Goal: Task Accomplishment & Management: Use online tool/utility

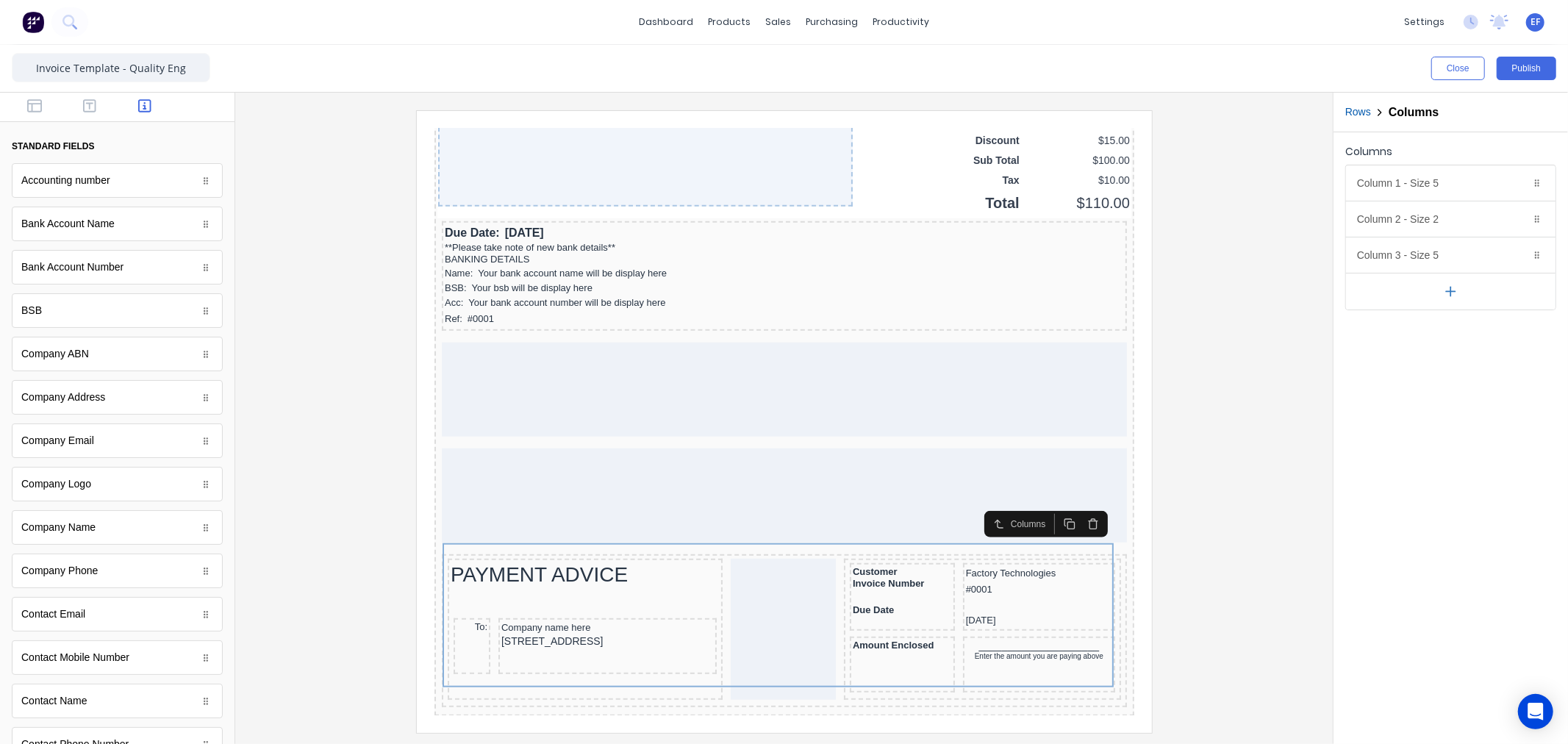
scroll to position [671, 0]
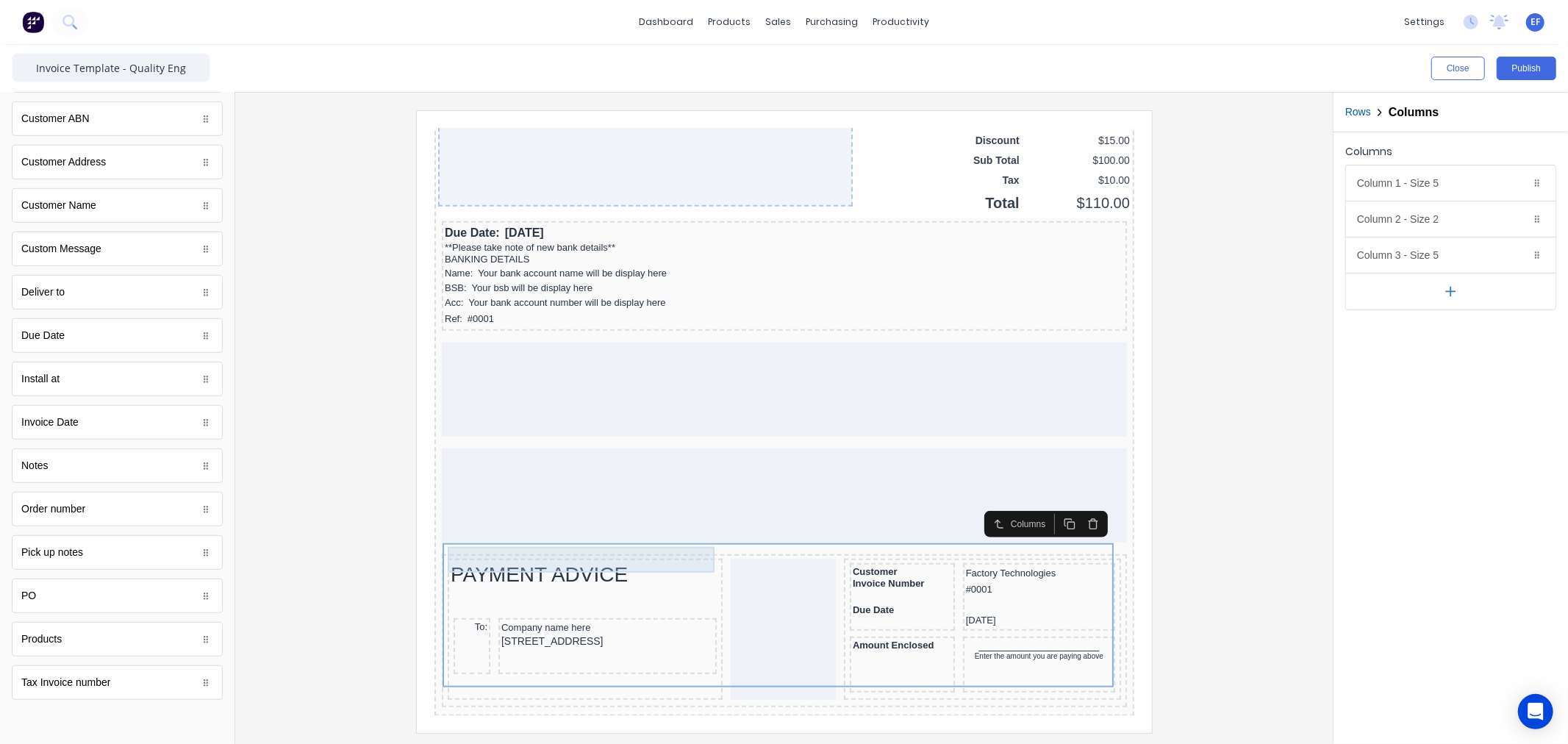
click at [567, 544] on div "PAYMENT ADVICE" at bounding box center [566, 555] width 269 height 26
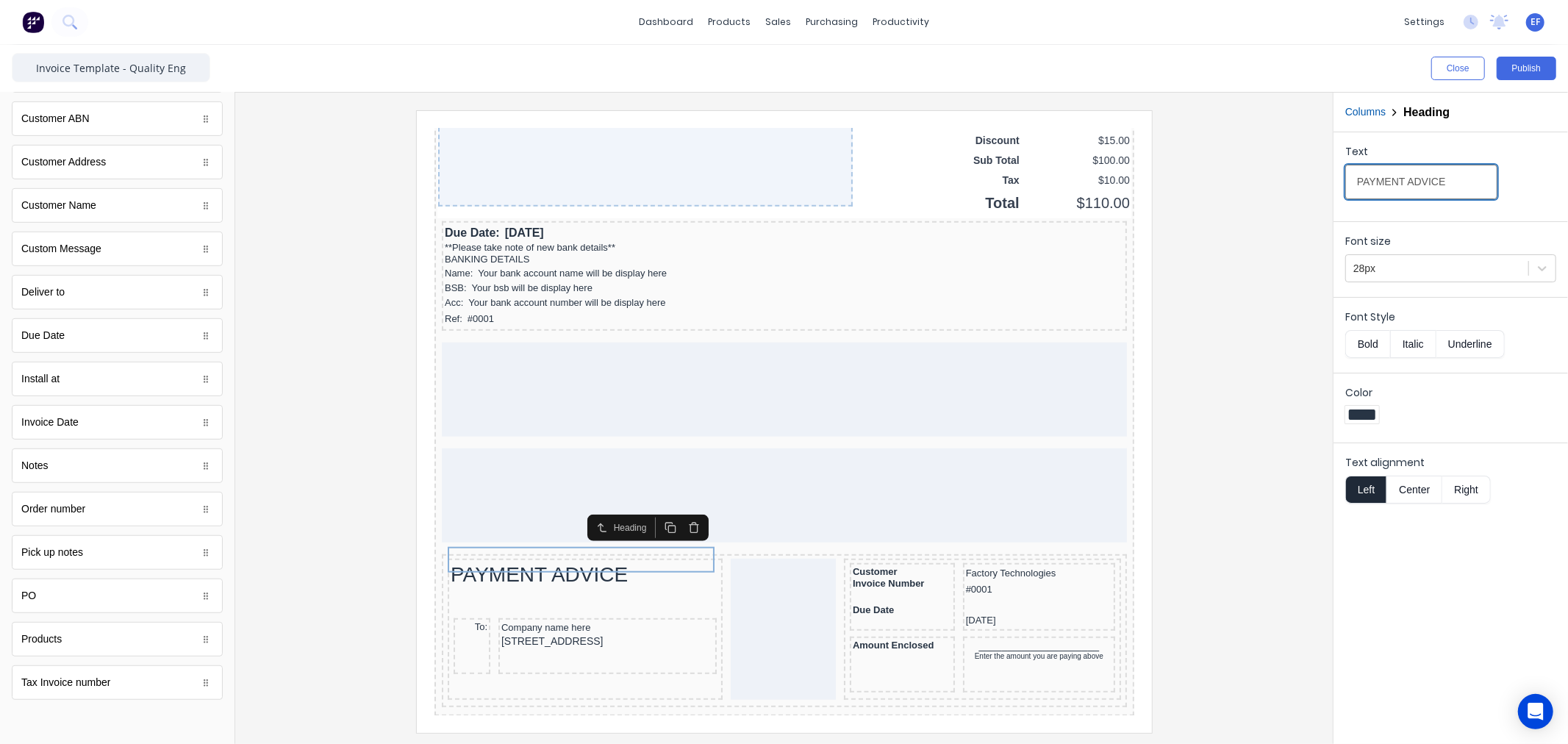
drag, startPoint x: 1444, startPoint y: 182, endPoint x: 1278, endPoint y: 186, distance: 166.0
click at [1278, 186] on div "Close Publish Components standard fields Accounting number Accounting number Ba…" at bounding box center [784, 395] width 1568 height 699
click at [663, 549] on div "PAYMENT ADVICE" at bounding box center [566, 555] width 269 height 26
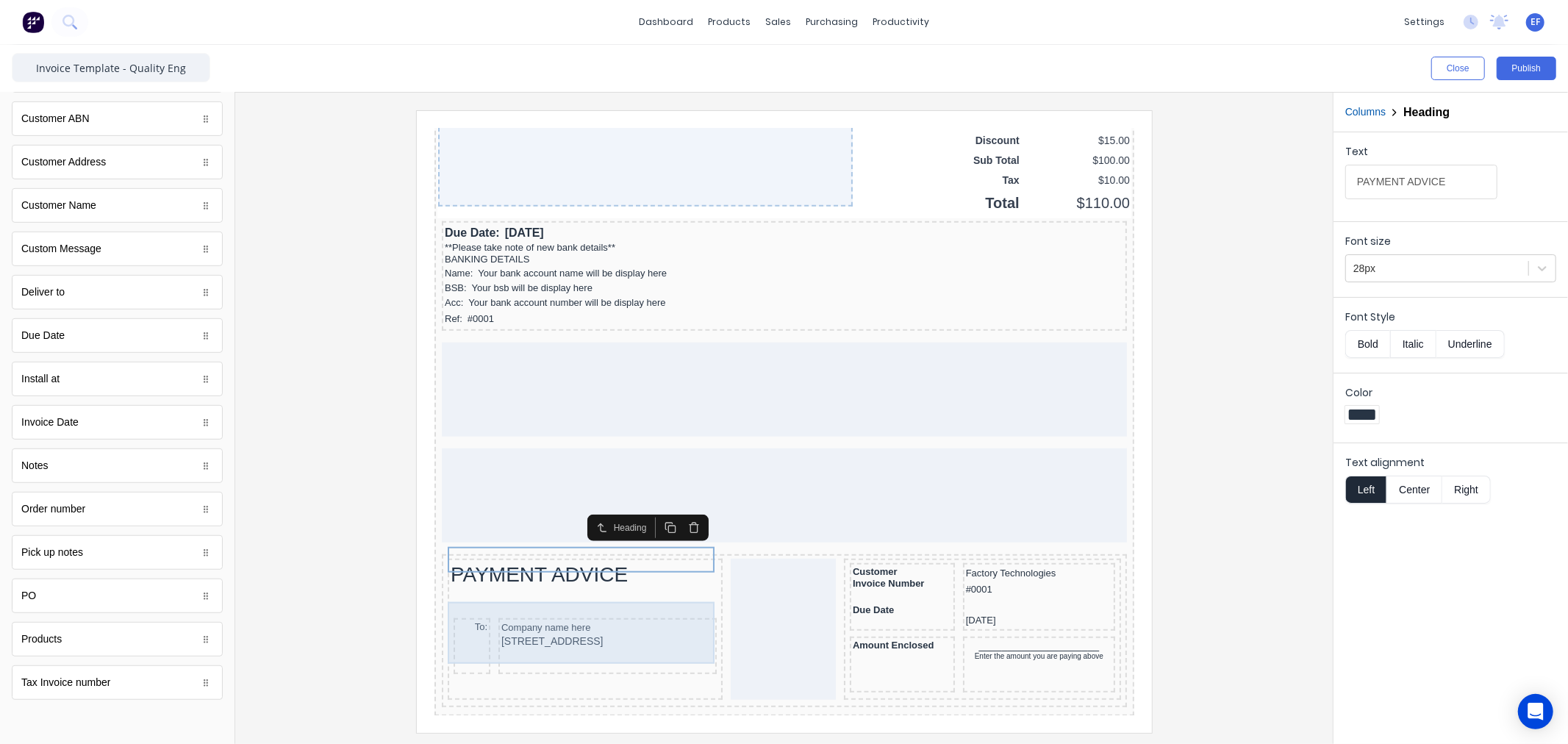
click at [468, 609] on div "To:" at bounding box center [454, 627] width 37 height 56
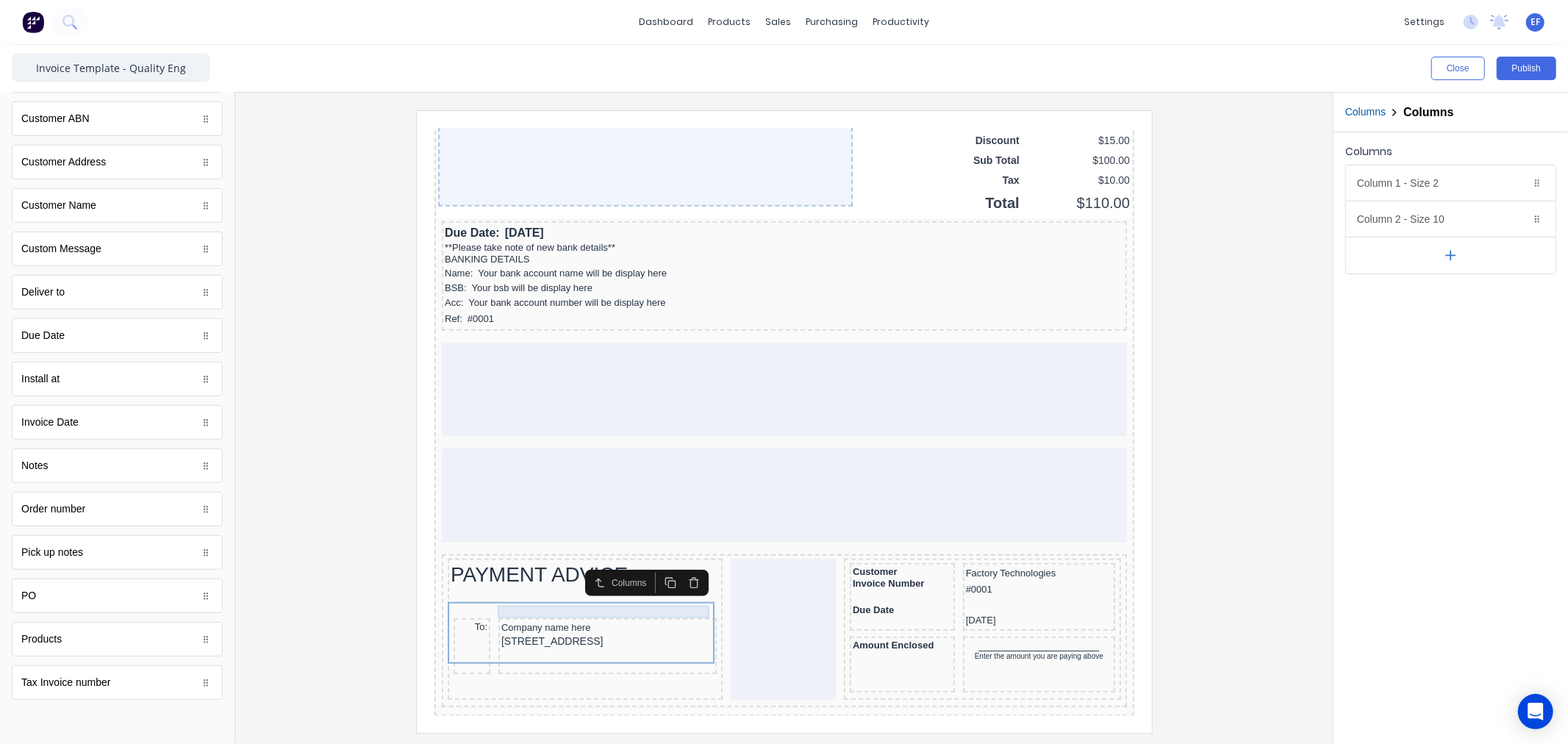
click at [521, 603] on div "Company name here" at bounding box center [589, 609] width 213 height 13
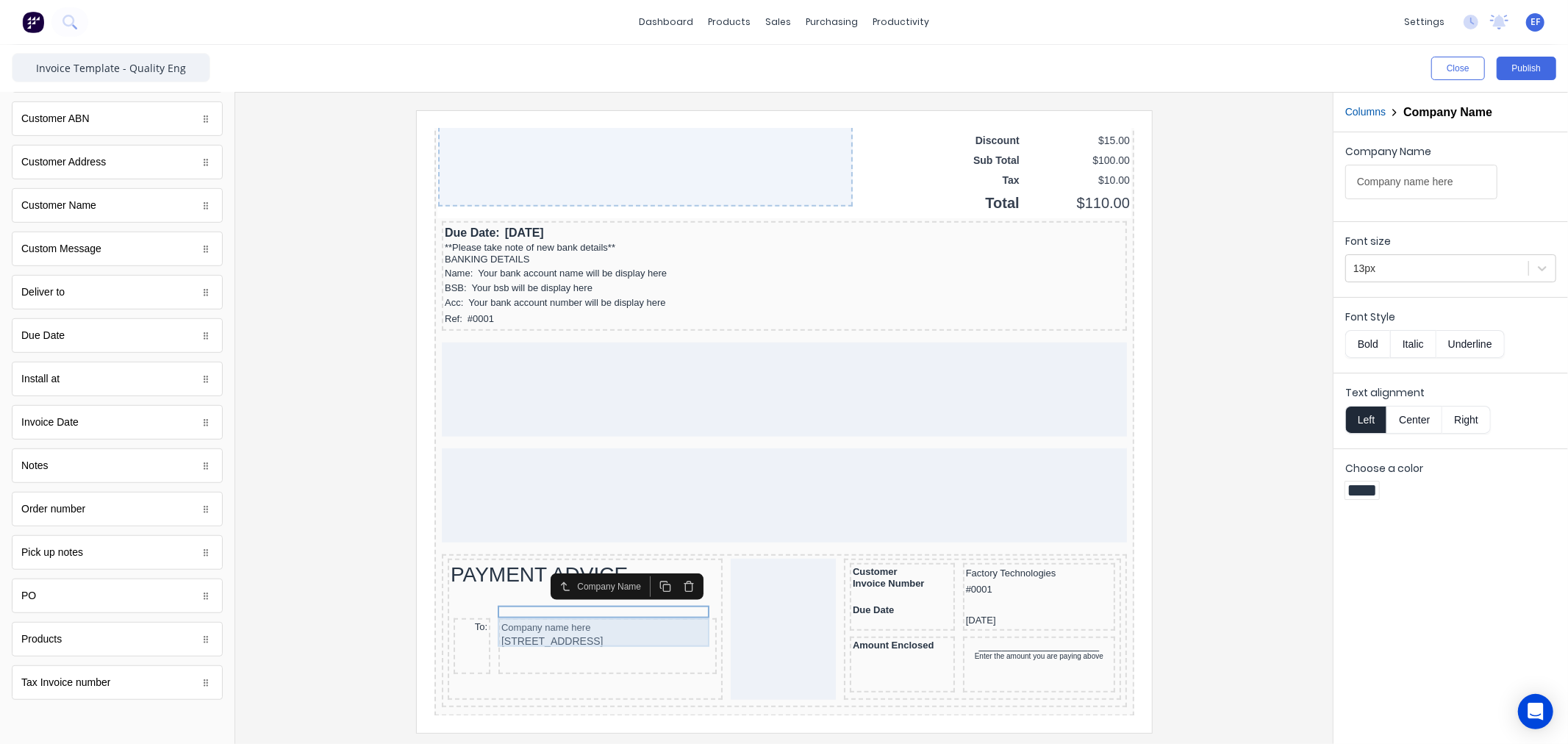
click at [510, 620] on div "234 Beach Road Gold Coast, Queensland, Australia, 4217" at bounding box center [589, 623] width 213 height 16
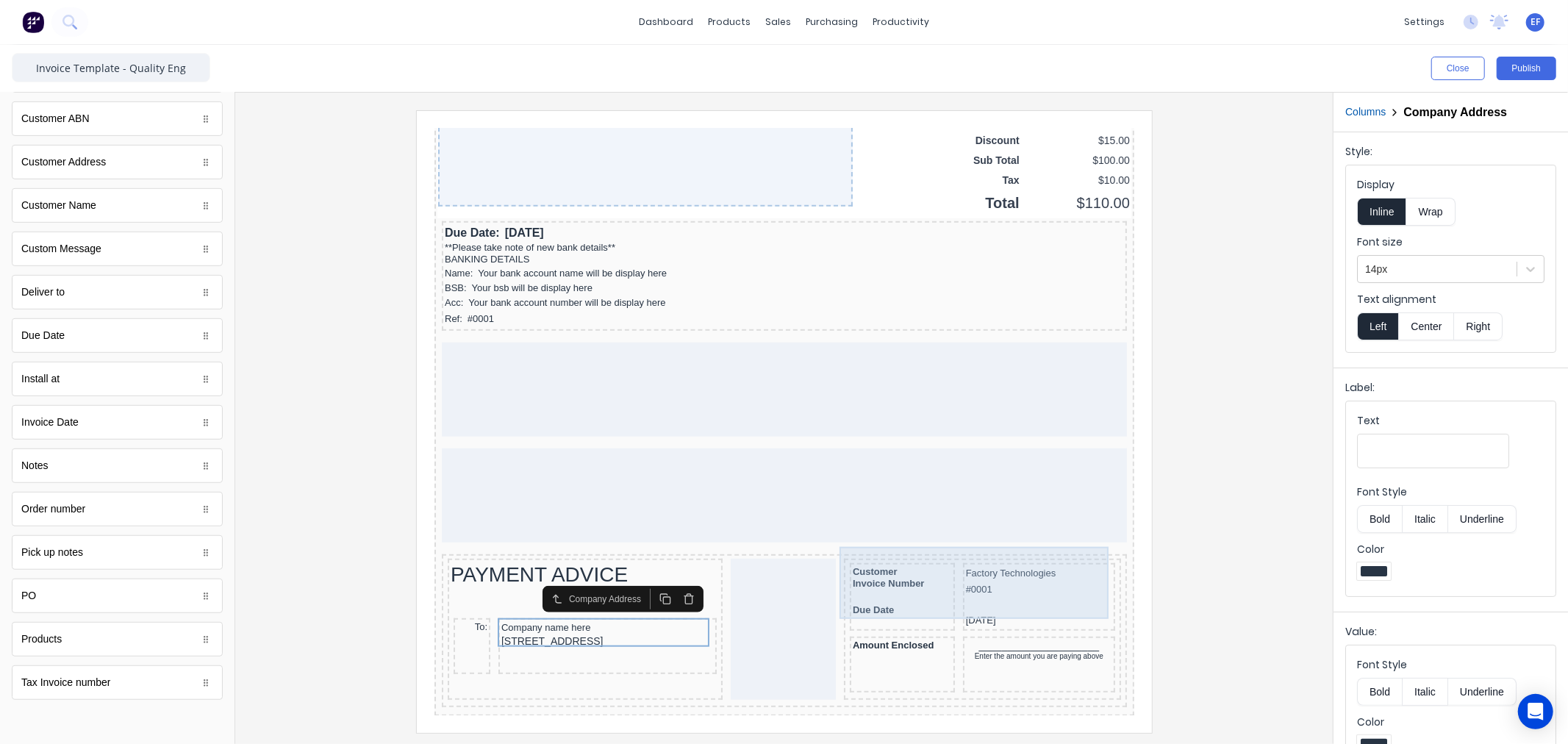
click at [931, 561] on div "Customer Invoice Number Due Date Factory Technologies #0001 29/10/2024" at bounding box center [963, 580] width 271 height 73
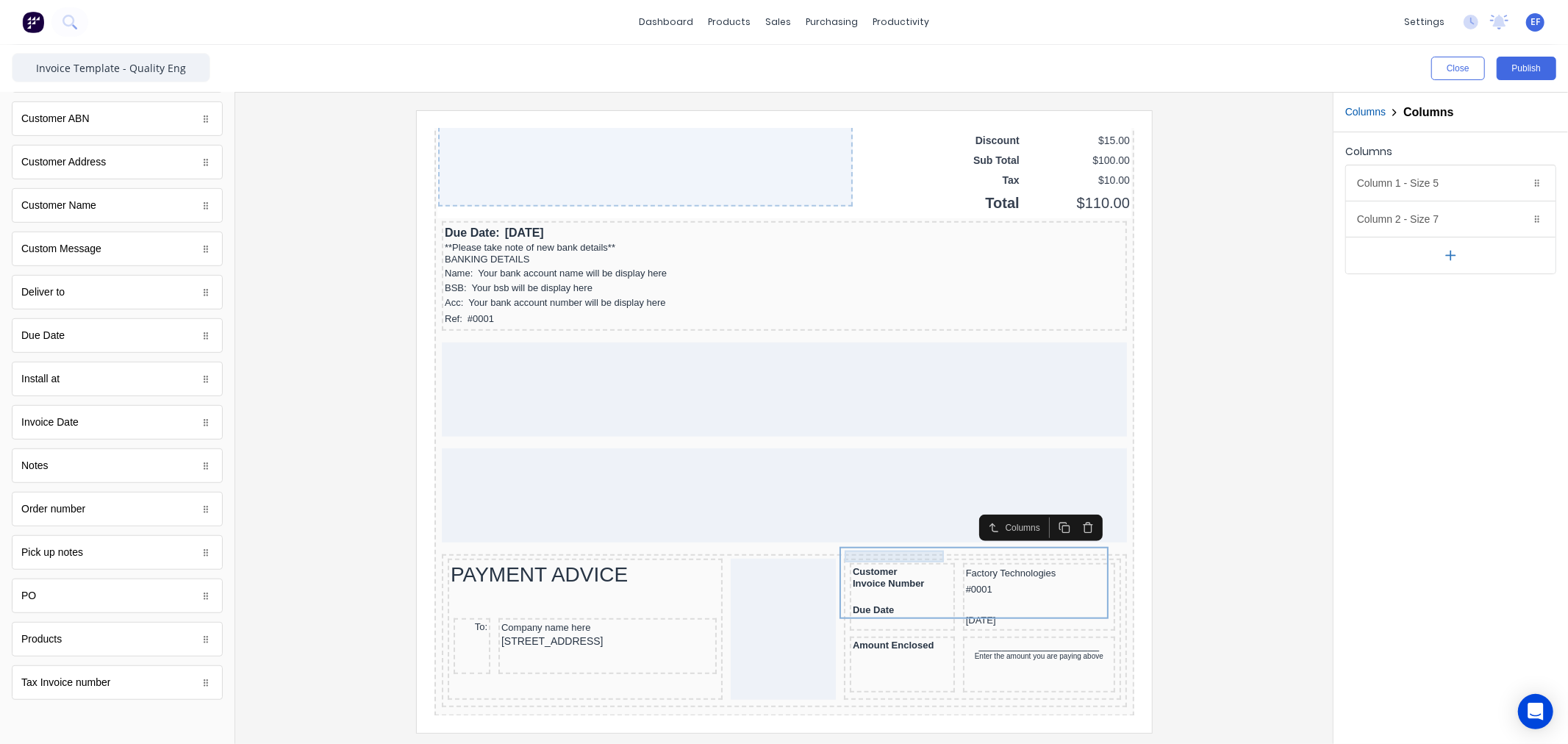
click at [862, 548] on div "Customer" at bounding box center [883, 554] width 99 height 12
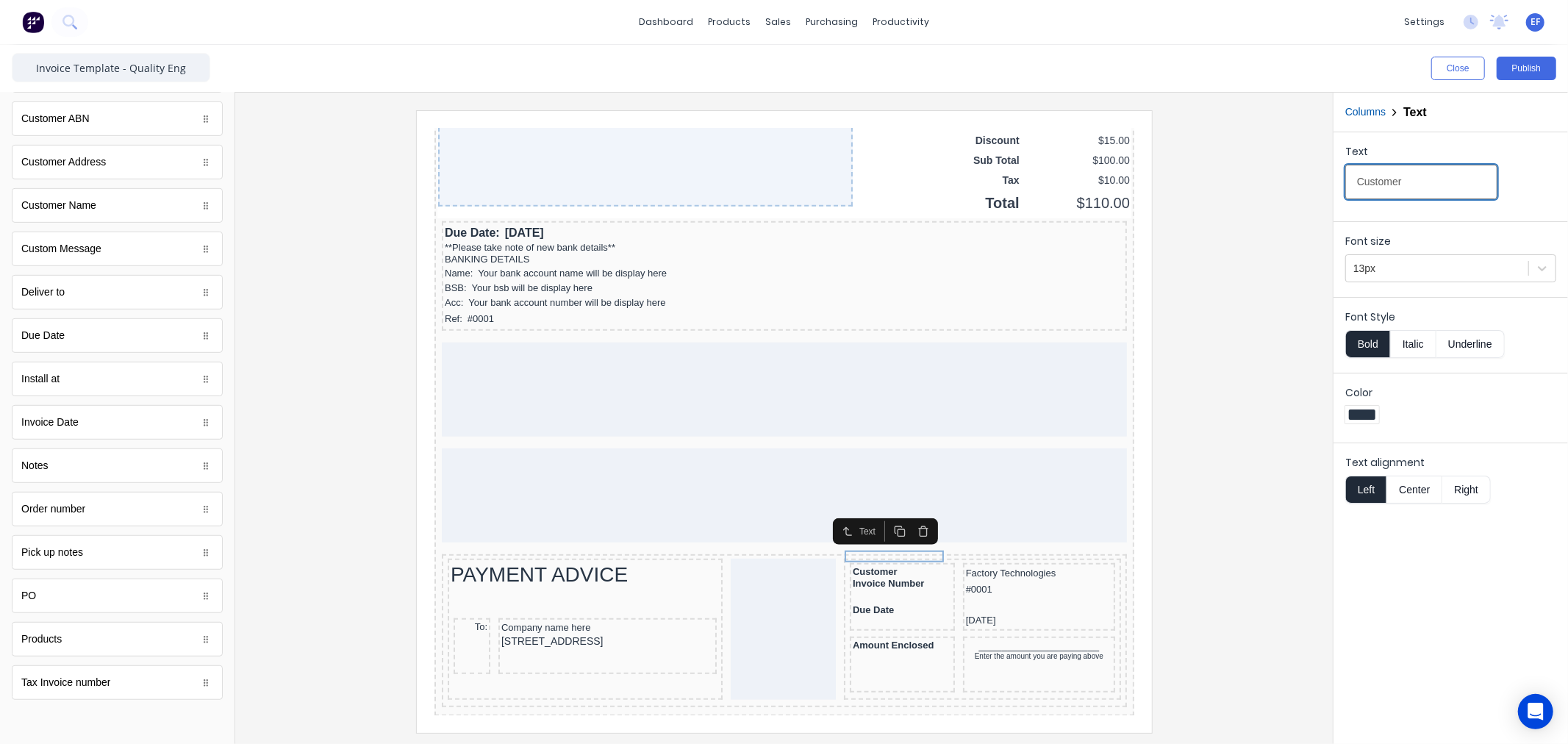
drag, startPoint x: 1416, startPoint y: 183, endPoint x: 1296, endPoint y: 180, distance: 120.0
click at [1296, 180] on div "Close Publish Components standard fields Accounting number Accounting number Ba…" at bounding box center [784, 395] width 1568 height 699
click at [851, 560] on div "Invoice Number" at bounding box center [883, 566] width 99 height 12
drag, startPoint x: 1445, startPoint y: 183, endPoint x: 1314, endPoint y: 187, distance: 131.1
click at [1314, 187] on div "Close Publish Components standard fields Accounting number Accounting number Ba…" at bounding box center [784, 395] width 1568 height 699
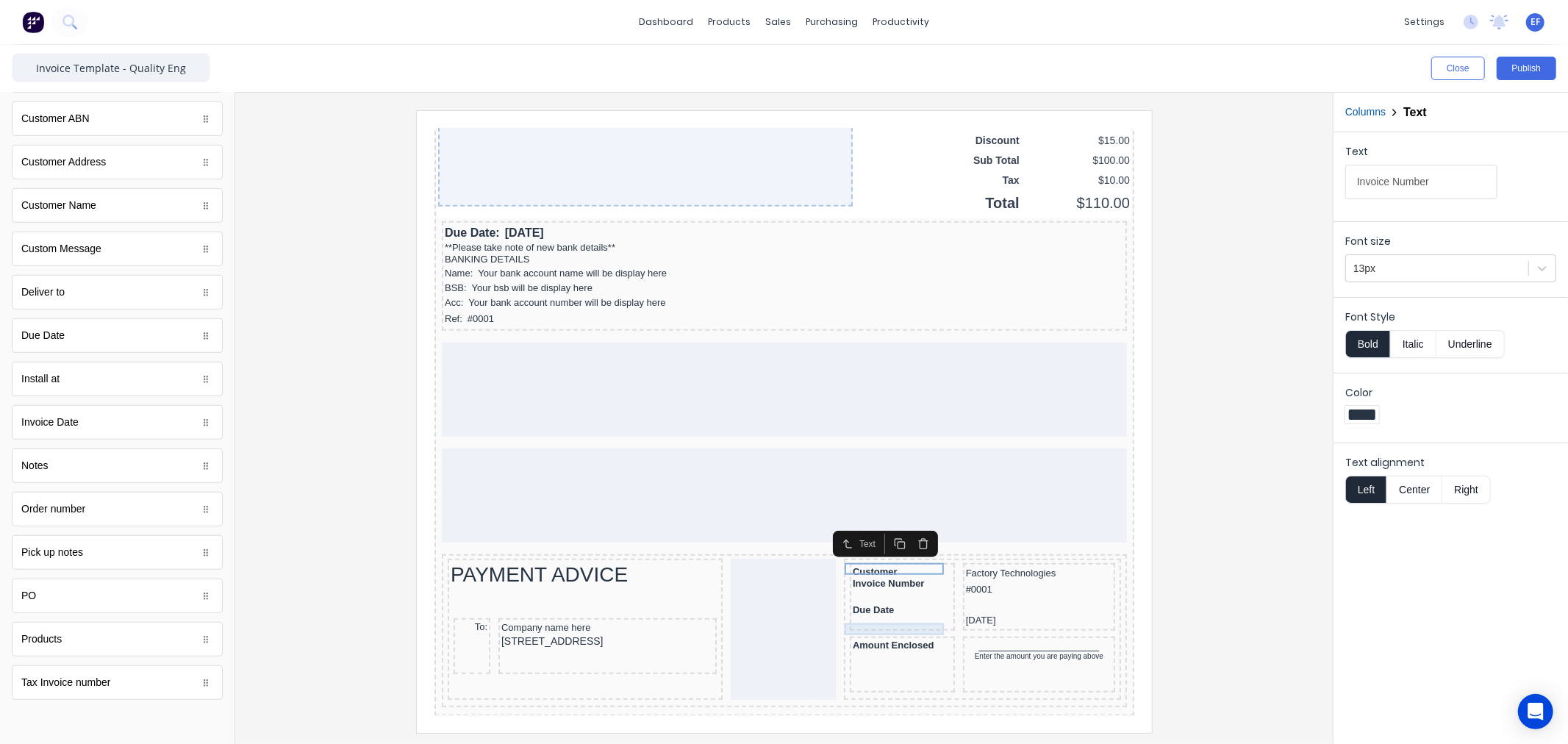
click at [872, 621] on div "Amount Enclosed" at bounding box center [883, 627] width 99 height 12
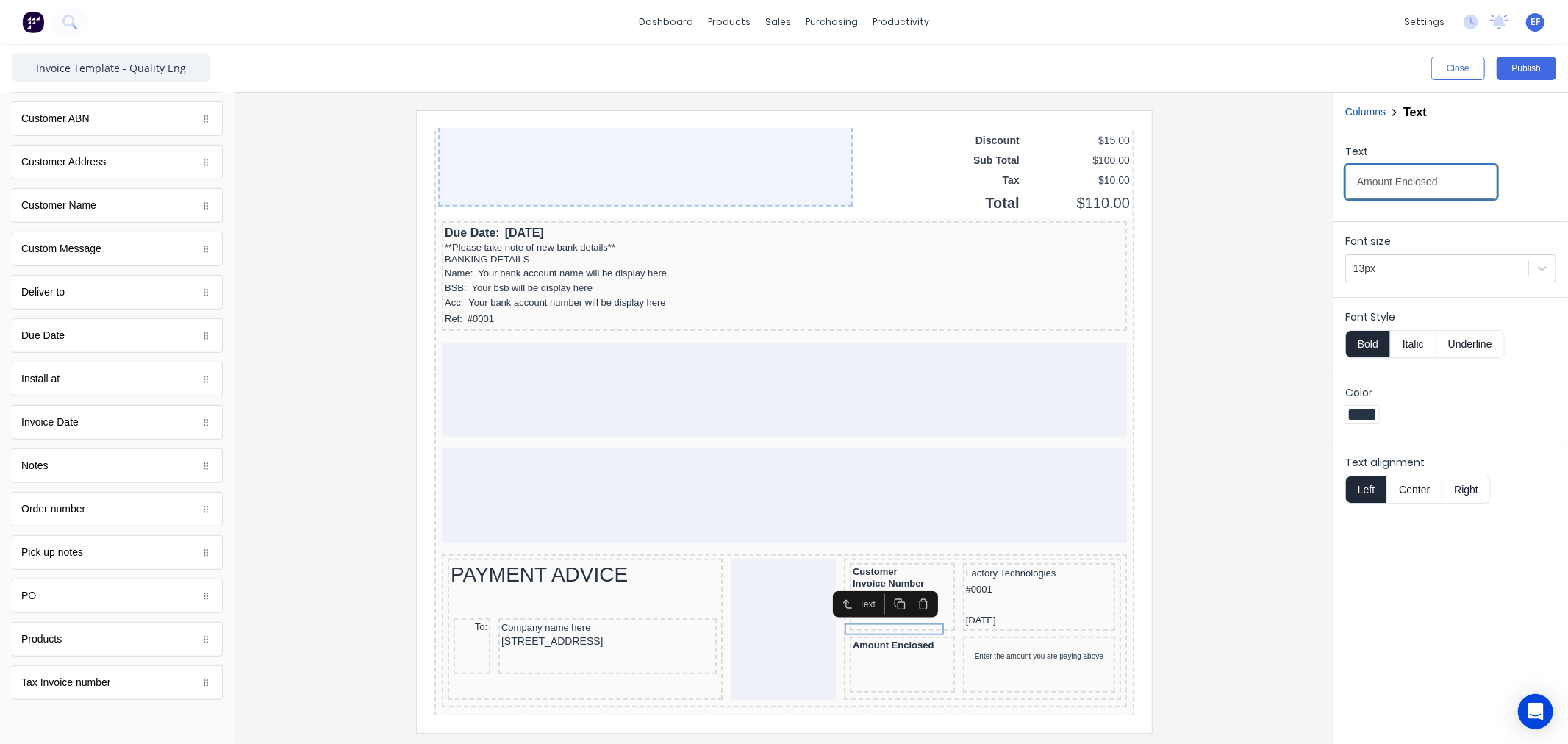
drag, startPoint x: 1450, startPoint y: 181, endPoint x: 1248, endPoint y: 183, distance: 202.0
click at [1251, 185] on div "Close Publish Components standard fields Accounting number Accounting number Ba…" at bounding box center [784, 395] width 1568 height 699
click at [953, 621] on div "_____________________" at bounding box center [1020, 628] width 146 height 13
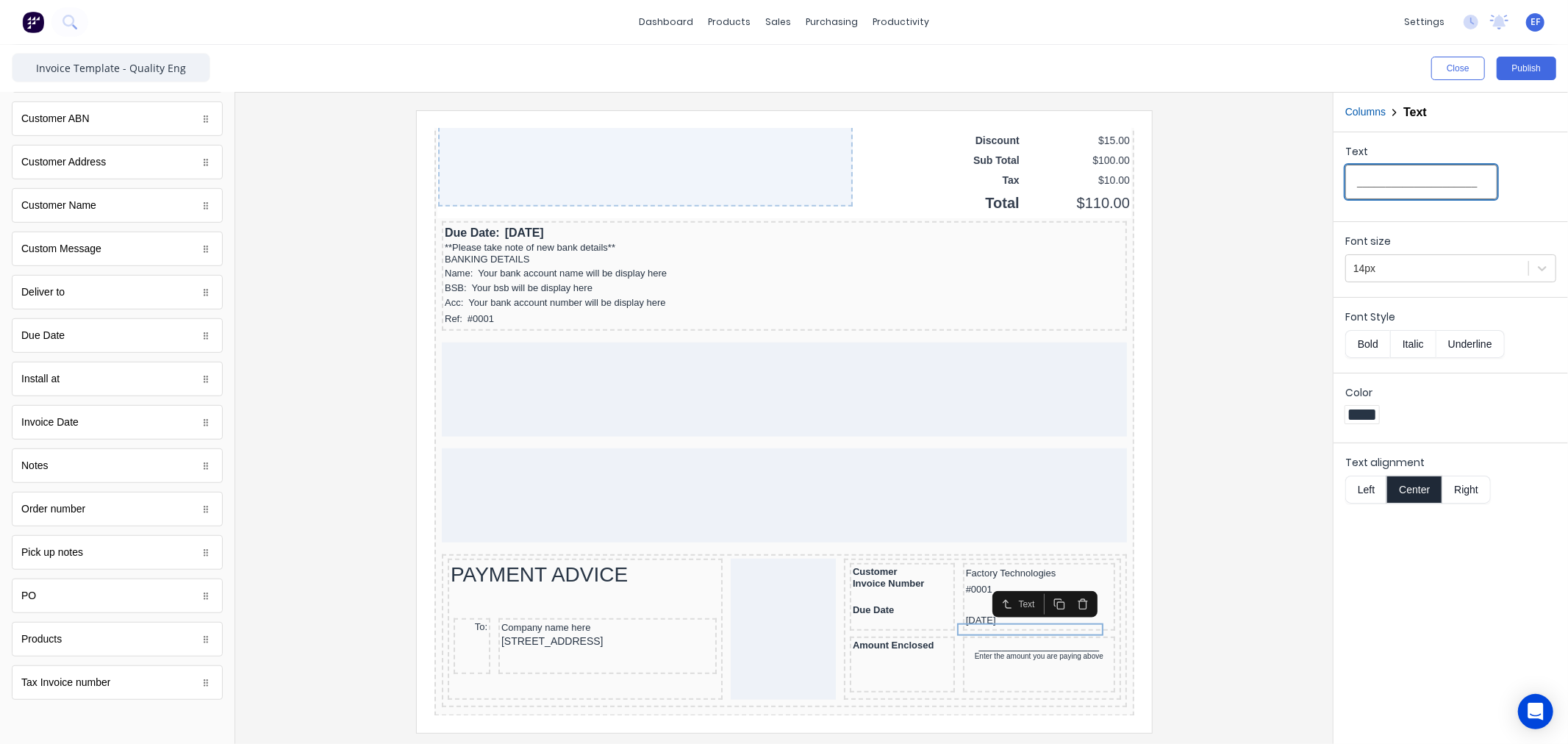
drag, startPoint x: 1427, startPoint y: 189, endPoint x: 1324, endPoint y: 189, distance: 103.0
click at [1324, 189] on div "Close Publish Components standard fields Accounting number Accounting number Ba…" at bounding box center [784, 395] width 1568 height 699
click at [970, 634] on div "Enter the amount you are paying above" at bounding box center [1020, 638] width 146 height 9
click at [1013, 634] on div "Enter the amount you are paying above" at bounding box center [1020, 638] width 146 height 9
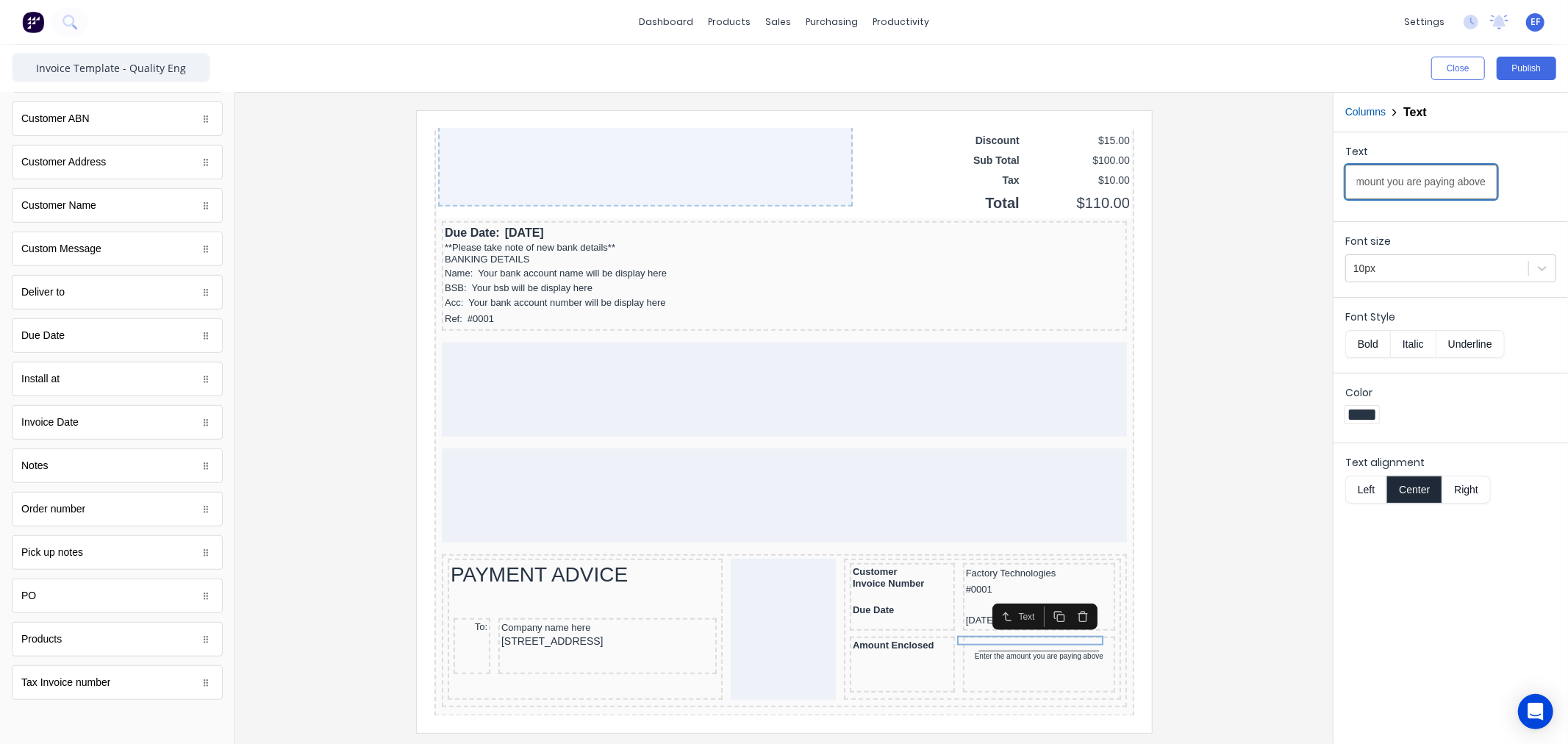
drag, startPoint x: 1358, startPoint y: 183, endPoint x: 1639, endPoint y: 181, distance: 281.0
click at [1567, 181] on html "dashboard products sales purchasing productivity dashboard products Product Cat…" at bounding box center [784, 372] width 1568 height 744
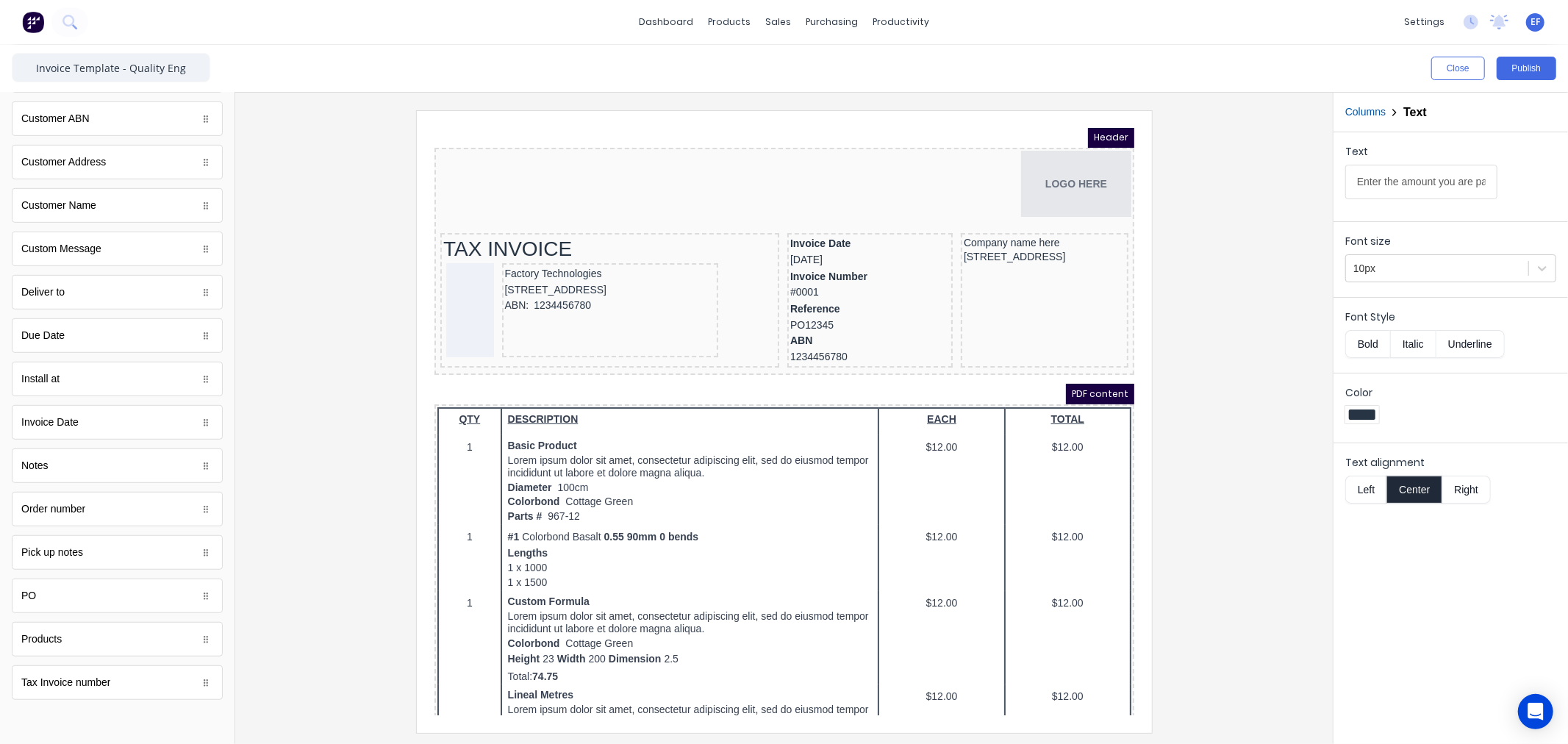
scroll to position [0, 0]
drag, startPoint x: 123, startPoint y: 67, endPoint x: 189, endPoint y: 67, distance: 66.0
click at [189, 67] on input "Invoice Template - Quality Eng" at bounding box center [111, 67] width 199 height 29
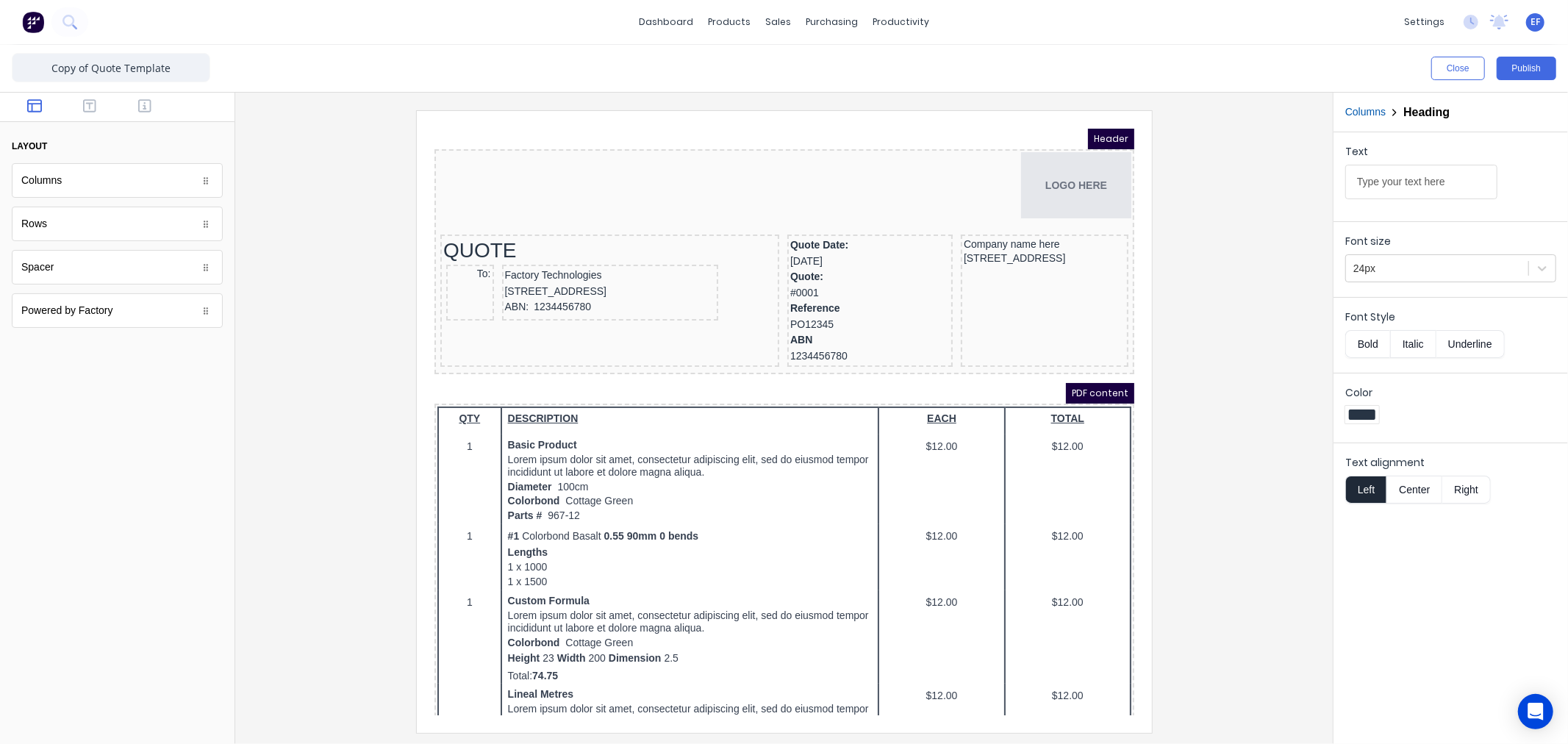
scroll to position [932, 0]
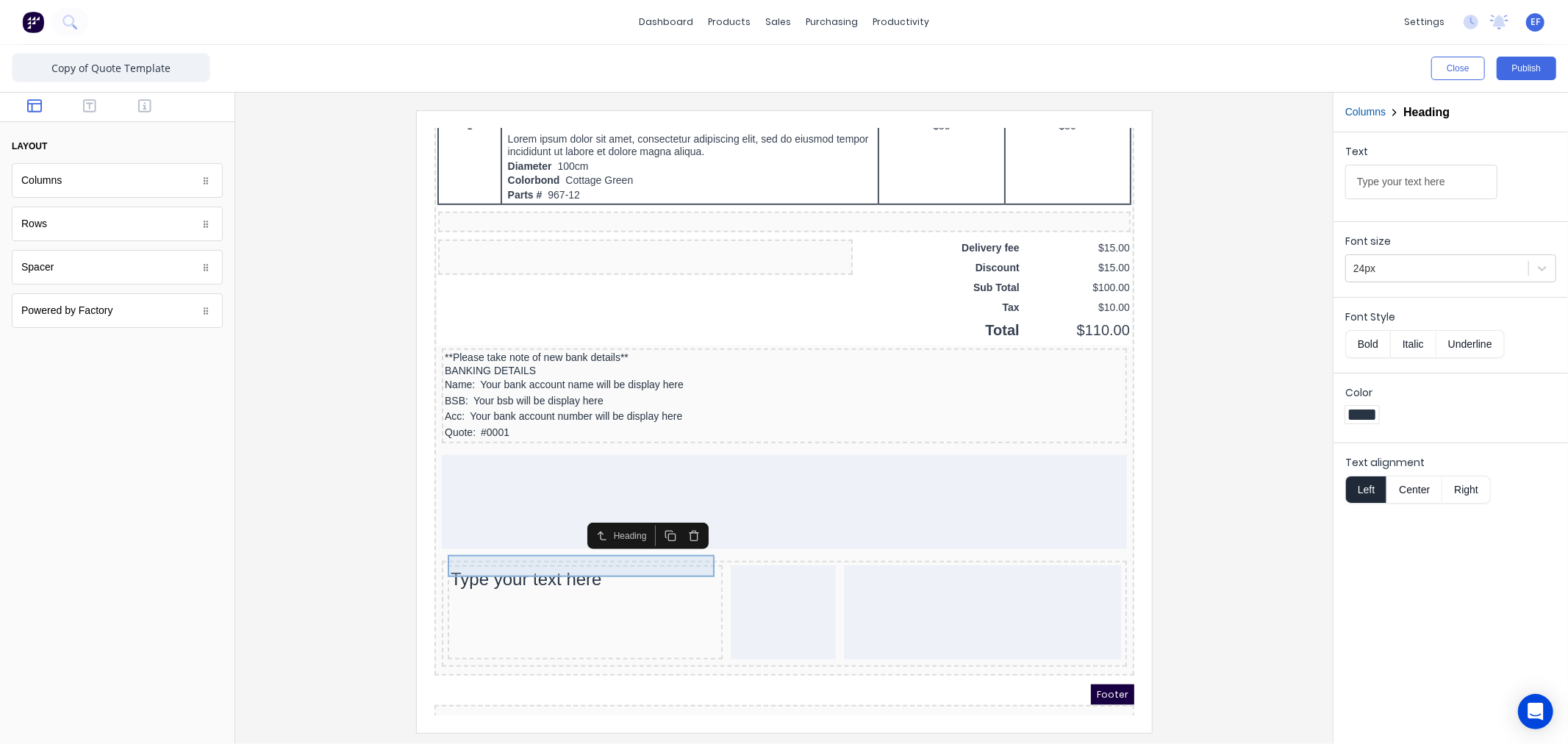
click at [602, 550] on div "Type your text here" at bounding box center [566, 561] width 269 height 22
drag, startPoint x: 1314, startPoint y: 180, endPoint x: 1272, endPoint y: 178, distance: 42.0
click at [1272, 178] on div "Close Publish Components layout Columns Columns Rows Rows Spacer Spacer Powered…" at bounding box center [784, 395] width 1568 height 699
paste input "PAYMENT ADVICE"
type input "PAYMENT ADVICE"
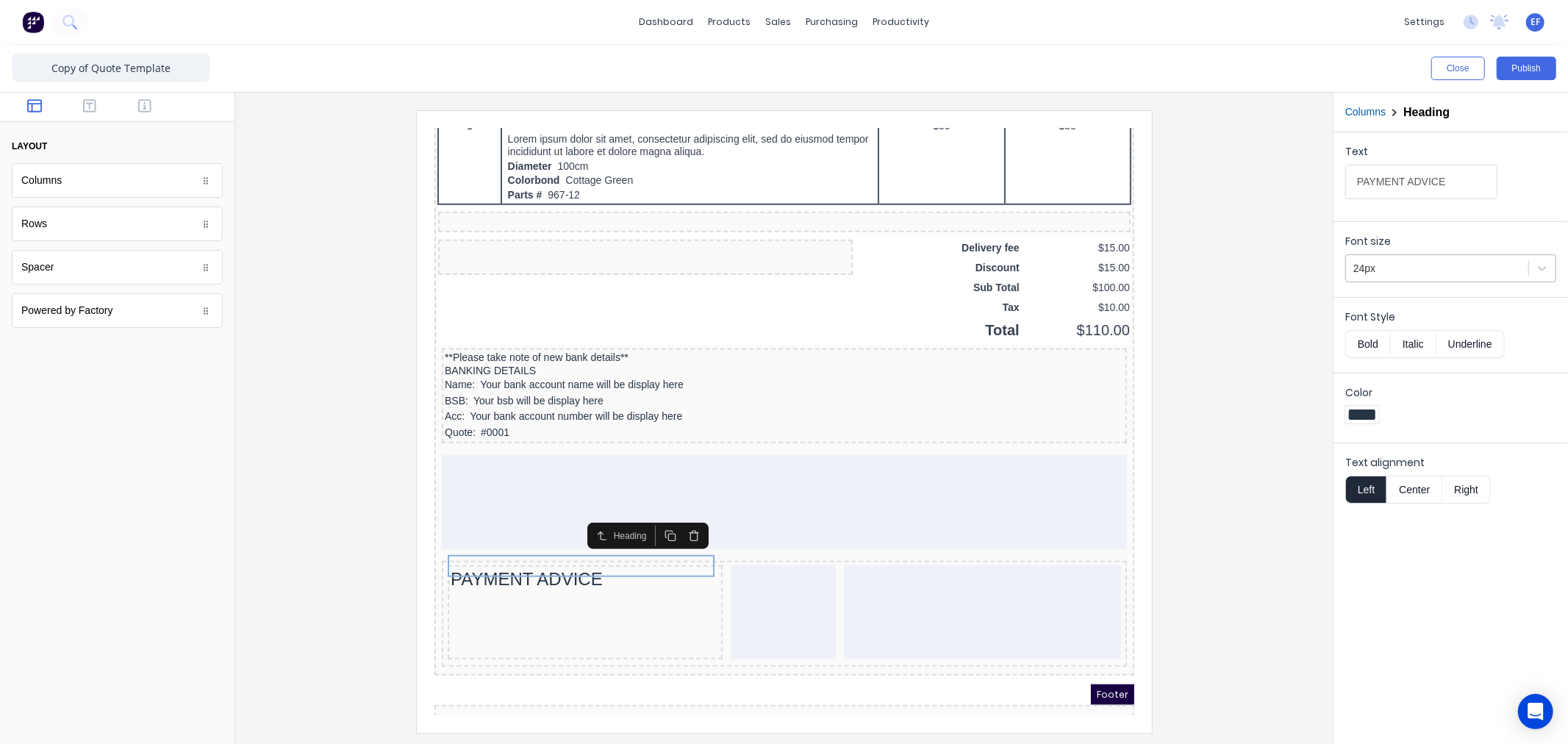
click at [1427, 266] on div at bounding box center [1436, 269] width 168 height 18
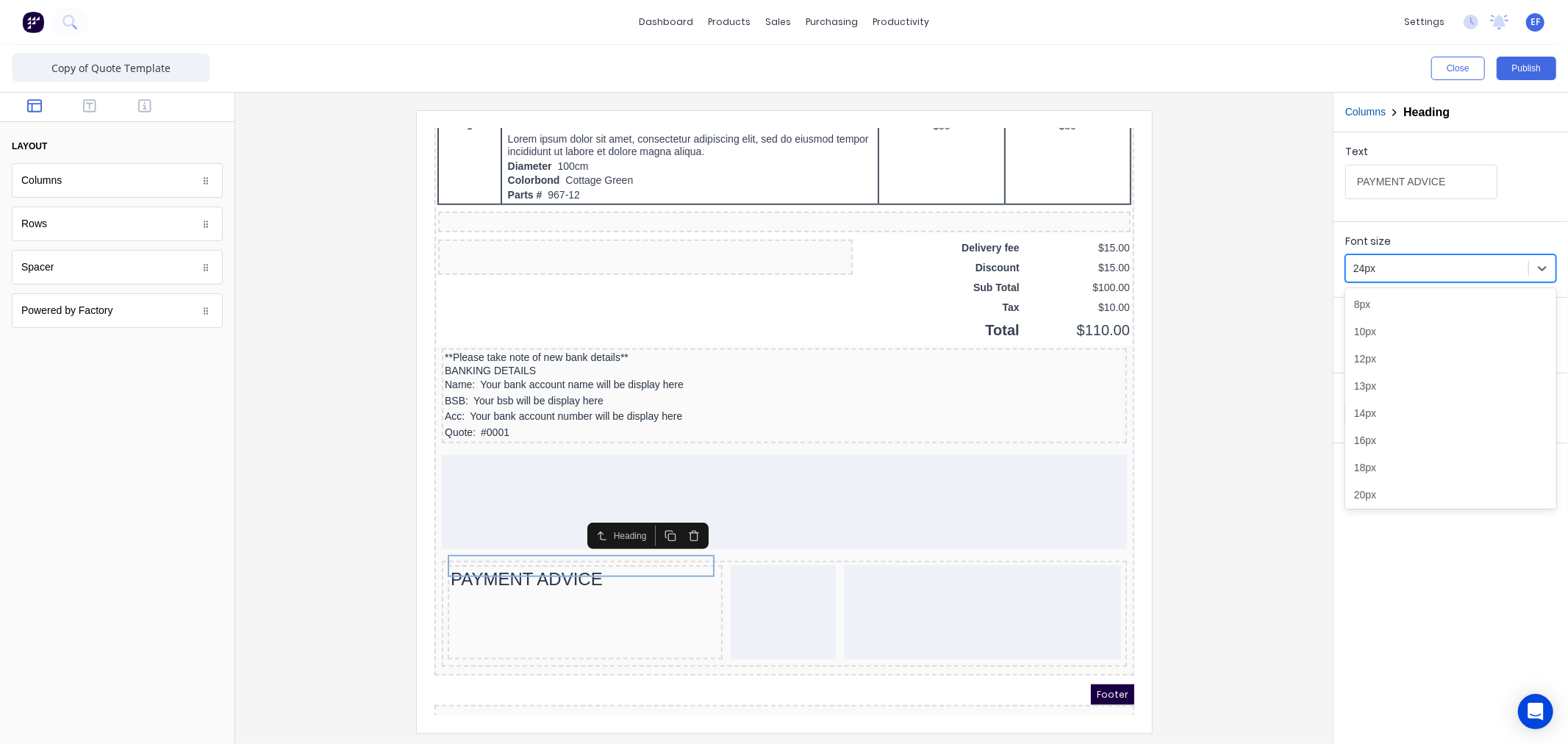
scroll to position [35, 0]
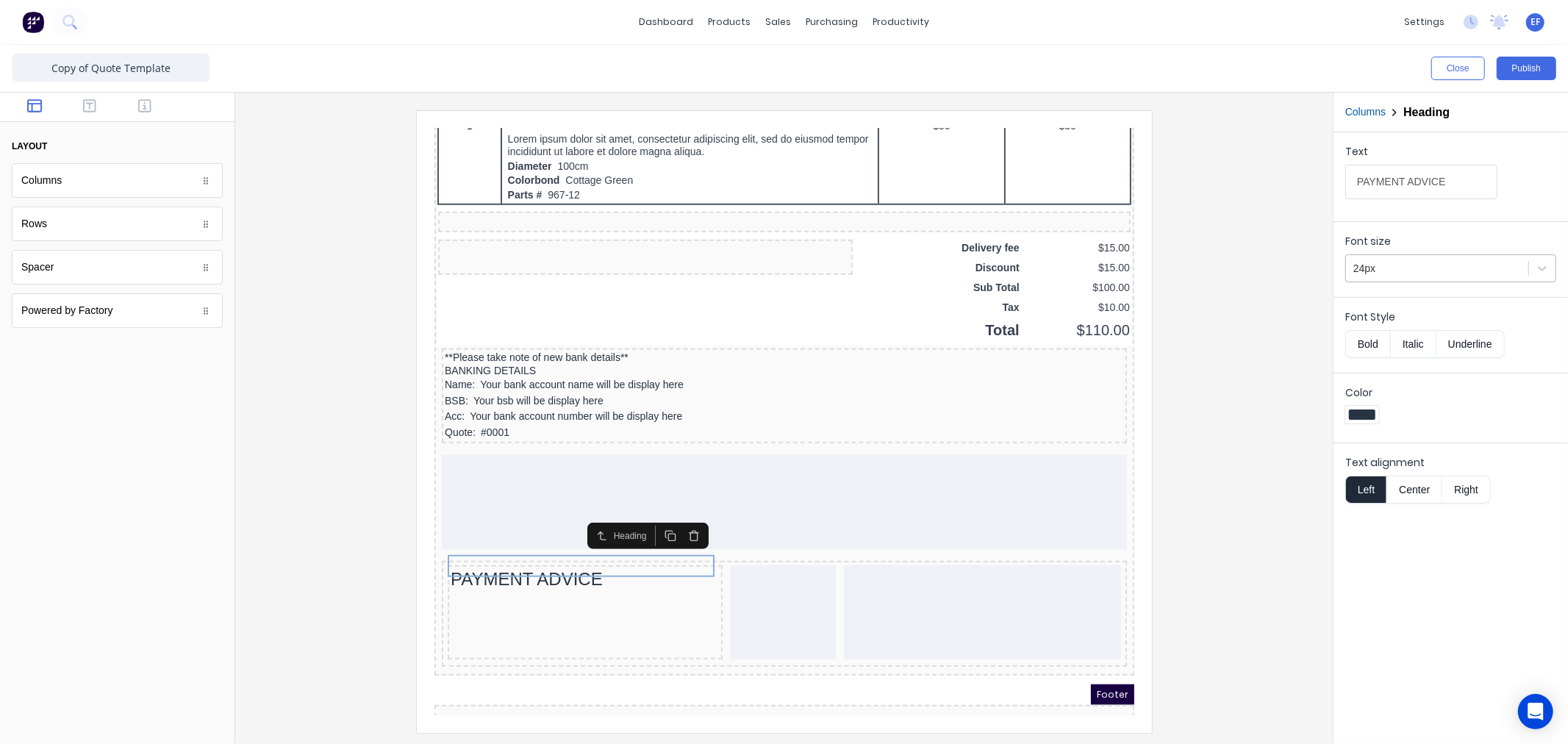
click at [1379, 269] on div at bounding box center [1436, 269] width 168 height 18
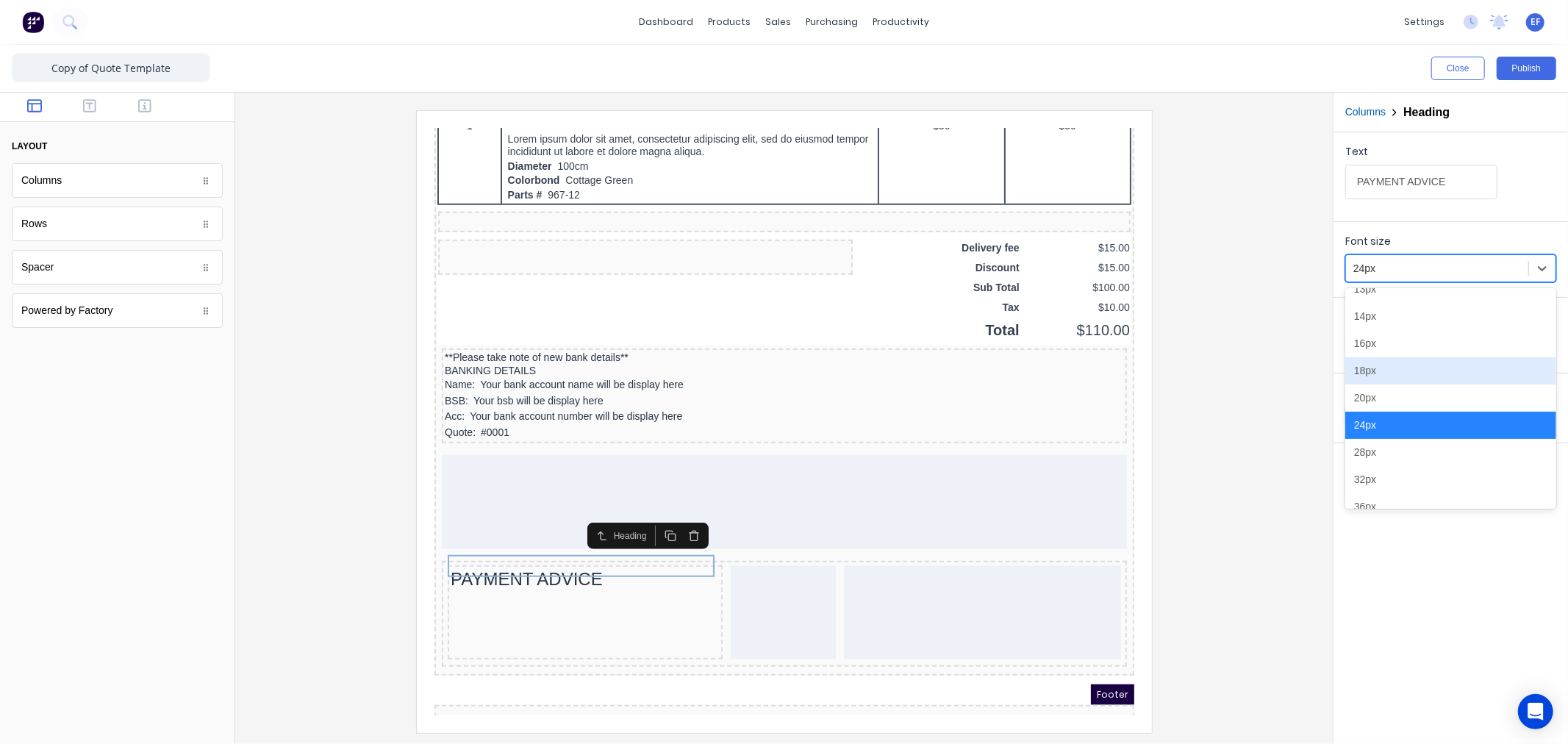
scroll to position [118, 0]
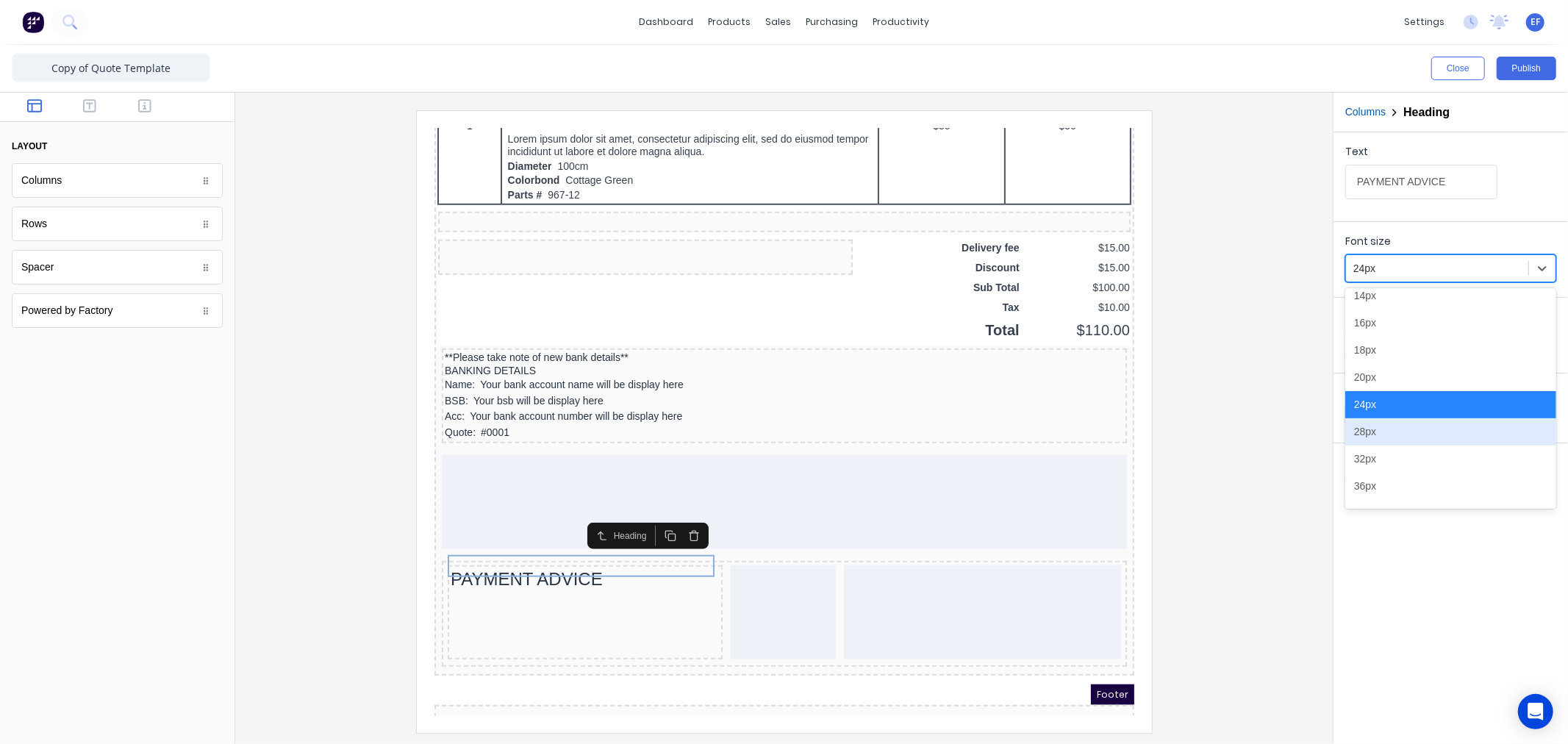
click at [1388, 431] on div "28px" at bounding box center [1450, 431] width 211 height 28
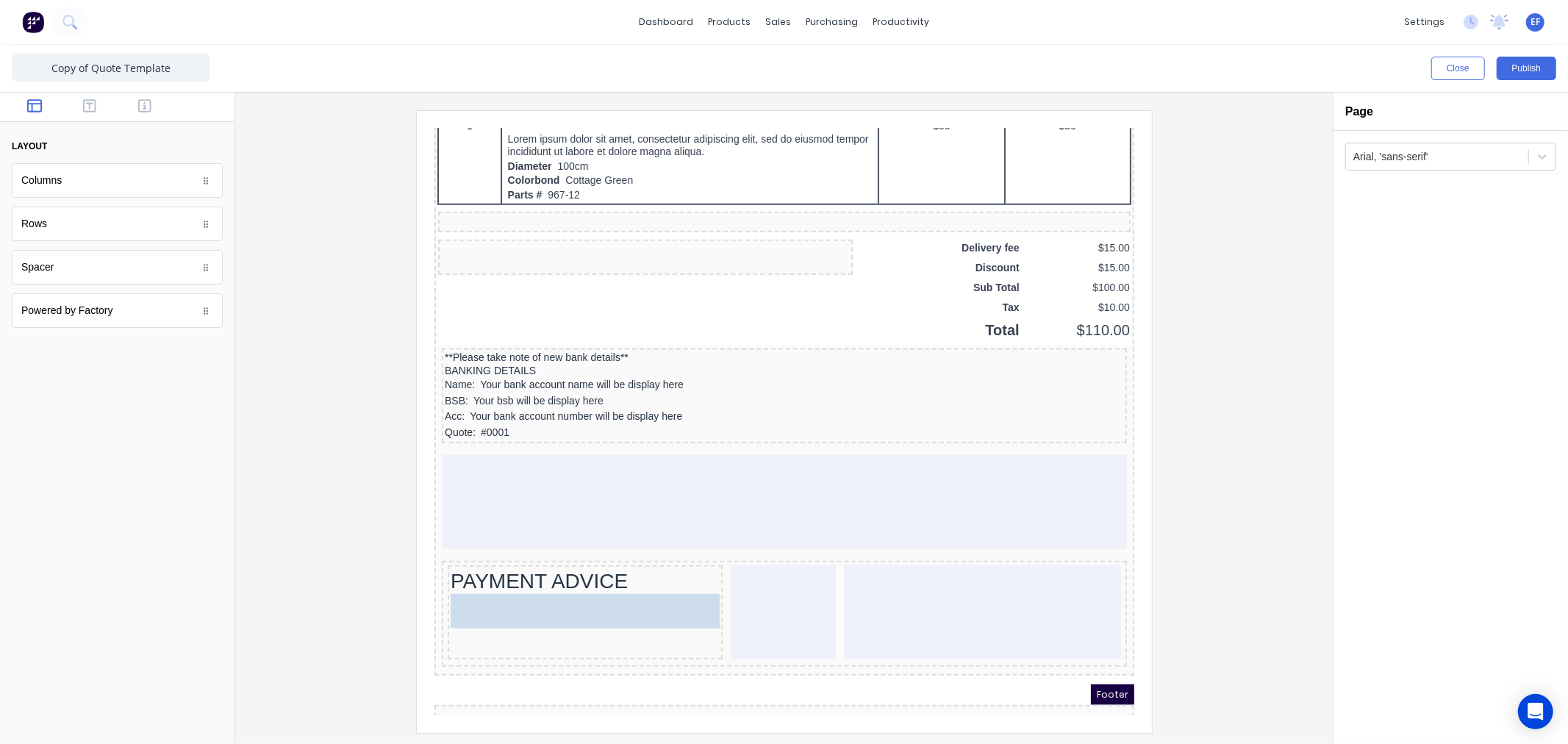
drag, startPoint x: 52, startPoint y: 269, endPoint x: 539, endPoint y: 586, distance: 581.1
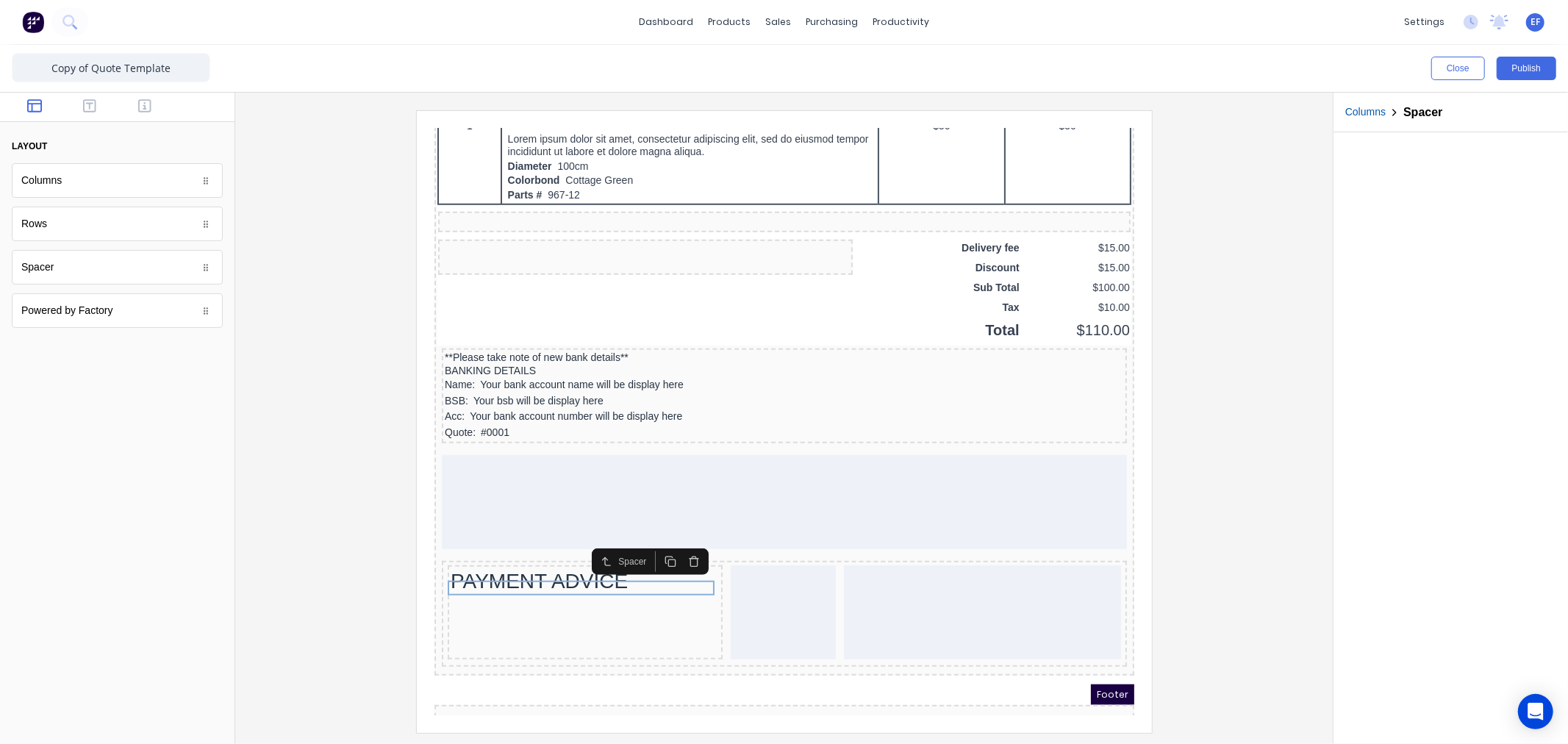
click at [658, 544] on icon "button" at bounding box center [652, 543] width 12 height 12
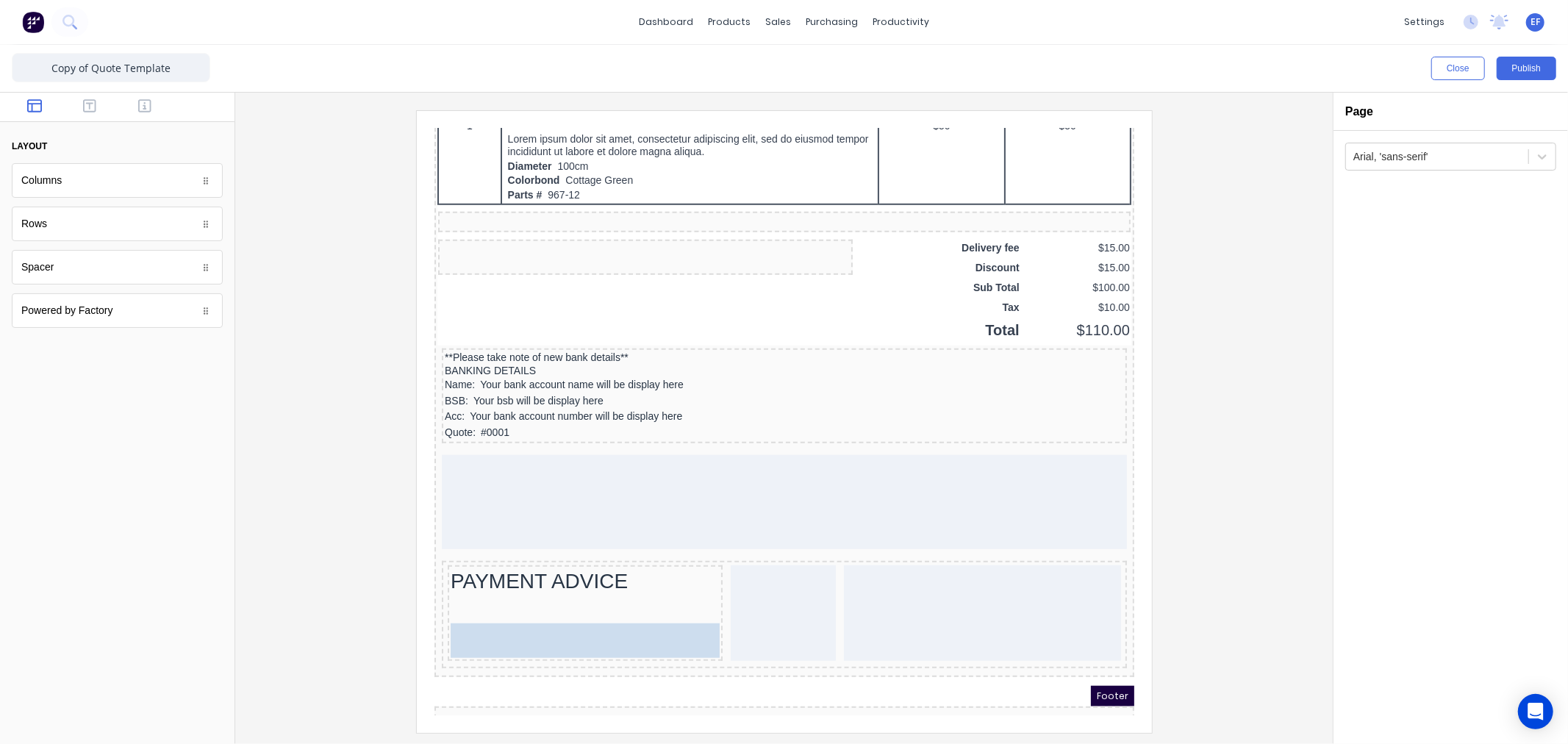
drag, startPoint x: 83, startPoint y: 258, endPoint x: 65, endPoint y: 463, distance: 205.8
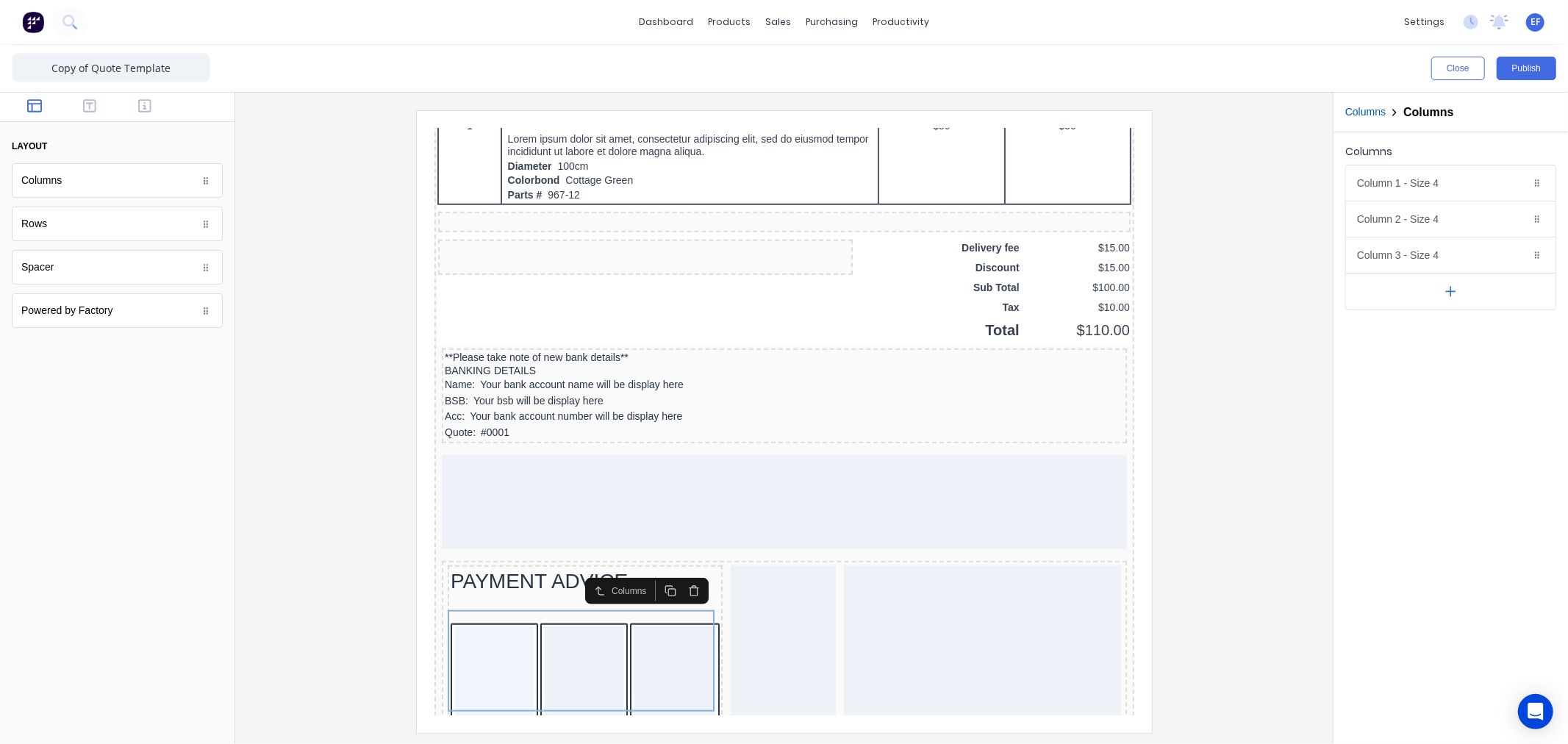
click at [1456, 304] on button "button" at bounding box center [1450, 291] width 209 height 37
click at [1456, 344] on button "button" at bounding box center [1450, 327] width 209 height 37
click at [1518, 254] on icon "button" at bounding box center [1518, 255] width 12 height 12
click at [1517, 222] on icon "button" at bounding box center [1518, 219] width 12 height 12
click at [1519, 184] on icon "button" at bounding box center [1518, 183] width 12 height 12
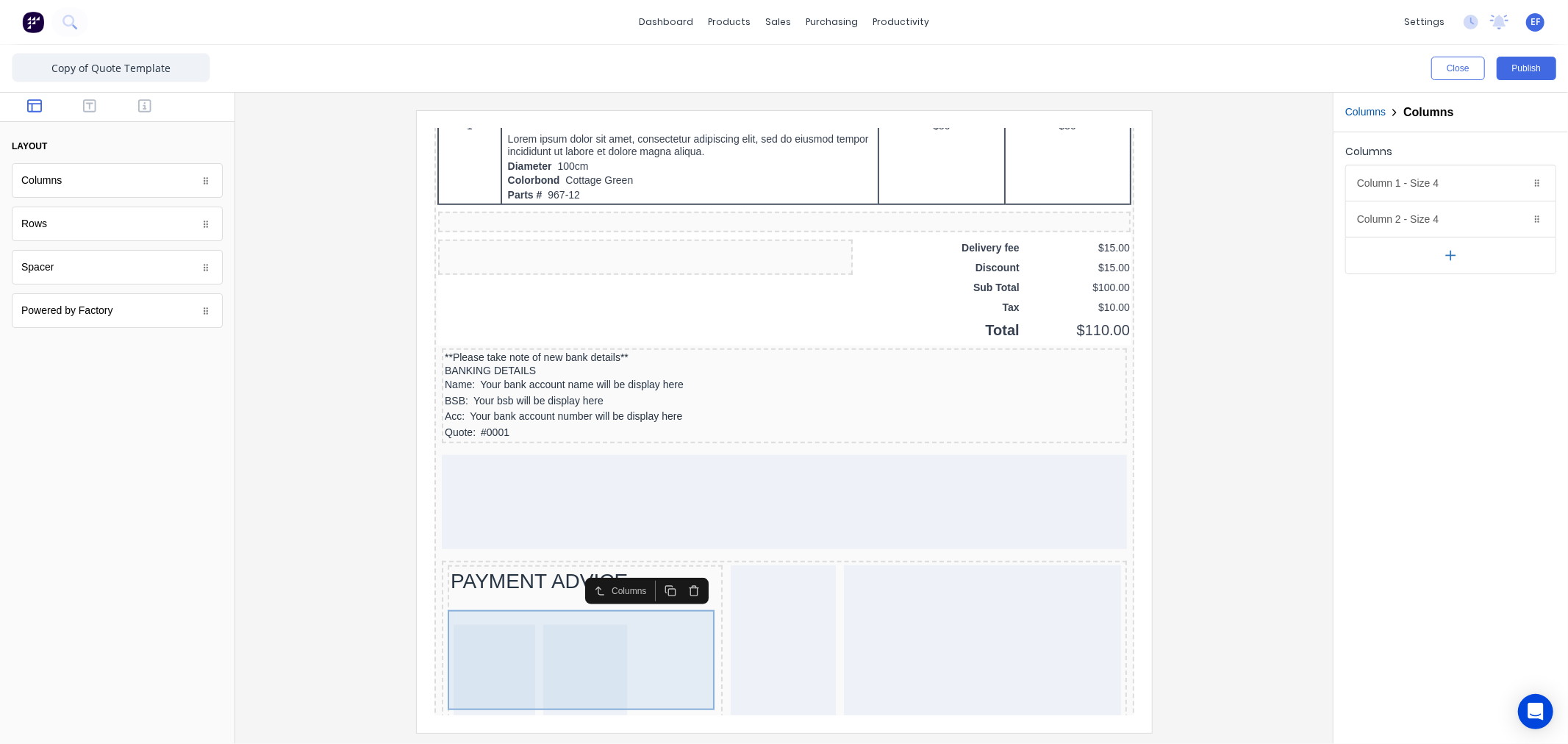
click at [568, 619] on div at bounding box center [566, 653] width 83 height 94
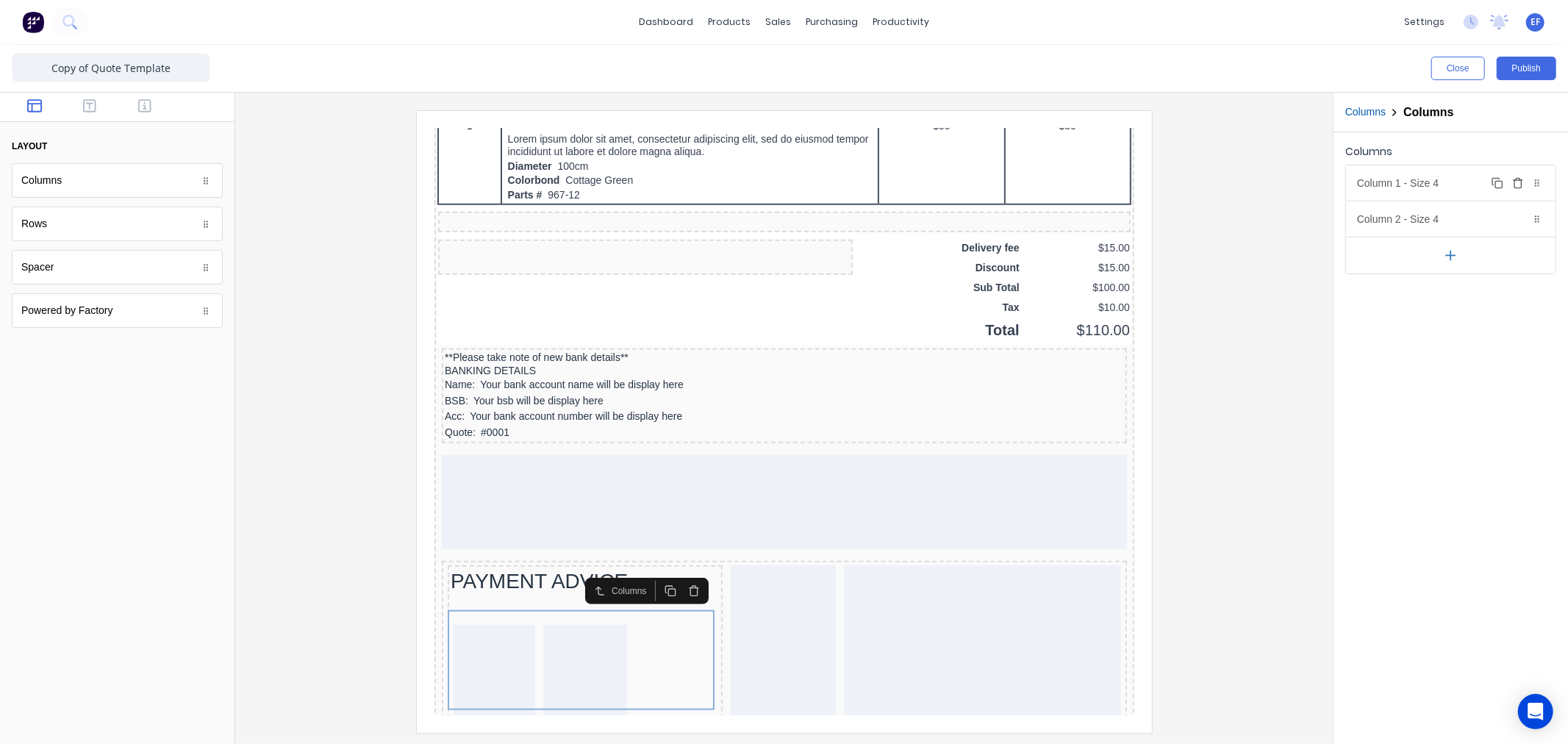
click at [1385, 173] on div "Column 1 - Size 4 Duplicate Delete" at bounding box center [1450, 183] width 209 height 35
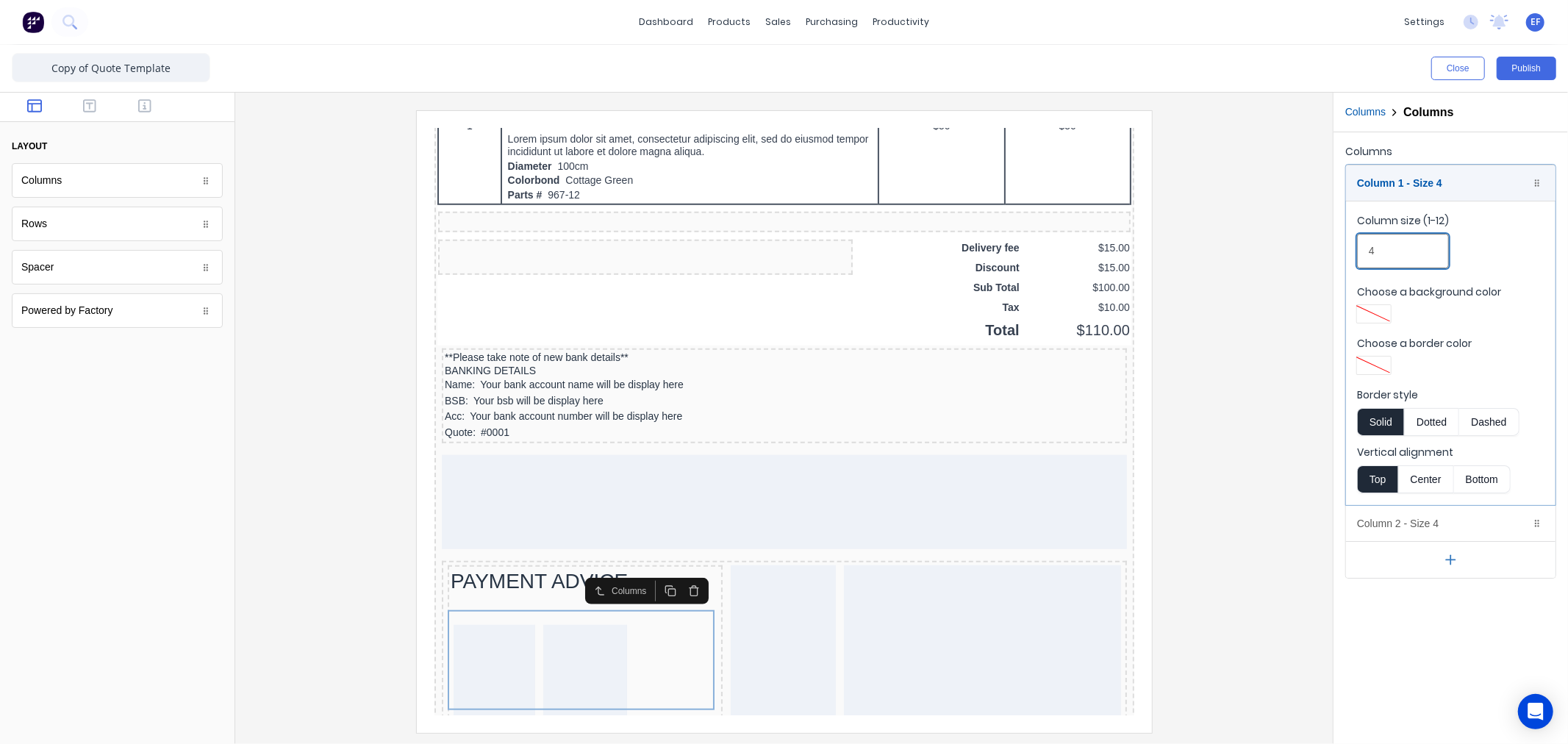
drag, startPoint x: 1378, startPoint y: 251, endPoint x: 1350, endPoint y: 244, distance: 28.9
click at [1353, 245] on fieldset "Column size (1-12) 4 Choose a background color Choose a border color Border sty…" at bounding box center [1450, 353] width 209 height 304
type input "2"
click at [1422, 180] on div "Column 1 - Size 2 Duplicate Delete" at bounding box center [1450, 183] width 209 height 35
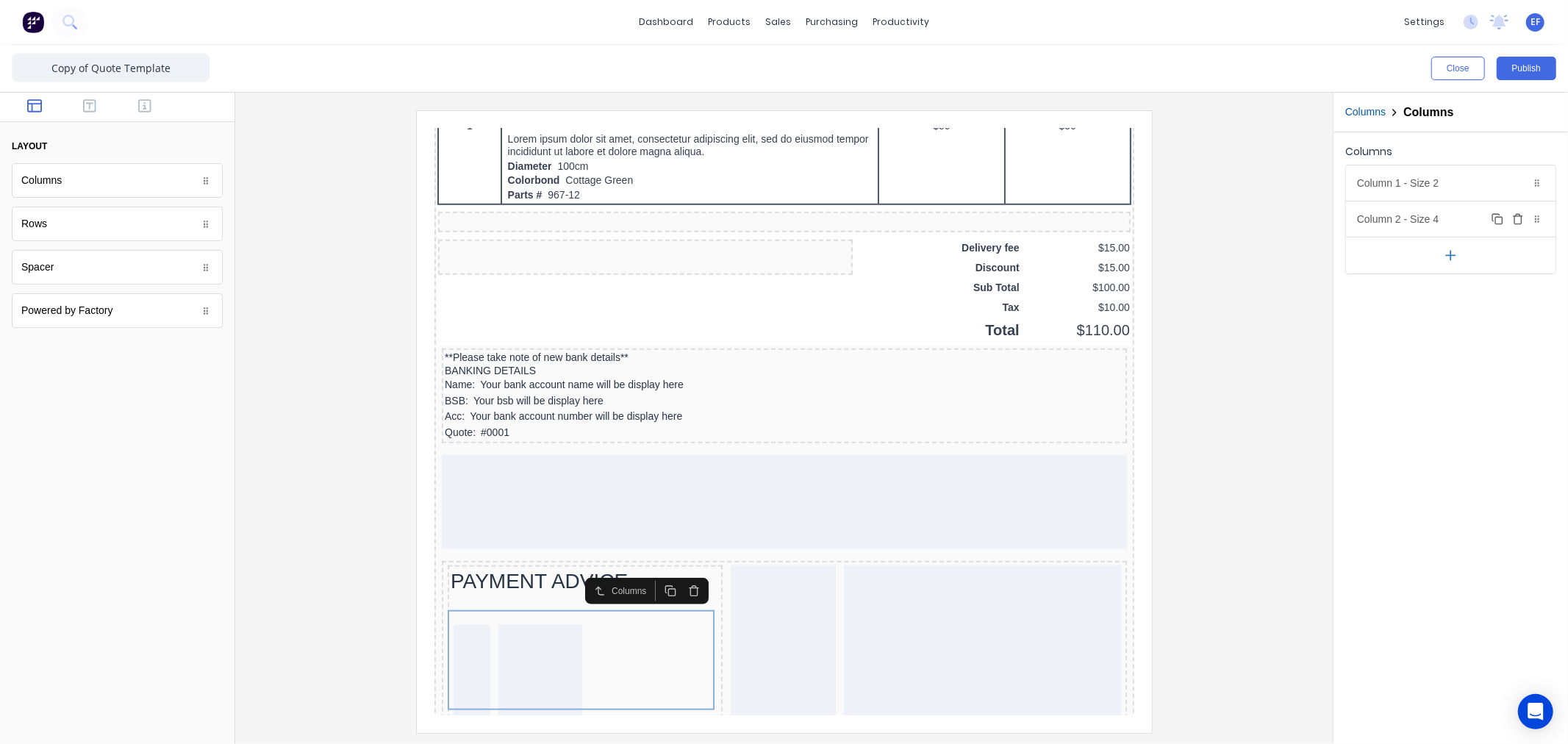
click at [1412, 215] on div "Column 2 - Size 4 Duplicate Delete" at bounding box center [1450, 219] width 209 height 35
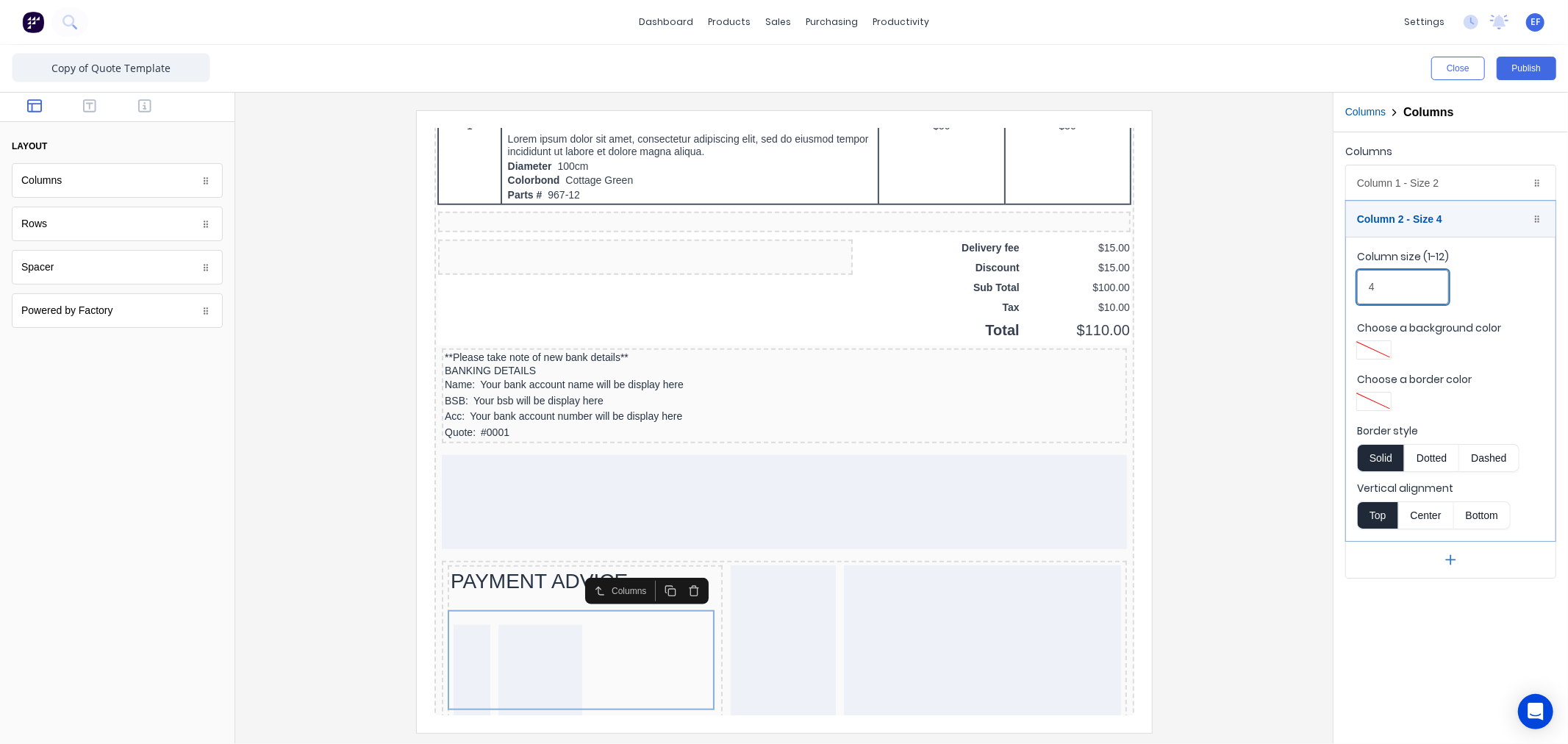
drag, startPoint x: 1361, startPoint y: 284, endPoint x: 1344, endPoint y: 284, distance: 17.0
click at [1344, 284] on div "Columns Column 1 - Size 2 Duplicate Delete Column size (1-12) 2 Choose a backgr…" at bounding box center [1450, 360] width 234 height 455
type input "10"
click at [1419, 209] on div "Column 2 - Size 10 Duplicate Delete" at bounding box center [1450, 219] width 209 height 35
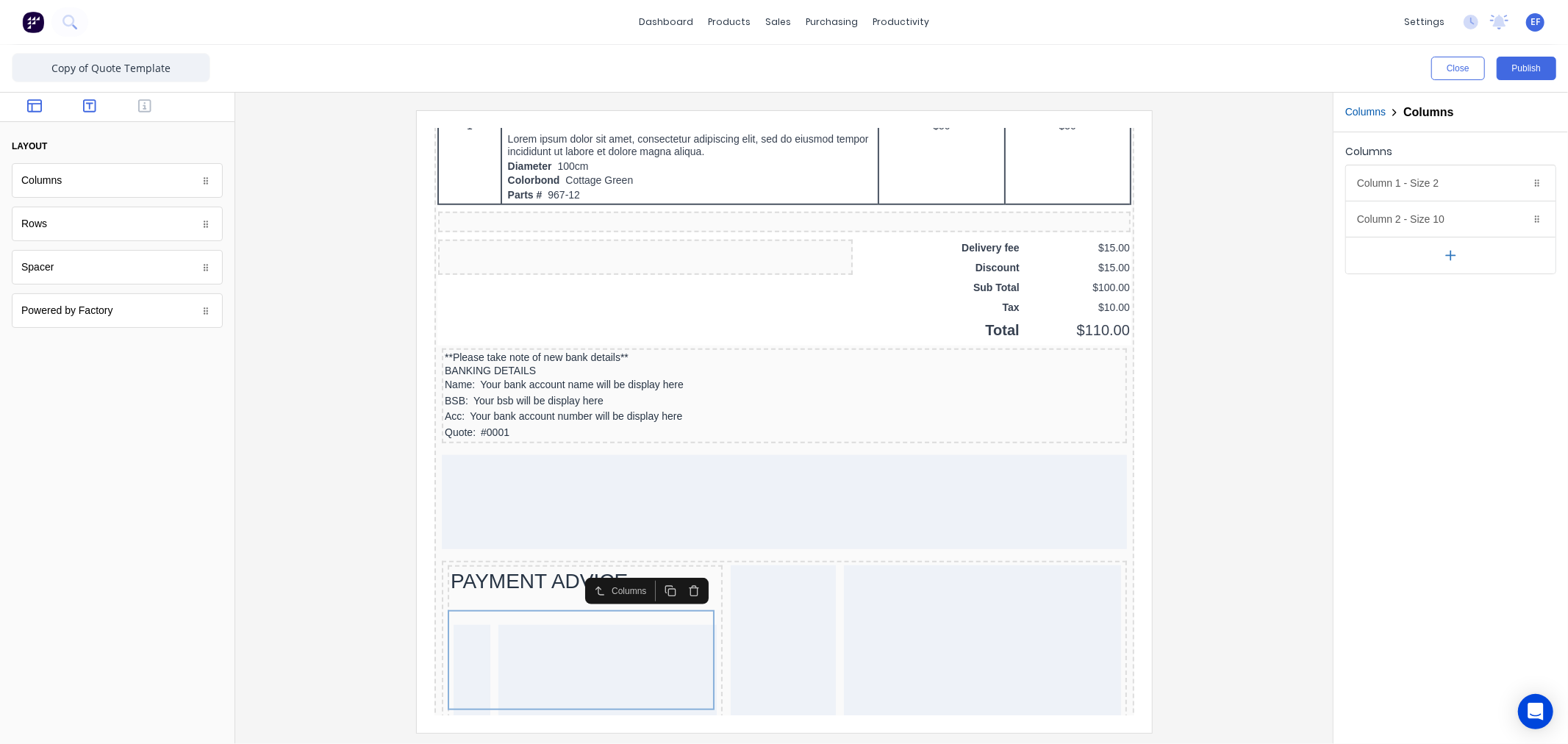
click at [96, 107] on button "button" at bounding box center [90, 107] width 47 height 18
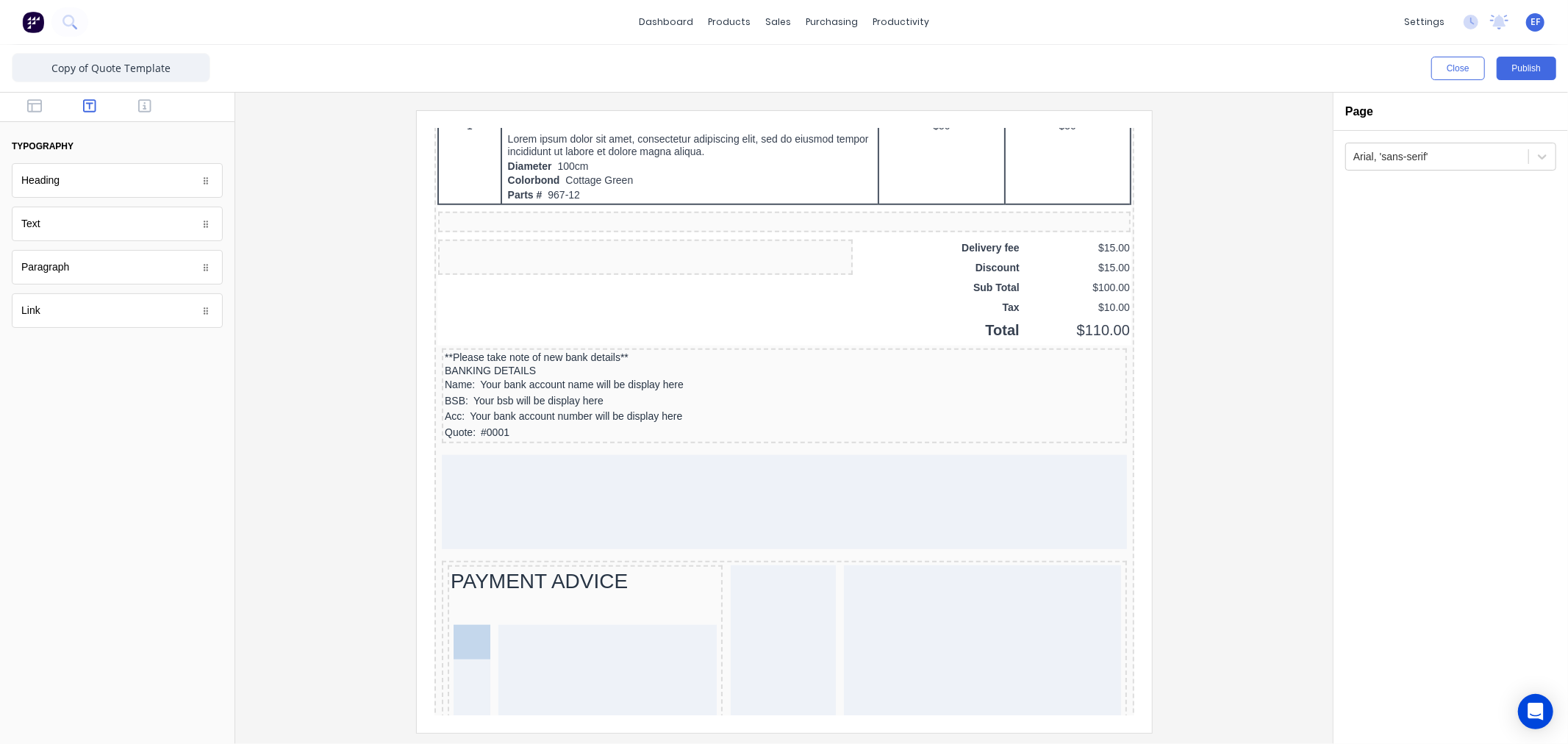
drag, startPoint x: 38, startPoint y: 230, endPoint x: 16, endPoint y: 505, distance: 275.9
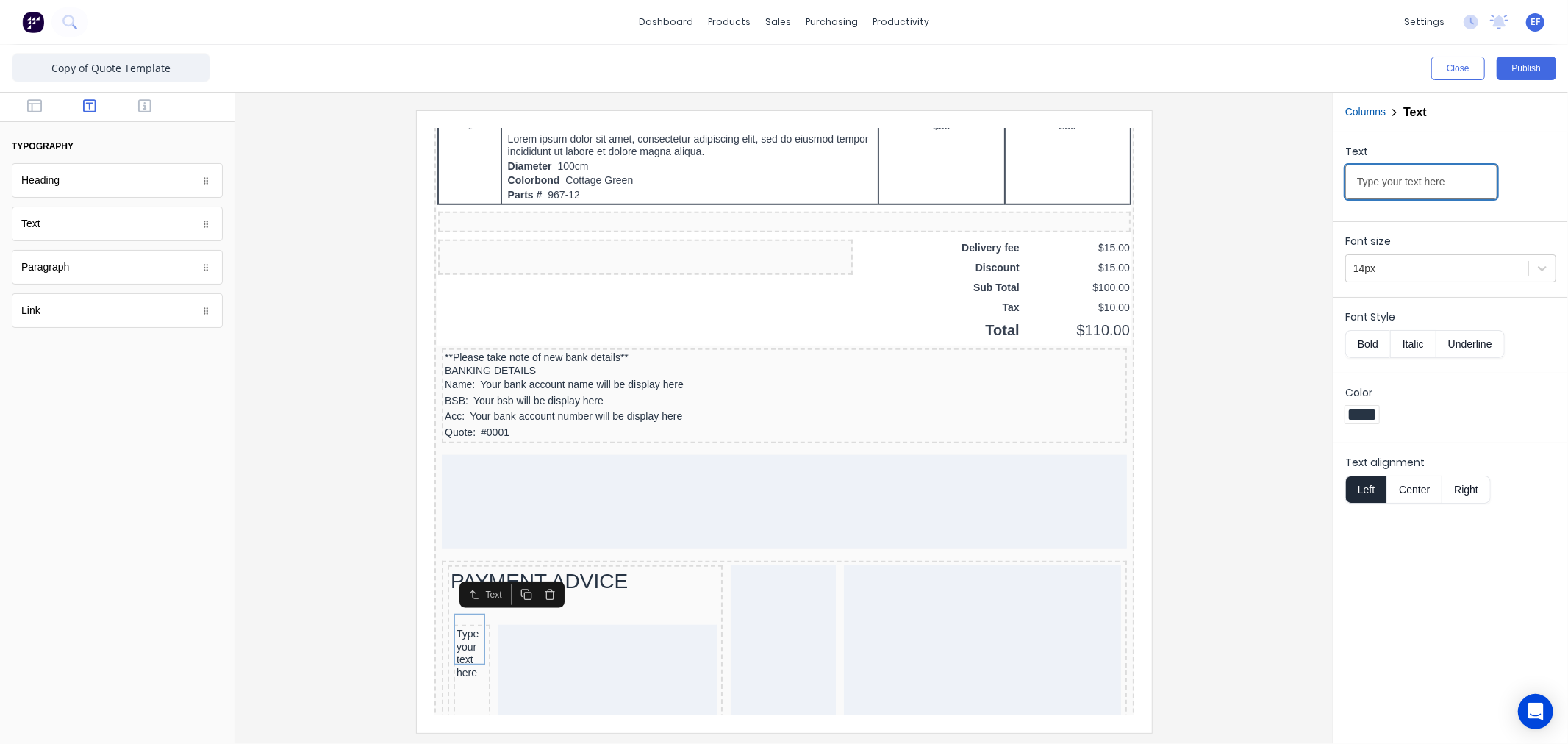
drag, startPoint x: 1446, startPoint y: 183, endPoint x: 1311, endPoint y: 173, distance: 135.4
click at [1311, 173] on div "Close Publish Components typography Heading Heading Text Text Paragraph Paragra…" at bounding box center [784, 395] width 1568 height 699
type input "To:"
click at [1489, 490] on button "Right" at bounding box center [1466, 489] width 48 height 28
click at [133, 108] on button "button" at bounding box center [145, 107] width 47 height 18
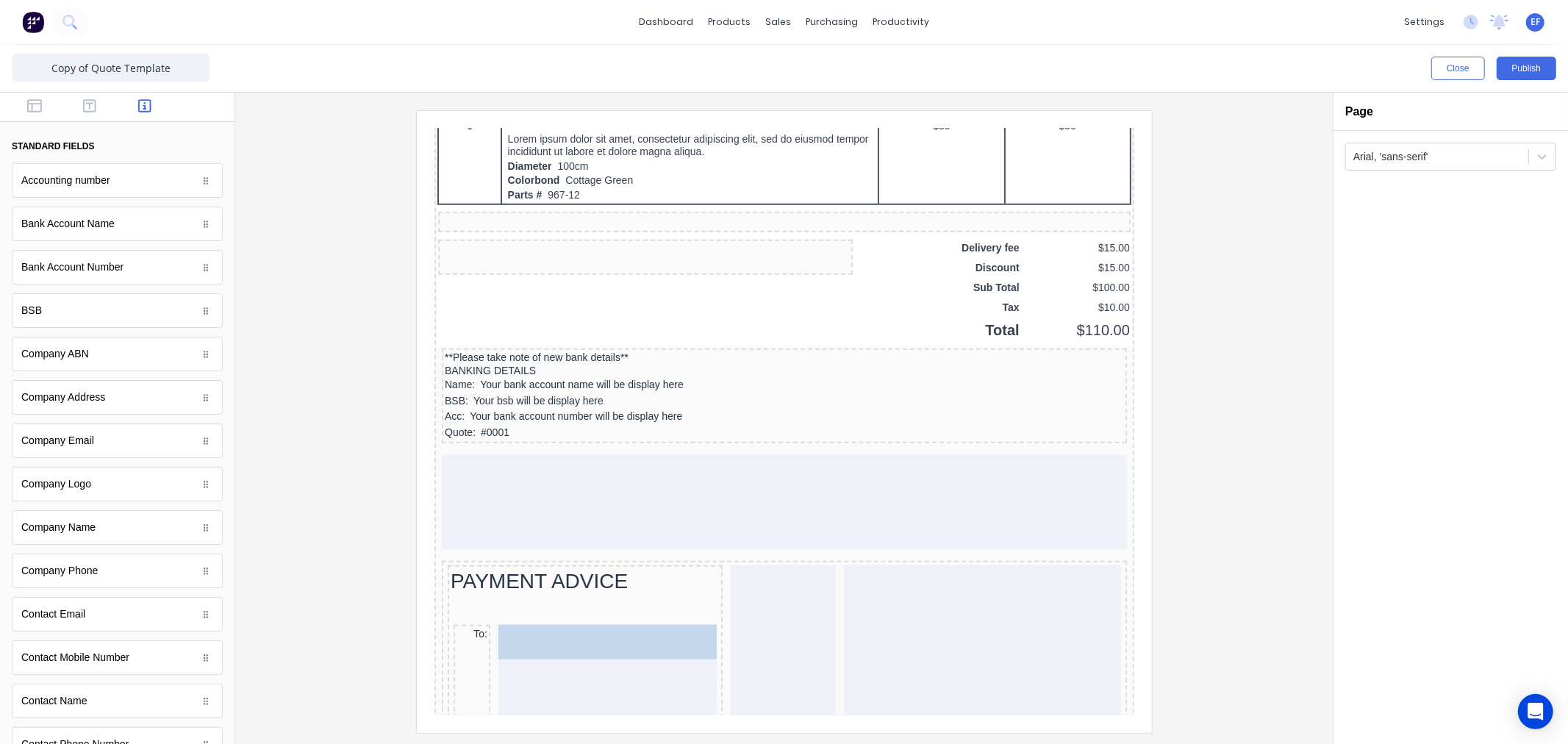
drag, startPoint x: 105, startPoint y: 535, endPoint x: 585, endPoint y: 628, distance: 488.9
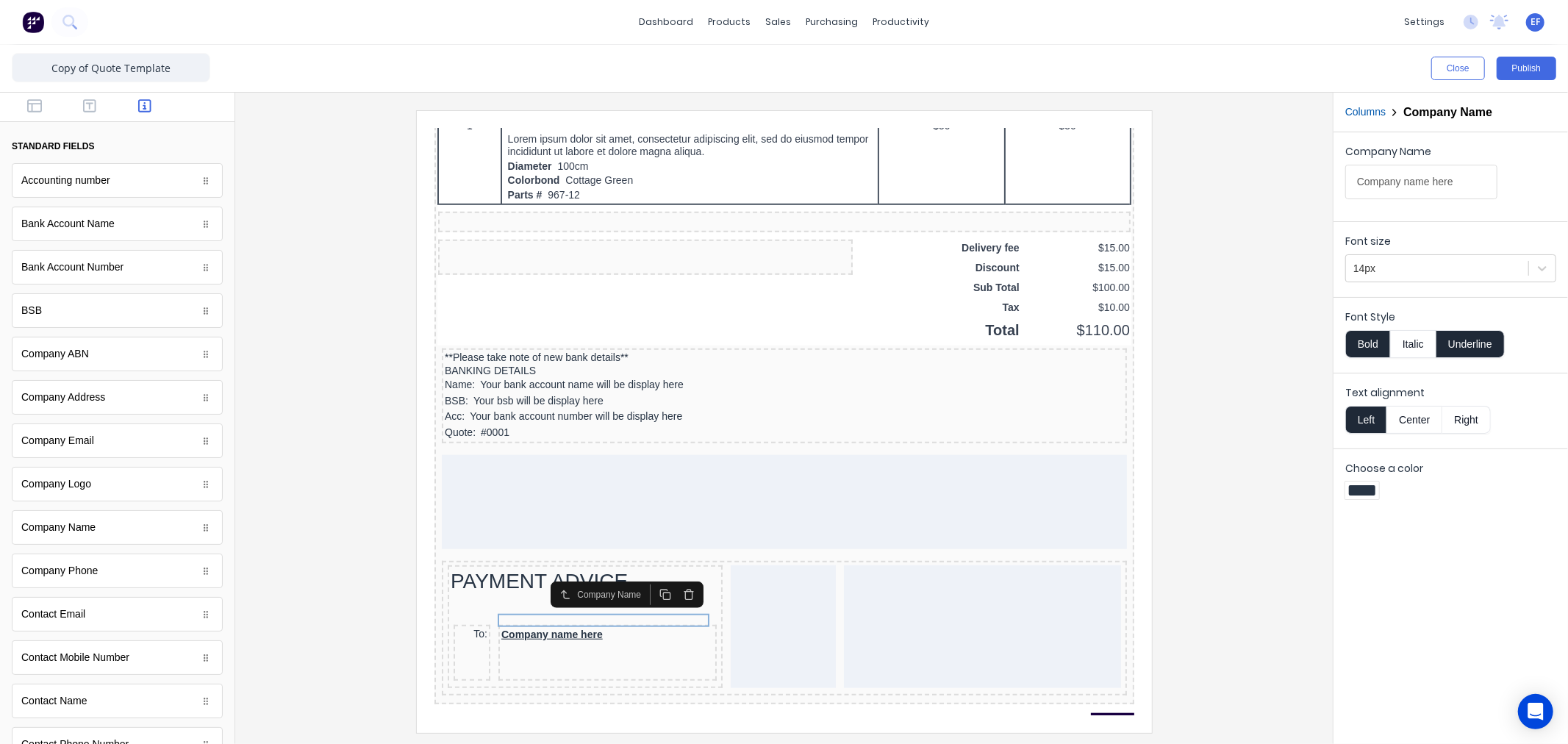
drag, startPoint x: 1371, startPoint y: 339, endPoint x: 1397, endPoint y: 340, distance: 26.0
click at [1372, 339] on button "Bold" at bounding box center [1368, 344] width 45 height 28
drag, startPoint x: 1483, startPoint y: 339, endPoint x: 1470, endPoint y: 305, distance: 36.4
click at [1483, 339] on button "Underline" at bounding box center [1470, 344] width 68 height 28
click at [1429, 267] on div at bounding box center [1436, 269] width 168 height 18
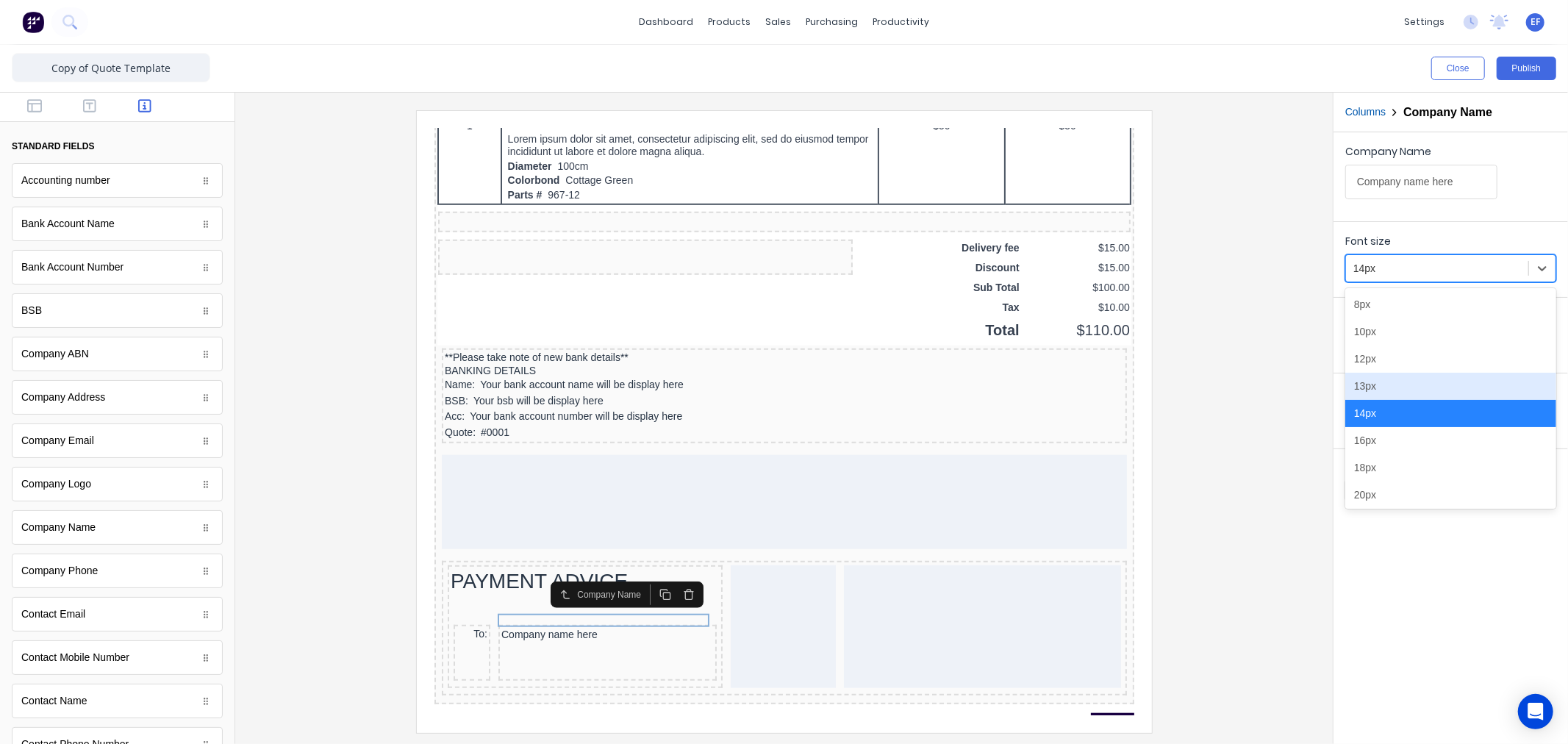
click at [1384, 387] on div "13px" at bounding box center [1450, 386] width 211 height 28
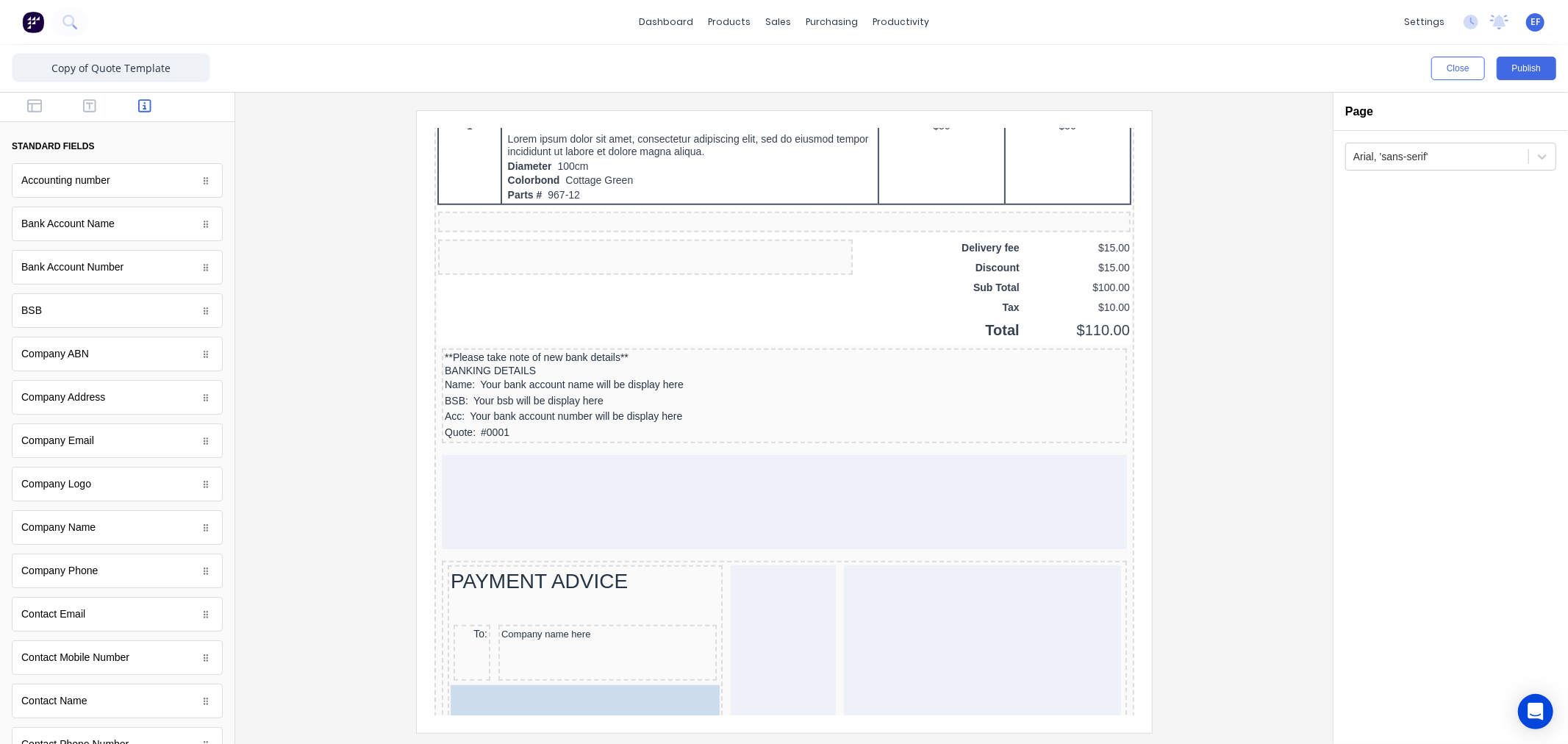
drag, startPoint x: 348, startPoint y: 557, endPoint x: 559, endPoint y: 628, distance: 222.6
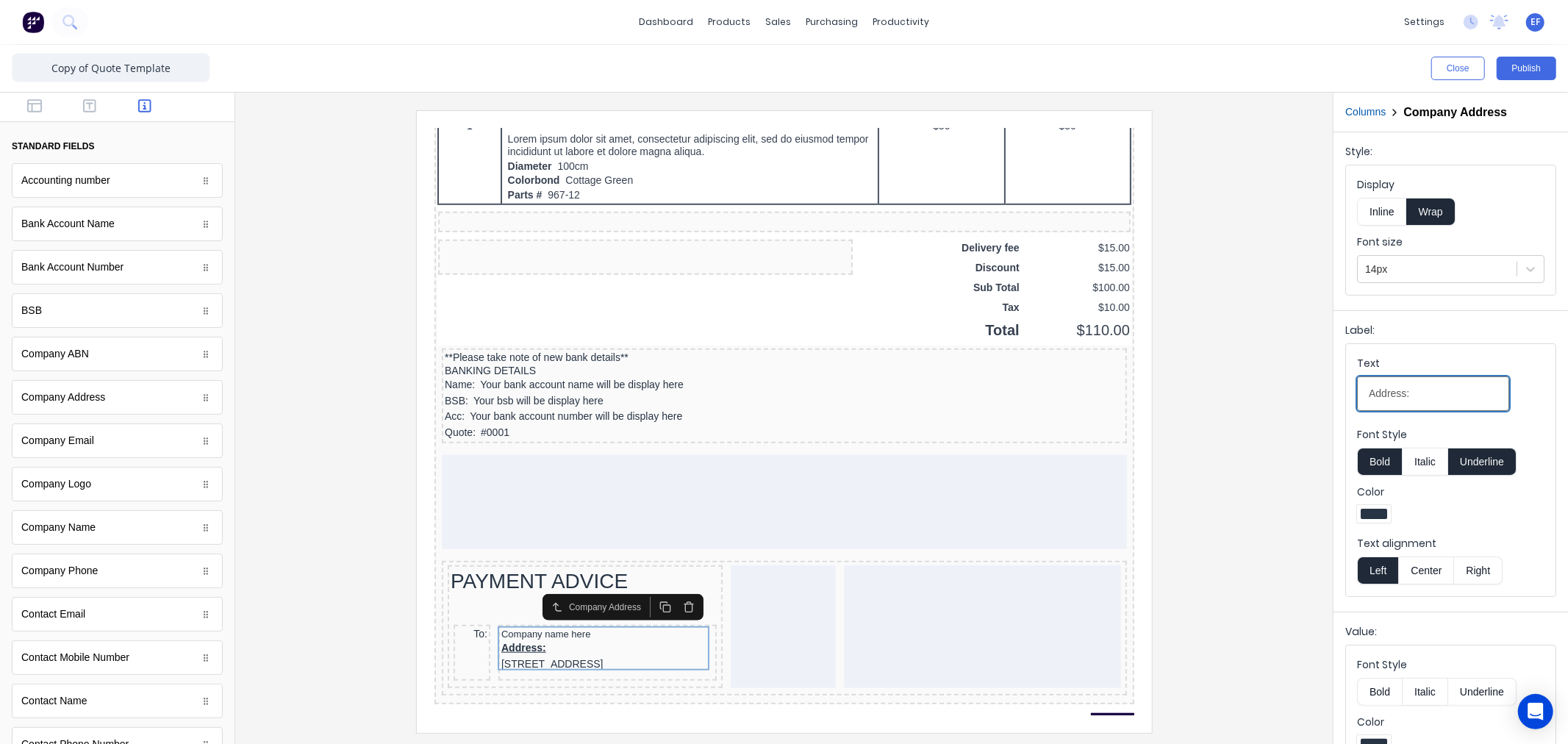
drag, startPoint x: 1372, startPoint y: 405, endPoint x: 1281, endPoint y: 405, distance: 91.0
click at [1281, 405] on div "Close Publish Components standard fields Accounting number Accounting number Ba…" at bounding box center [784, 395] width 1568 height 699
click at [1391, 269] on div at bounding box center [1437, 269] width 144 height 18
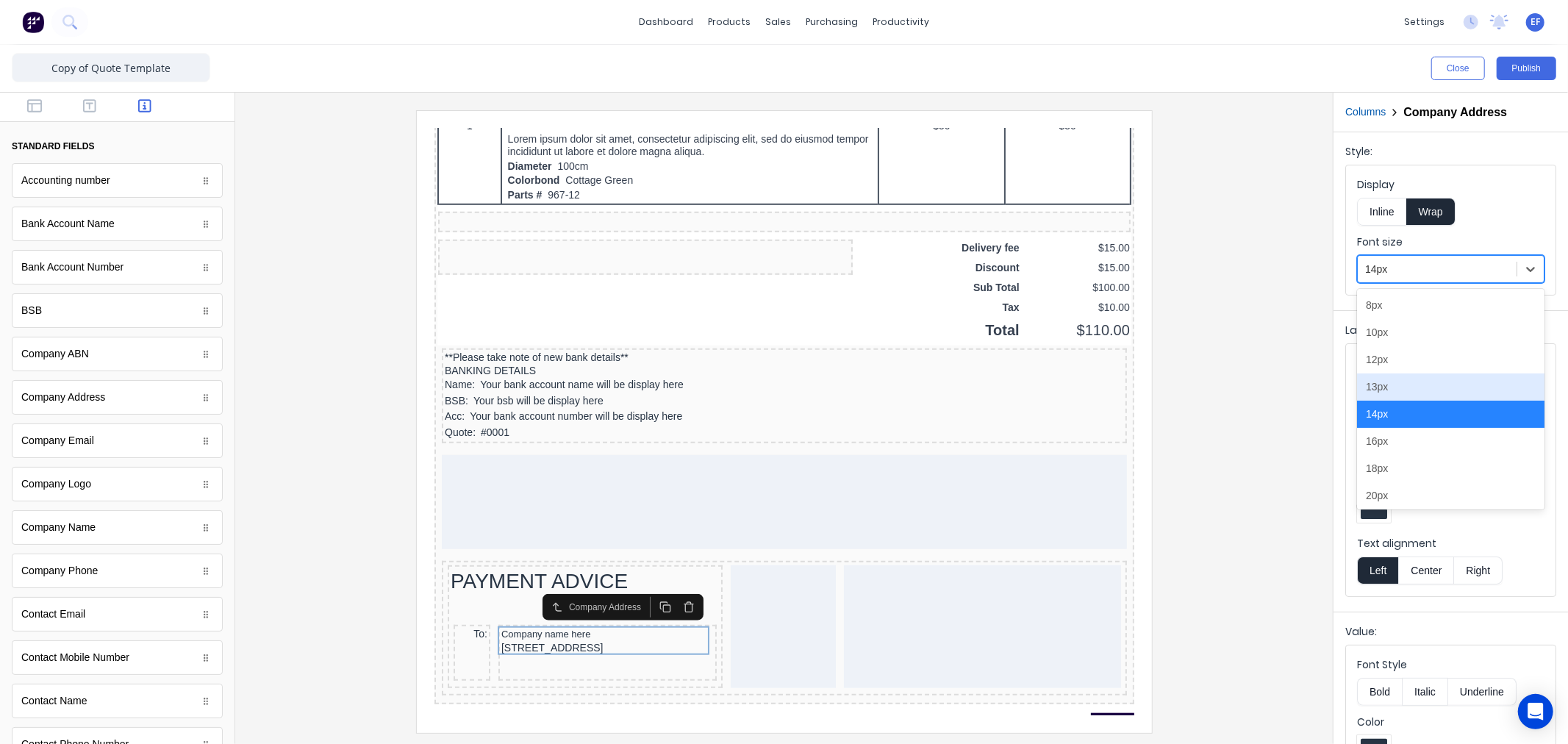
click at [1388, 393] on div "13px" at bounding box center [1450, 387] width 188 height 28
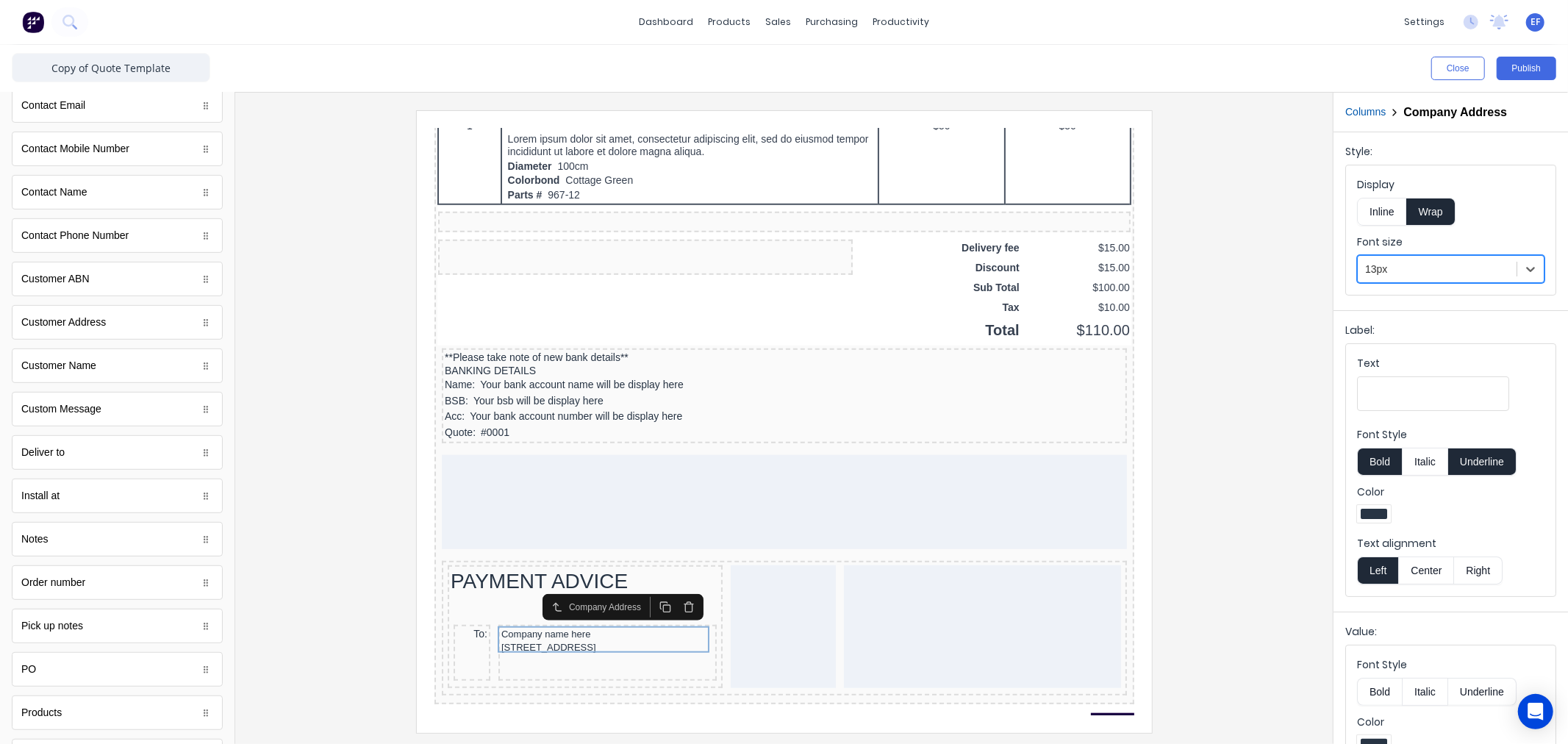
scroll to position [302, 0]
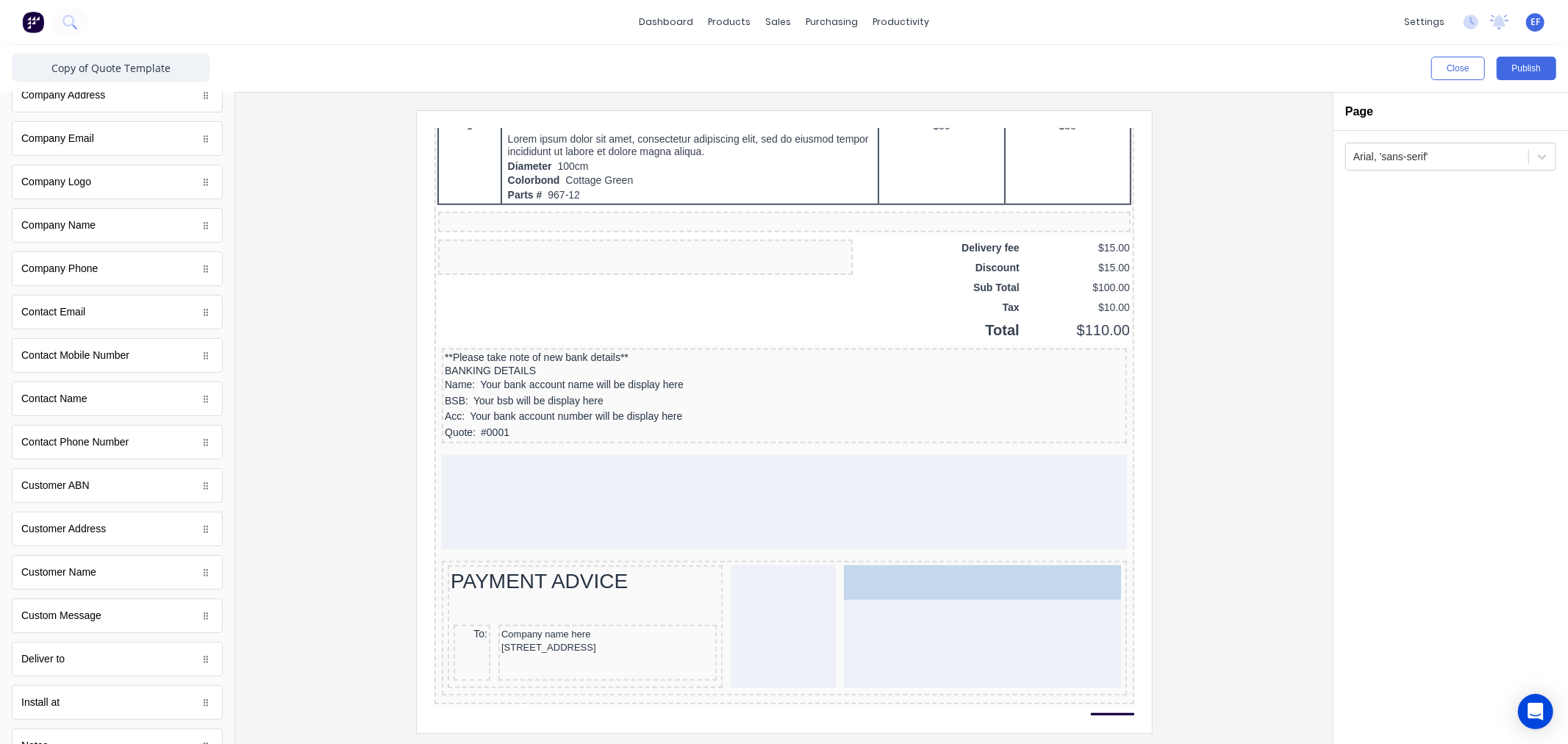
drag, startPoint x: 647, startPoint y: 589, endPoint x: 525, endPoint y: 473, distance: 168.3
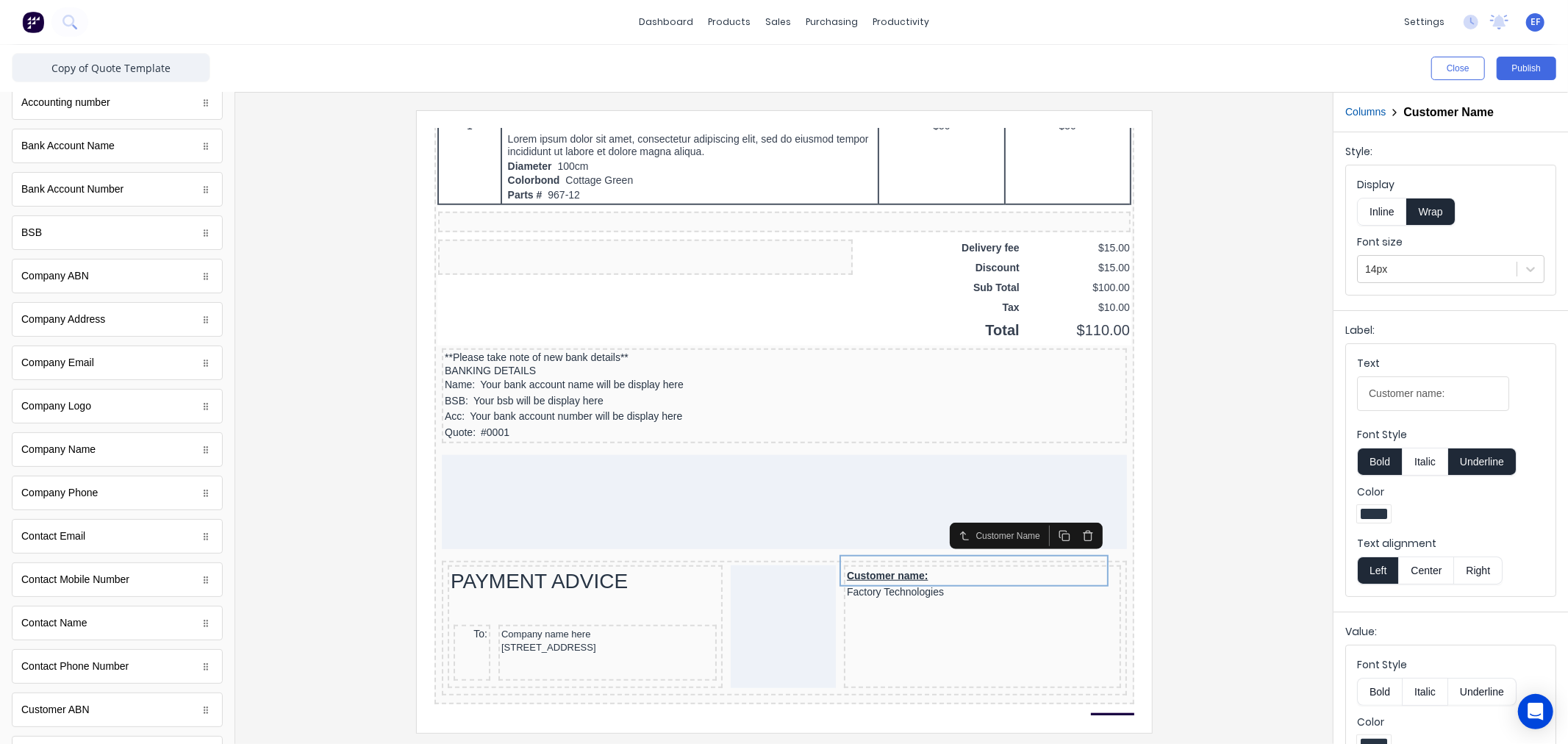
scroll to position [0, 0]
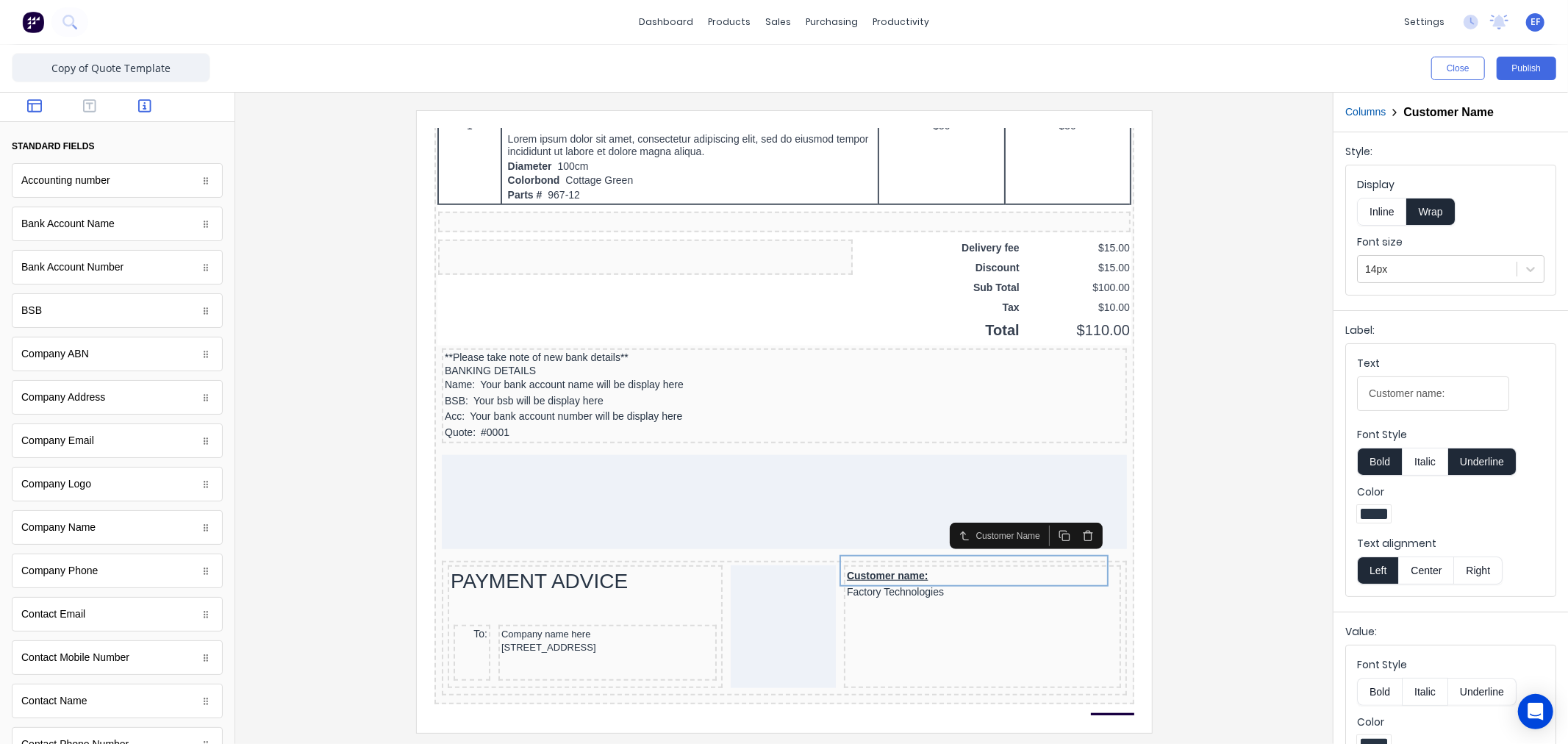
click at [28, 105] on icon "button" at bounding box center [35, 106] width 15 height 13
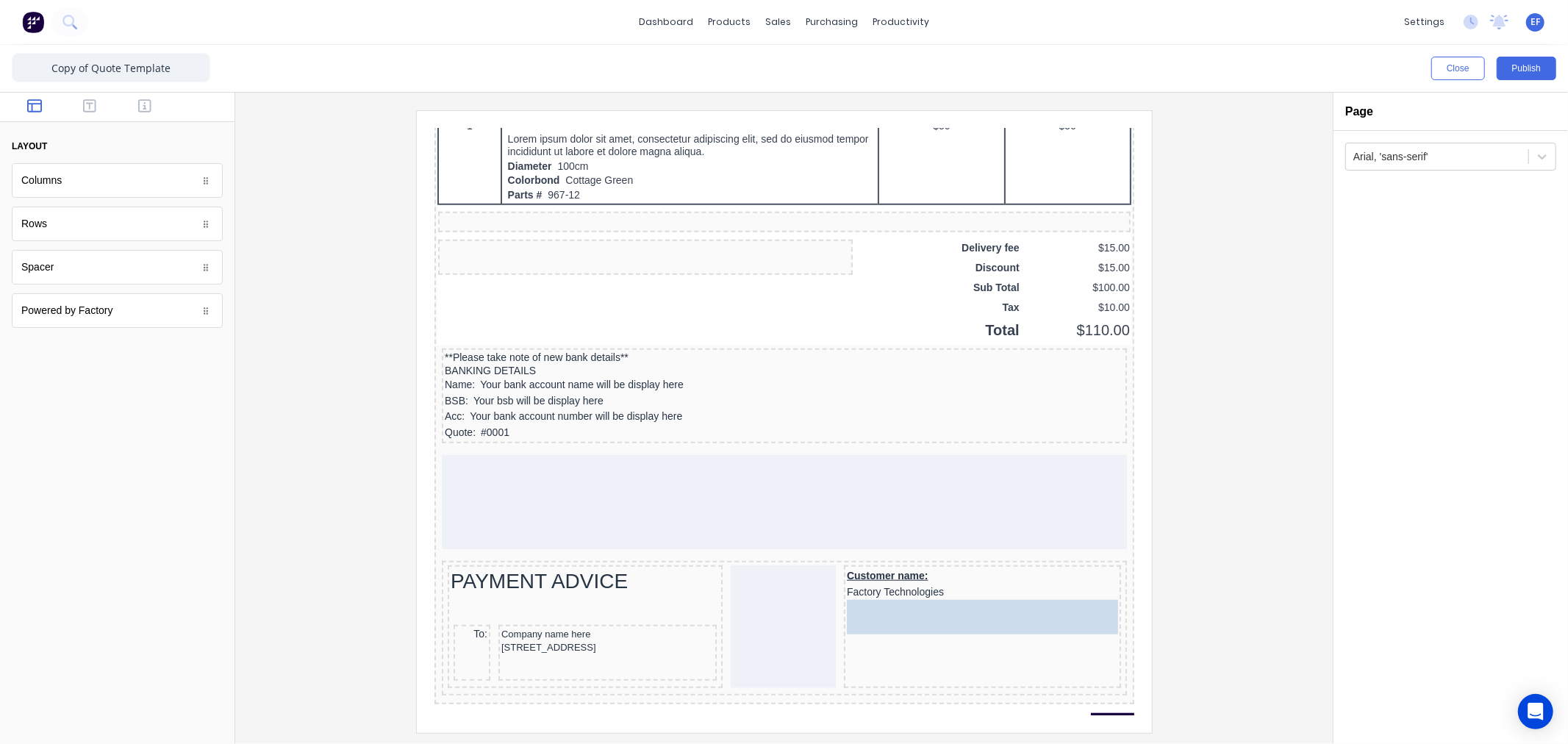
drag, startPoint x: 34, startPoint y: 183, endPoint x: 916, endPoint y: 616, distance: 982.6
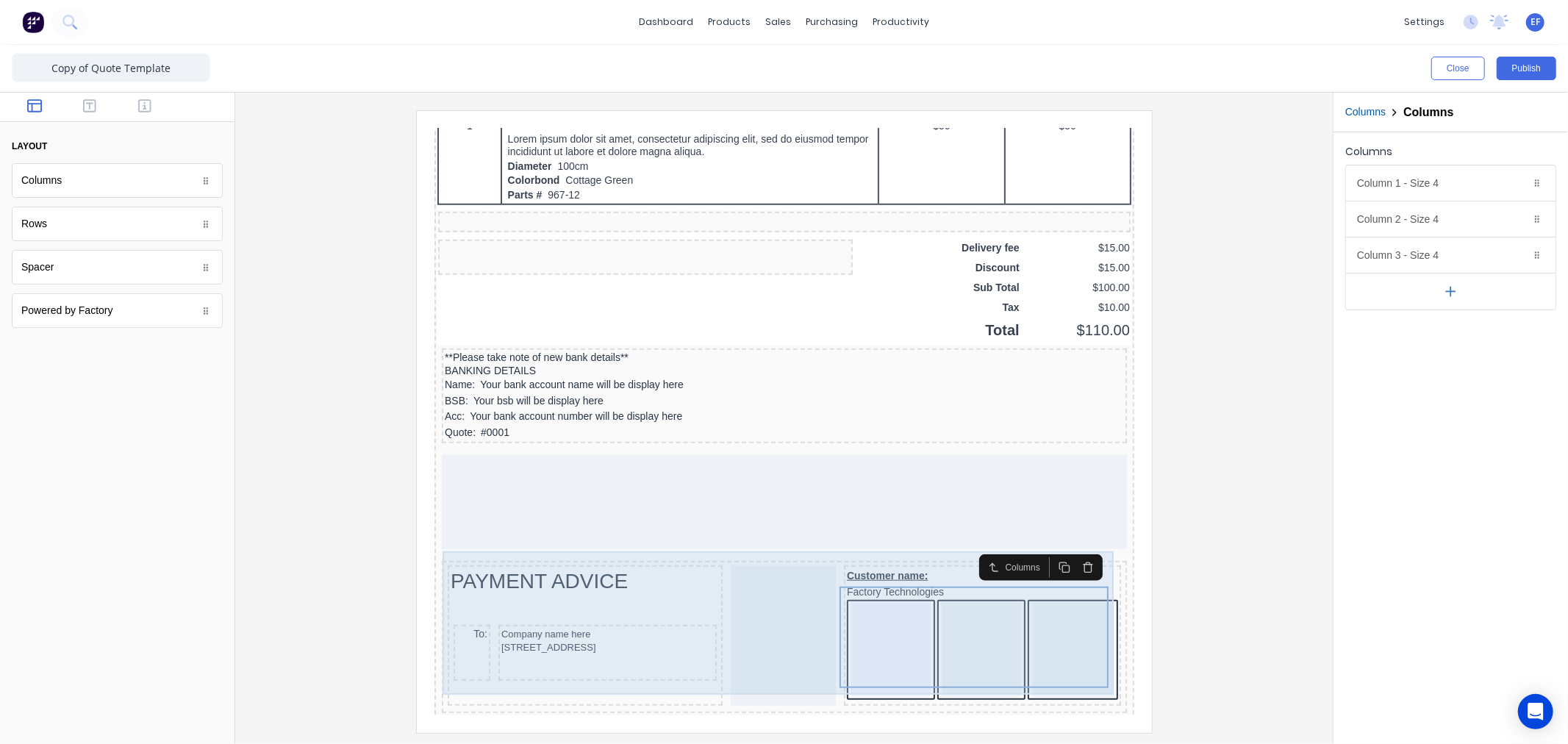
click at [1445, 288] on icon "button" at bounding box center [1450, 291] width 16 height 16
click at [1449, 328] on icon "button" at bounding box center [1450, 328] width 9 height 0
click at [1511, 248] on button "Delete" at bounding box center [1517, 254] width 18 height 18
click at [1520, 224] on button "Delete" at bounding box center [1517, 219] width 18 height 18
drag, startPoint x: 1515, startPoint y: 184, endPoint x: 1482, endPoint y: 184, distance: 33.0
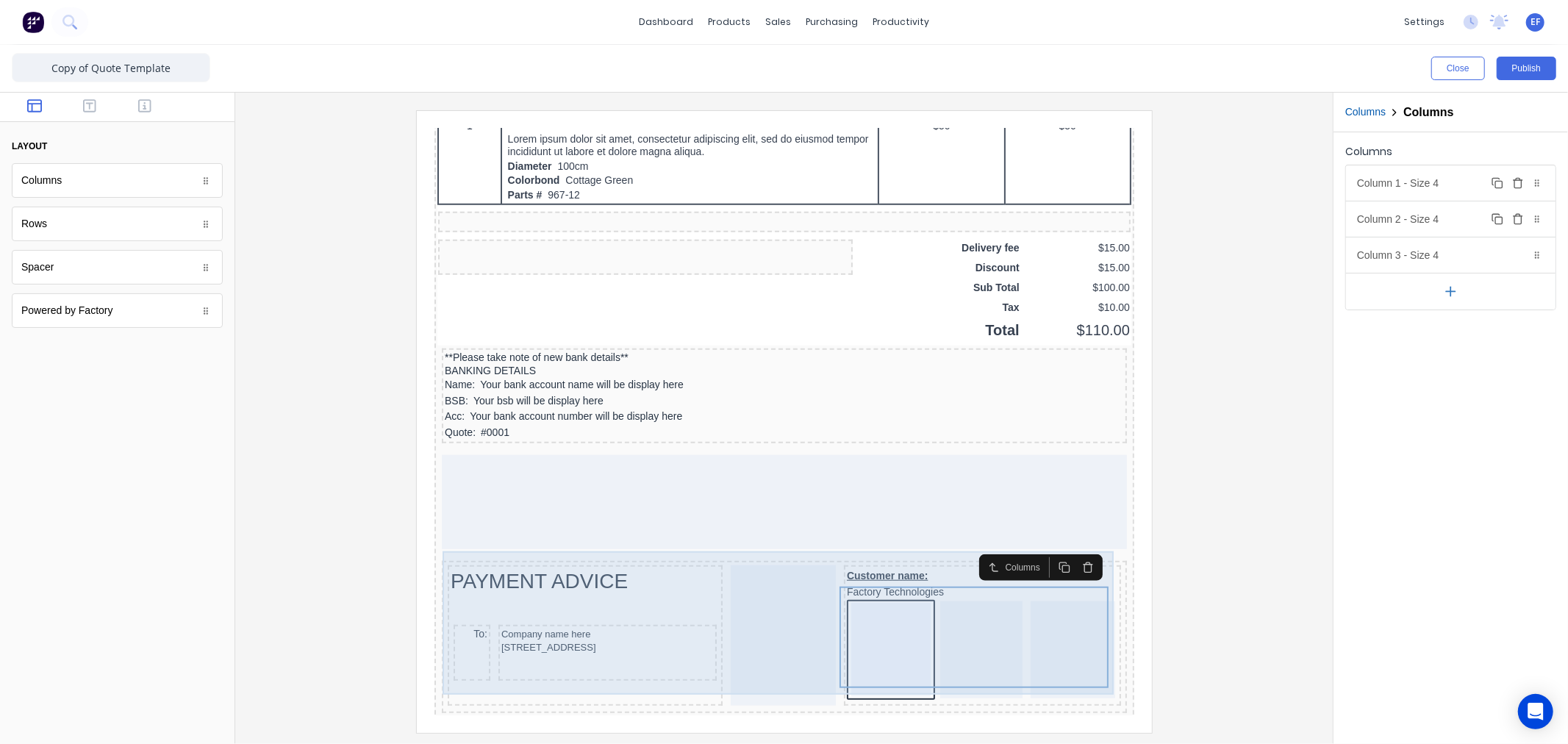
click at [1515, 184] on icon "button" at bounding box center [1517, 184] width 7 height 8
click at [1460, 177] on div "Column 1 - Size 4 Duplicate Delete" at bounding box center [1450, 183] width 209 height 35
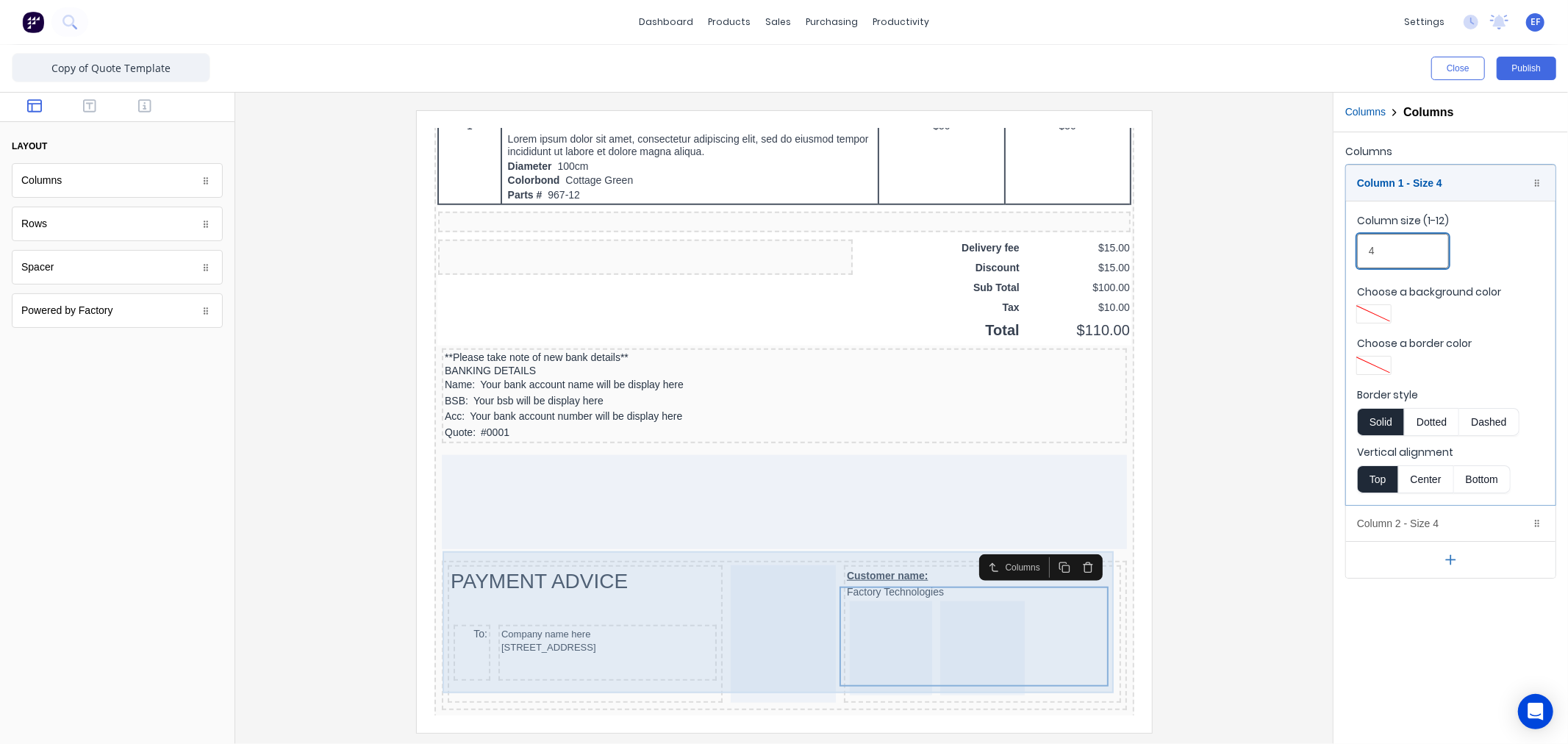
drag, startPoint x: 1392, startPoint y: 254, endPoint x: 1324, endPoint y: 252, distance: 68.0
click at [1324, 252] on div "Close Publish Components layout Columns Columns Rows Rows Spacer Spacer Powered…" at bounding box center [784, 395] width 1568 height 699
type input "5"
click at [1435, 180] on div "Column 1 - Size 5 Duplicate Delete" at bounding box center [1450, 183] width 209 height 35
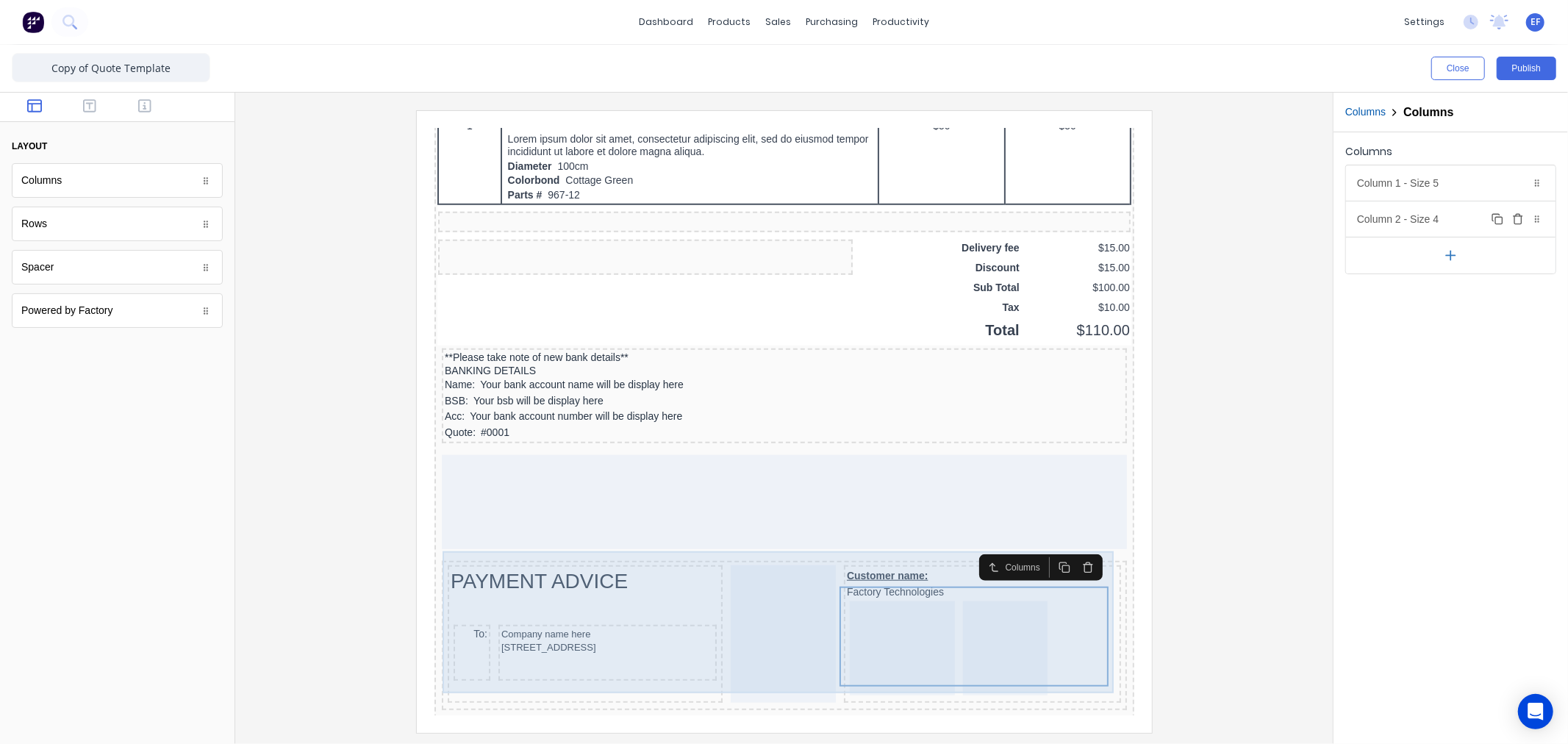
click at [1417, 217] on div "Column 2 - Size 4 Duplicate Delete" at bounding box center [1450, 219] width 209 height 35
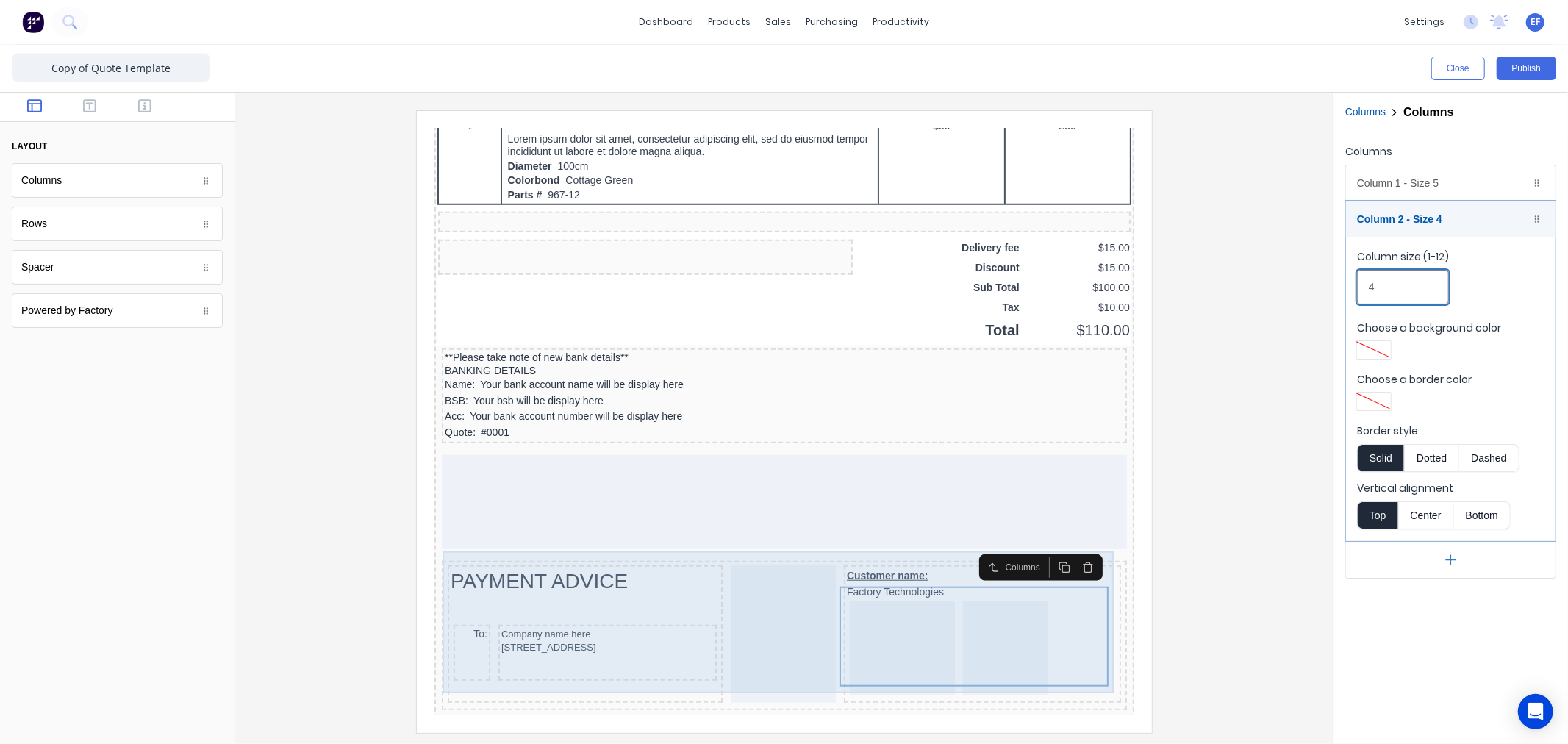
drag, startPoint x: 1304, startPoint y: 275, endPoint x: 1284, endPoint y: 270, distance: 20.6
click at [1292, 274] on div "Close Publish Components layout Columns Columns Rows Rows Spacer Spacer Powered…" at bounding box center [784, 395] width 1568 height 699
type input "7"
click at [1391, 215] on div "Column 2 - Size 7 Duplicate Delete" at bounding box center [1450, 219] width 209 height 35
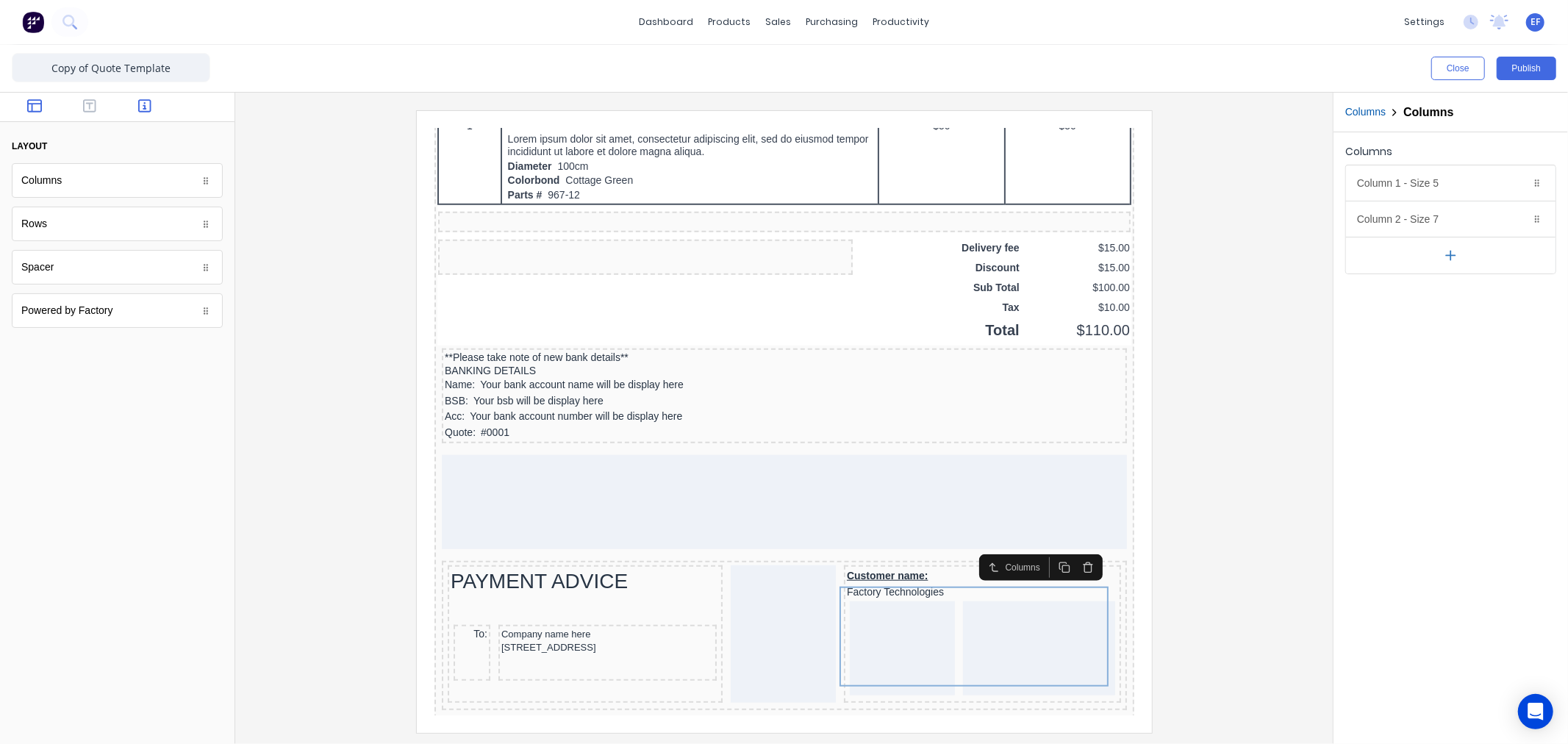
click at [141, 114] on button "button" at bounding box center [145, 107] width 47 height 18
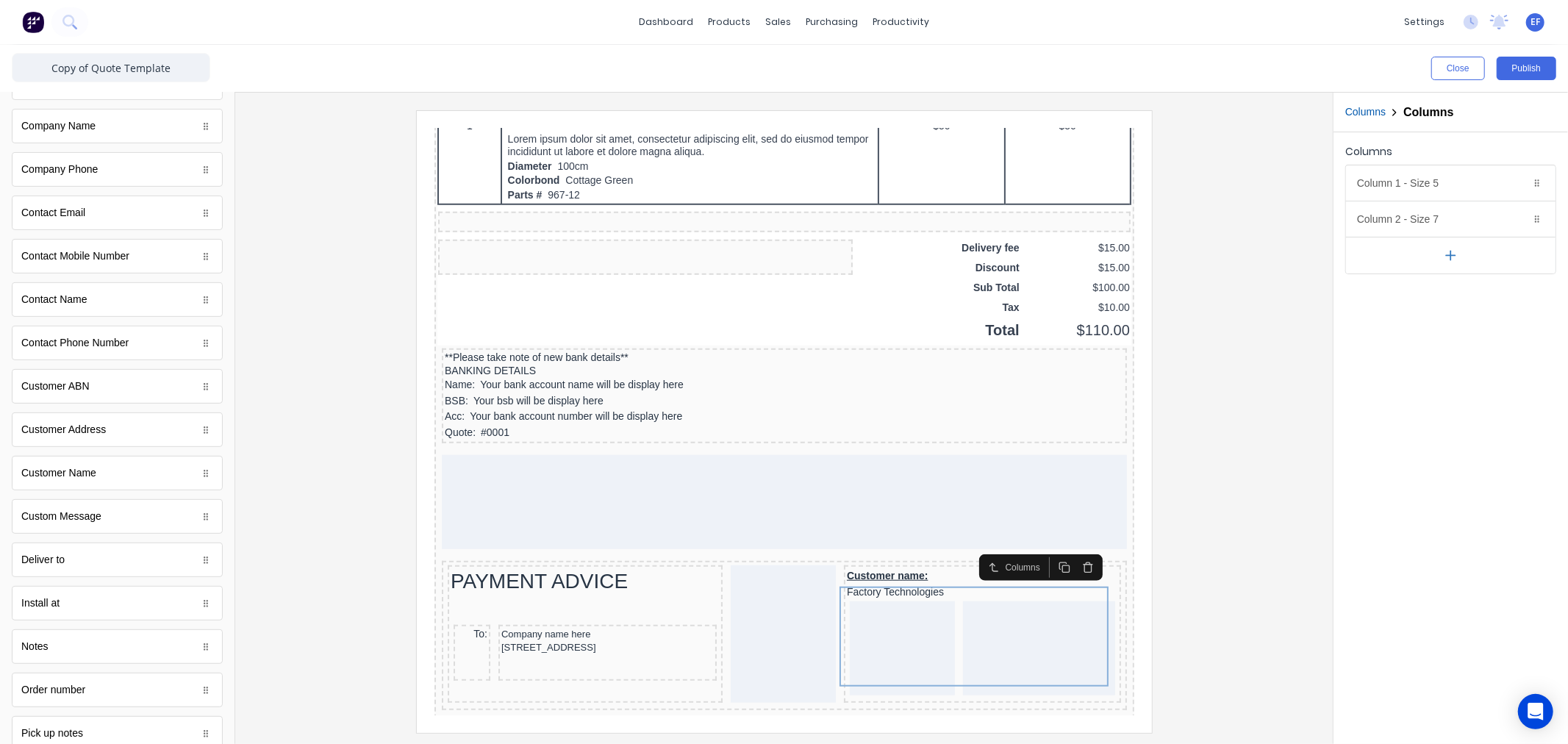
scroll to position [384, 0]
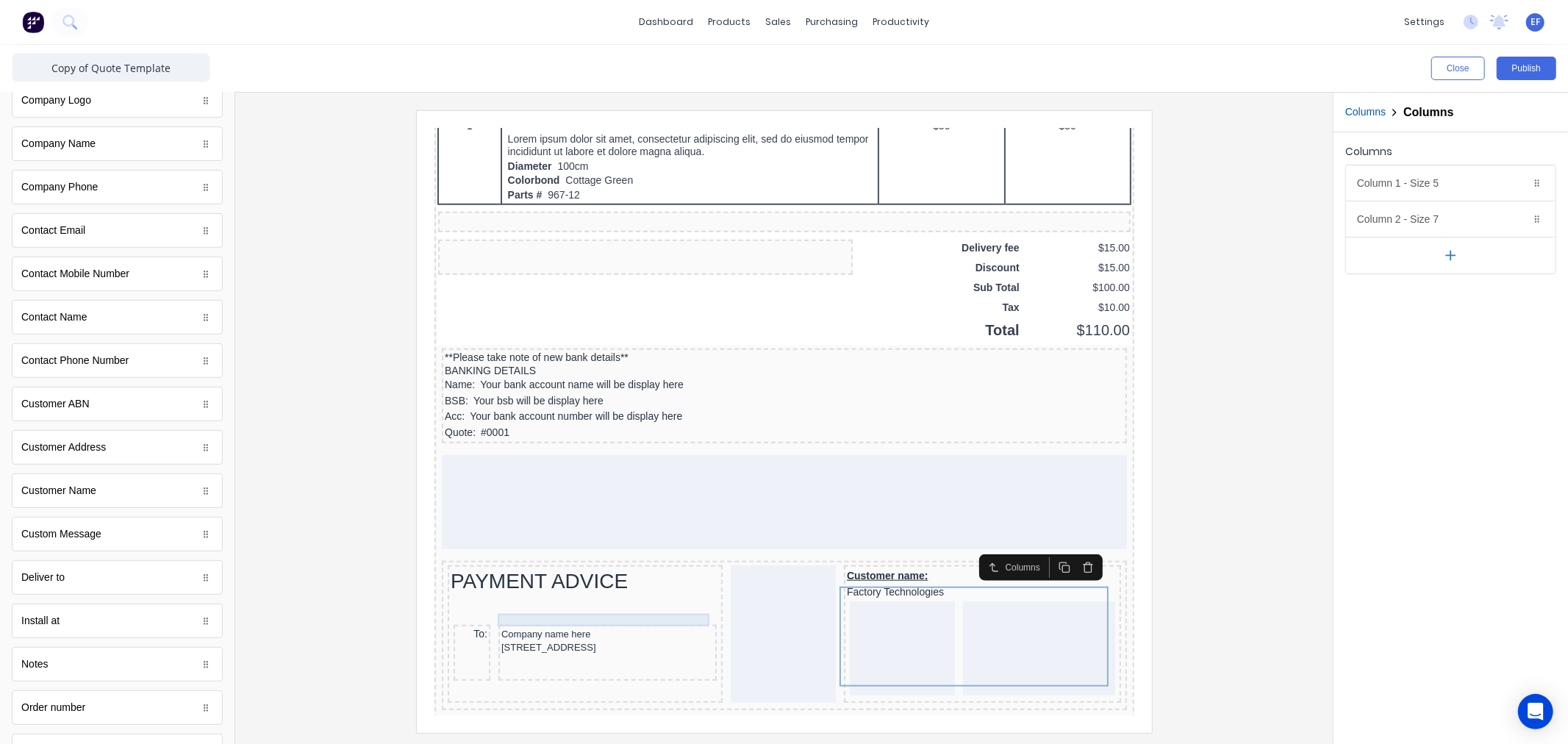
click at [512, 610] on div "Company name here" at bounding box center [589, 616] width 213 height 13
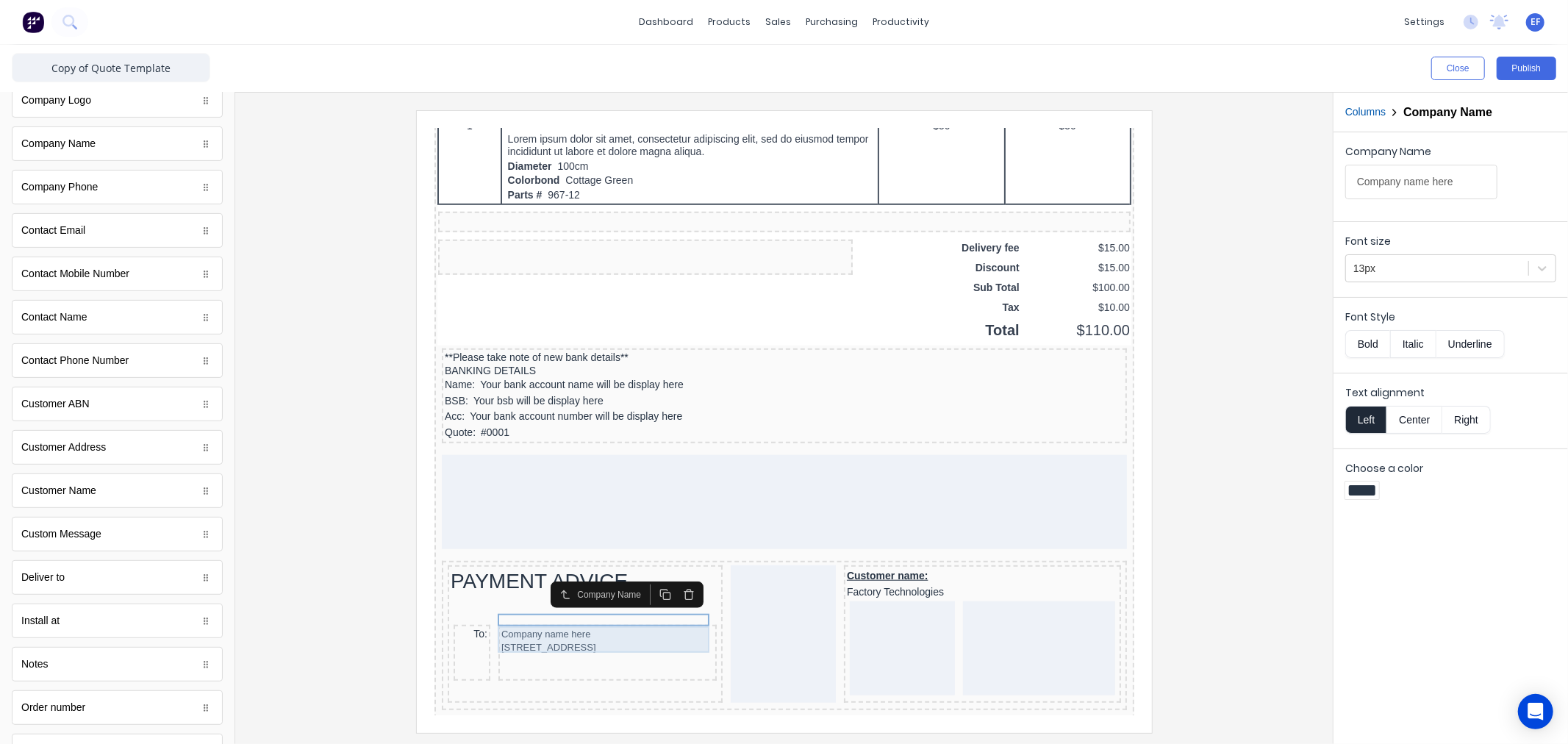
click at [502, 624] on div "234 Beach Road Gold Coast, Queensland, Australia, 4217" at bounding box center [589, 630] width 213 height 15
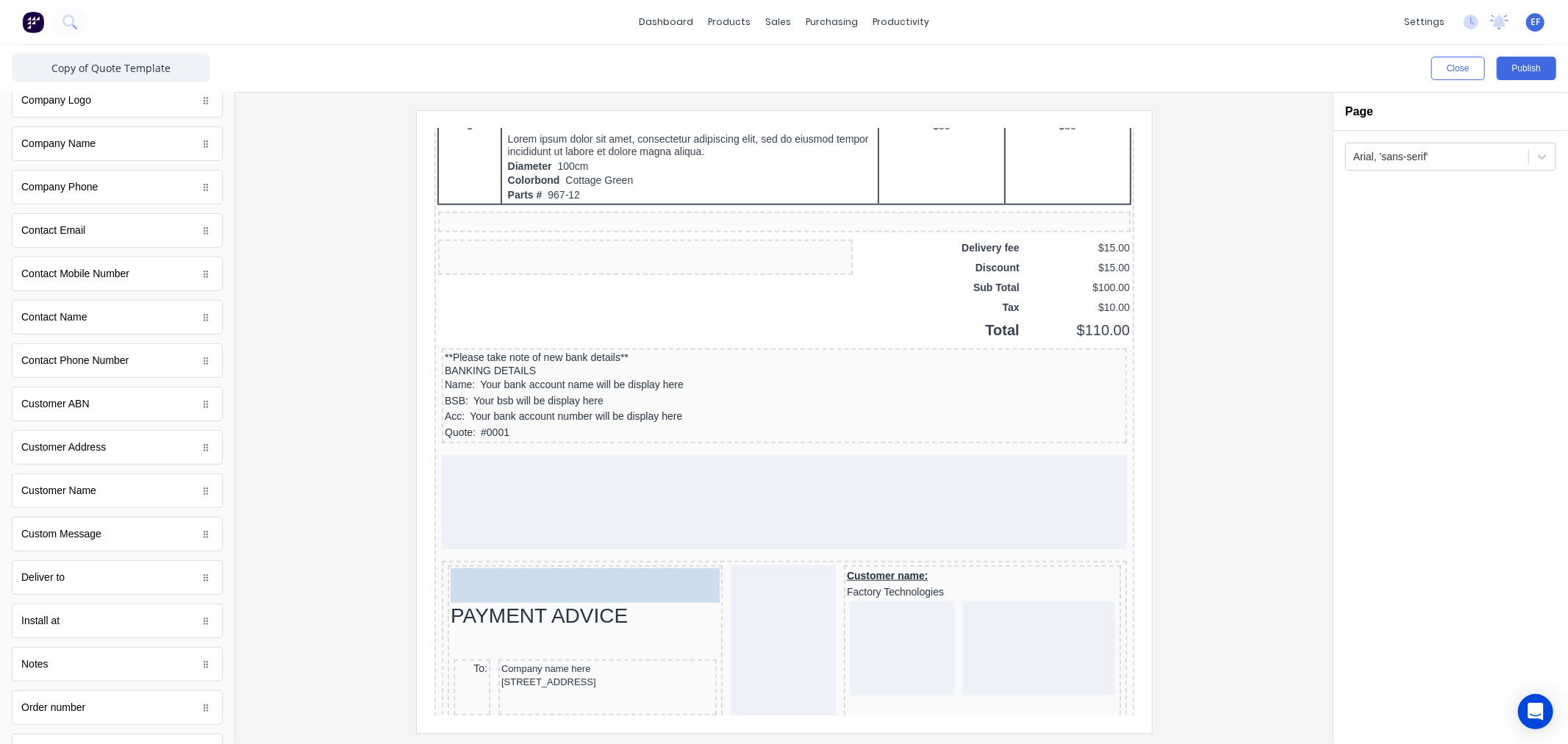
drag, startPoint x: 82, startPoint y: 498, endPoint x: 53, endPoint y: 491, distance: 29.8
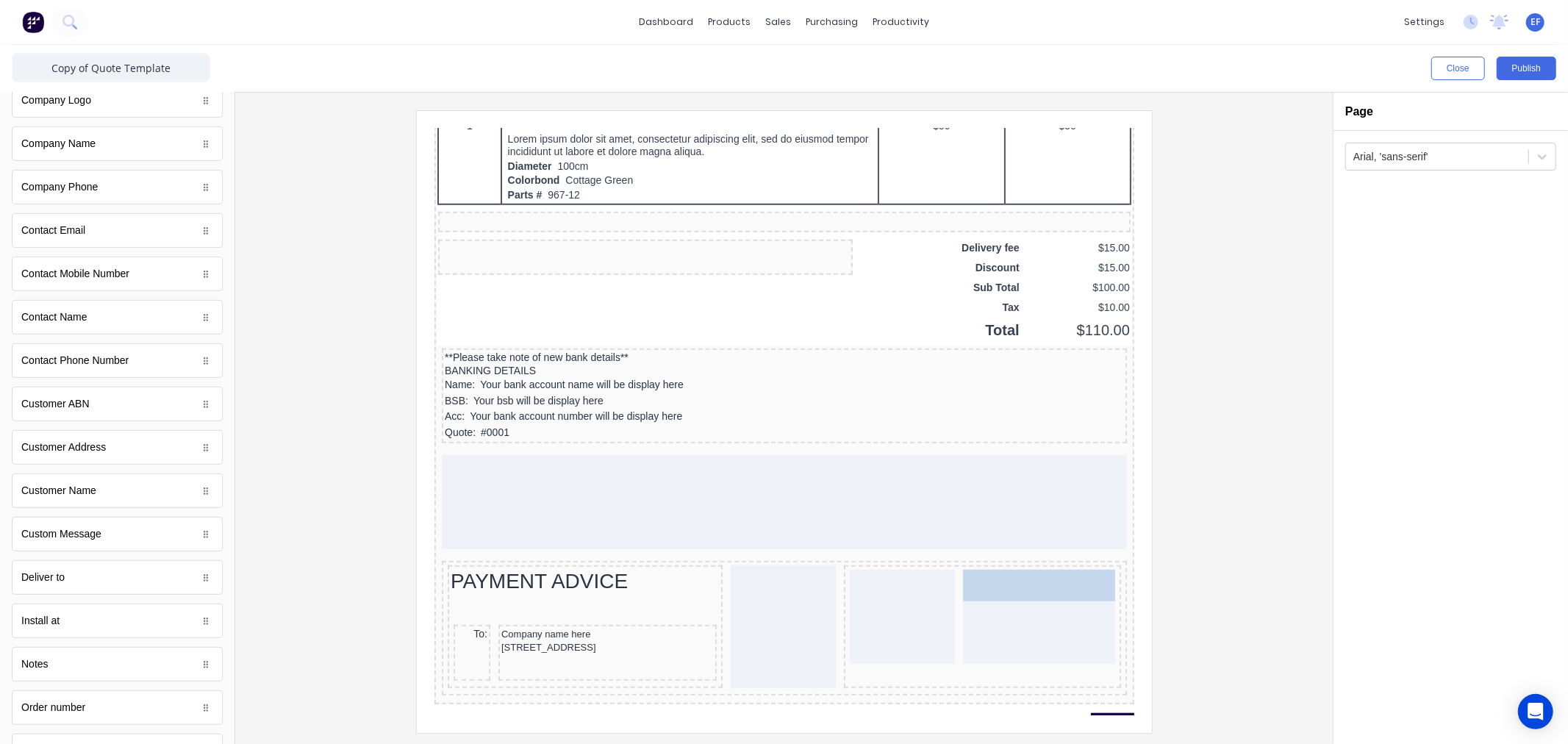
drag, startPoint x: 872, startPoint y: 549, endPoint x: 984, endPoint y: 588, distance: 118.6
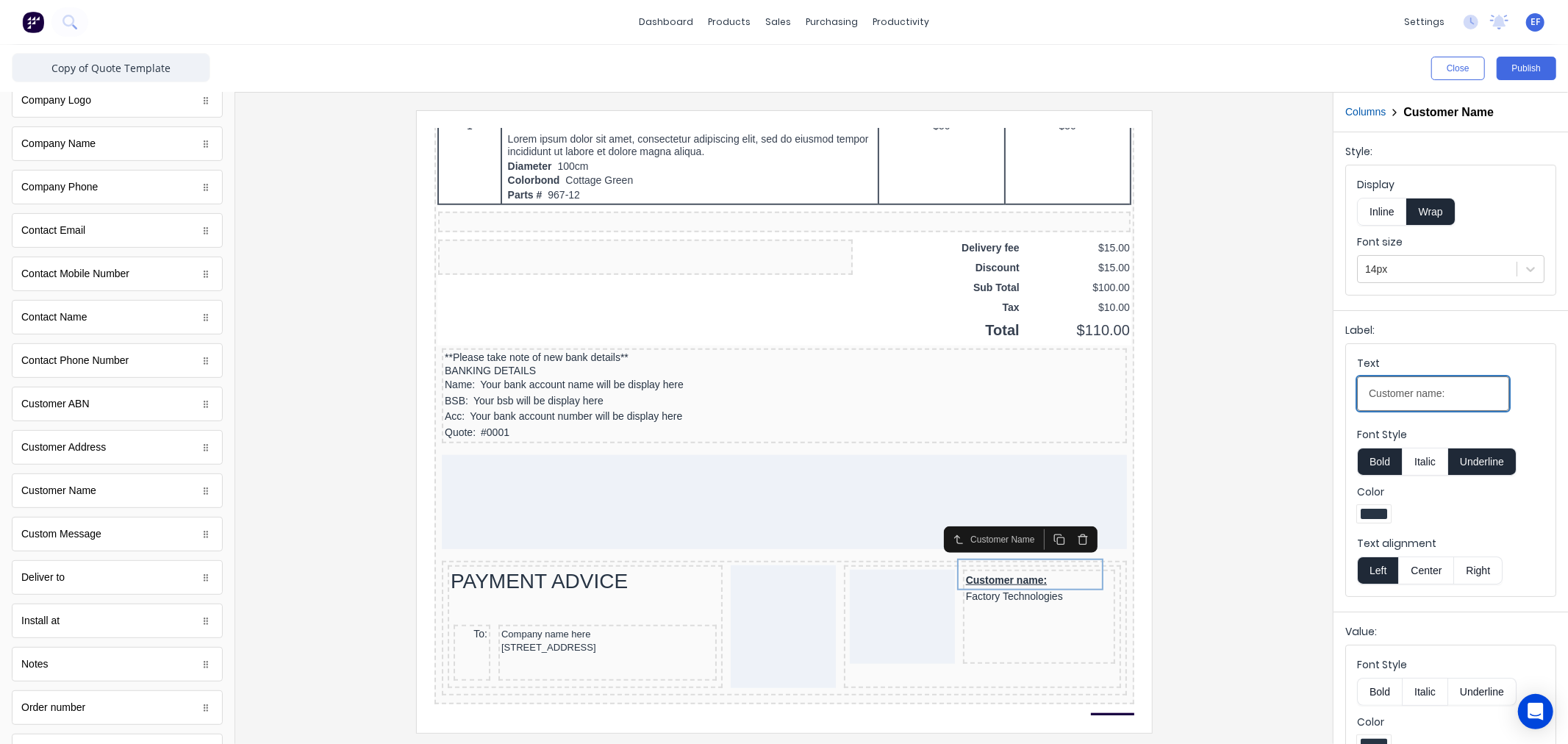
drag, startPoint x: 1412, startPoint y: 393, endPoint x: 1283, endPoint y: 380, distance: 129.7
click at [1283, 380] on div "Close Publish Components standard fields Accounting number Accounting number Ba…" at bounding box center [784, 395] width 1568 height 699
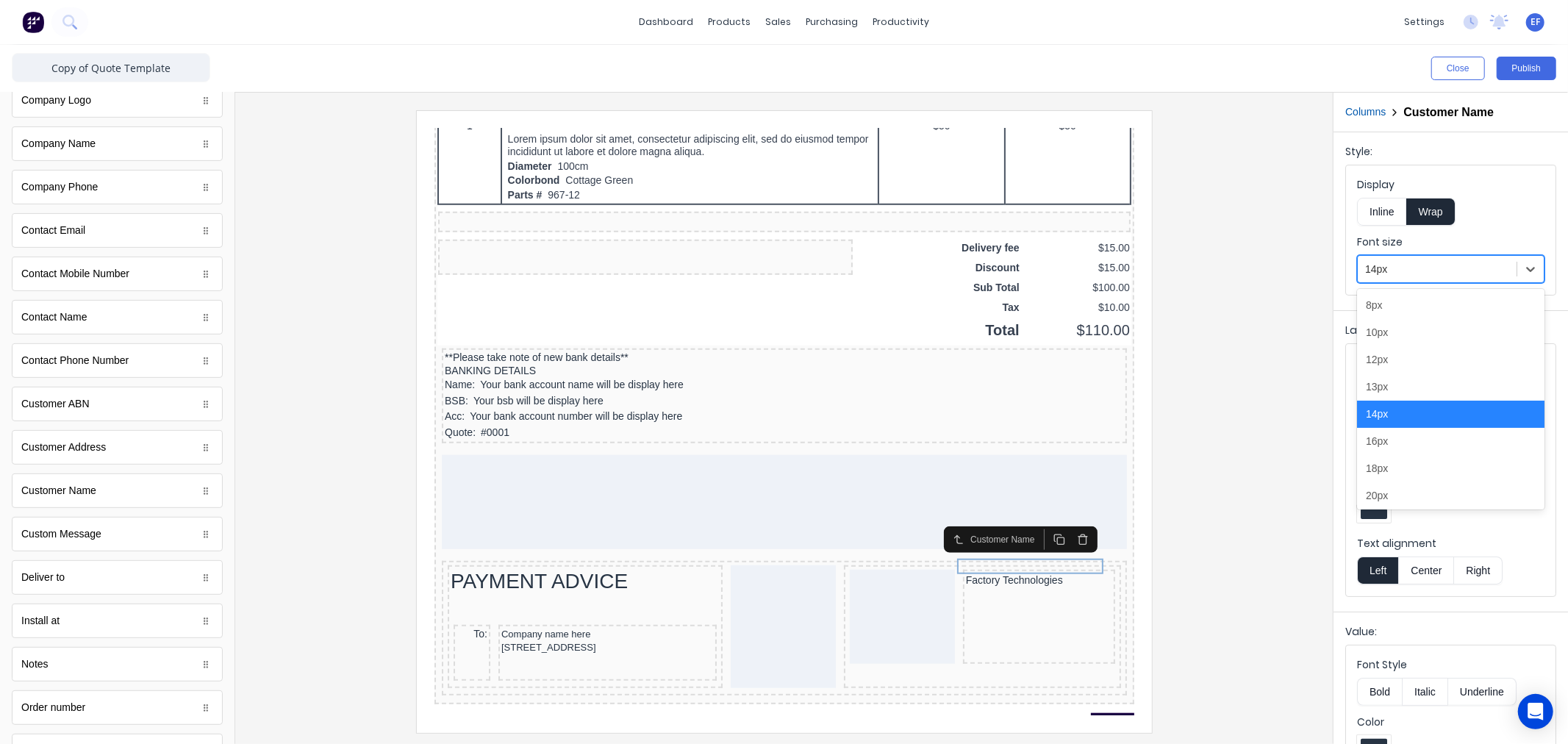
click at [1396, 263] on div at bounding box center [1437, 269] width 144 height 18
click at [1384, 393] on div "13px" at bounding box center [1450, 387] width 188 height 28
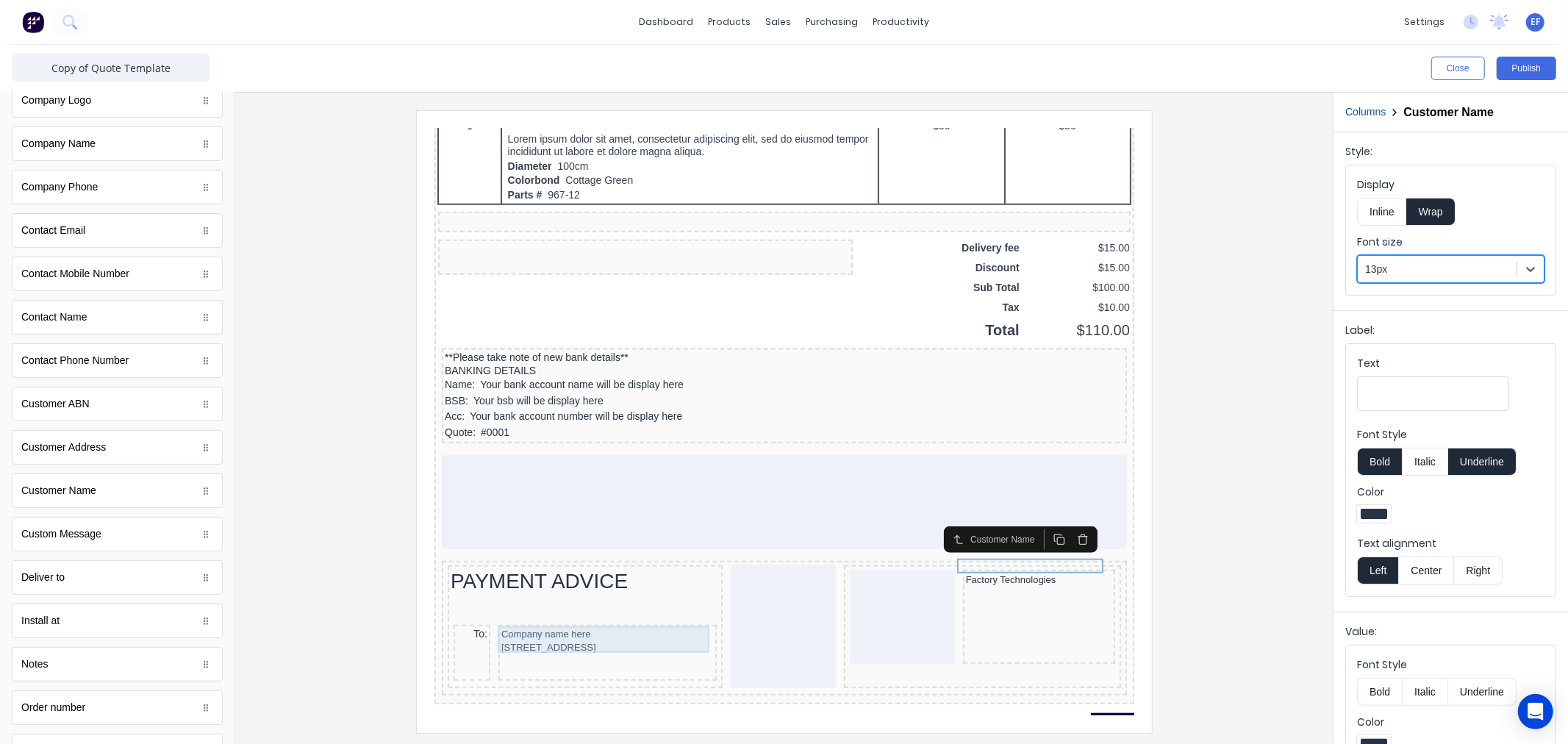
click at [544, 622] on div "234 Beach Road Gold Coast, Queensland, Australia, 4217" at bounding box center [589, 630] width 213 height 15
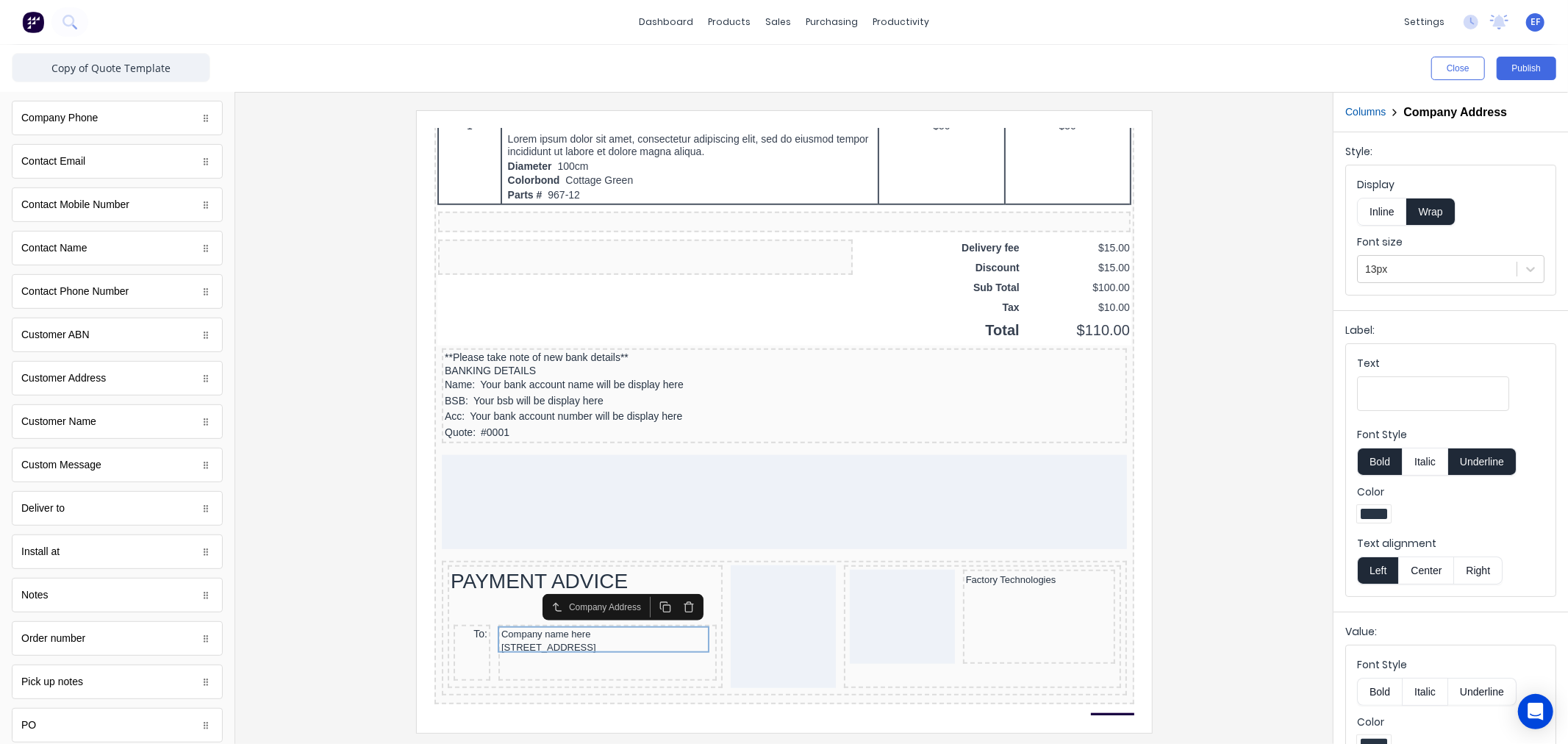
scroll to position [628, 0]
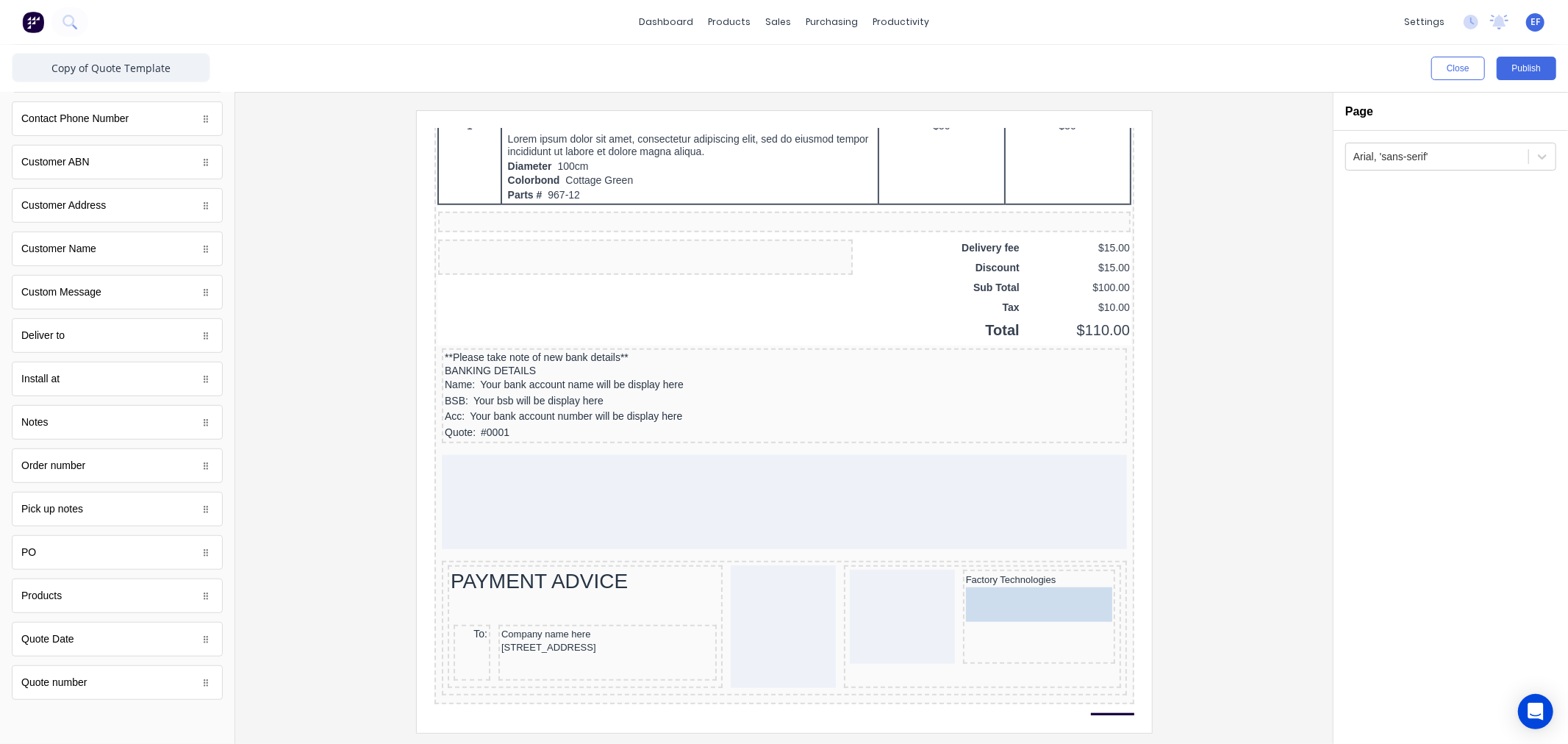
drag, startPoint x: 65, startPoint y: 690, endPoint x: 988, endPoint y: 581, distance: 929.4
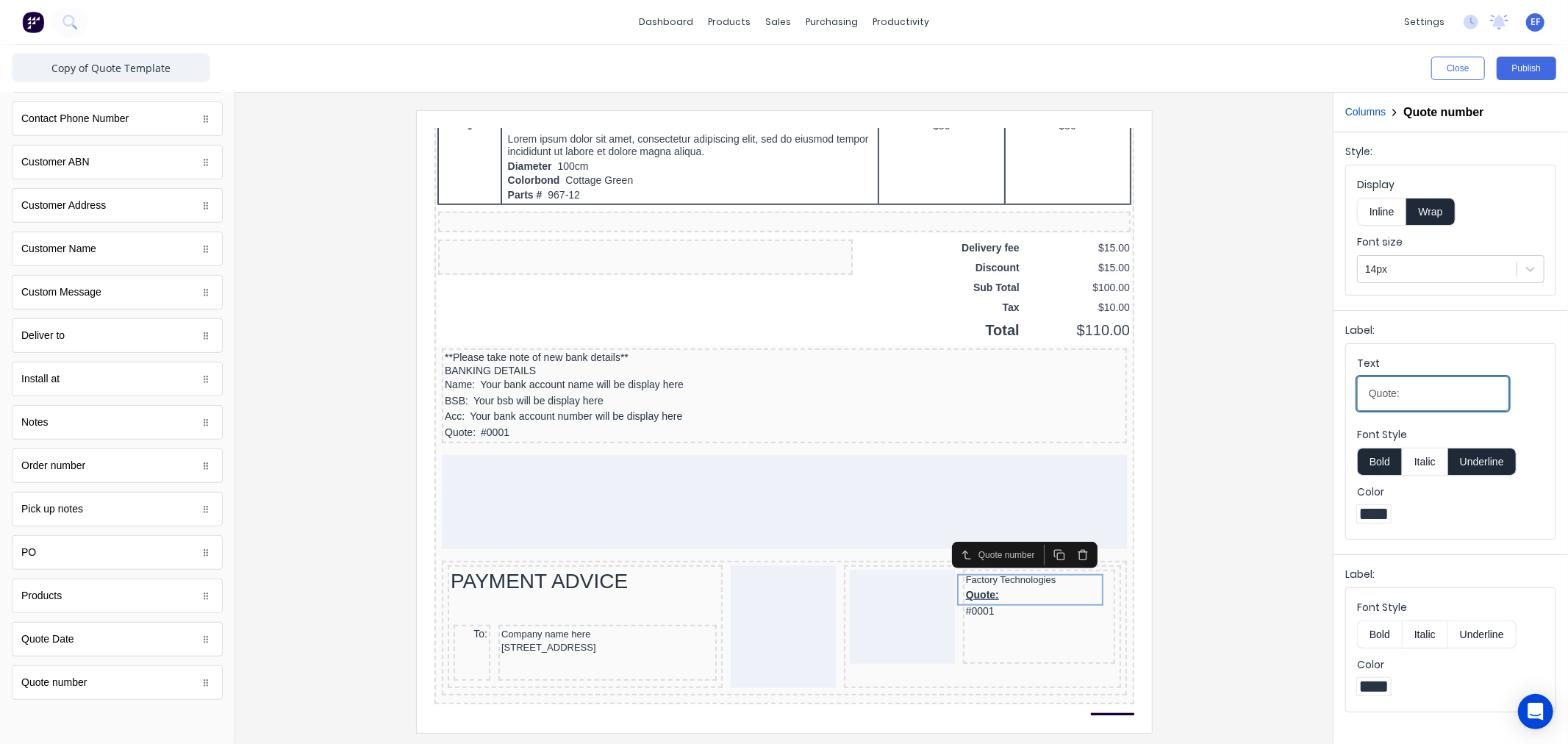
drag, startPoint x: 1438, startPoint y: 394, endPoint x: 1272, endPoint y: 400, distance: 166.1
click at [1272, 400] on div "Close Publish Components standard fields Accounting number Accounting number Ba…" at bounding box center [784, 395] width 1568 height 699
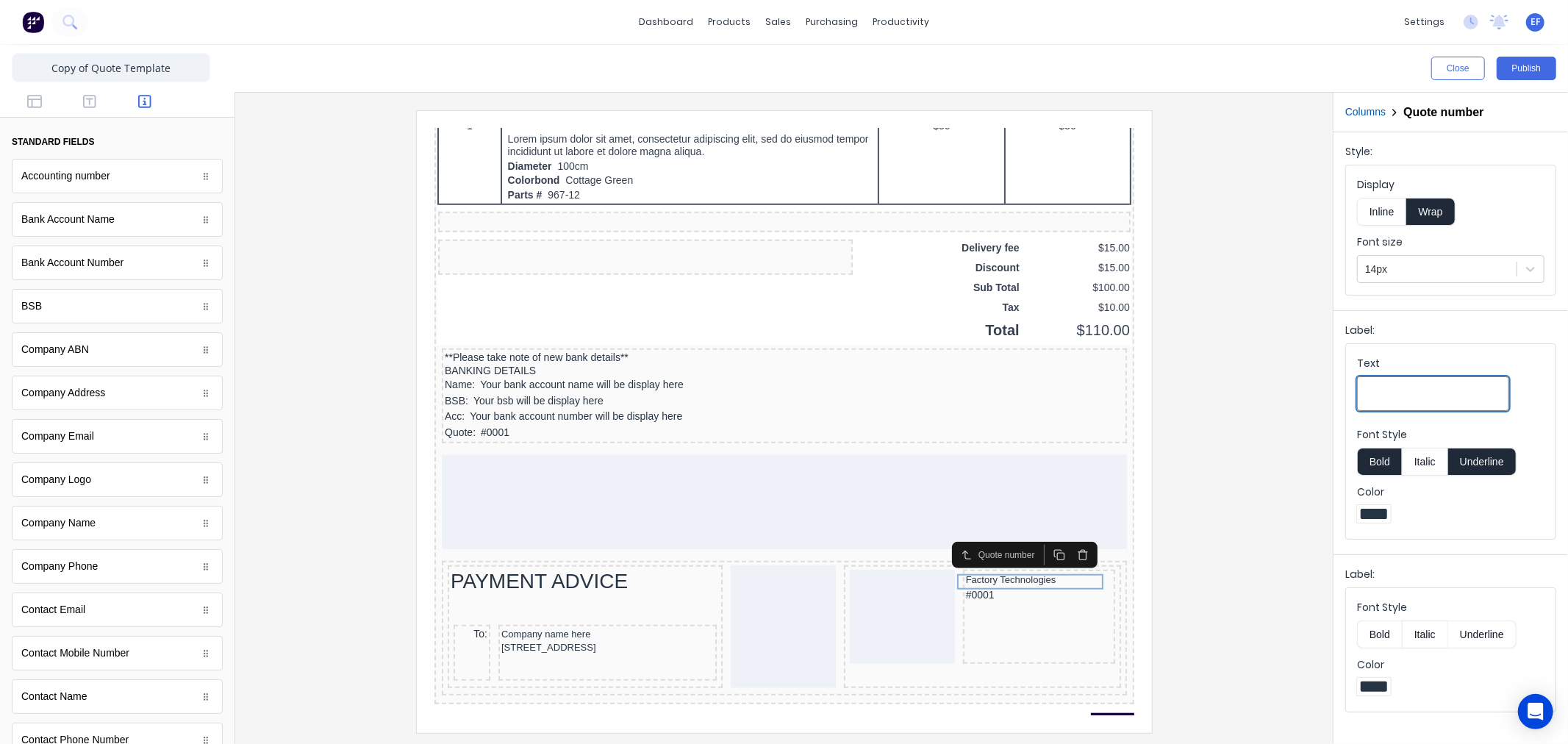
scroll to position [0, 0]
click at [78, 98] on div at bounding box center [117, 107] width 234 height 29
click at [87, 107] on icon "button" at bounding box center [90, 106] width 13 height 15
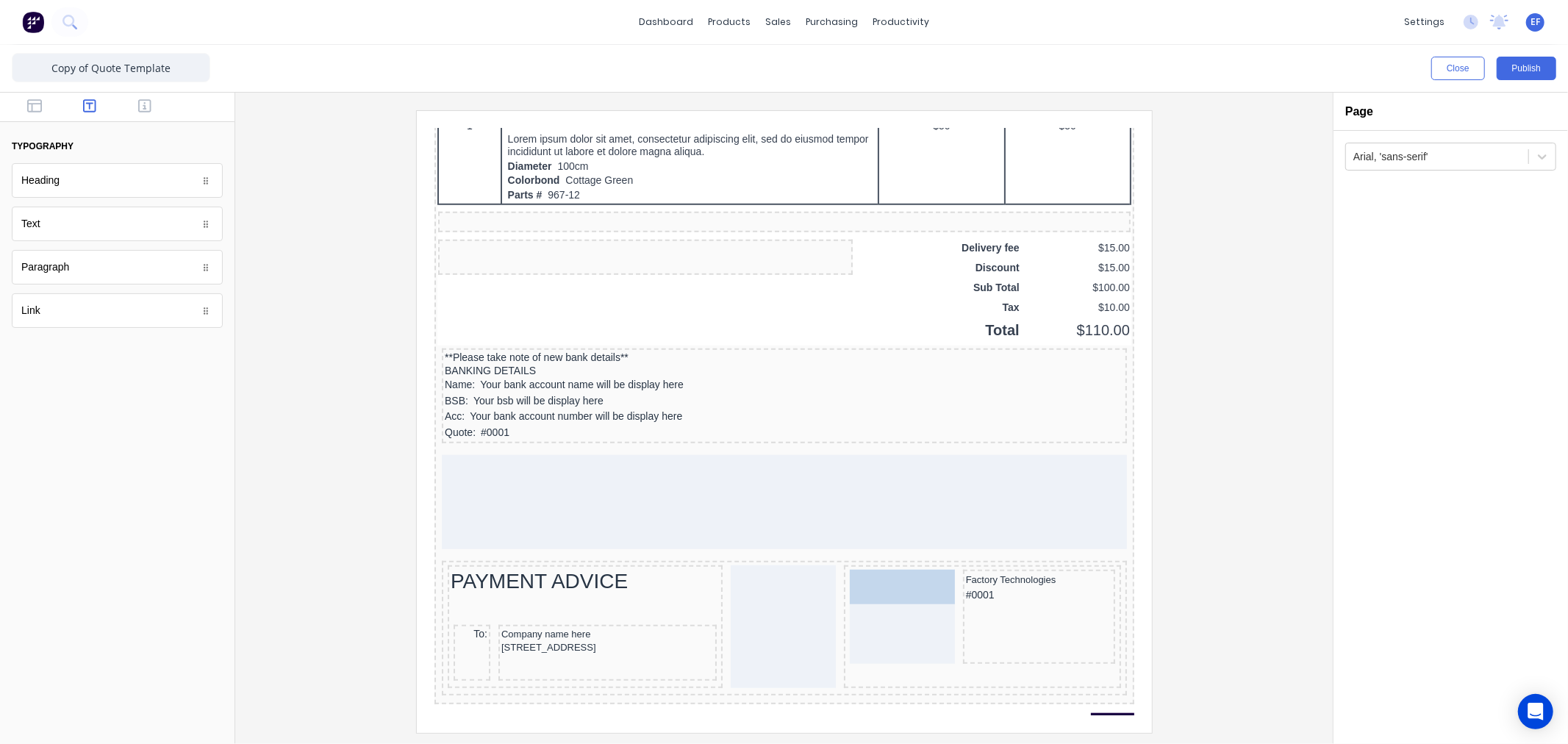
drag, startPoint x: 40, startPoint y: 228, endPoint x: 909, endPoint y: 563, distance: 931.3
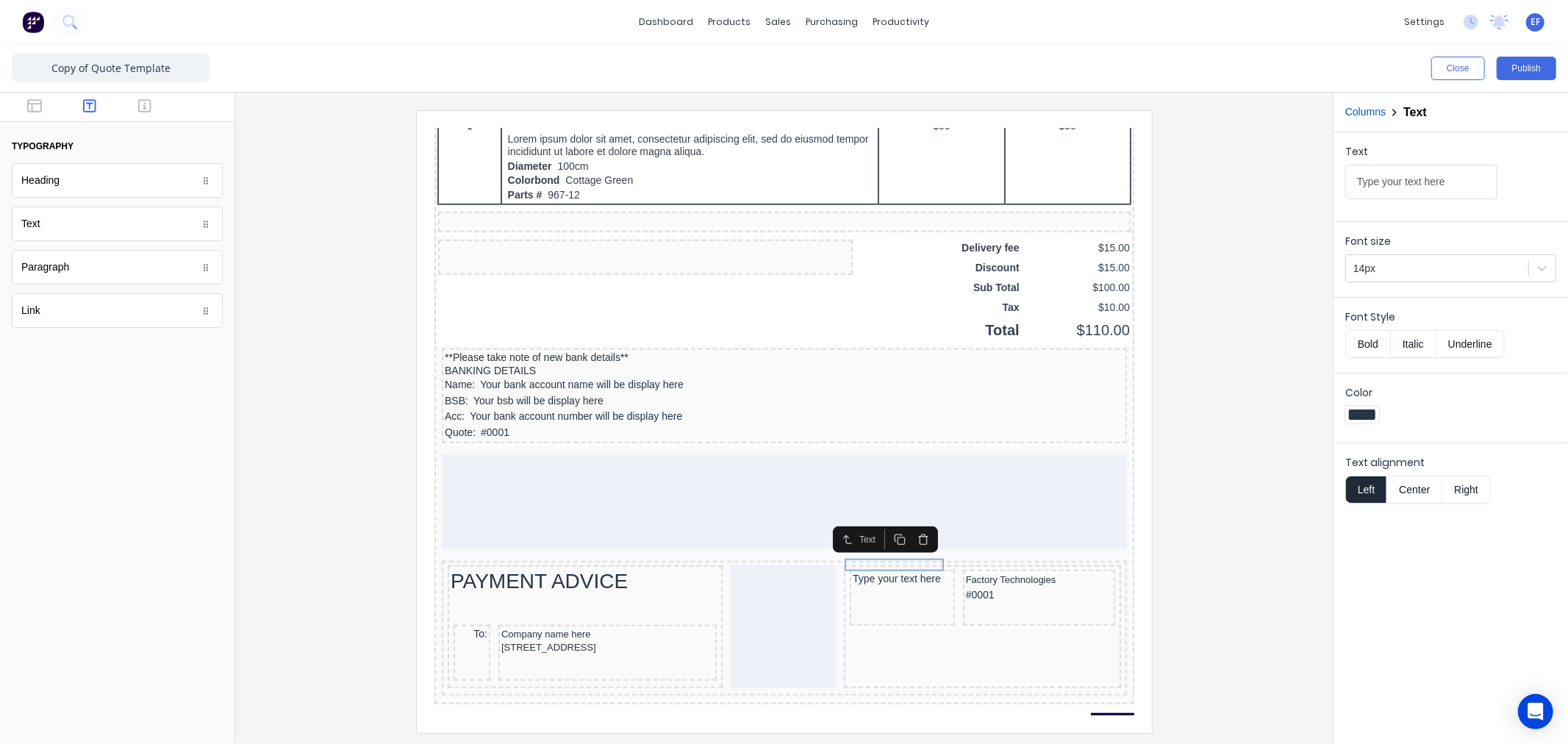
click at [884, 524] on icon "button" at bounding box center [882, 521] width 12 height 12
click at [883, 532] on icon "button" at bounding box center [882, 535] width 12 height 12
click at [902, 580] on div "Type your text here" at bounding box center [883, 586] width 99 height 13
click at [864, 567] on div "Type your text here" at bounding box center [883, 574] width 99 height 13
click at [1007, 554] on div "Factory Technologies" at bounding box center [1020, 561] width 146 height 15
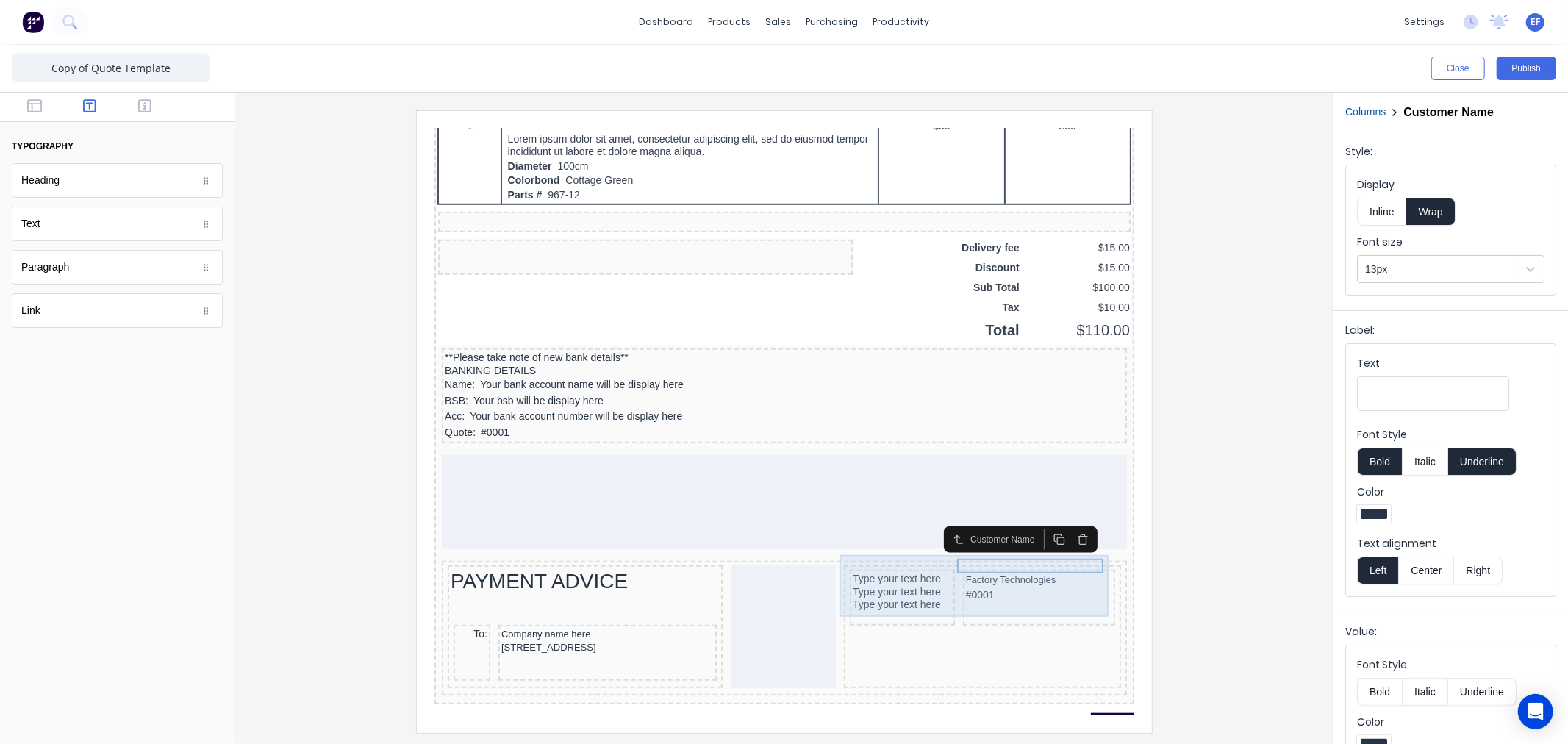
click at [898, 551] on div "Type your text here Type your text here Type your text here" at bounding box center [884, 579] width 105 height 56
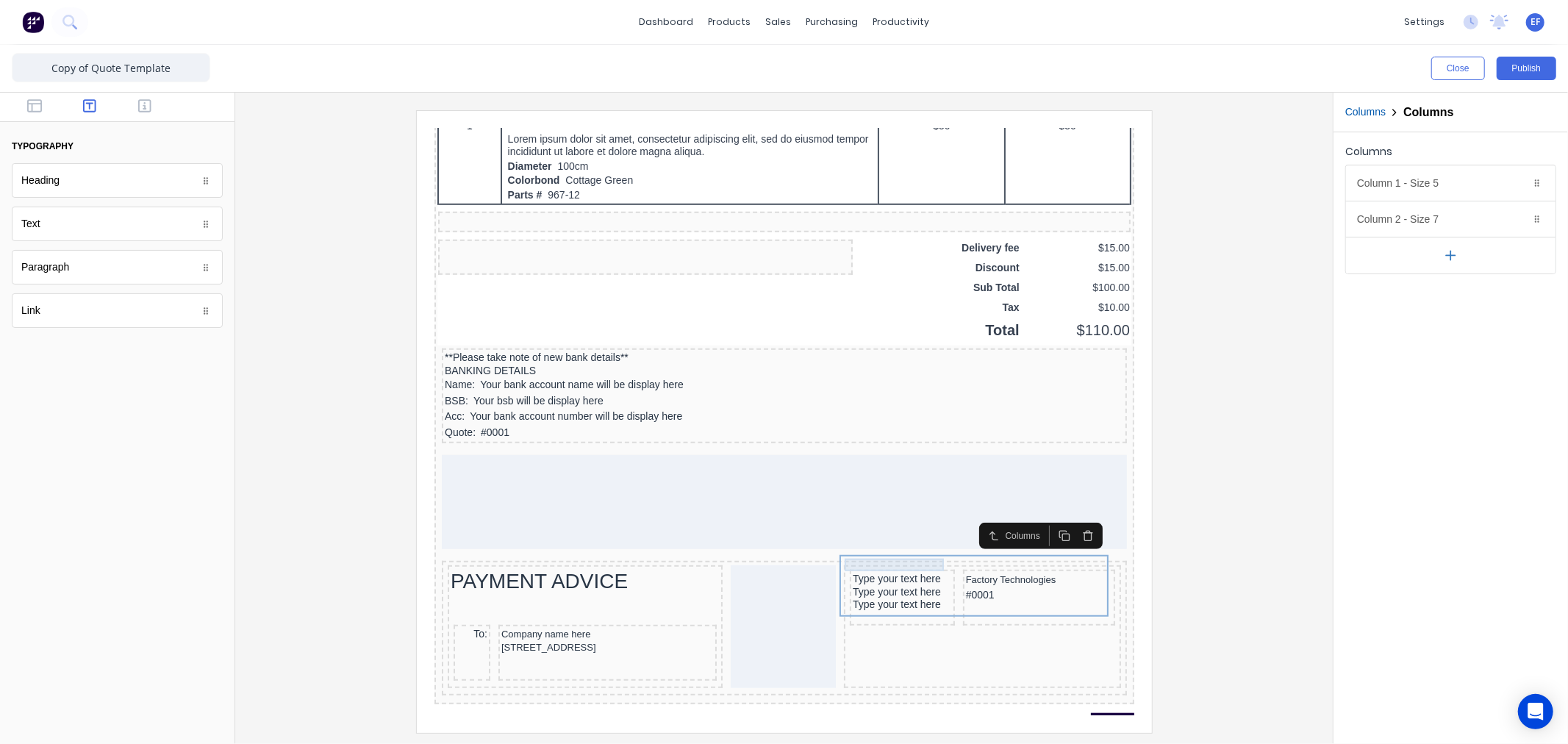
click at [870, 554] on div "Type your text here" at bounding box center [883, 561] width 99 height 13
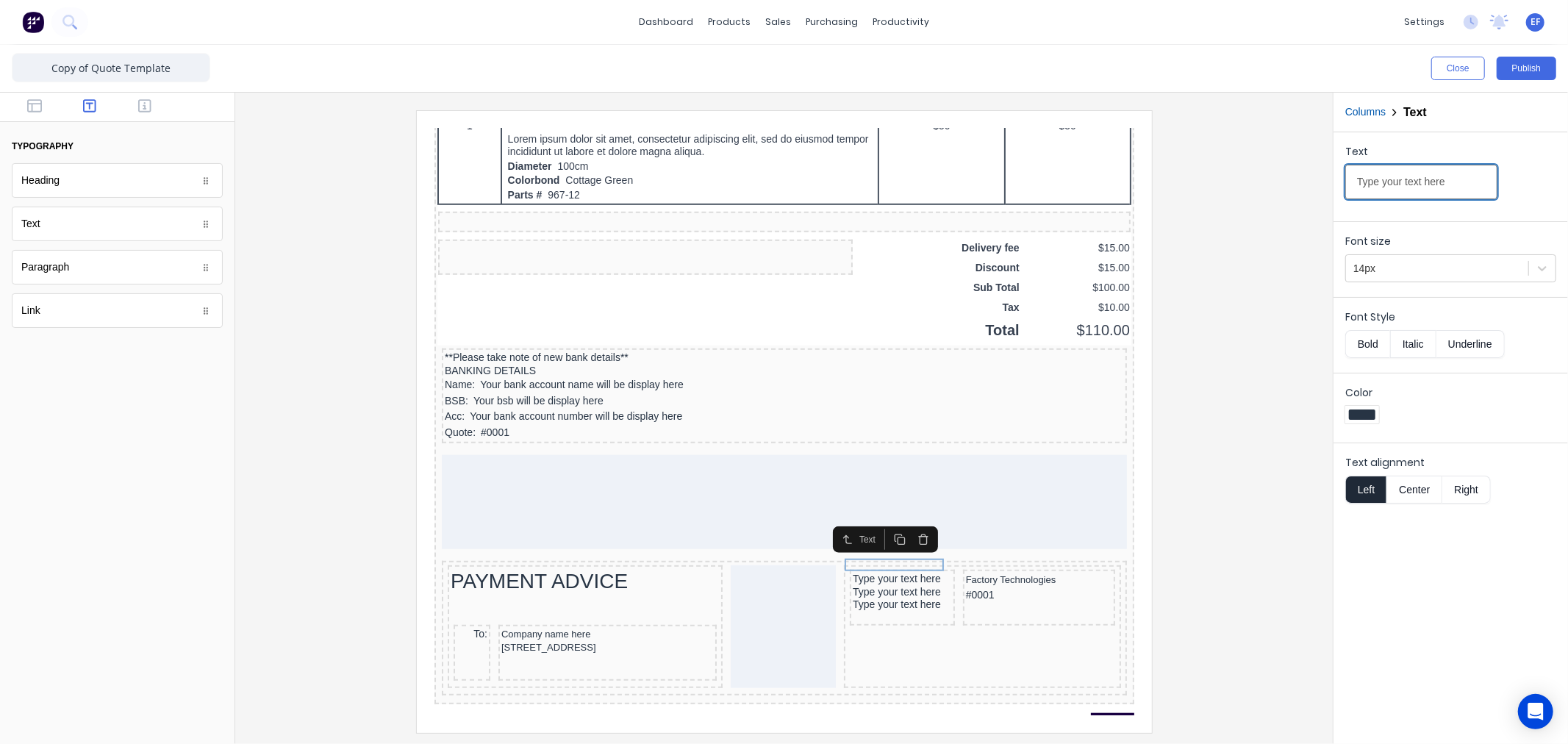
drag, startPoint x: 1461, startPoint y: 179, endPoint x: 1249, endPoint y: 172, distance: 212.1
click at [1249, 172] on div "Close Publish Components typography Heading Heading Text Text Paragraph Paragra…" at bounding box center [784, 395] width 1568 height 699
type input "Customer"
click at [1371, 342] on button "Bold" at bounding box center [1368, 344] width 45 height 28
click at [834, 567] on div "Type your text here" at bounding box center [883, 574] width 99 height 13
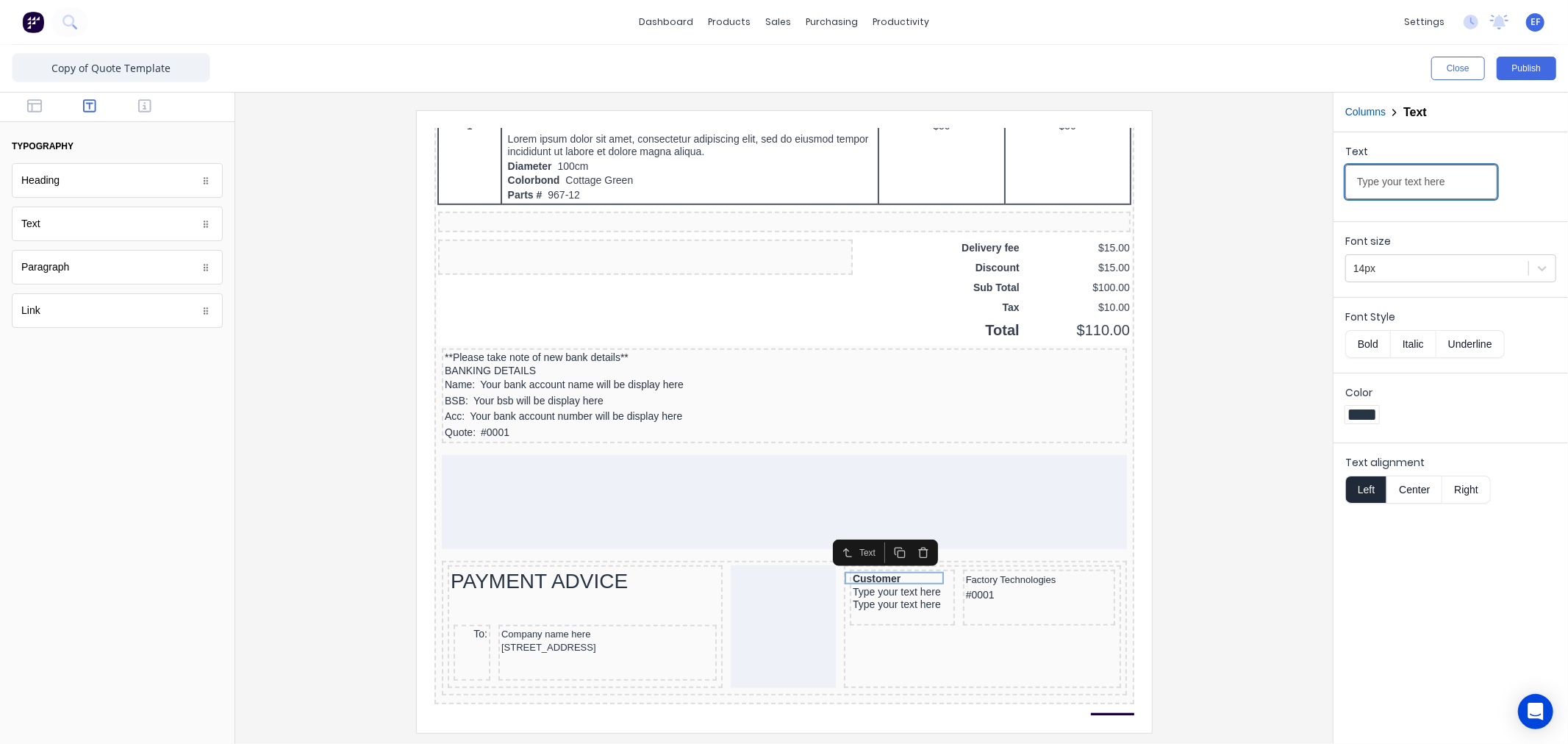
drag, startPoint x: 1450, startPoint y: 186, endPoint x: 1296, endPoint y: 184, distance: 154.0
click at [1296, 184] on div "Close Publish Components typography Heading Heading Text Text Paragraph Paragra…" at bounding box center [784, 395] width 1568 height 699
type input "Invoice Number"
click at [1365, 346] on button "Bold" at bounding box center [1368, 344] width 45 height 28
click at [851, 580] on div "Type your text here" at bounding box center [883, 586] width 99 height 13
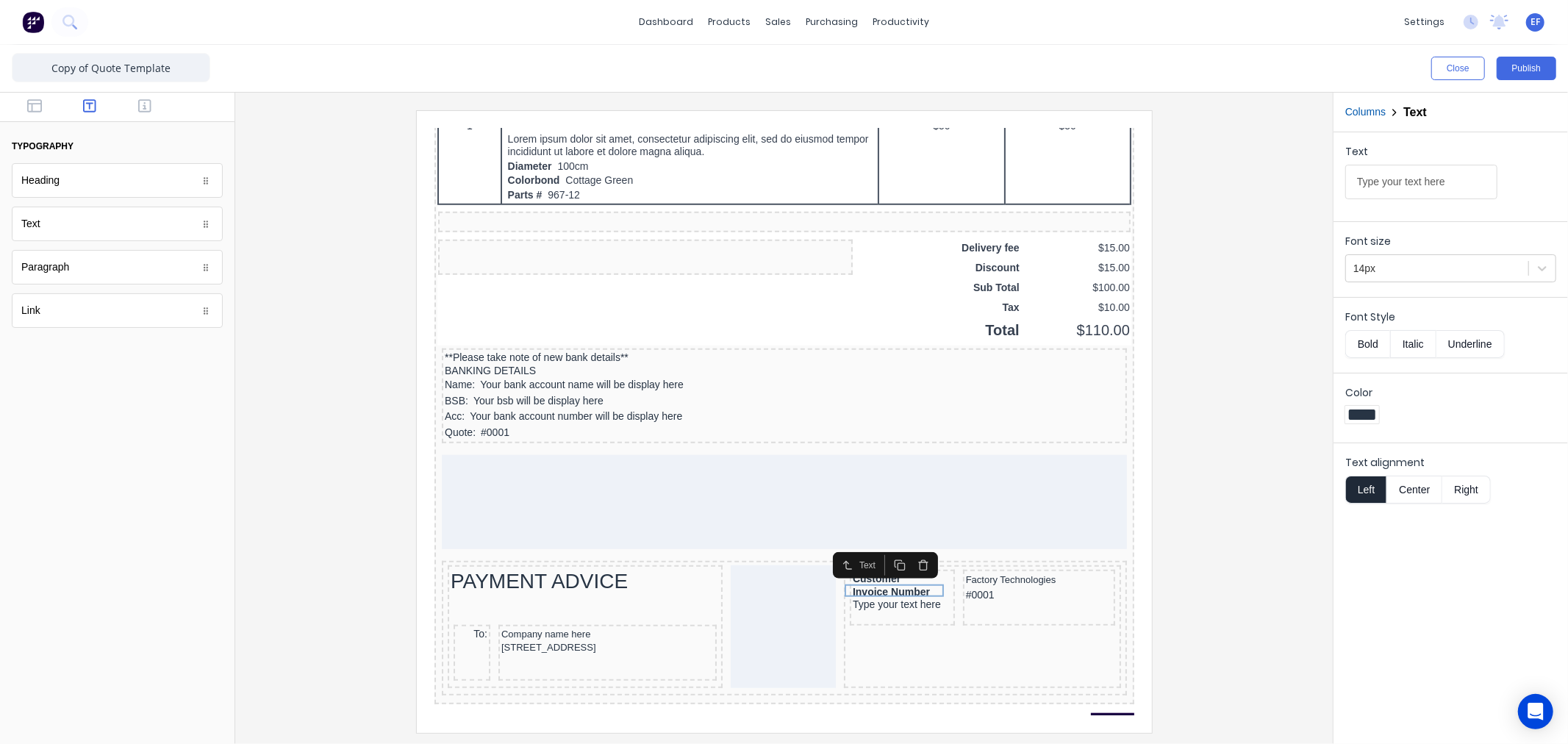
drag, startPoint x: 1429, startPoint y: 189, endPoint x: 1188, endPoint y: 191, distance: 241.0
click at [1194, 193] on div "Close Publish Components typography Heading Heading Text Text Paragraph Paragra…" at bounding box center [784, 395] width 1568 height 699
type input "Amount Enclosed"
click at [887, 547] on button "button" at bounding box center [882, 546] width 23 height 21
drag, startPoint x: 950, startPoint y: 578, endPoint x: 1021, endPoint y: 578, distance: 71.0
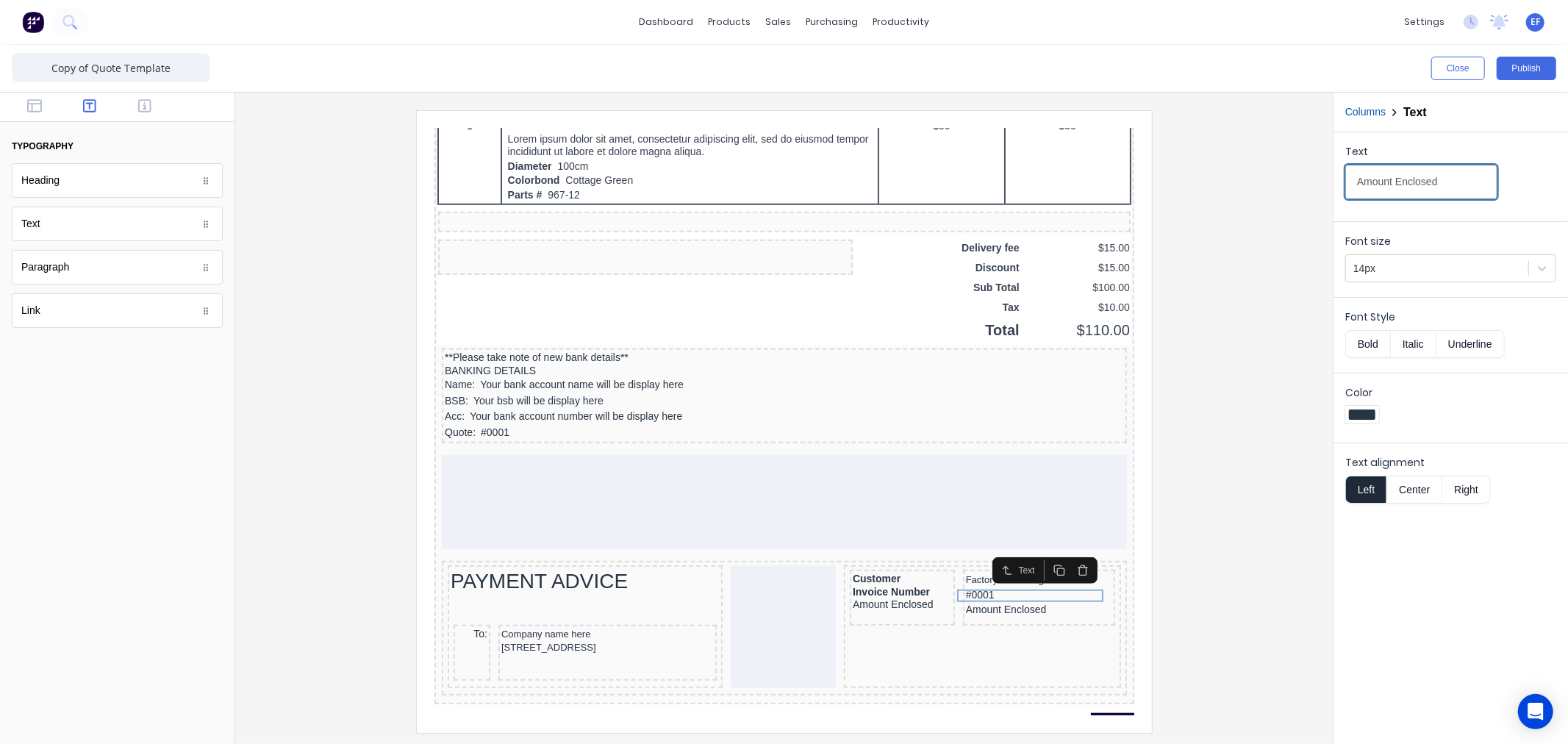
drag, startPoint x: 1324, startPoint y: 186, endPoint x: 1283, endPoint y: 184, distance: 41.0
click at [1283, 184] on div "Close Publish Components typography Heading Heading Text Text Paragraph Paragra…" at bounding box center [784, 395] width 1568 height 699
paste input "_____________________"
type input "_____________________"
click at [1413, 495] on button "Center" at bounding box center [1414, 489] width 56 height 28
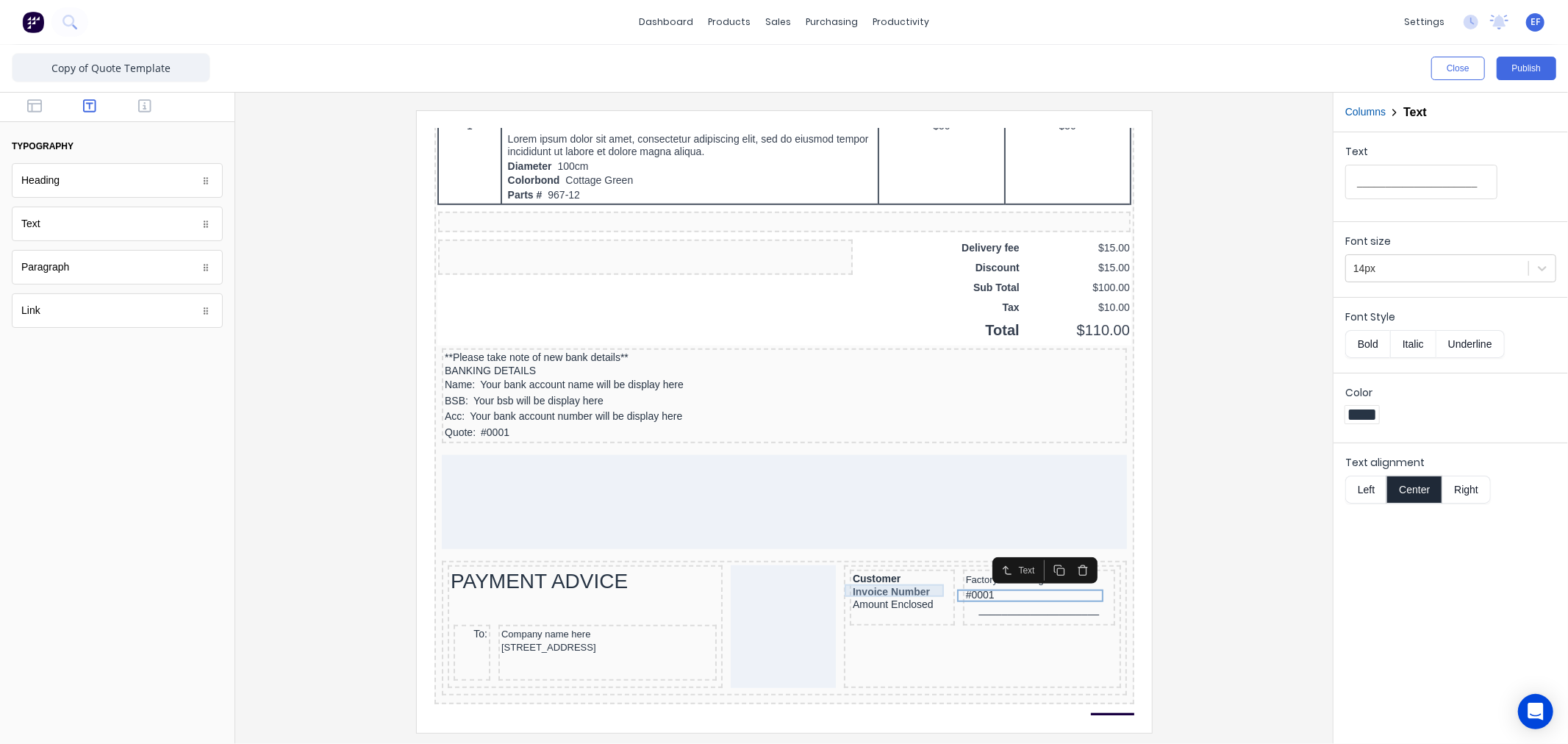
click at [869, 580] on div "Amount Enclosed" at bounding box center [883, 586] width 99 height 13
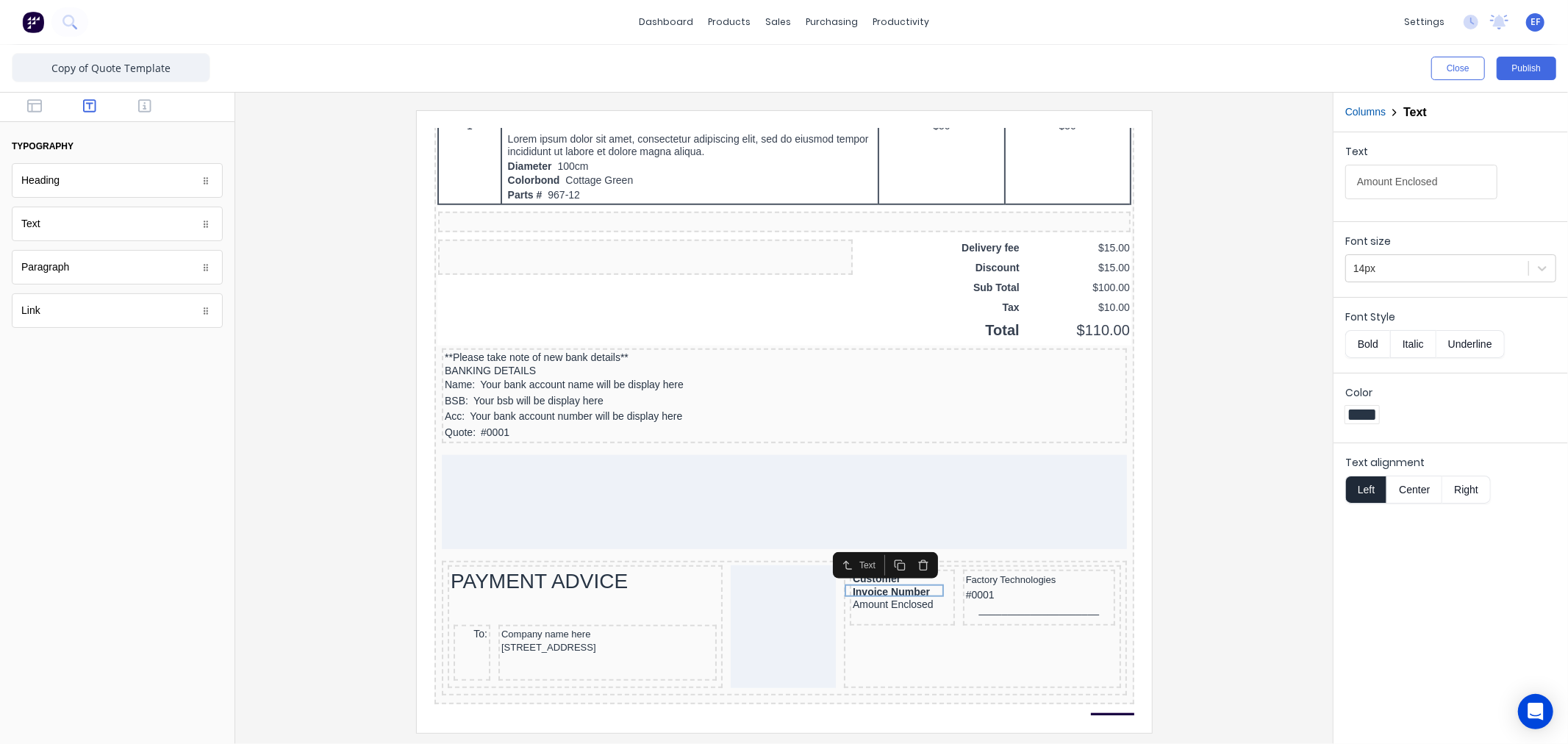
click at [884, 545] on icon "button" at bounding box center [882, 547] width 12 height 12
drag, startPoint x: 862, startPoint y: 585, endPoint x: 1013, endPoint y: 591, distance: 151.1
click at [1427, 489] on button "Center" at bounding box center [1414, 489] width 56 height 28
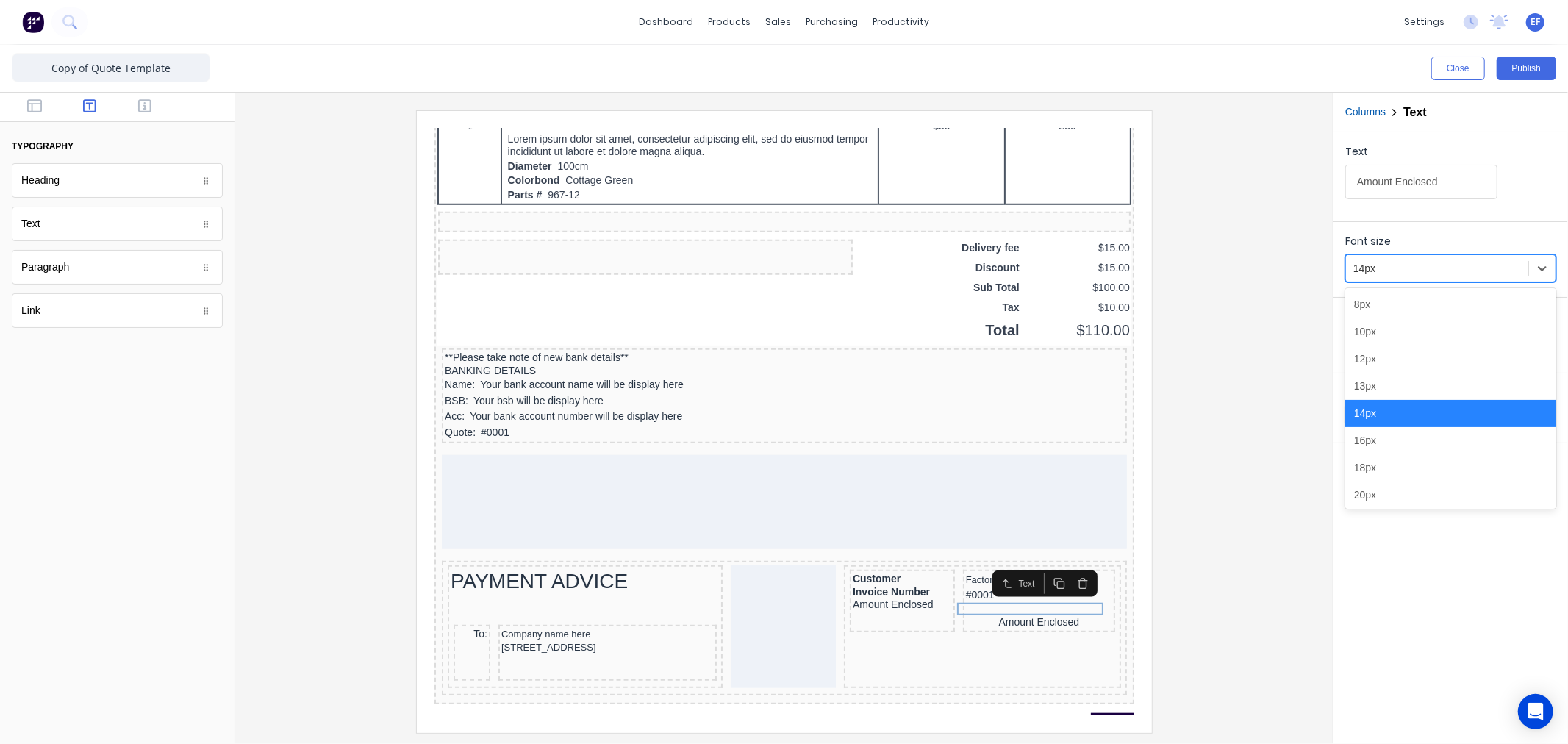
click at [1379, 262] on div at bounding box center [1436, 269] width 168 height 18
click at [1378, 331] on div "10px" at bounding box center [1450, 332] width 211 height 28
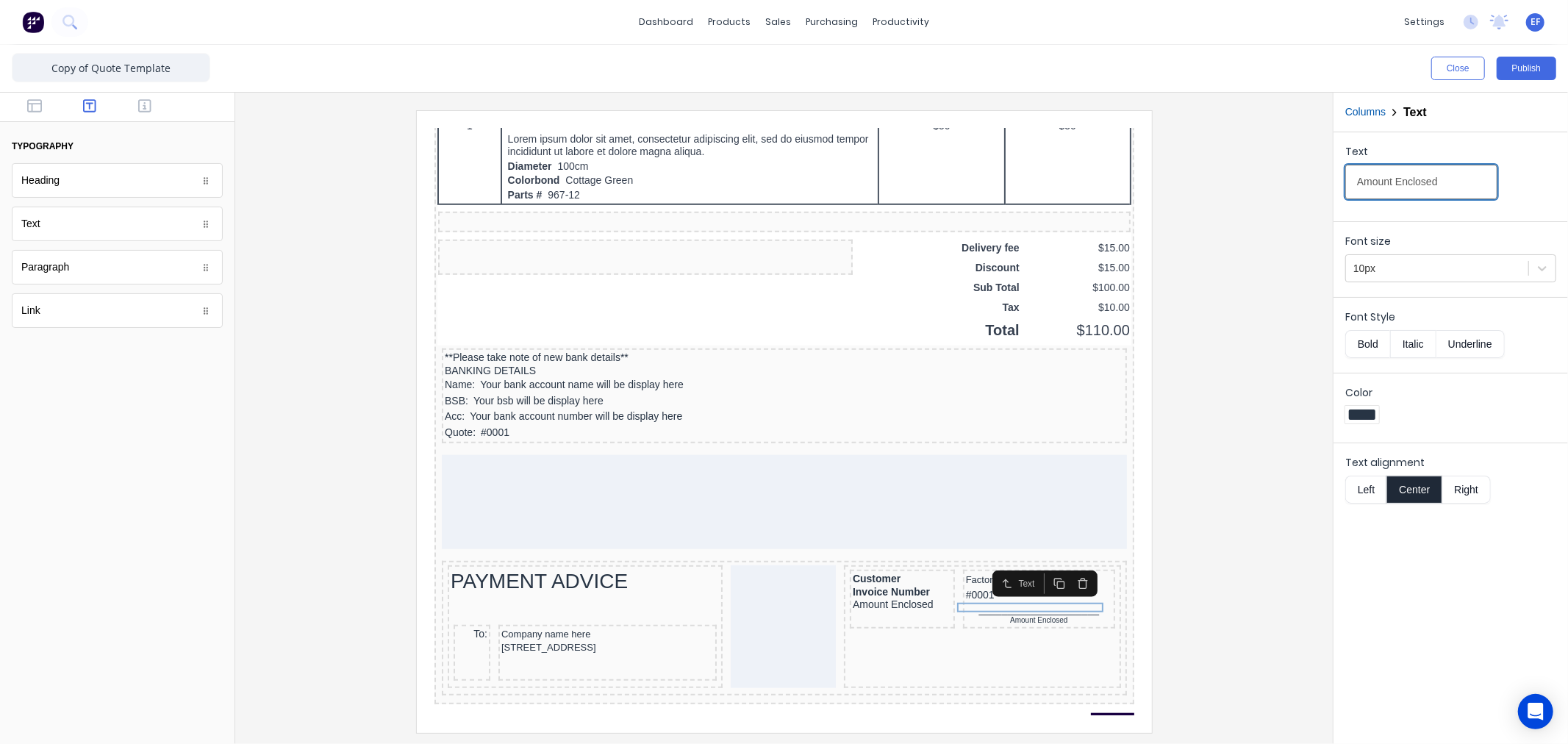
drag, startPoint x: 1372, startPoint y: 189, endPoint x: 1223, endPoint y: 185, distance: 149.1
click at [1228, 188] on div "Close Publish Components typography Heading Heading Text Text Paragraph Paragra…" at bounding box center [784, 395] width 1568 height 699
paste input "Enter the amount you are paying above"
type input "Enter the amount you are paying above"
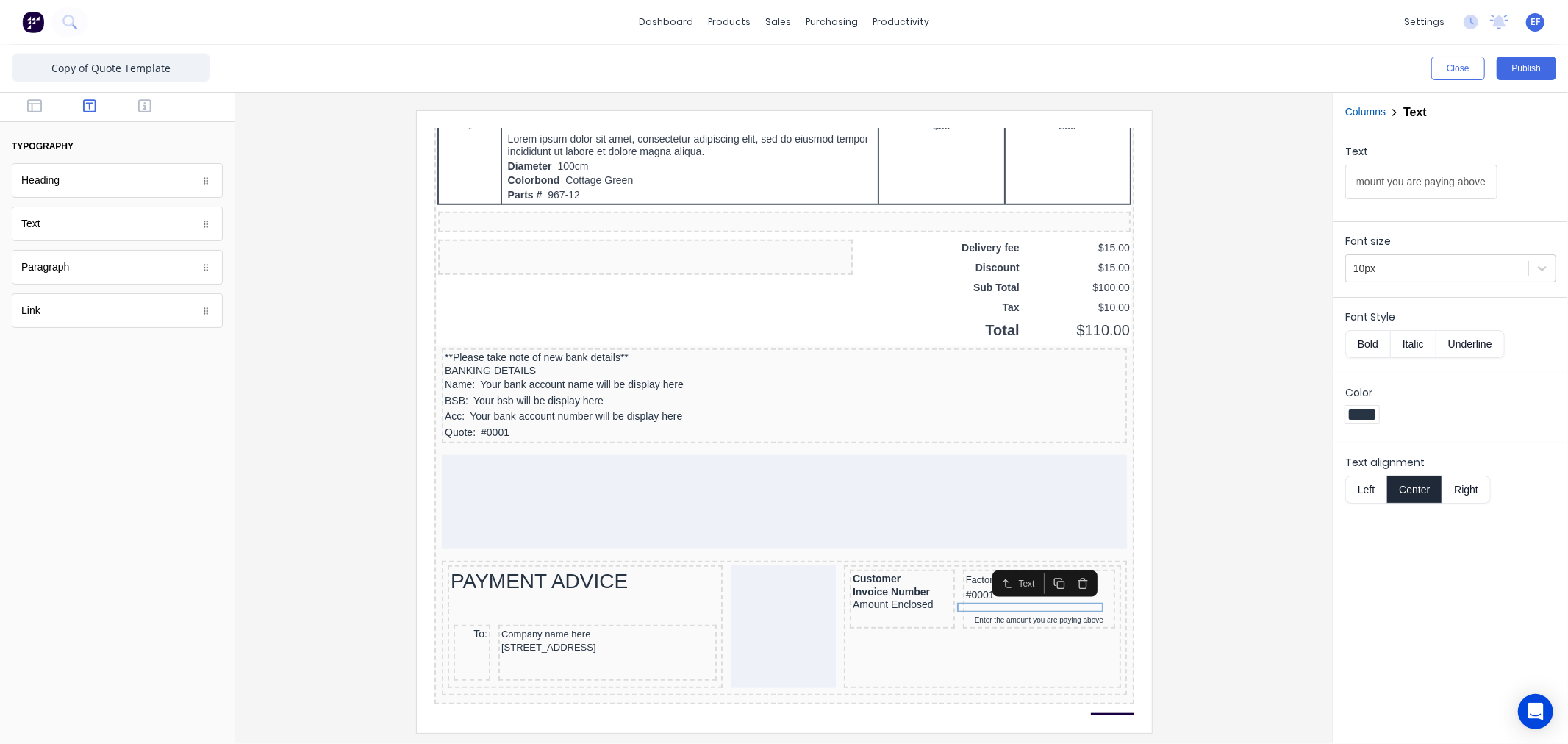
click at [1247, 572] on div at bounding box center [784, 421] width 1074 height 622
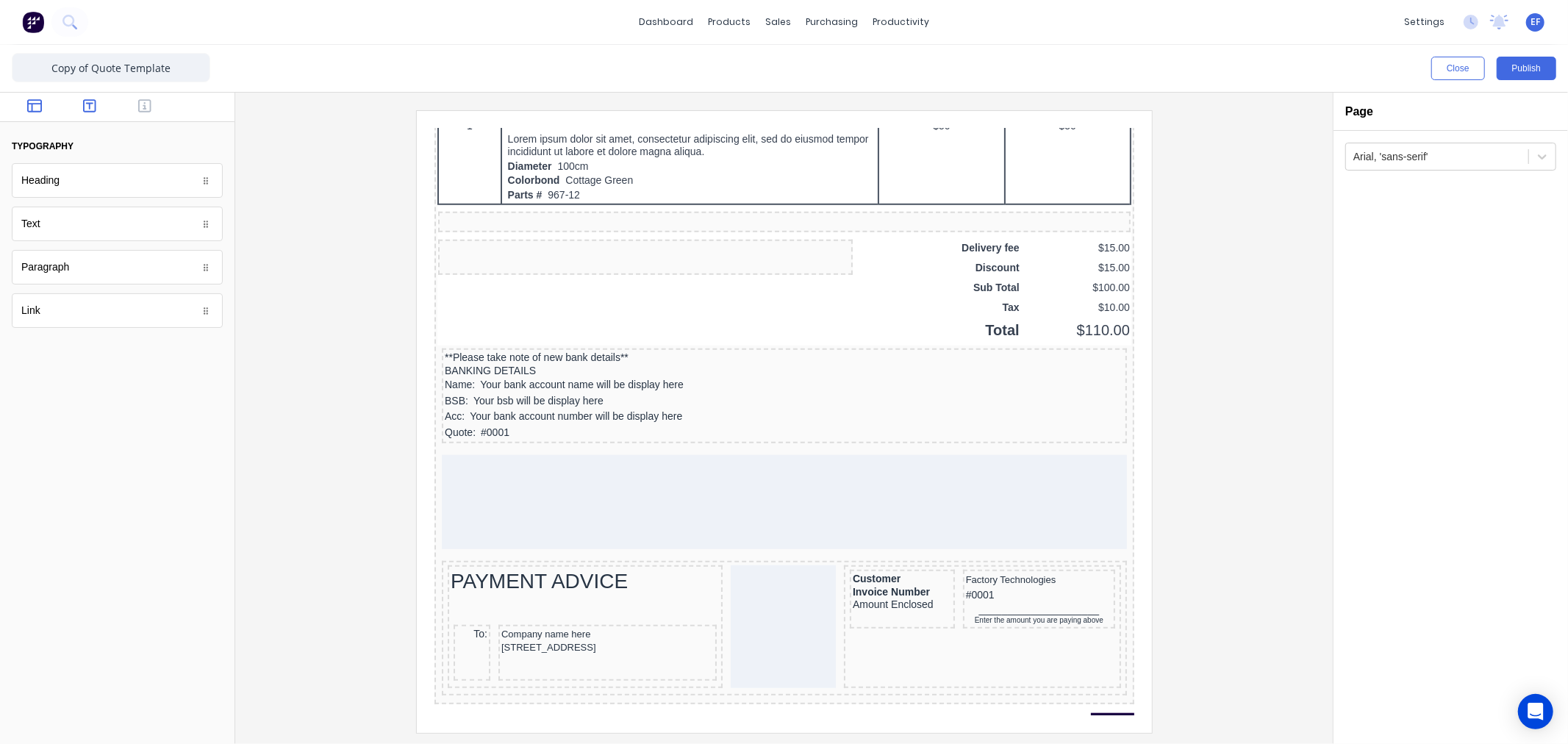
click at [46, 108] on button "button" at bounding box center [35, 107] width 47 height 18
drag, startPoint x: 53, startPoint y: 269, endPoint x: 436, endPoint y: 454, distance: 425.3
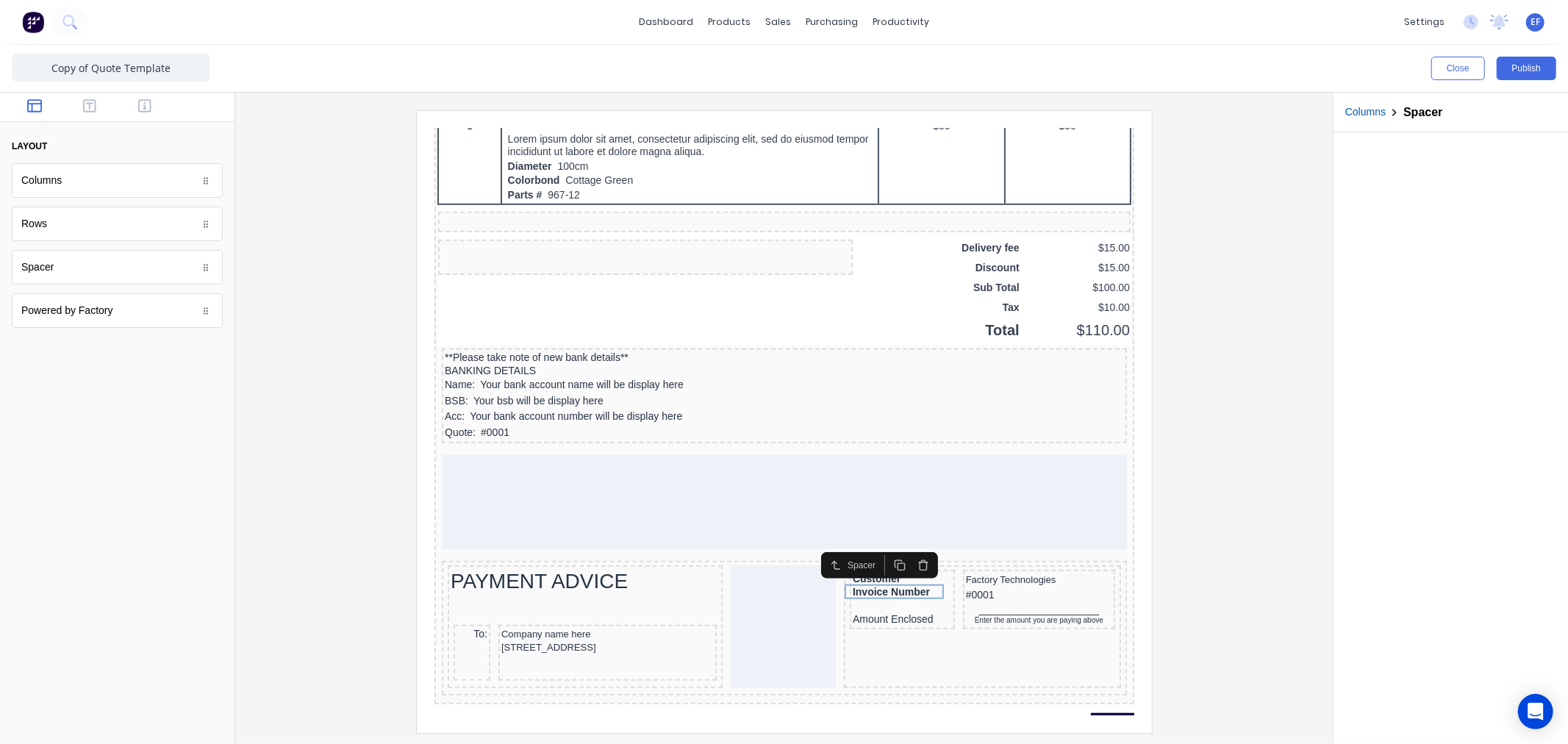
click at [878, 545] on icon "button" at bounding box center [882, 547] width 12 height 12
click at [879, 557] on icon "button" at bounding box center [879, 561] width 7 height 7
drag, startPoint x: 943, startPoint y: 576, endPoint x: 970, endPoint y: 565, distance: 29.2
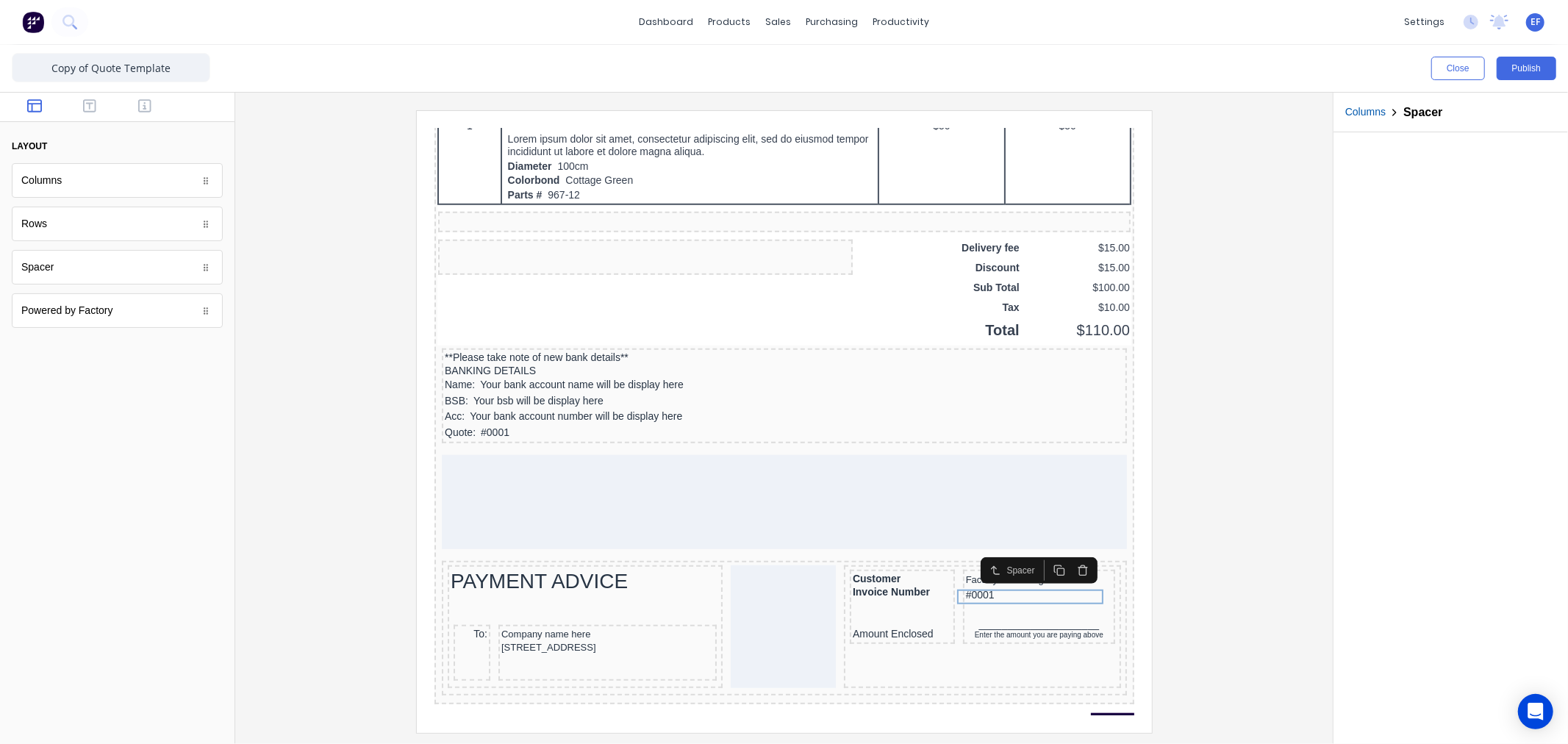
click at [1037, 549] on icon "button" at bounding box center [1041, 552] width 12 height 12
click at [882, 610] on div "Amount Enclosed" at bounding box center [883, 616] width 99 height 13
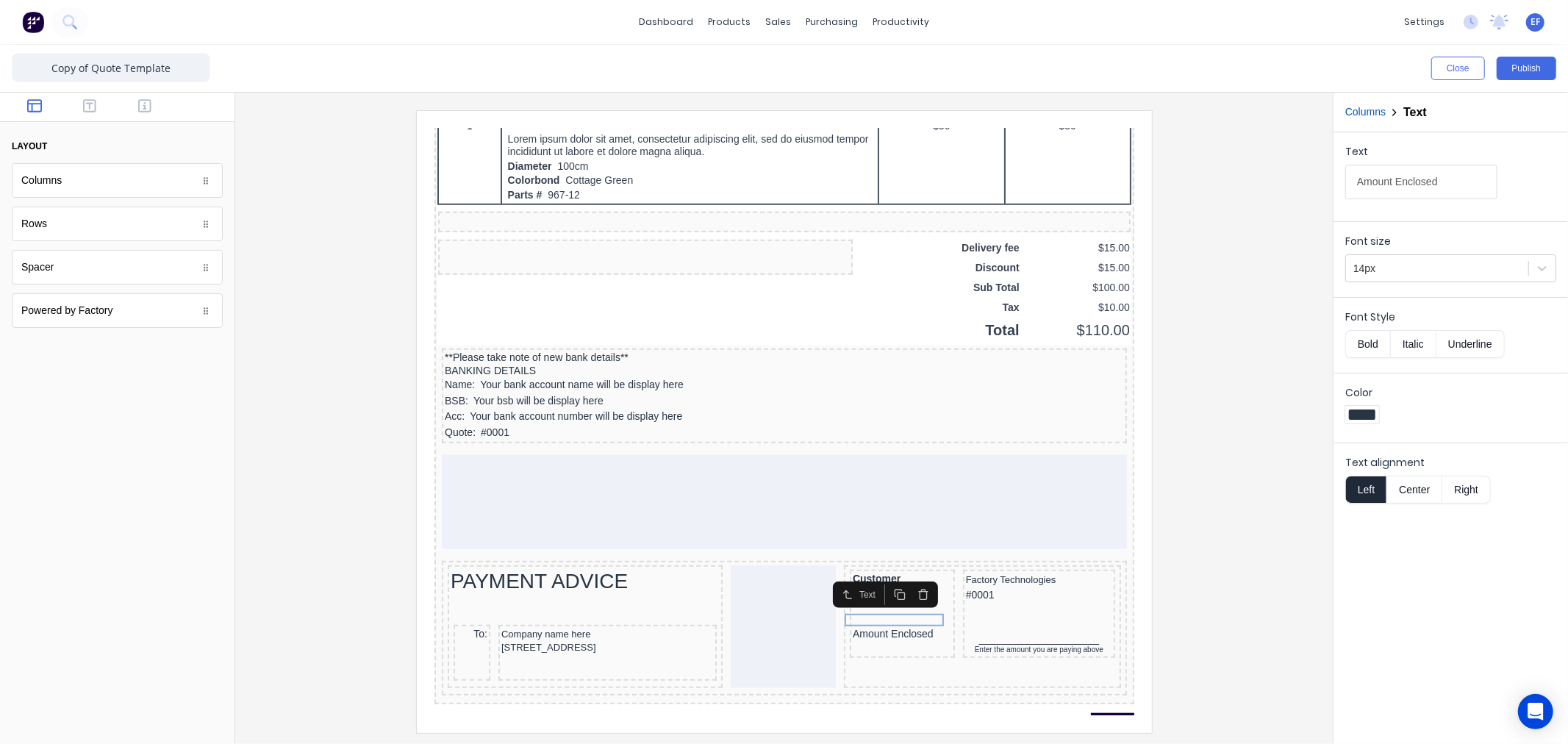
click at [1368, 349] on button "Bold" at bounding box center [1368, 344] width 45 height 28
click at [1373, 274] on div at bounding box center [1436, 269] width 168 height 18
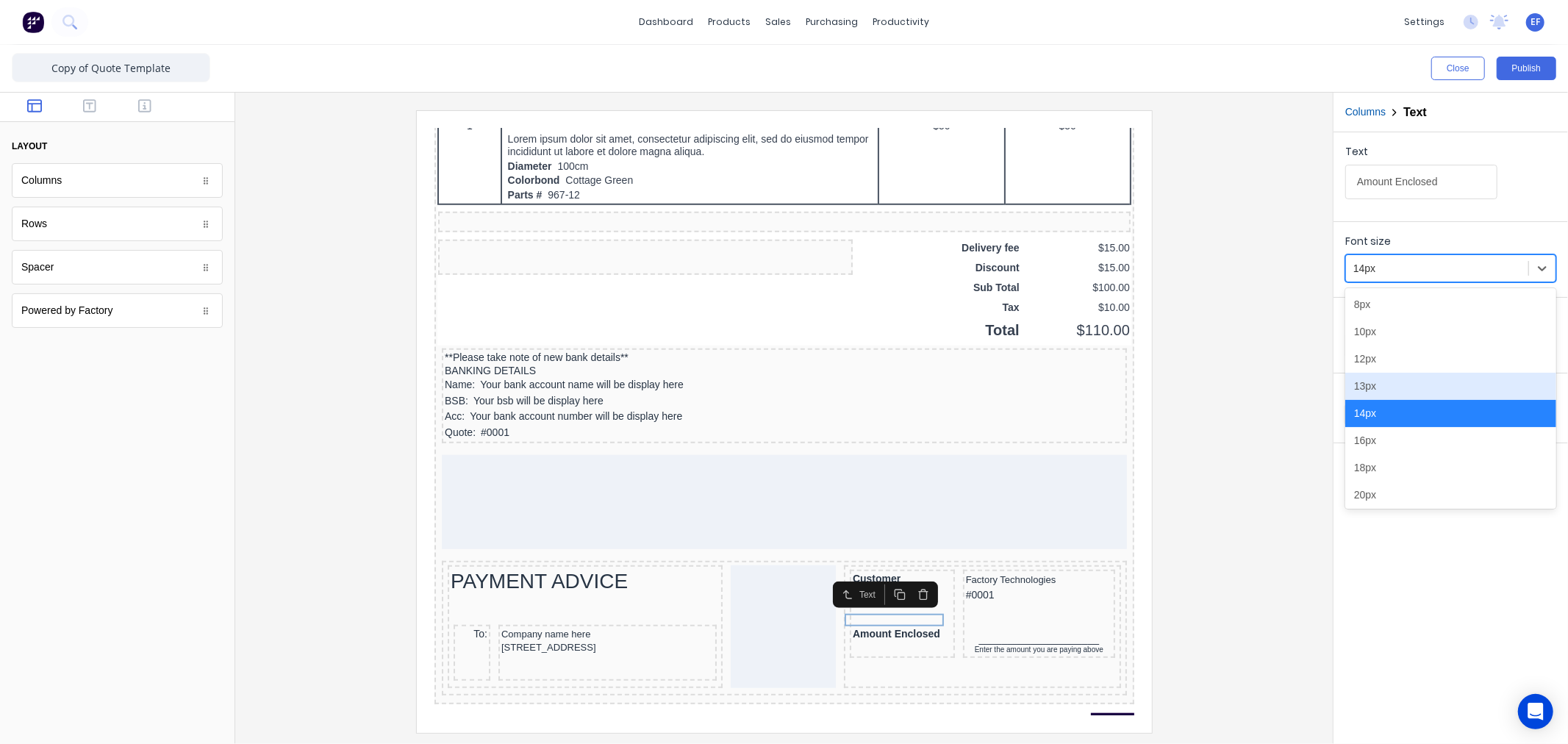
click at [1369, 380] on div "13px" at bounding box center [1450, 386] width 211 height 28
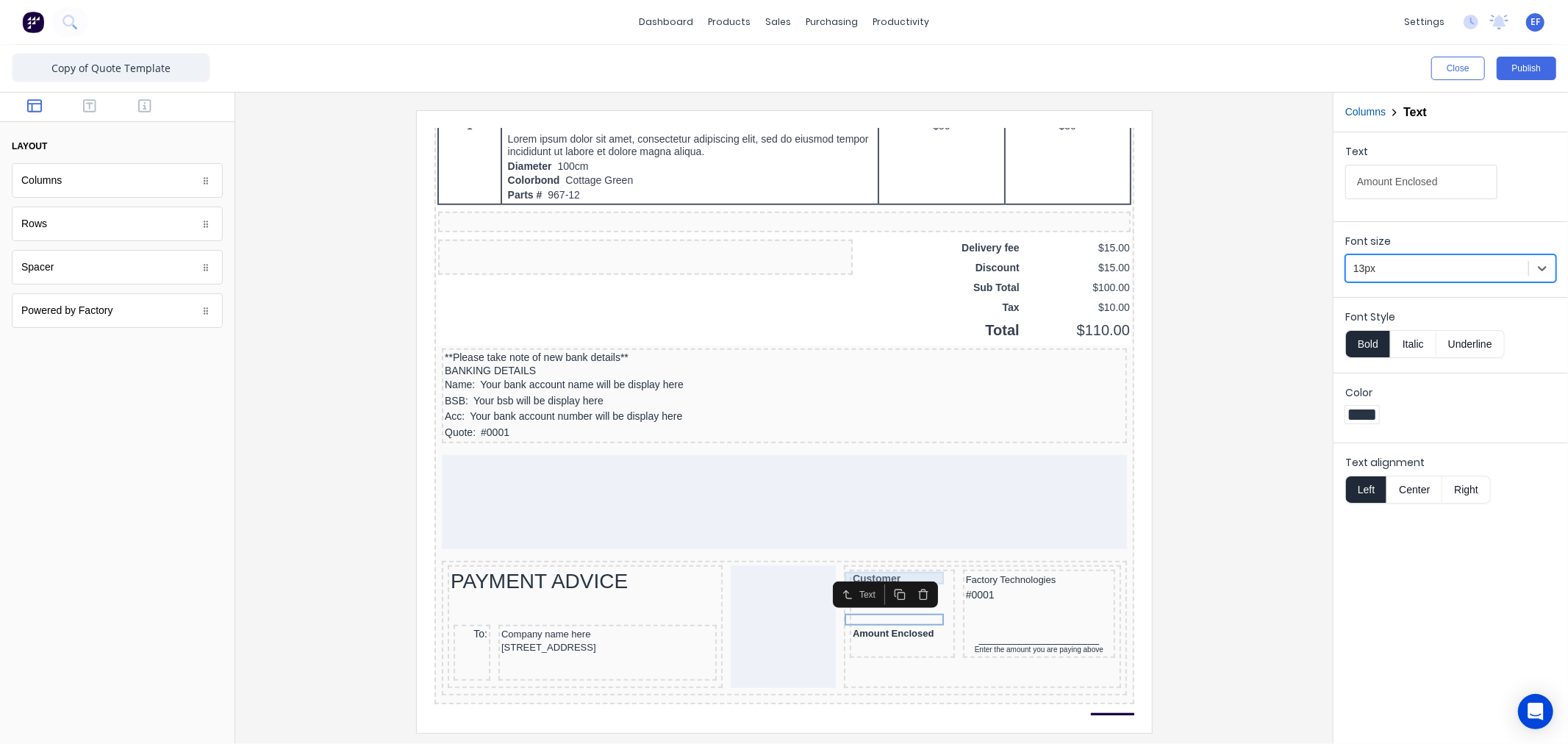
click at [888, 567] on div "Invoice Number" at bounding box center [883, 574] width 99 height 13
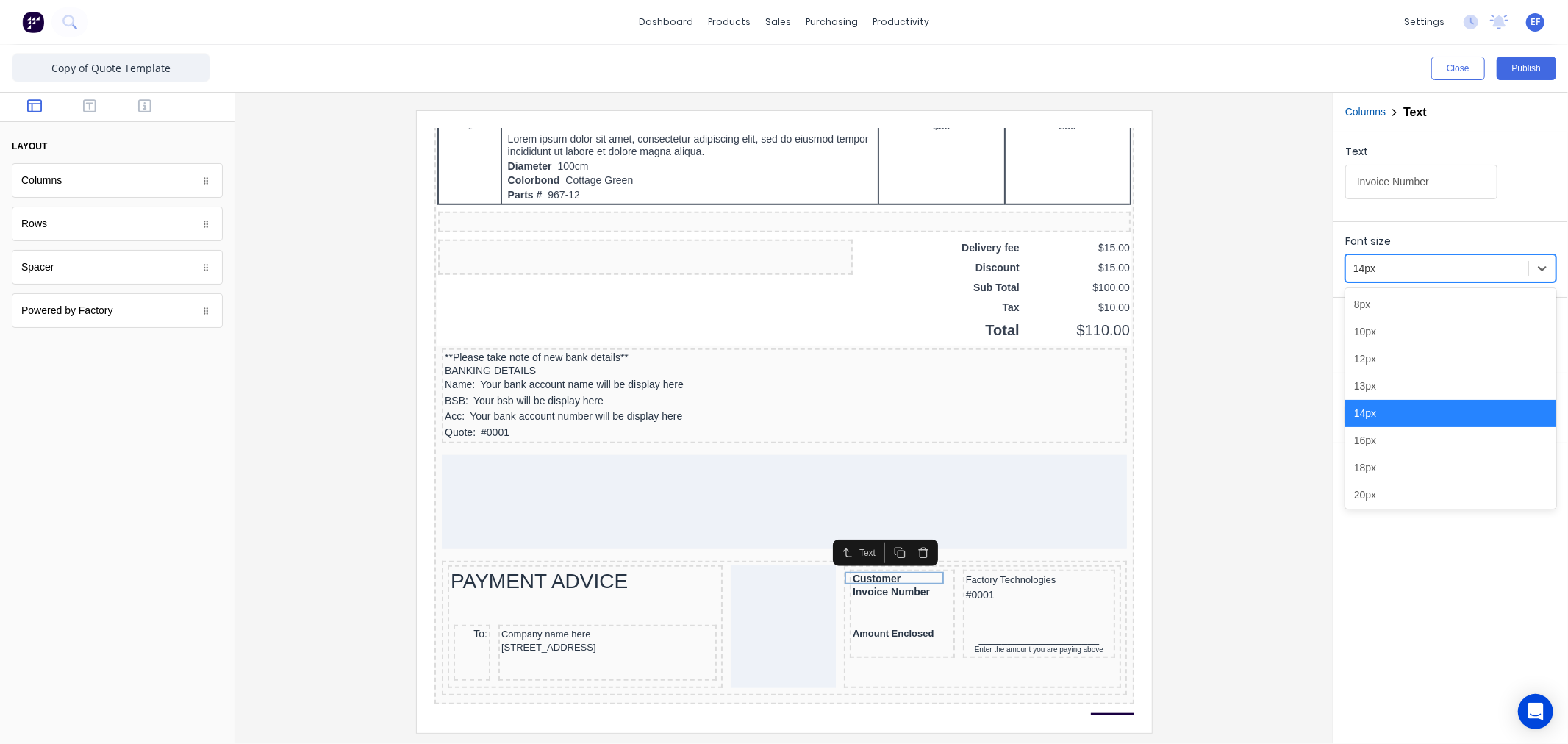
click at [1383, 275] on div at bounding box center [1436, 269] width 168 height 18
click at [1360, 387] on div "13px" at bounding box center [1450, 386] width 211 height 28
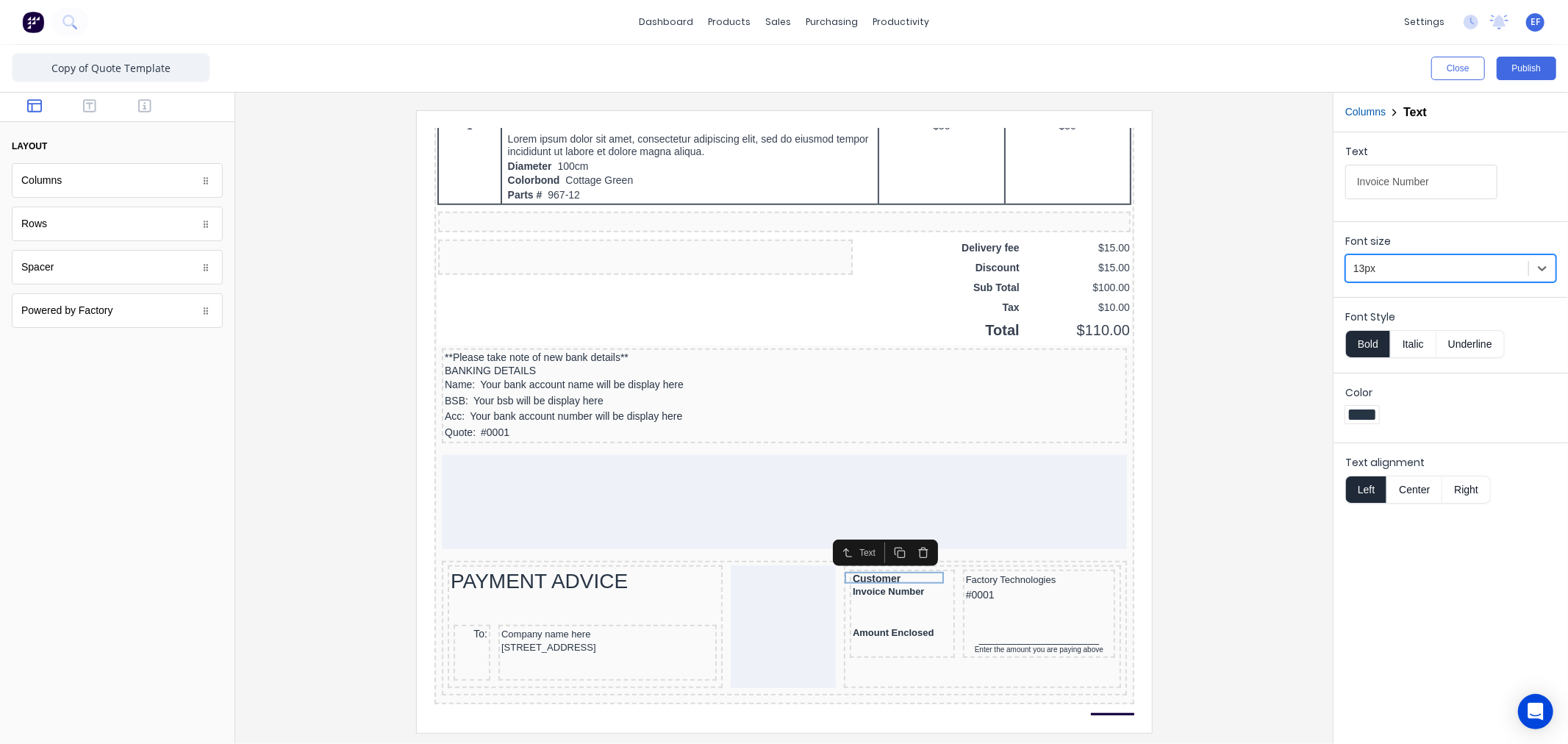
click at [911, 545] on div "Text" at bounding box center [867, 535] width 105 height 27
click at [907, 554] on div "Customer" at bounding box center [883, 561] width 99 height 13
click at [1394, 277] on div at bounding box center [1436, 269] width 168 height 18
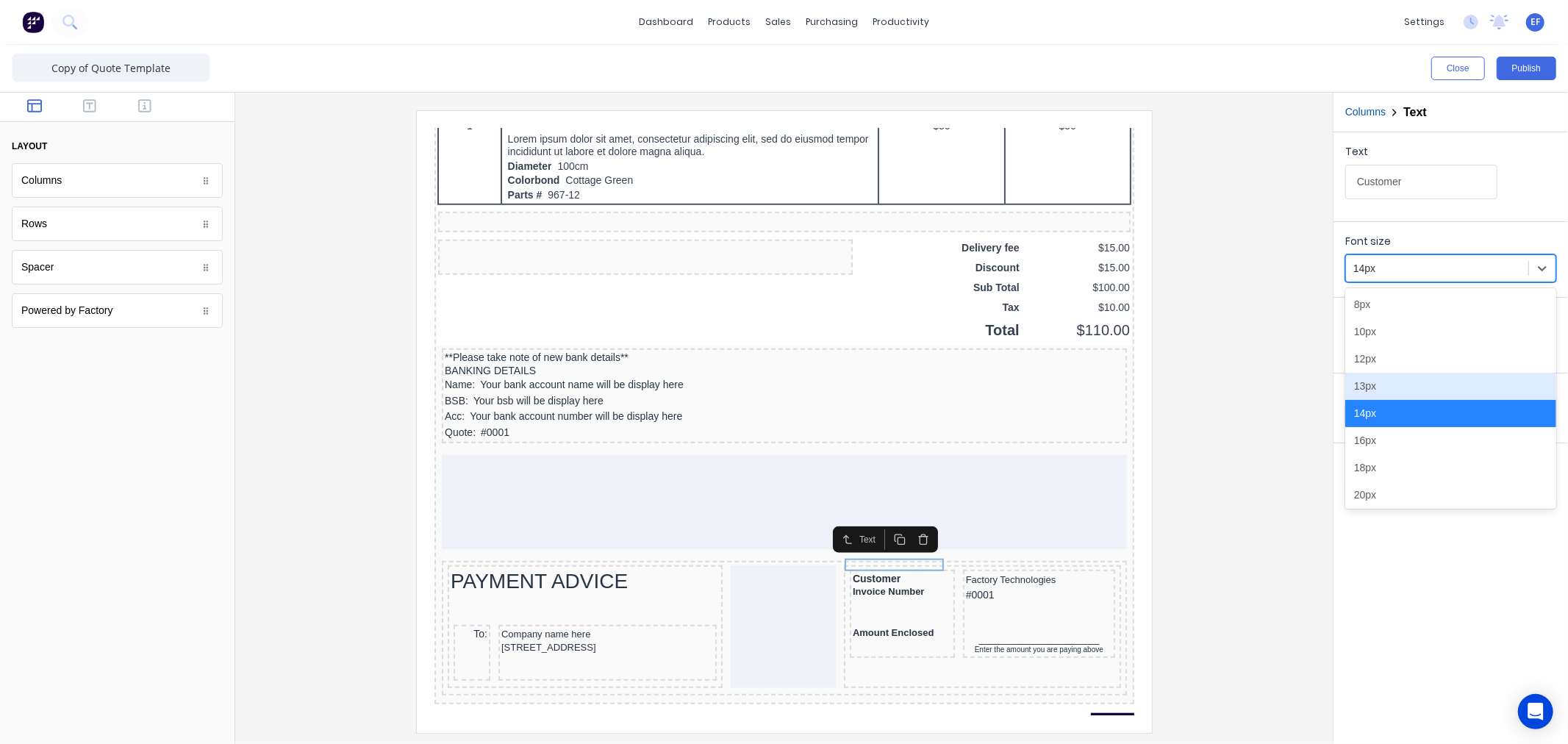
click at [1369, 385] on div "13px" at bounding box center [1450, 386] width 211 height 28
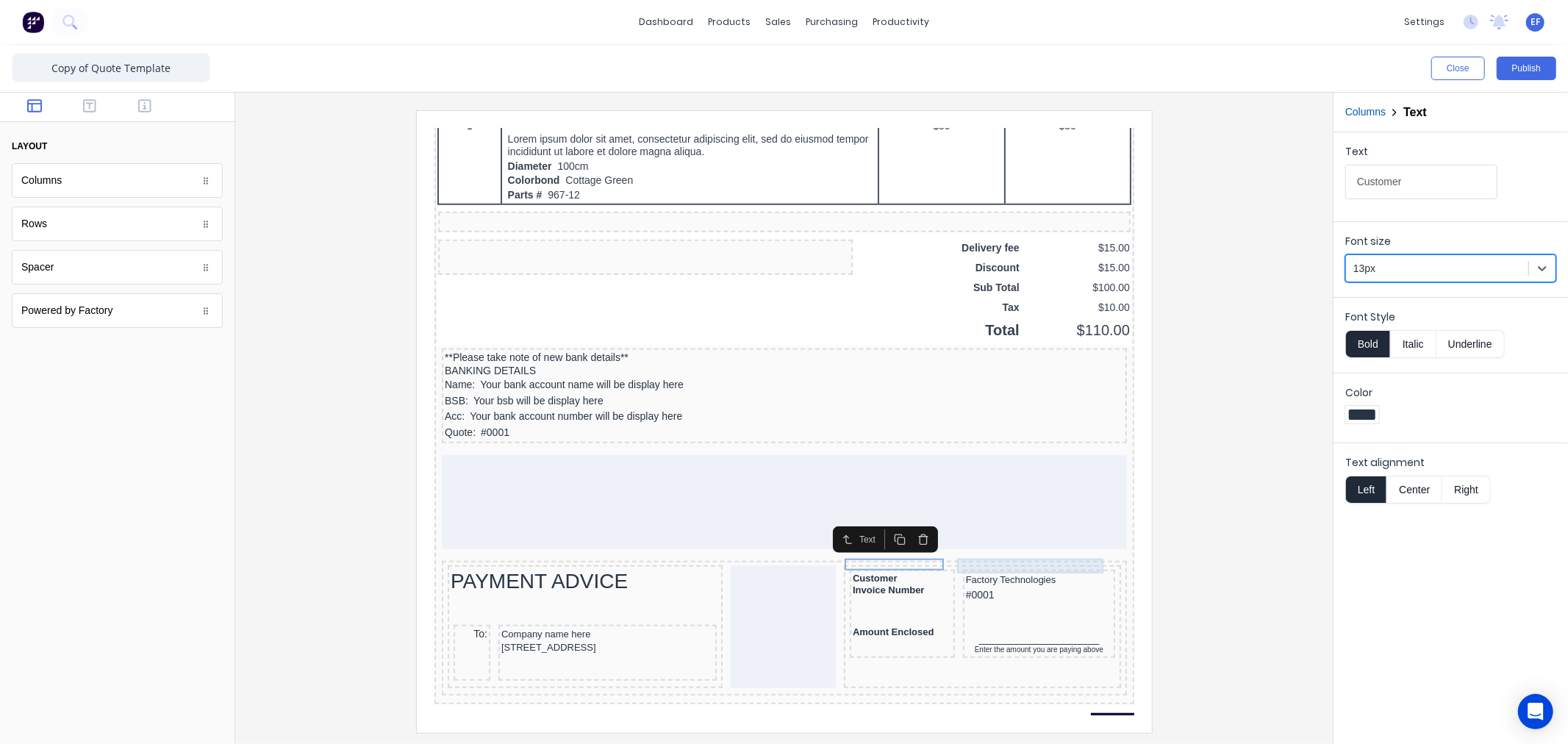
click at [957, 554] on div "Factory Technologies" at bounding box center [1020, 561] width 146 height 15
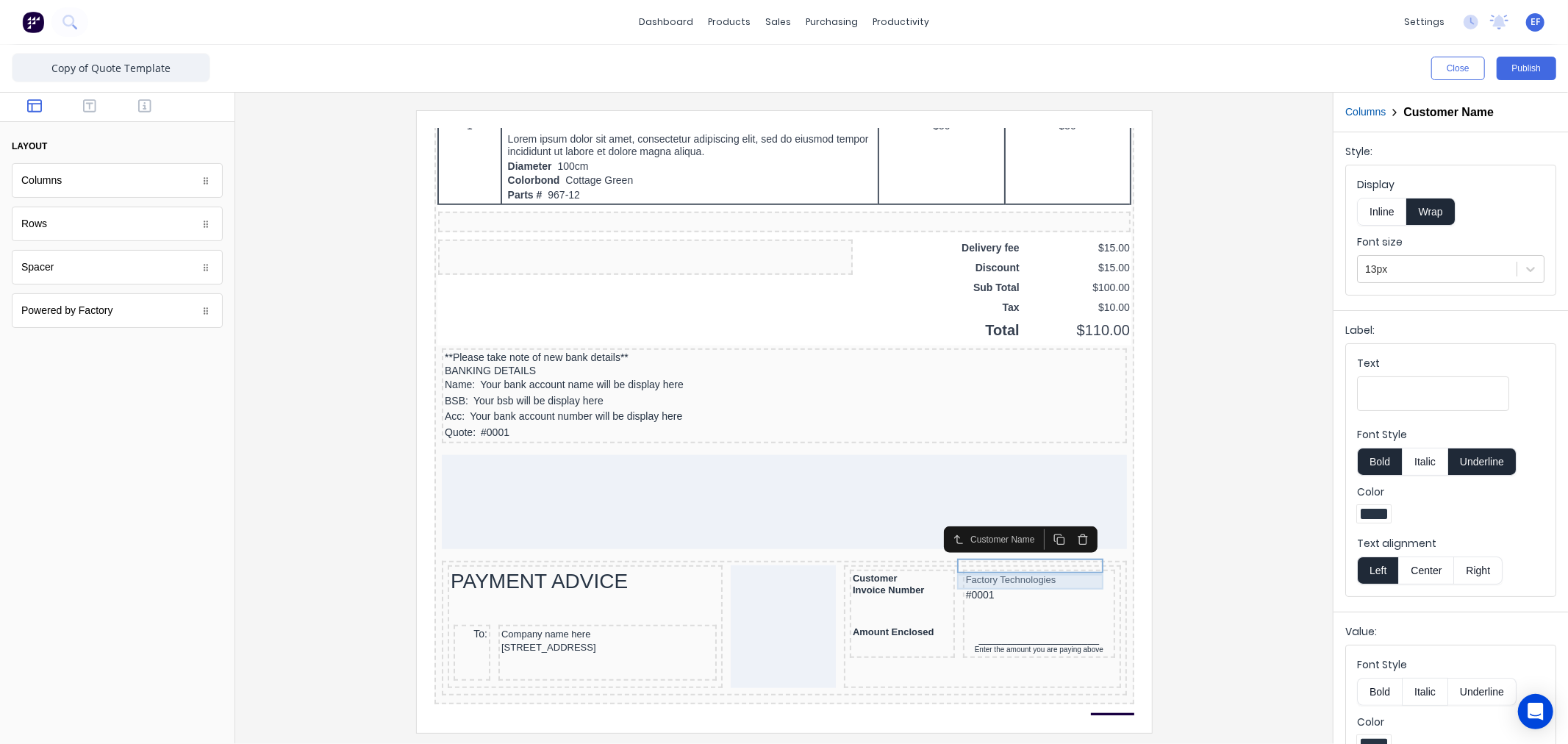
click at [956, 569] on div "#0001" at bounding box center [1020, 576] width 146 height 16
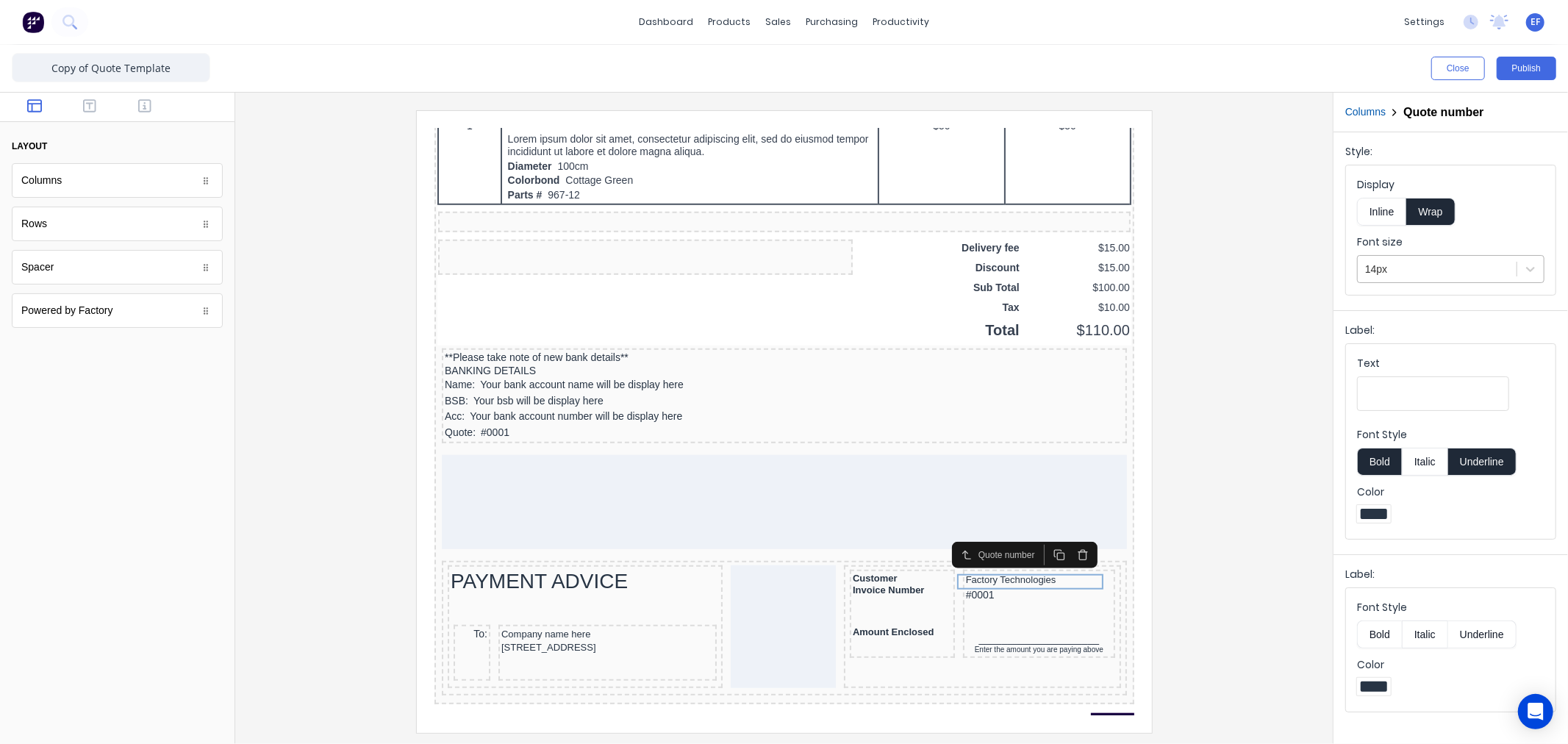
click at [1435, 265] on div at bounding box center [1437, 269] width 144 height 18
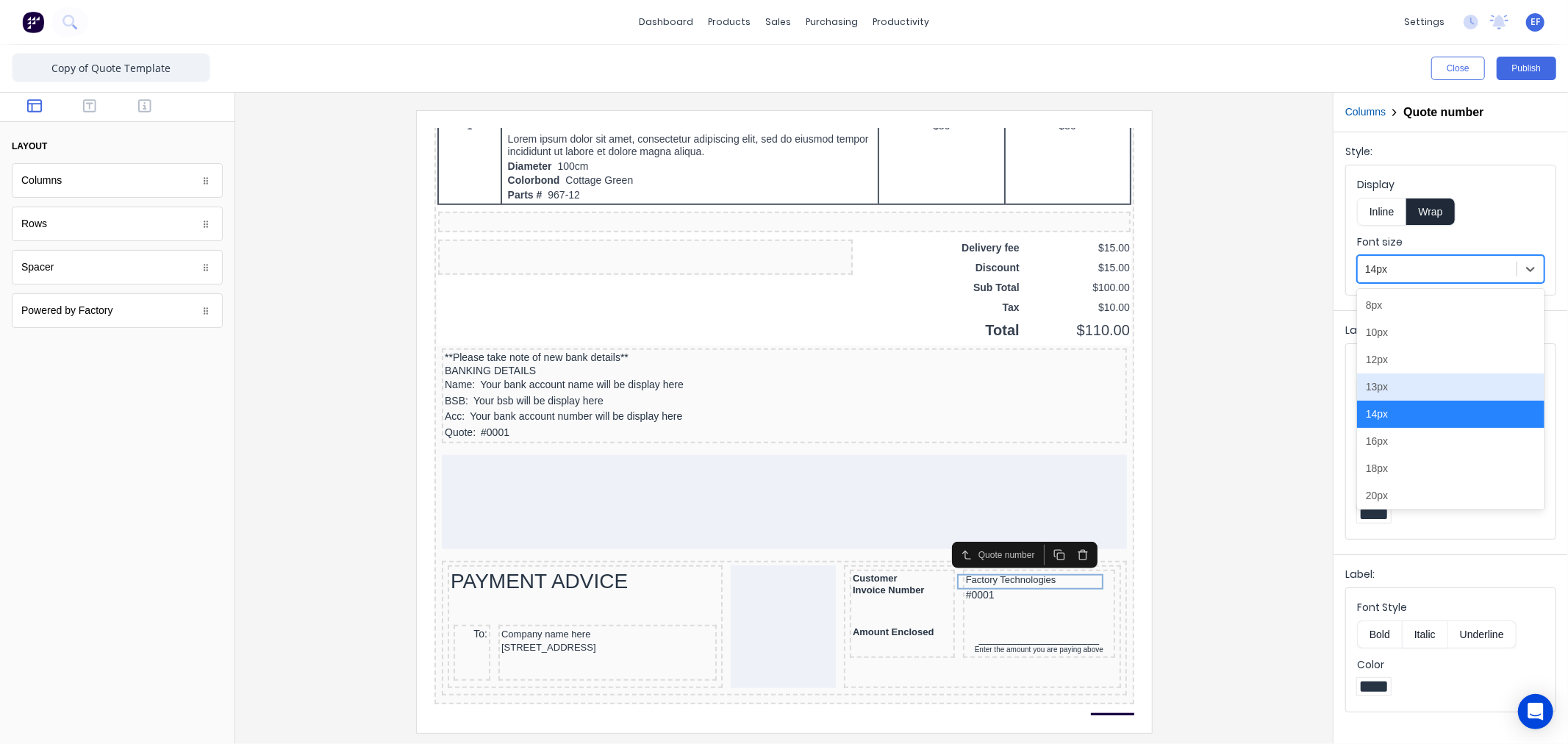
click at [1387, 382] on div "13px" at bounding box center [1450, 387] width 188 height 28
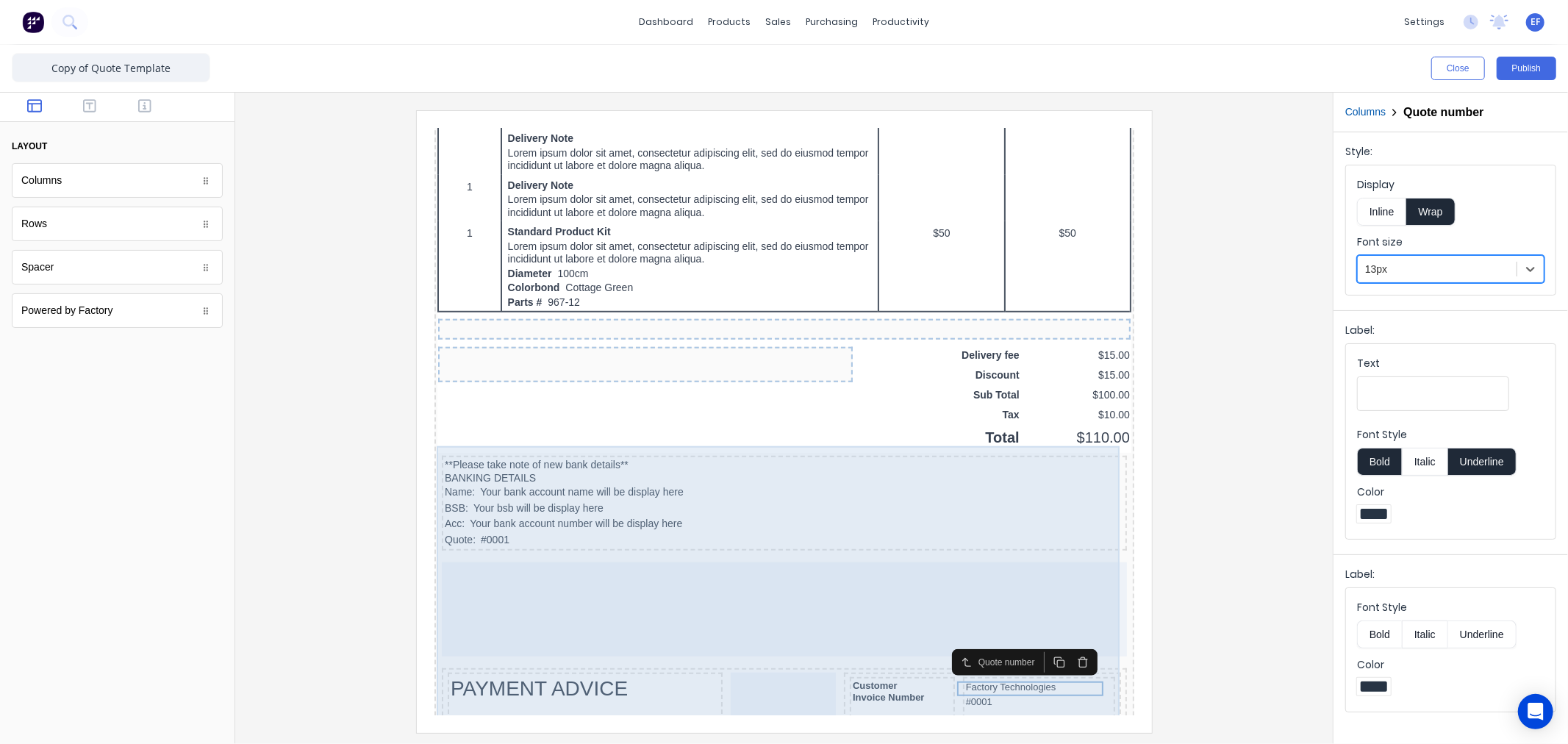
scroll to position [796, 0]
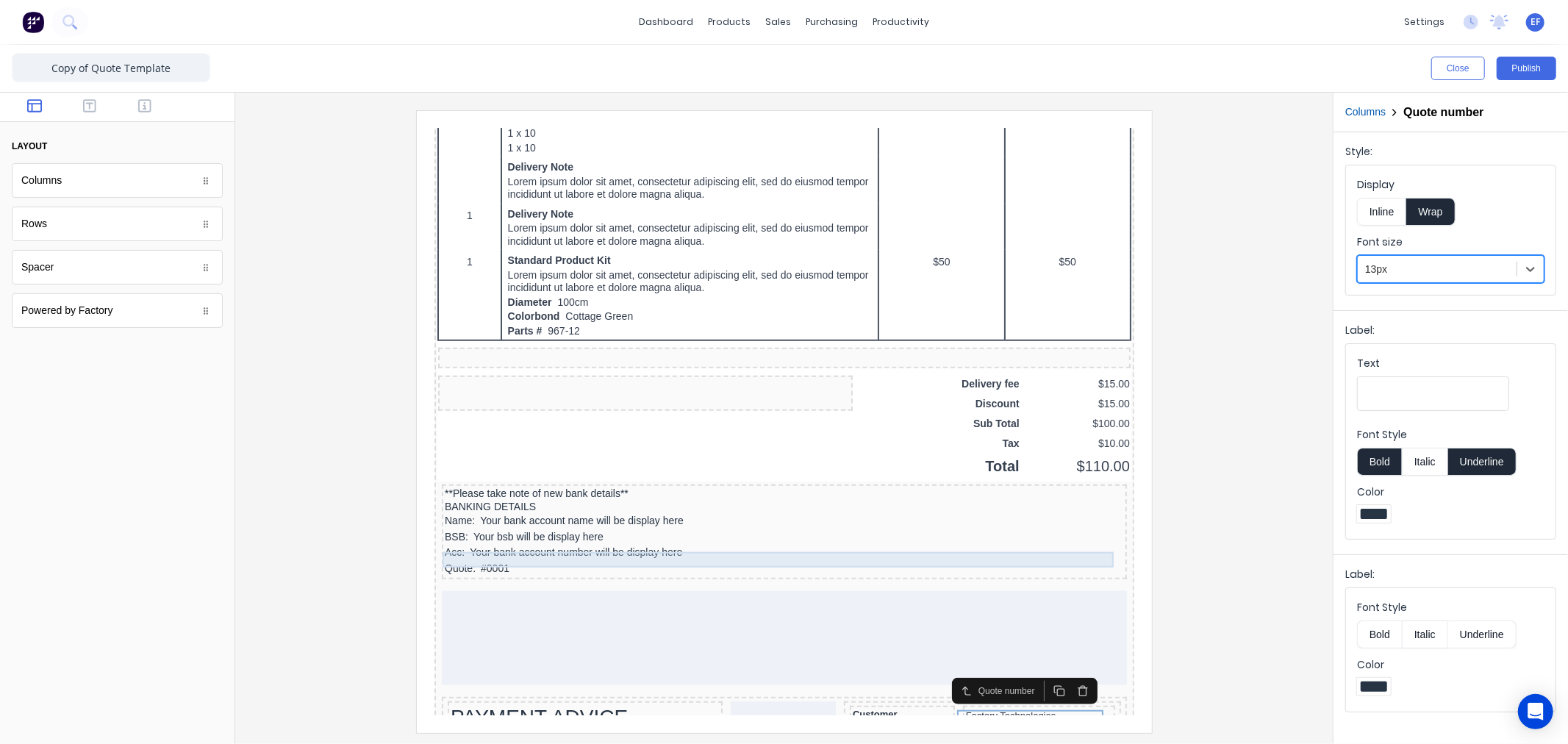
click at [492, 542] on div "Quote: #0001" at bounding box center [766, 550] width 679 height 16
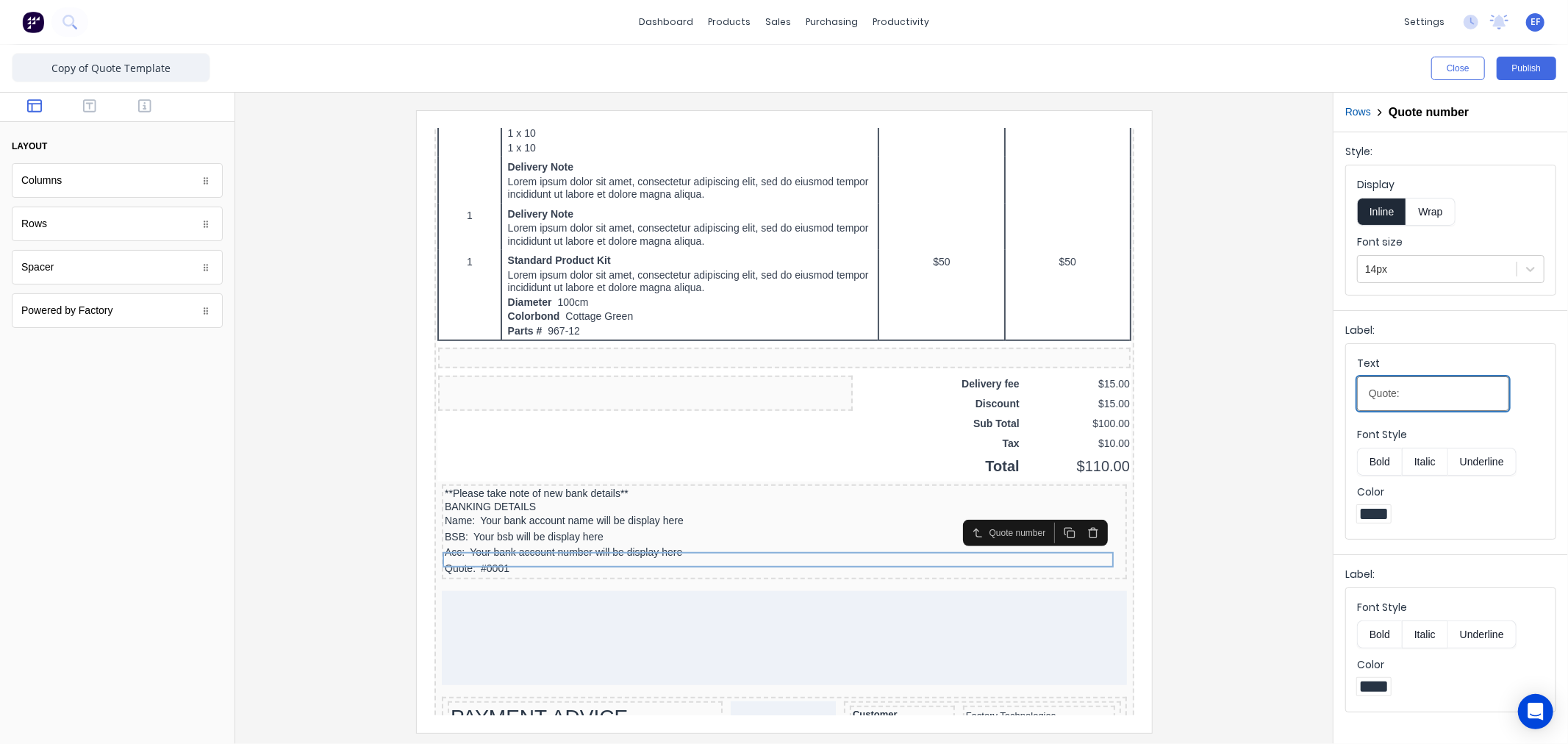
drag, startPoint x: 1396, startPoint y: 392, endPoint x: 1234, endPoint y: 385, distance: 162.2
click at [1234, 385] on div "Close Publish Components layout Columns Columns Rows Rows Spacer Spacer Powered…" at bounding box center [784, 395] width 1568 height 699
type input "Ref:"
click at [1149, 600] on iframe at bounding box center [784, 422] width 735 height 622
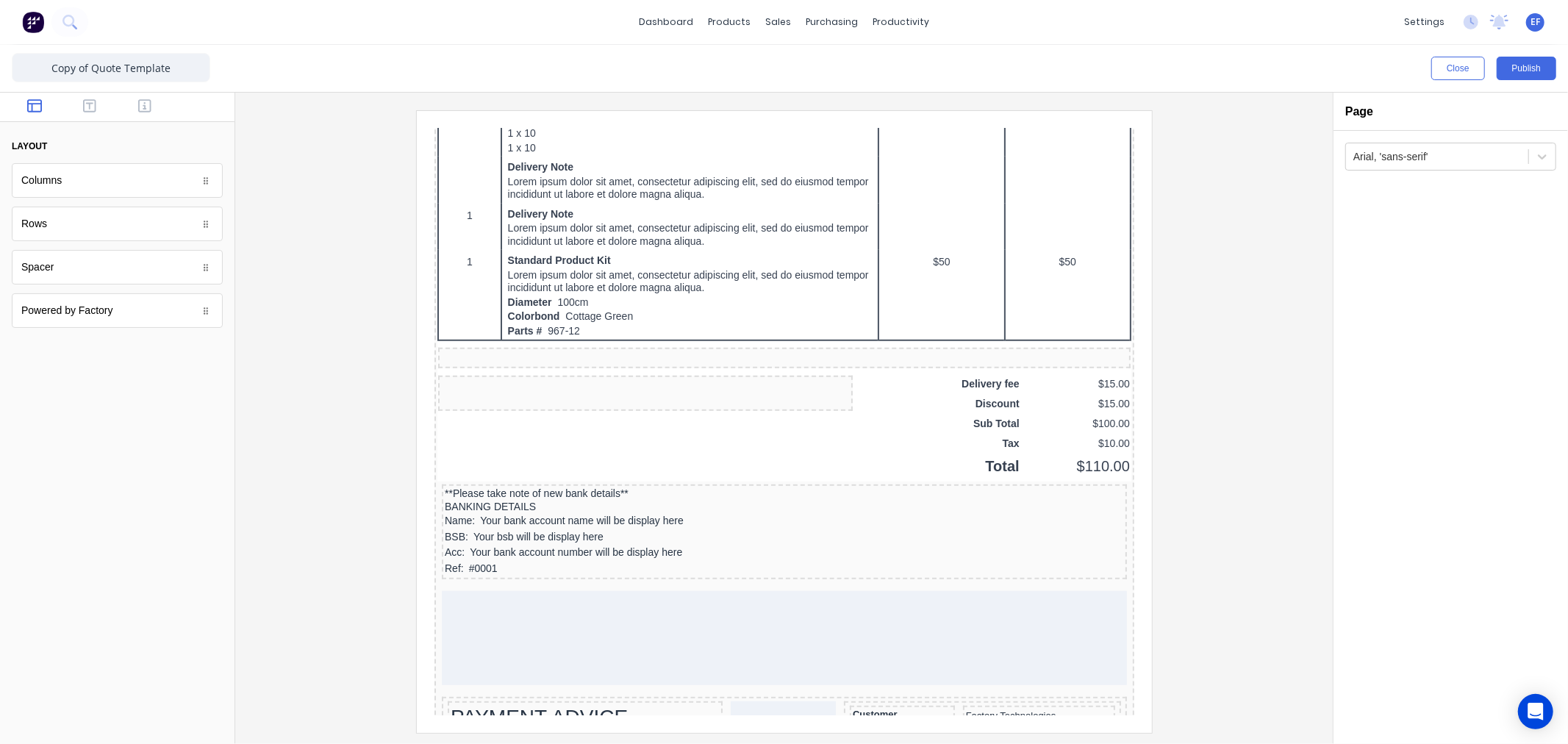
click at [1233, 541] on div at bounding box center [784, 421] width 1074 height 622
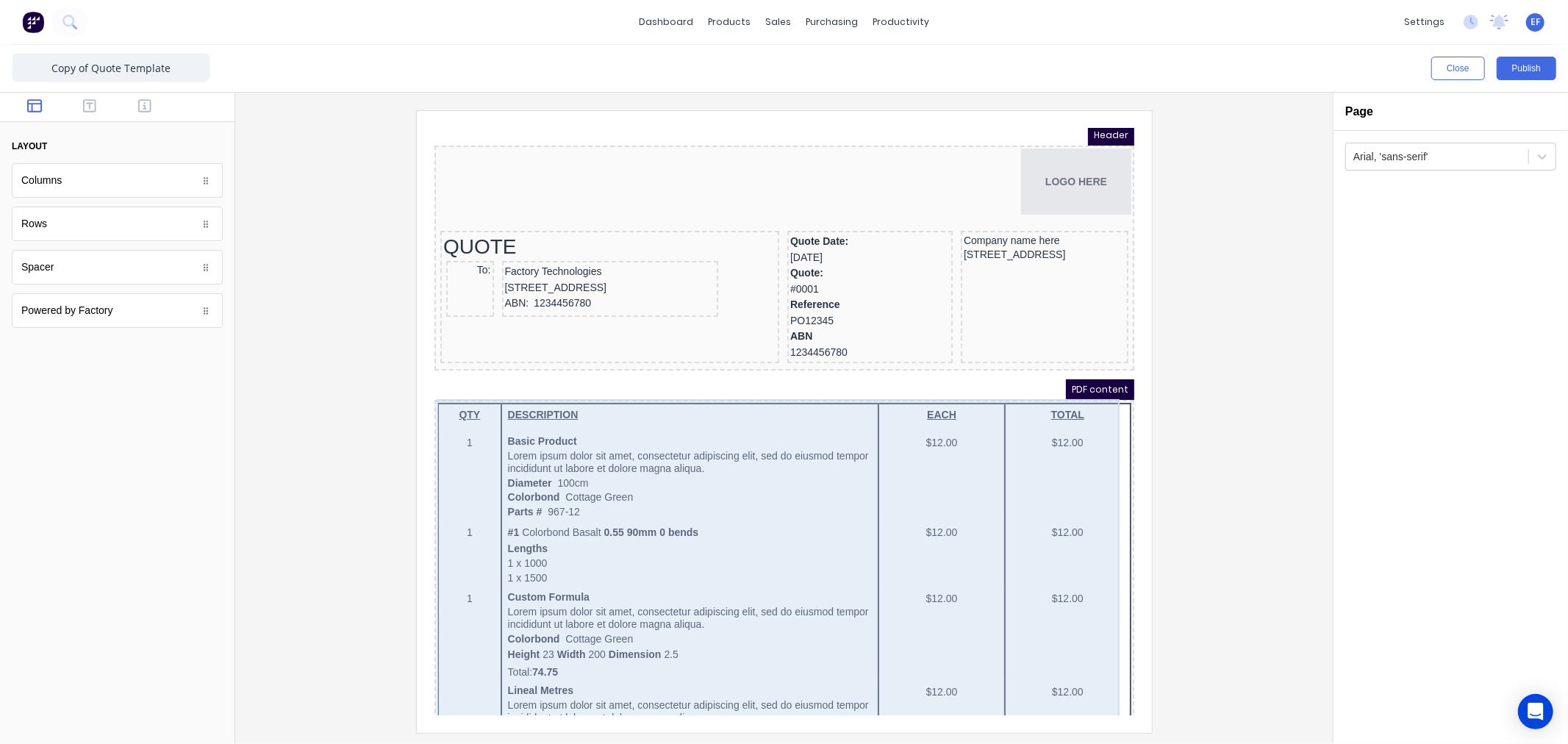
scroll to position [0, 0]
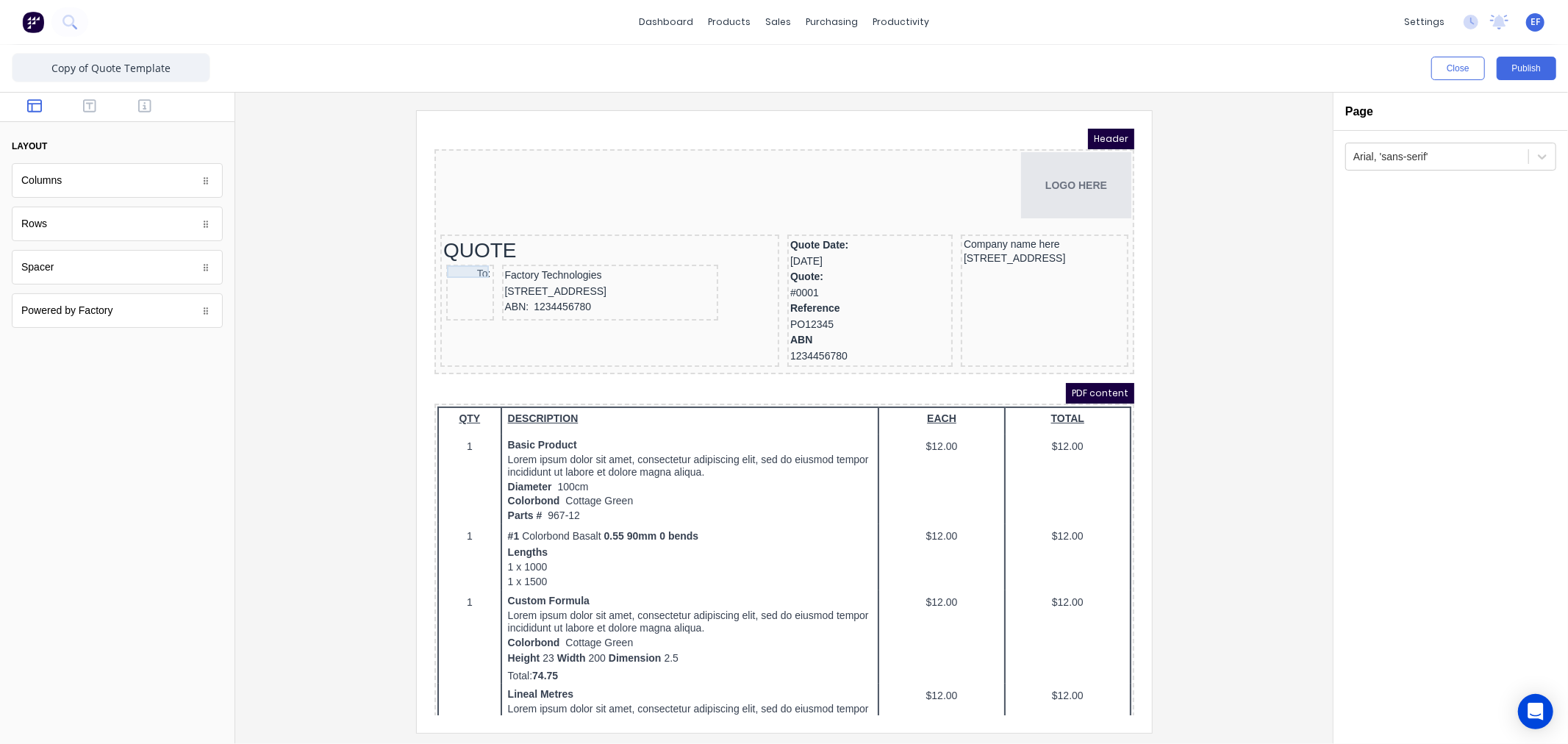
click at [460, 251] on div "To:" at bounding box center [451, 256] width 42 height 13
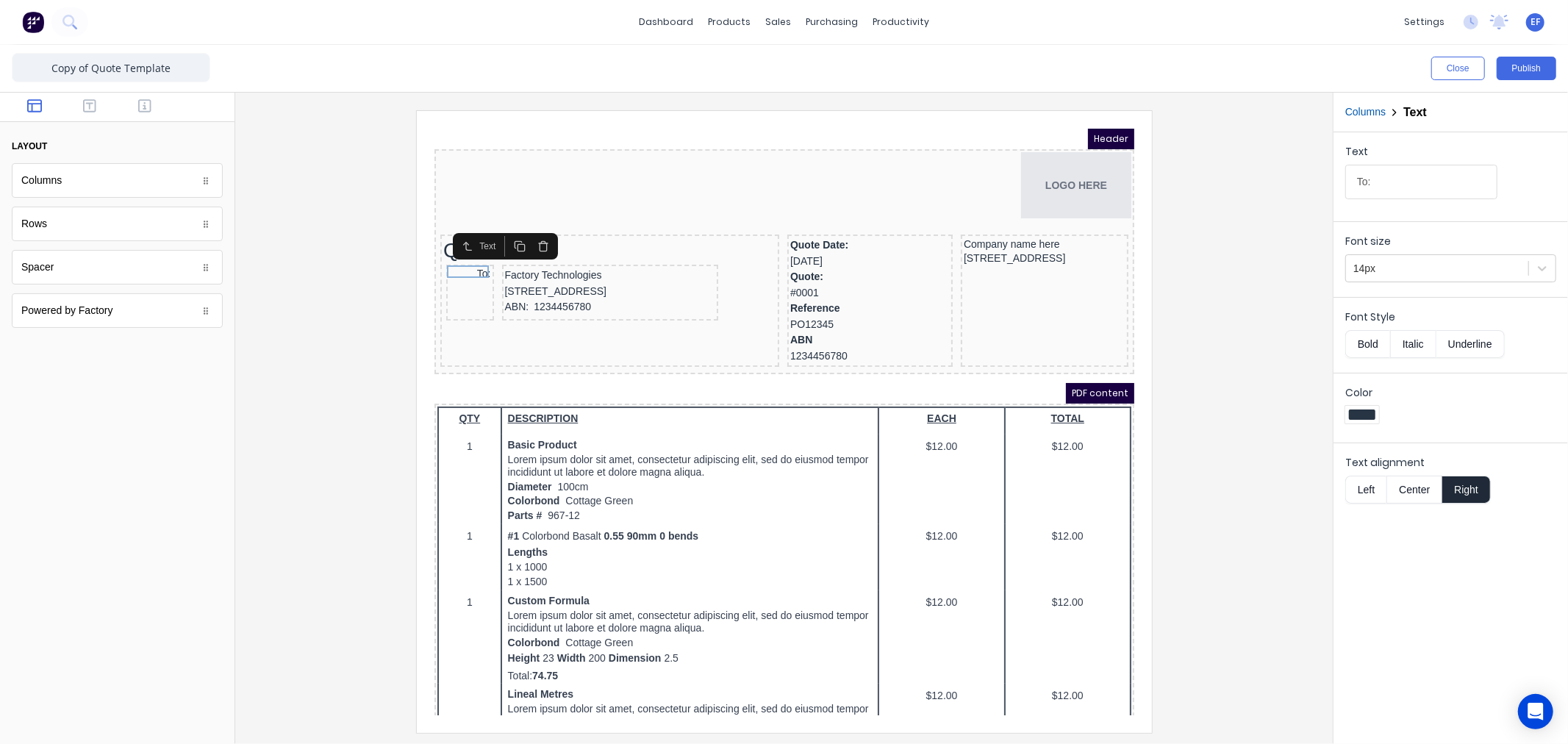
click at [525, 225] on icon "button" at bounding box center [525, 228] width 12 height 12
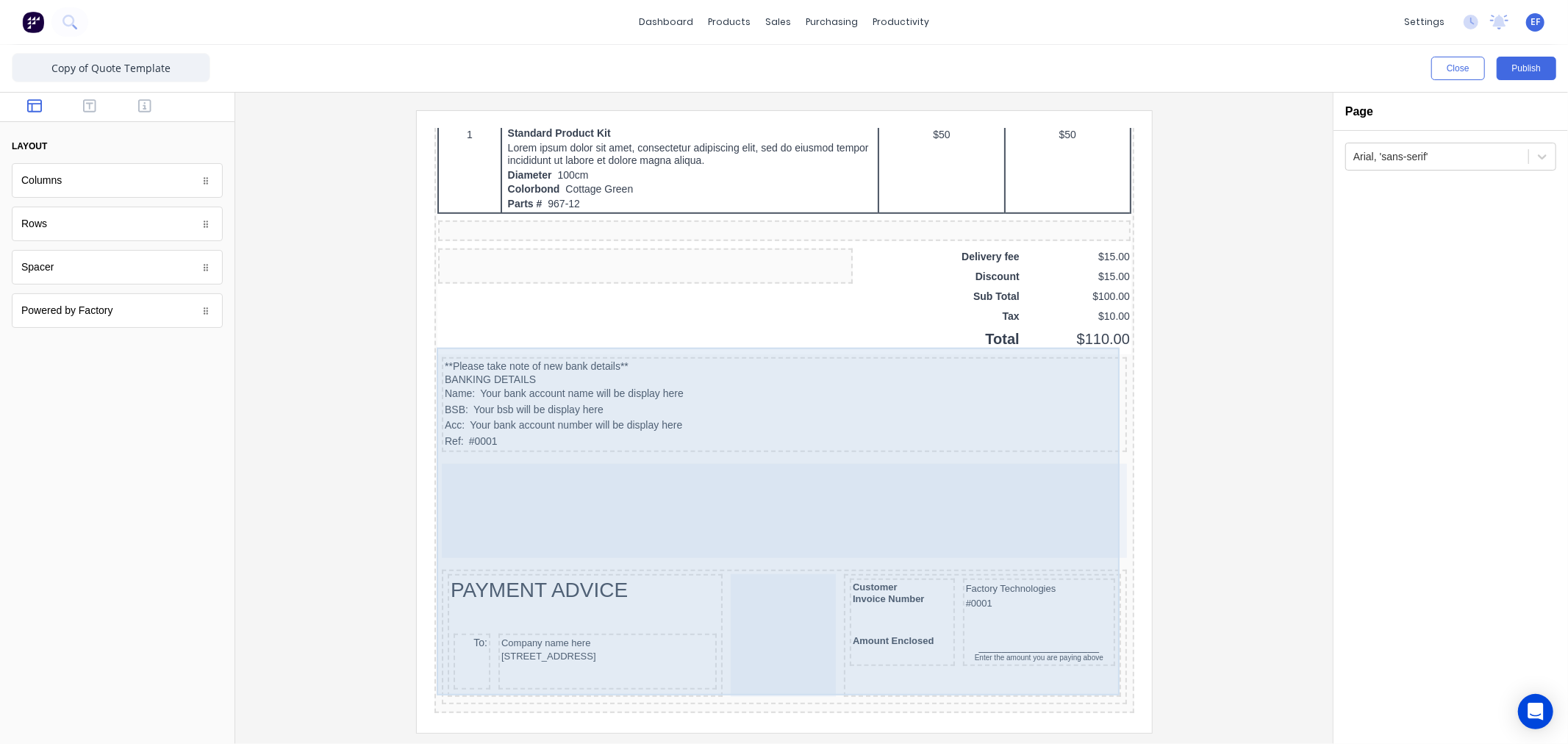
scroll to position [959, 0]
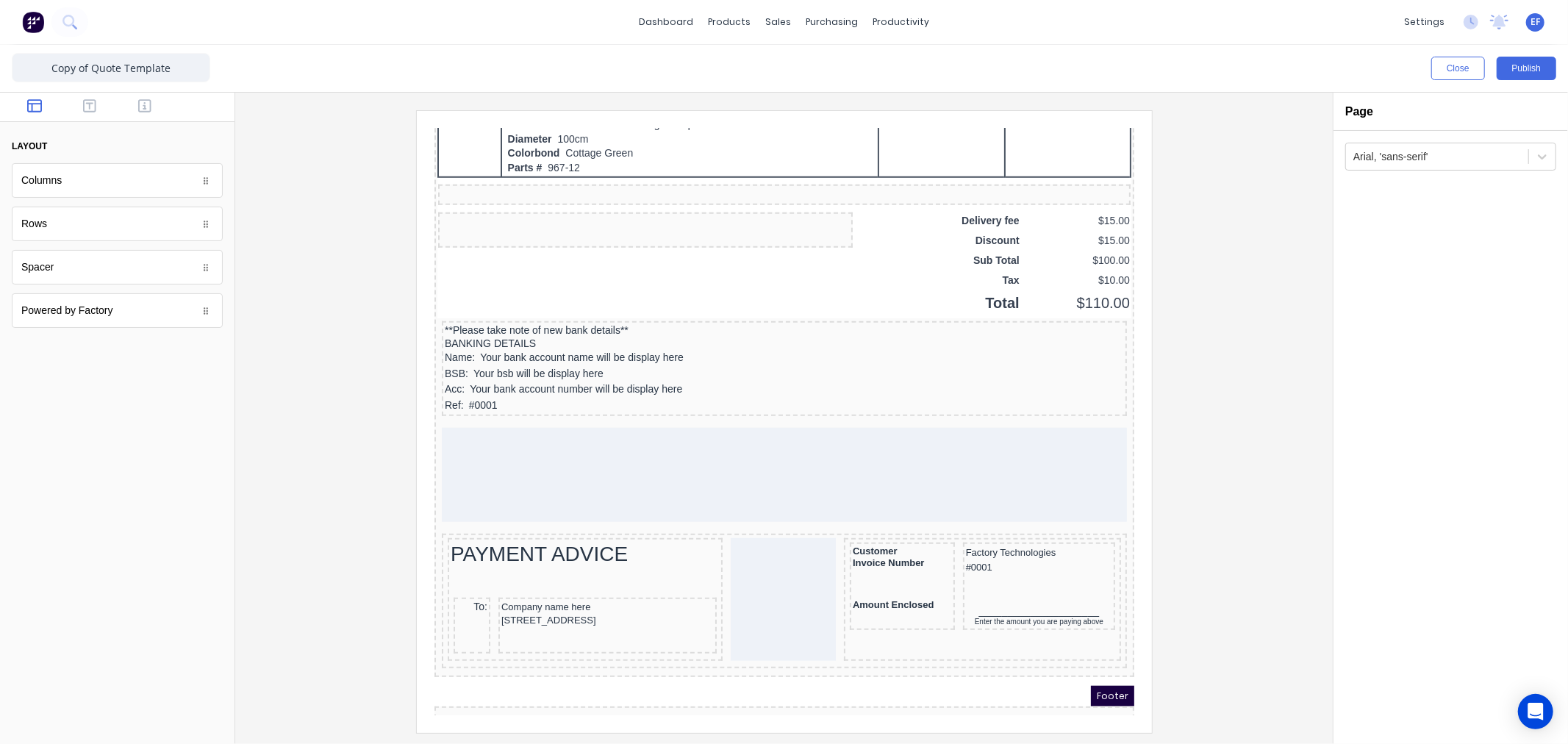
click at [170, 112] on div at bounding box center [117, 107] width 234 height 29
click at [143, 108] on icon "button" at bounding box center [145, 106] width 13 height 15
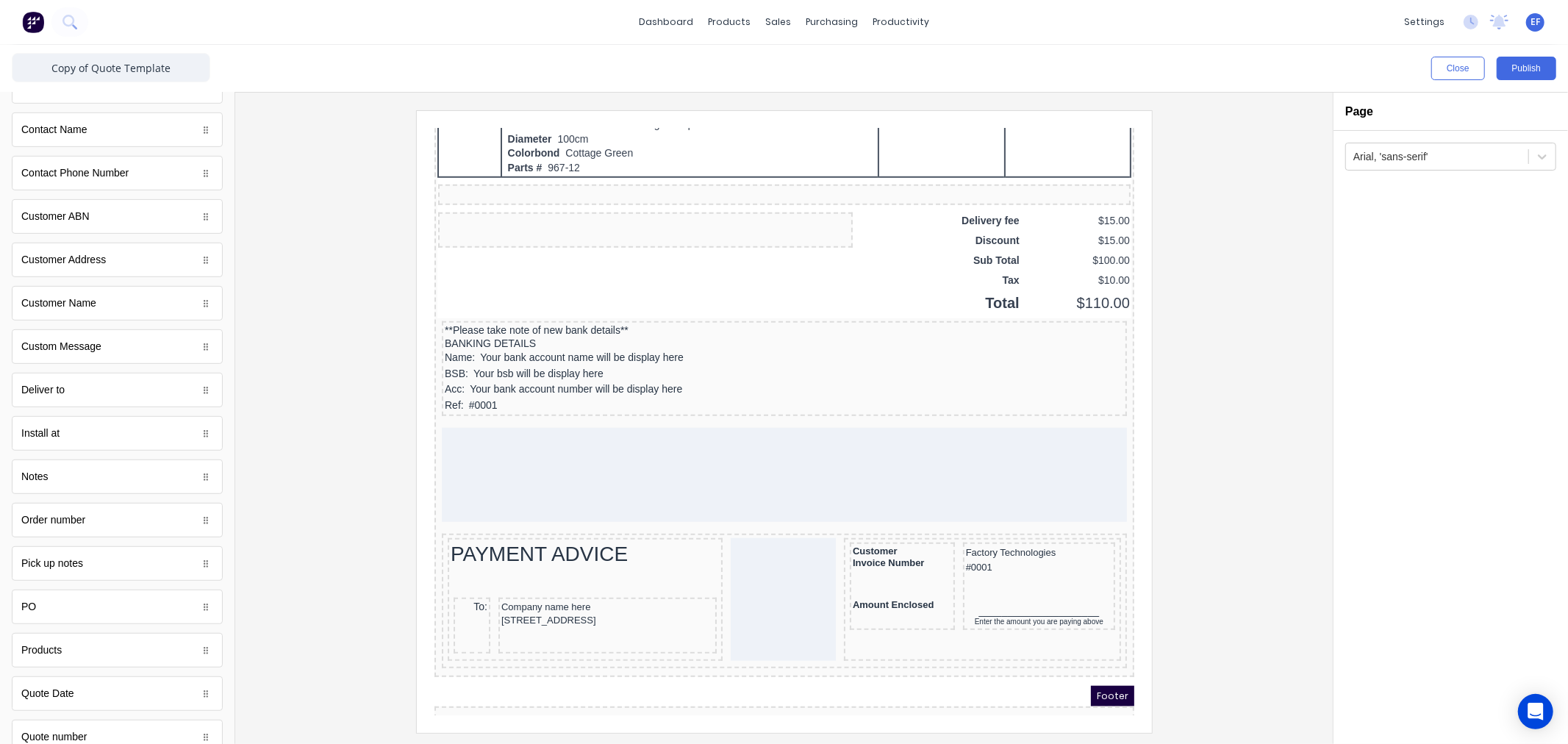
scroll to position [628, 0]
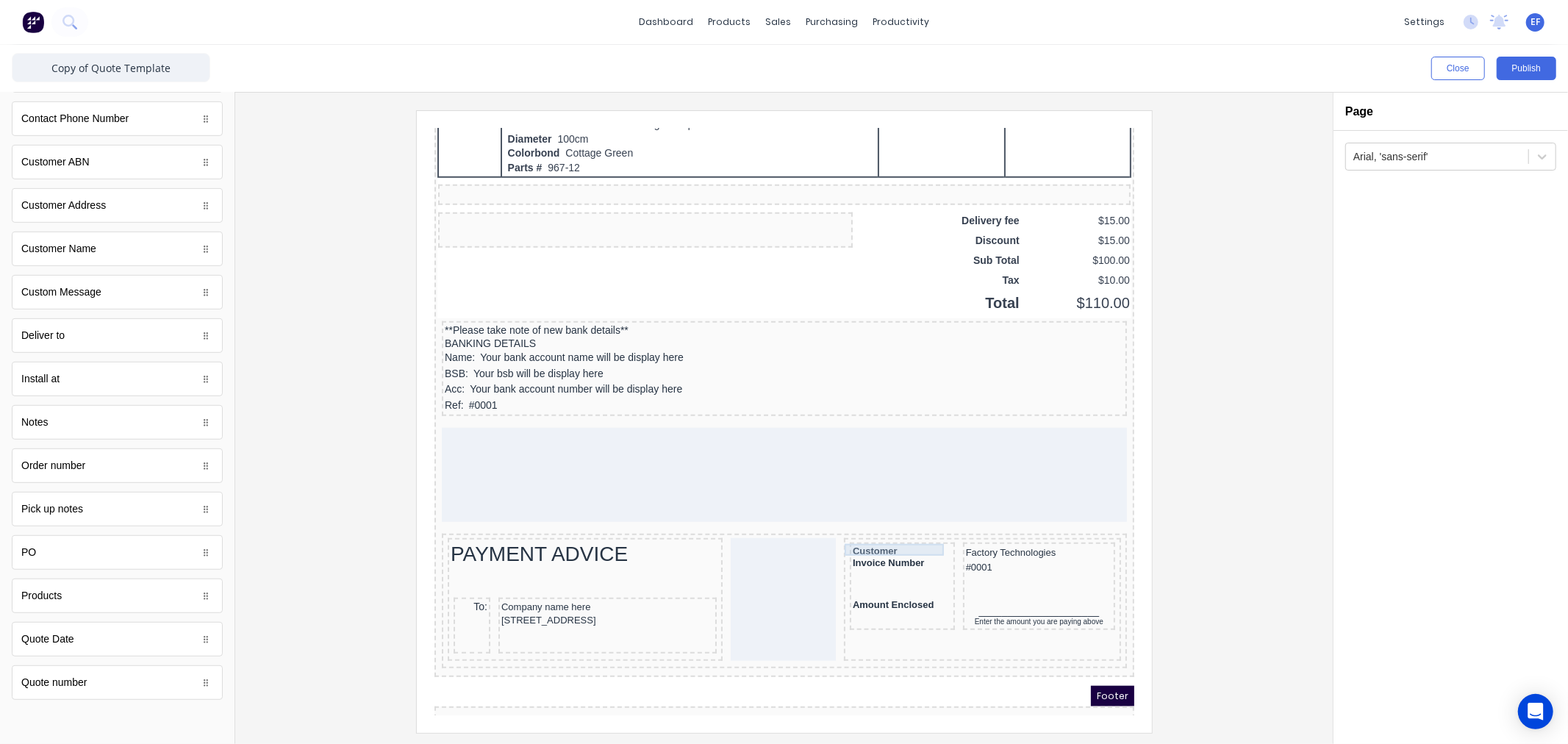
click at [870, 539] on div "Invoice Number" at bounding box center [883, 545] width 99 height 12
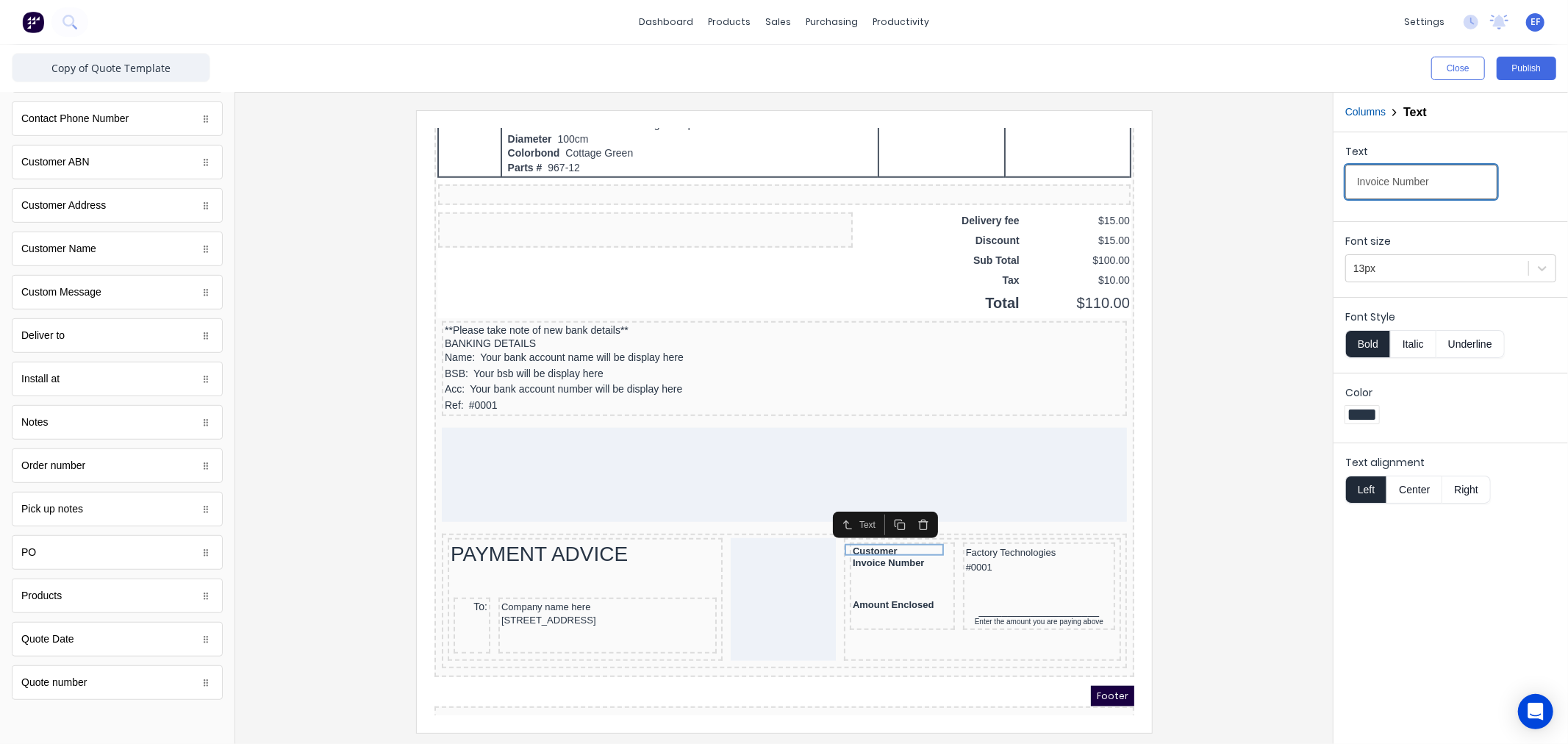
drag, startPoint x: 1391, startPoint y: 180, endPoint x: 1287, endPoint y: 174, distance: 104.2
click at [1287, 174] on div "Close Publish Components standard fields Accounting number Accounting number Ba…" at bounding box center [784, 395] width 1568 height 699
type input "Quote Number"
drag, startPoint x: 1248, startPoint y: 606, endPoint x: 1238, endPoint y: 605, distance: 10.0
click at [1248, 606] on div at bounding box center [784, 421] width 1074 height 622
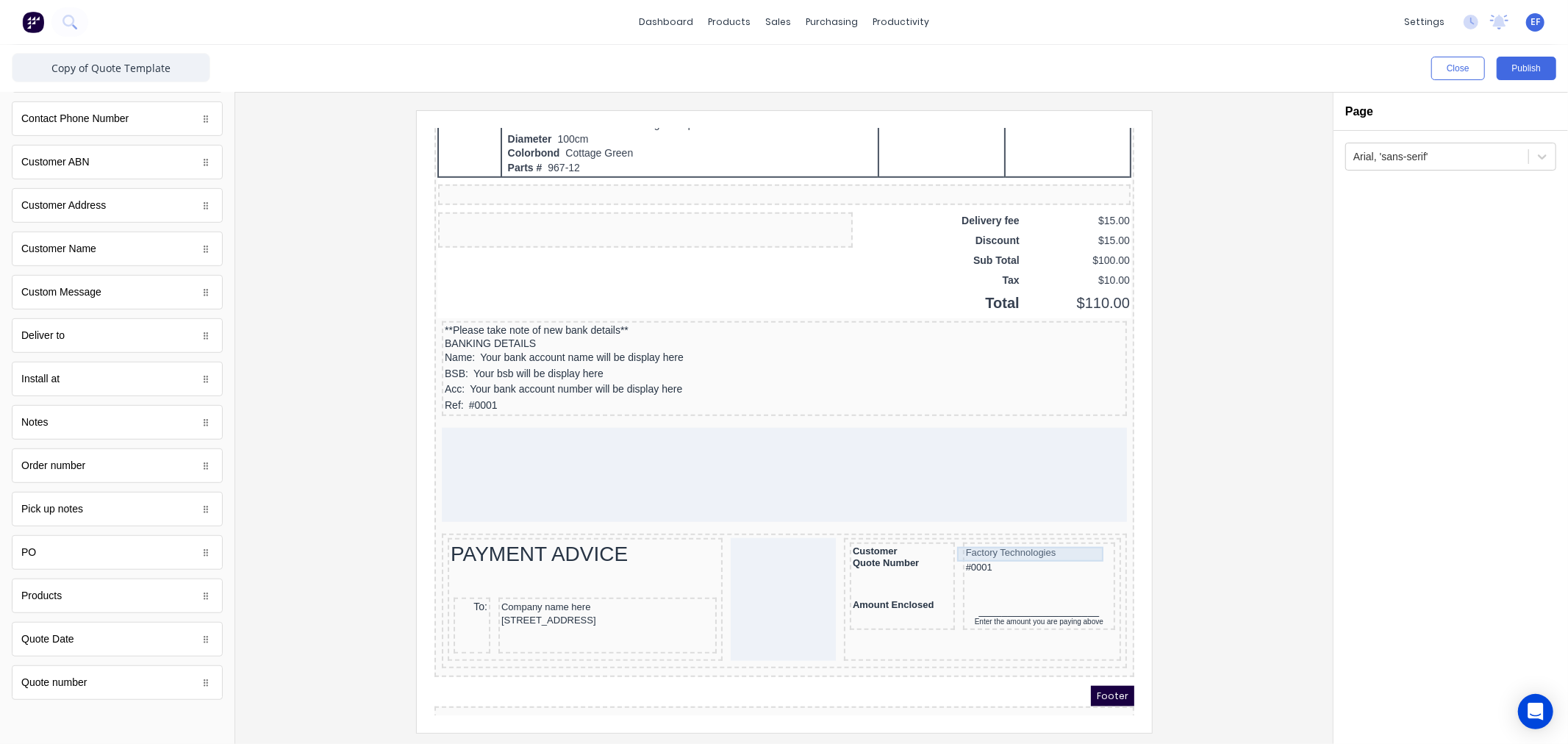
click at [947, 542] on div "#0001" at bounding box center [1020, 550] width 146 height 15
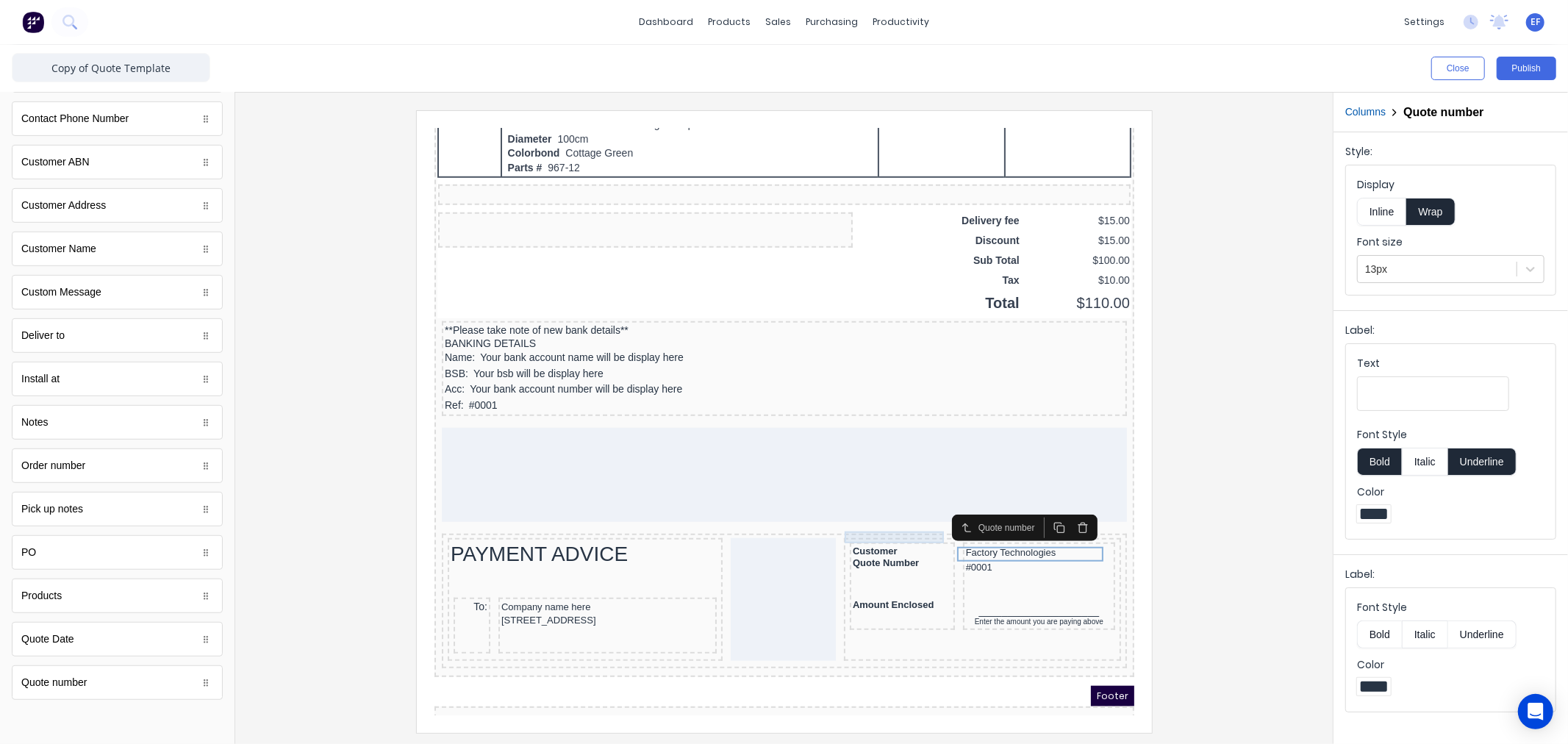
click at [882, 527] on div "Customer" at bounding box center [883, 533] width 99 height 12
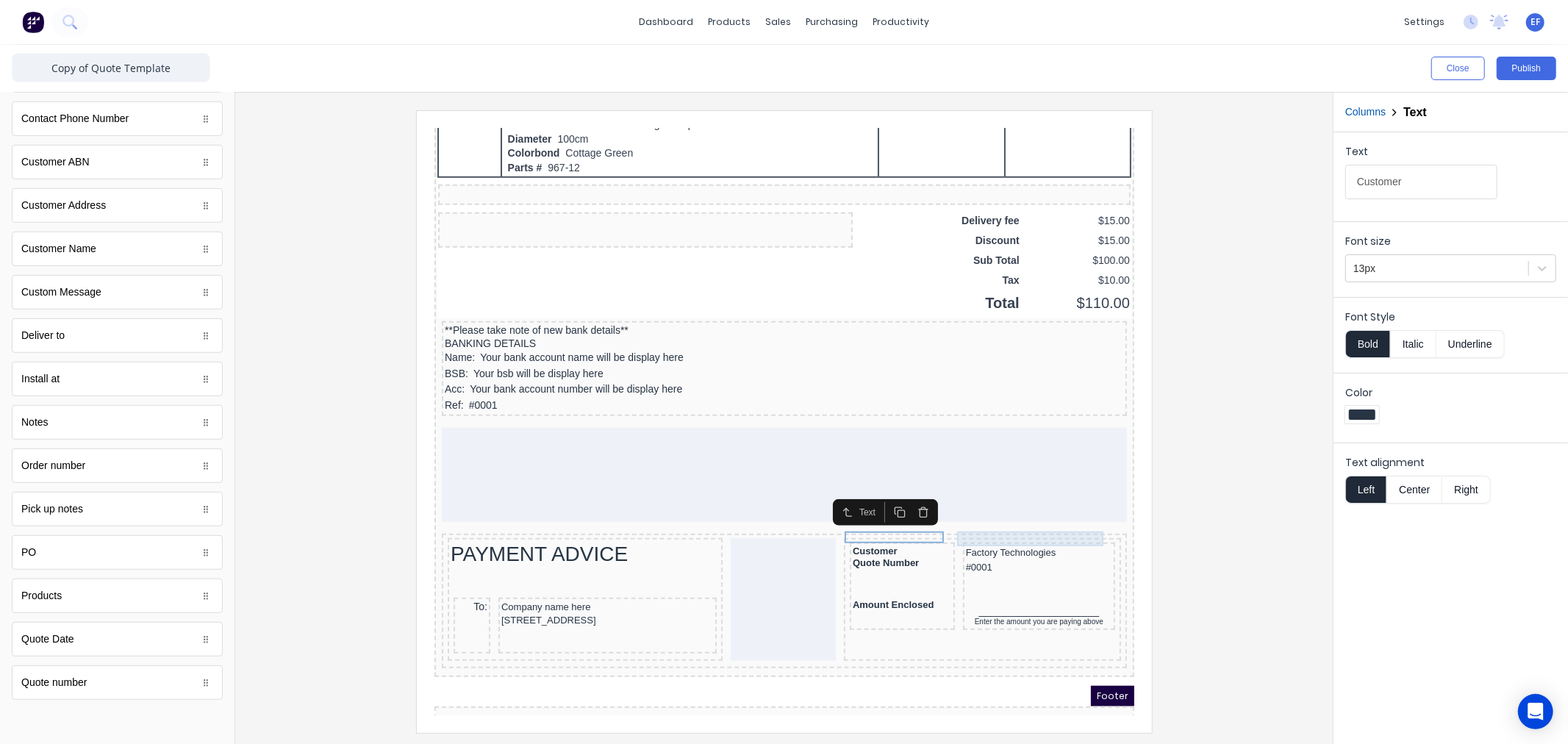
click at [969, 527] on div "Factory Technologies" at bounding box center [1020, 535] width 146 height 15
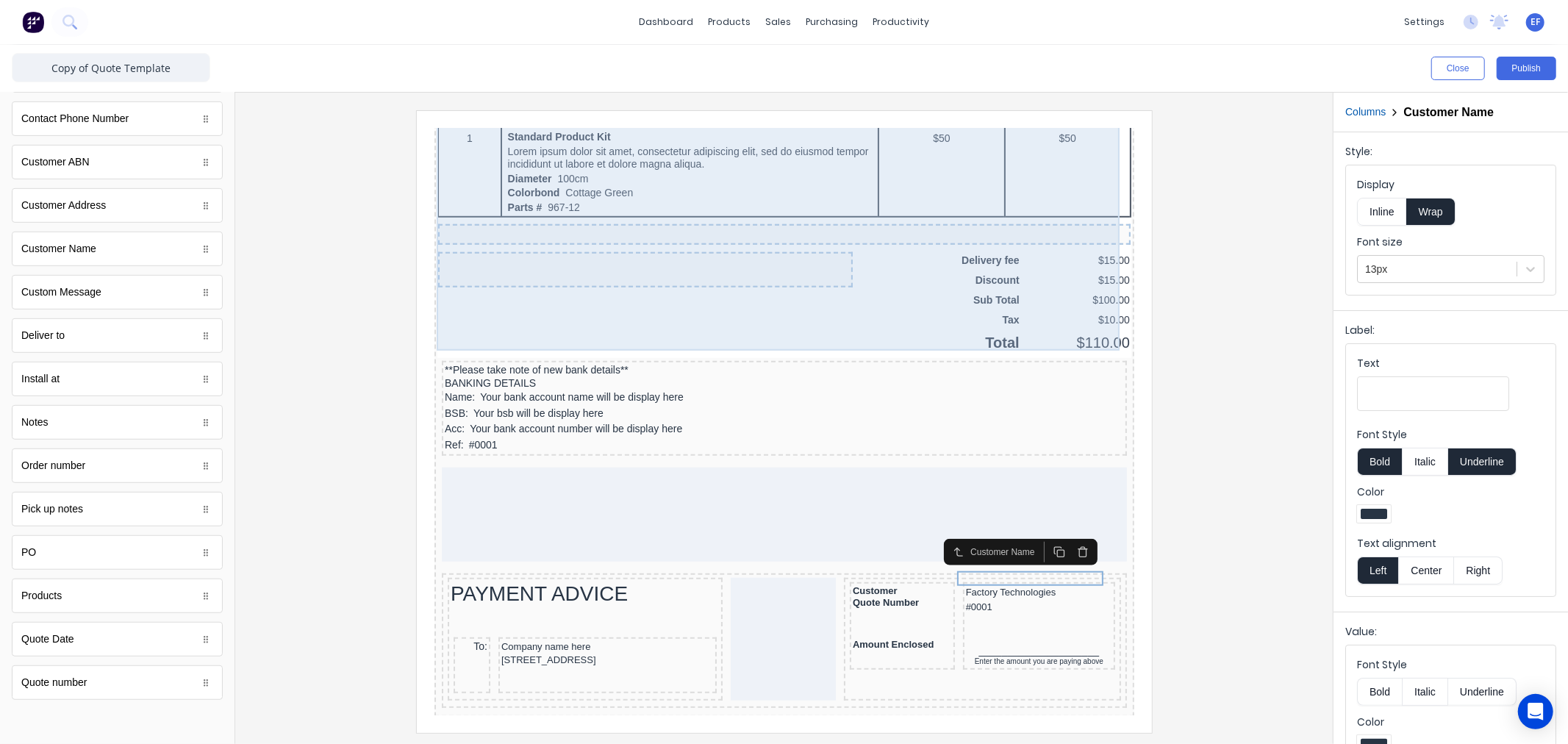
scroll to position [959, 0]
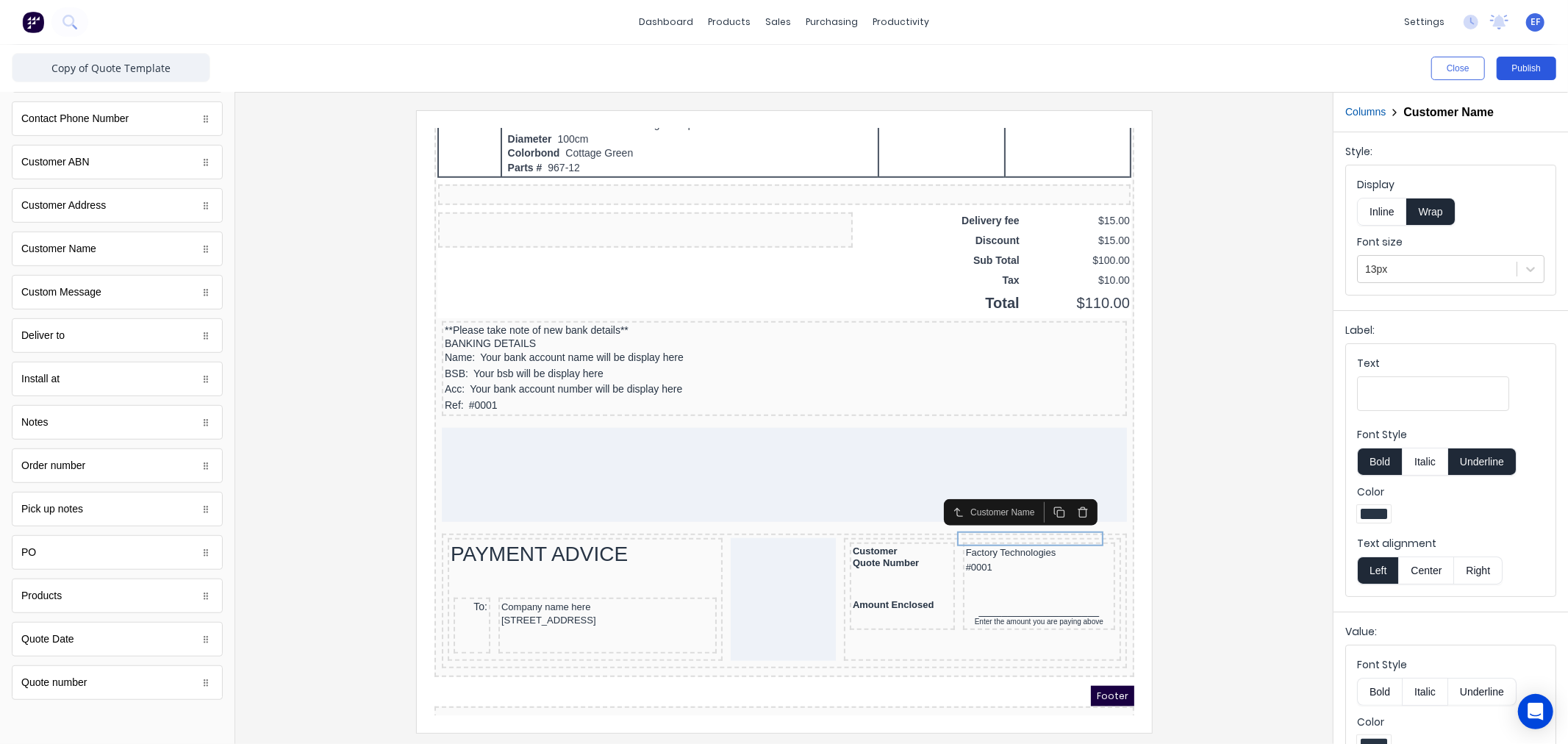
click at [1532, 69] on button "Publish" at bounding box center [1525, 68] width 59 height 23
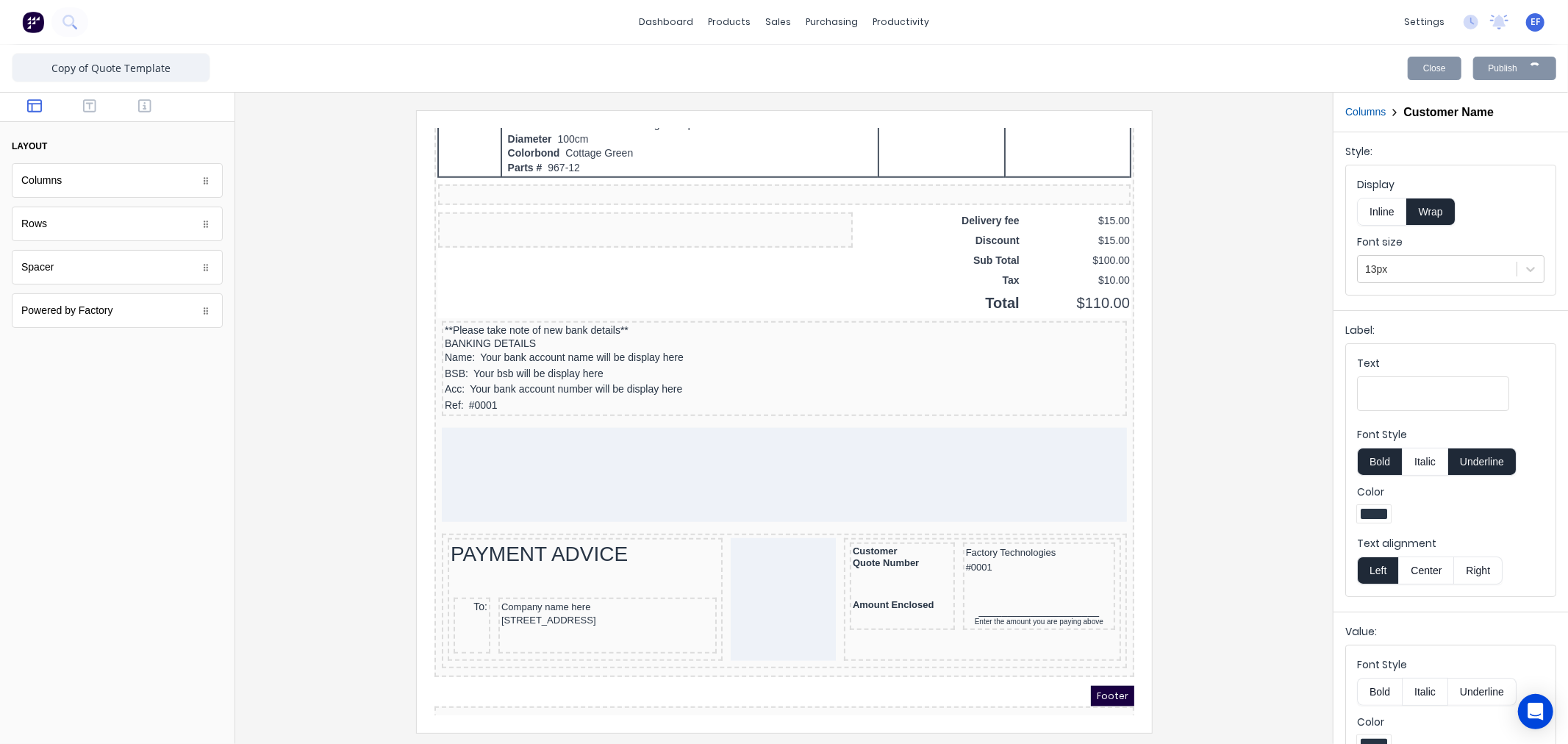
scroll to position [0, 0]
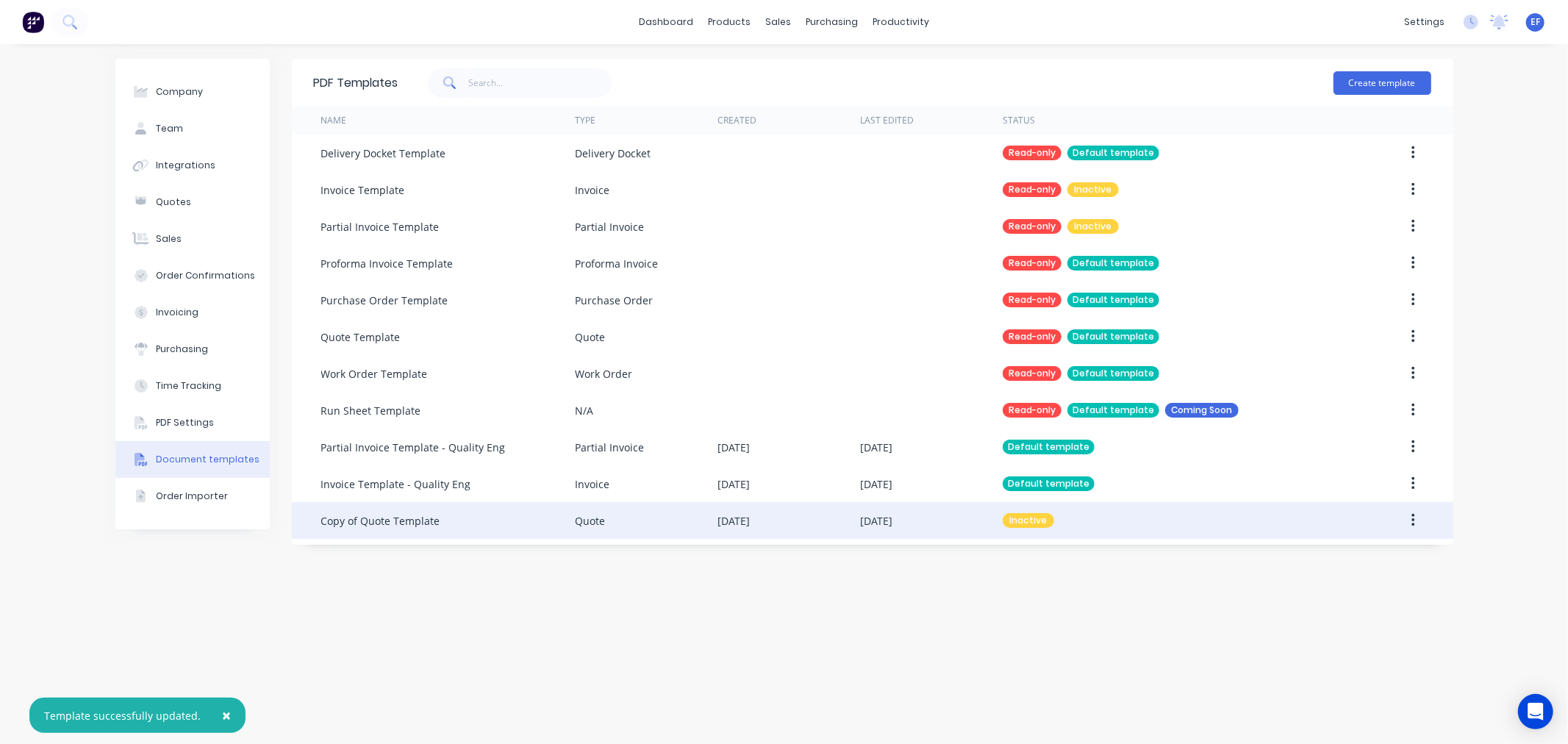
click at [386, 525] on div "Copy of Quote Template" at bounding box center [380, 520] width 119 height 16
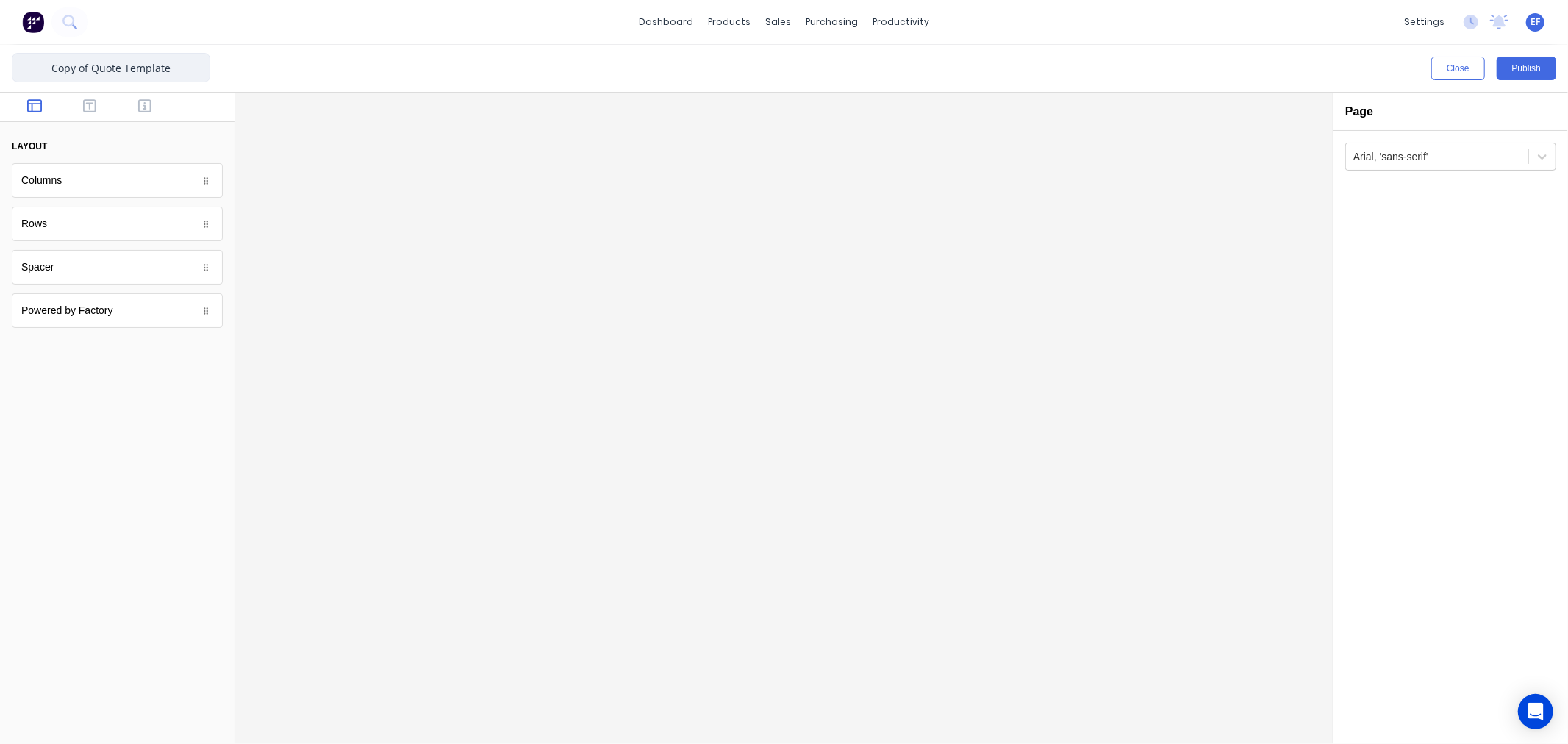
click at [118, 61] on input "Copy of Quote Template" at bounding box center [111, 67] width 199 height 29
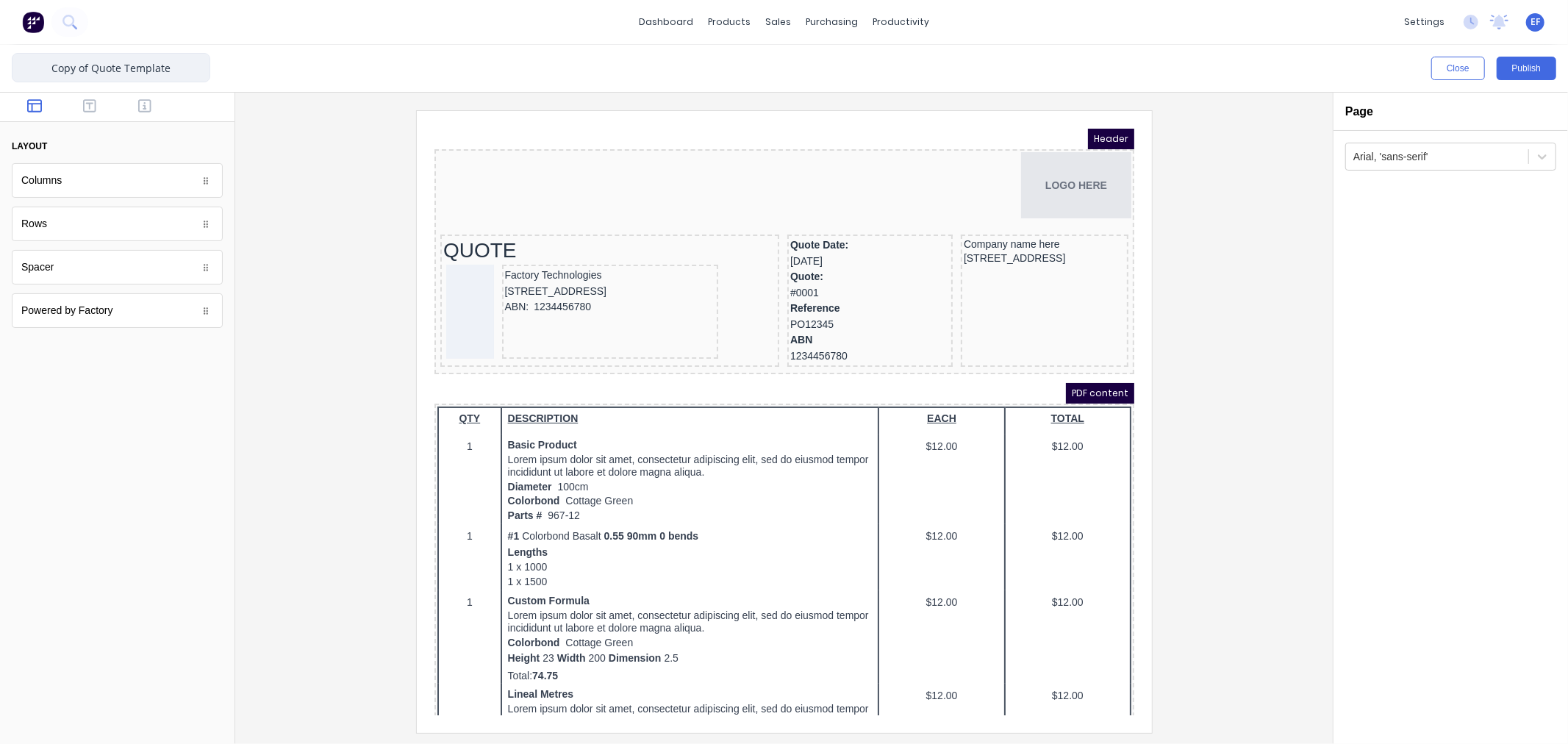
click at [91, 67] on input "Copy of Quote Template" at bounding box center [111, 67] width 199 height 29
click at [156, 68] on input "Quote Template" at bounding box center [111, 67] width 199 height 29
paste input "- Quality Eng"
type input "Quote Template - Quality Eng"
click at [1199, 283] on div at bounding box center [784, 421] width 1074 height 622
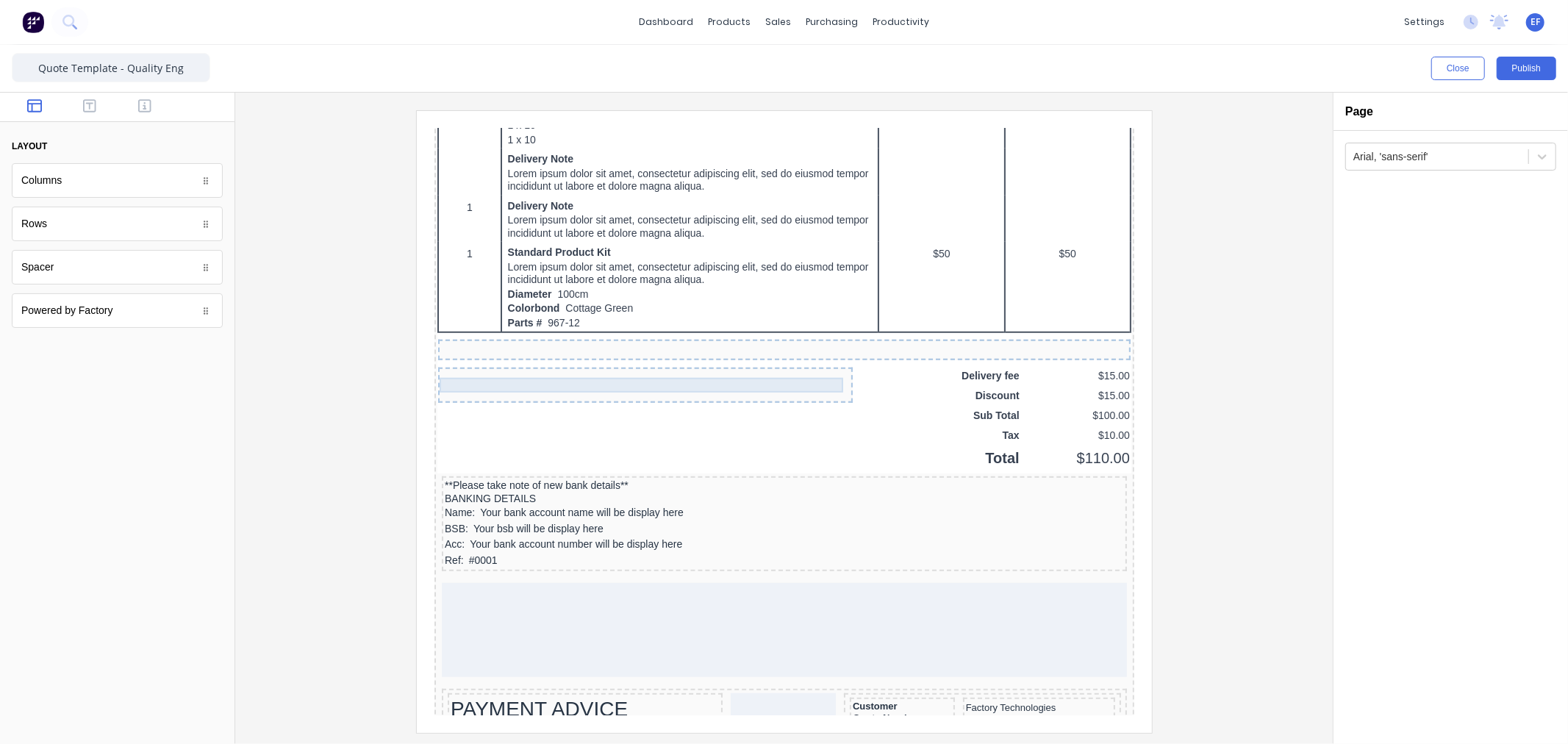
scroll to position [959, 0]
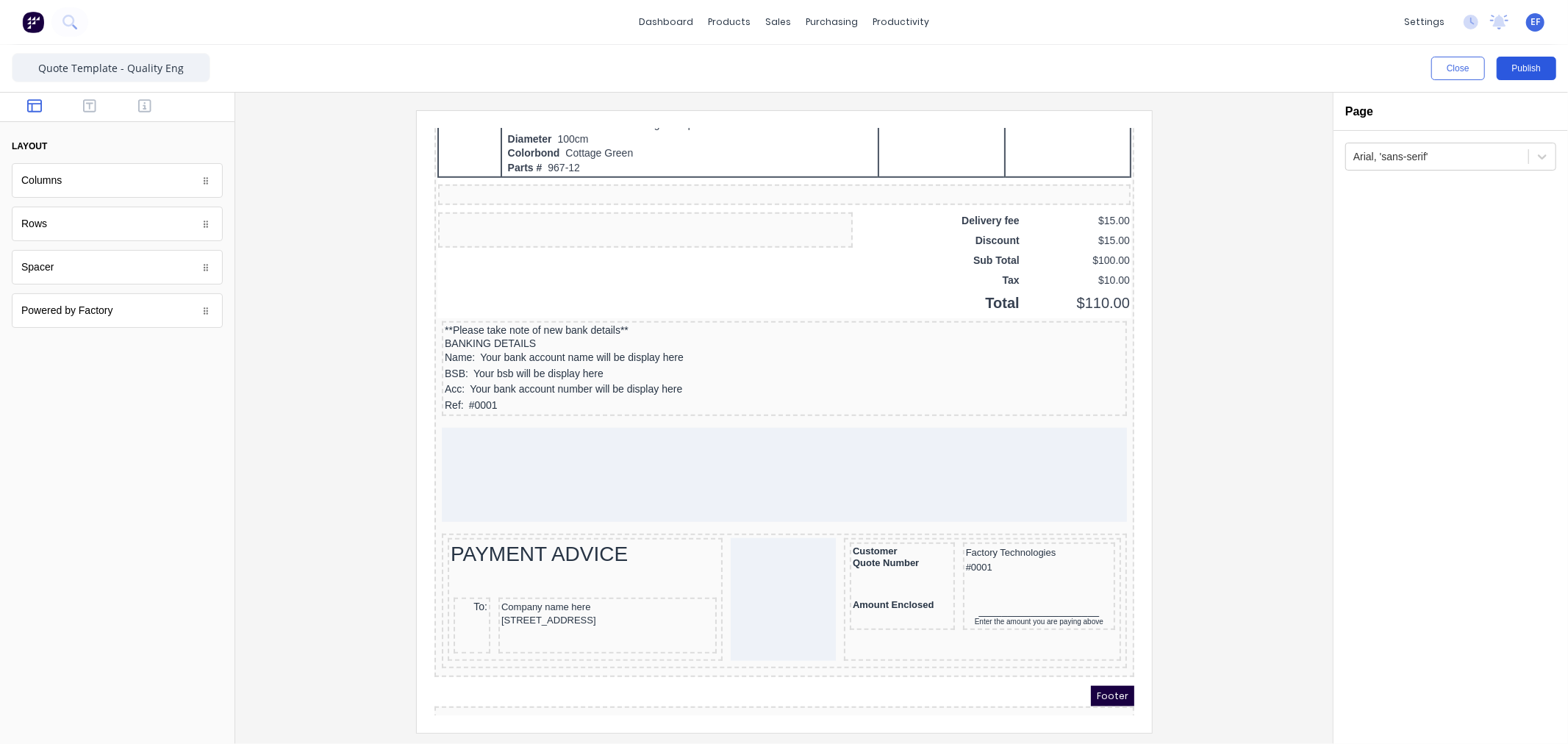
click at [1515, 67] on button "Publish" at bounding box center [1525, 68] width 59 height 23
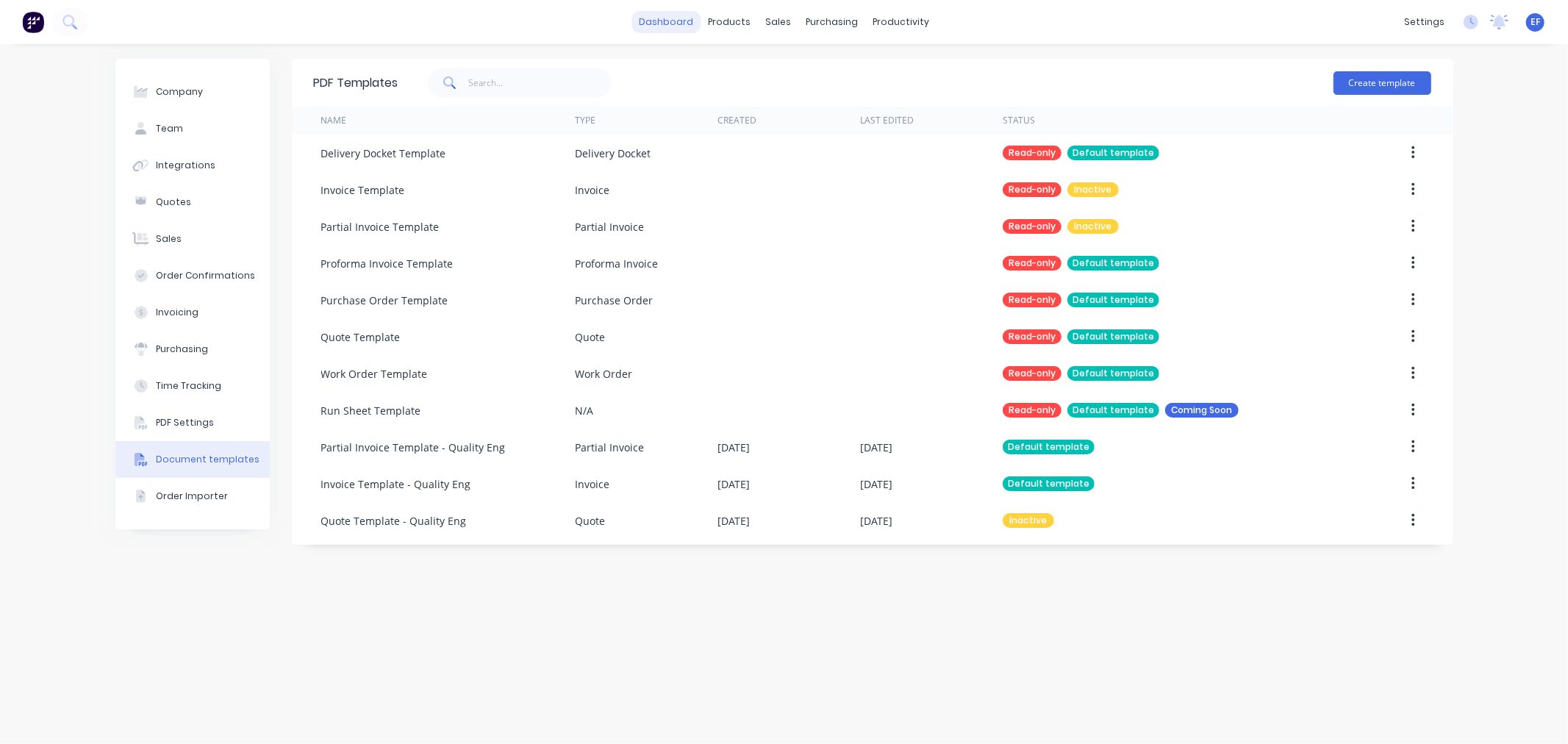
click at [658, 23] on link "dashboard" at bounding box center [666, 22] width 69 height 22
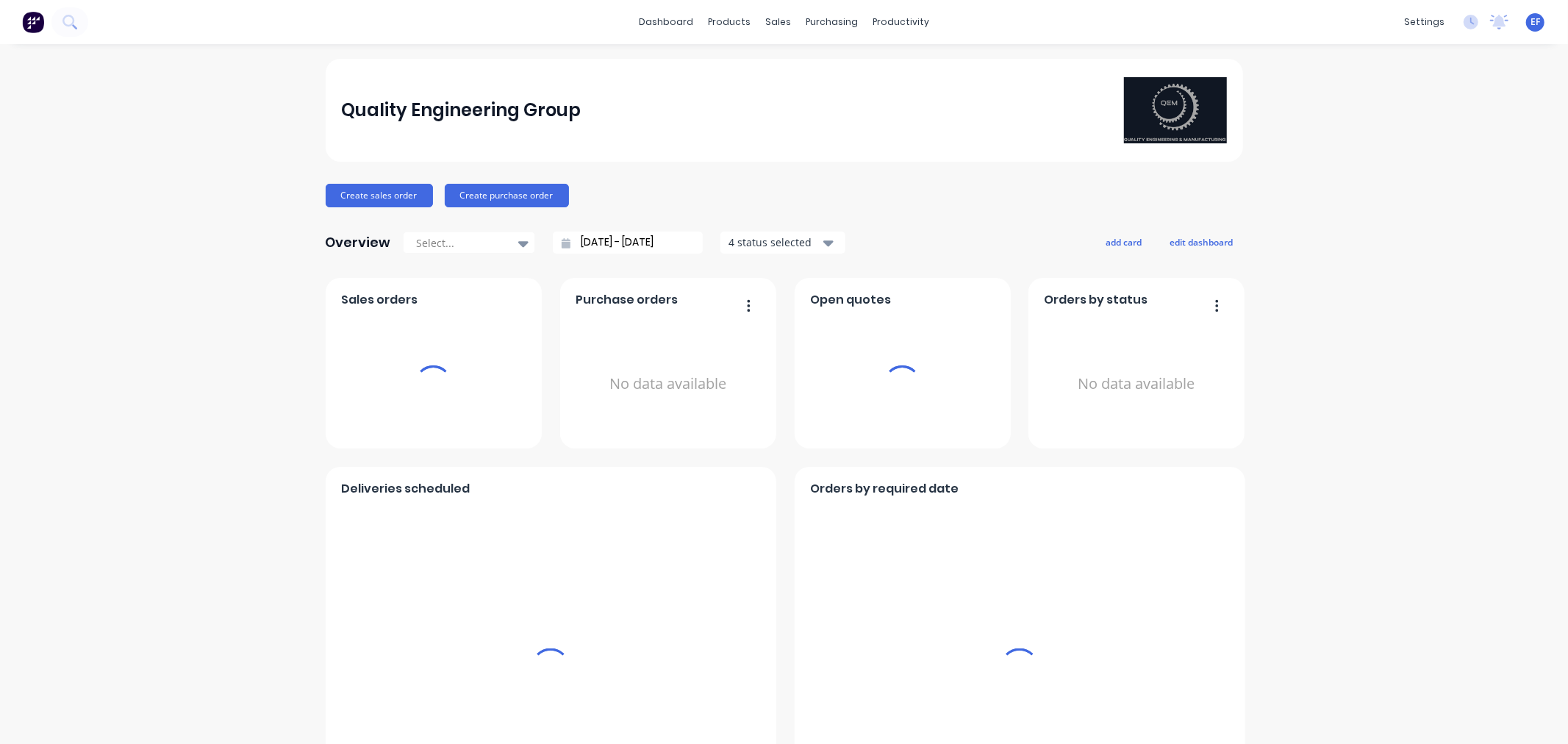
click at [1530, 19] on span "EF" at bounding box center [1535, 23] width 9 height 13
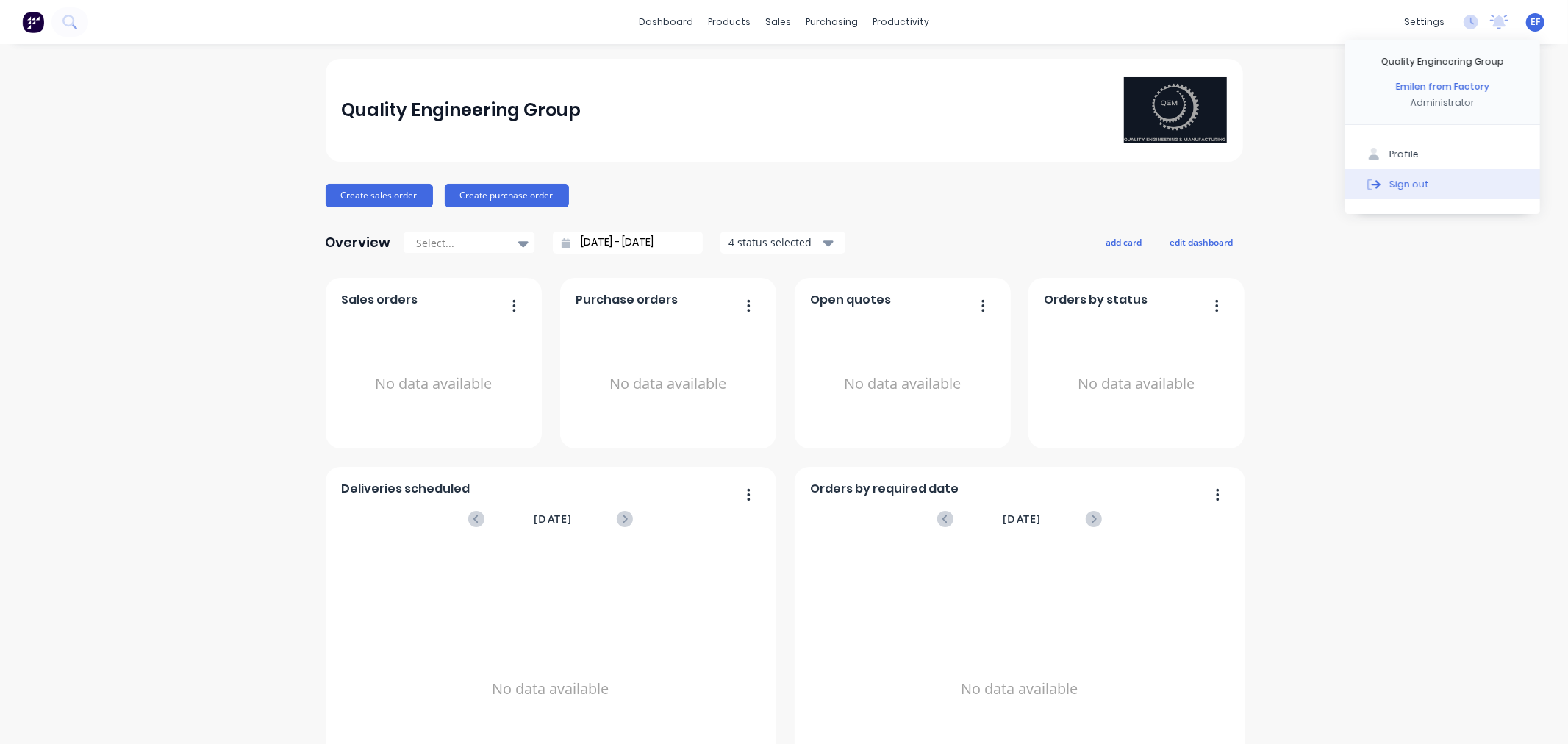
click at [1411, 189] on div "Sign out" at bounding box center [1410, 183] width 40 height 13
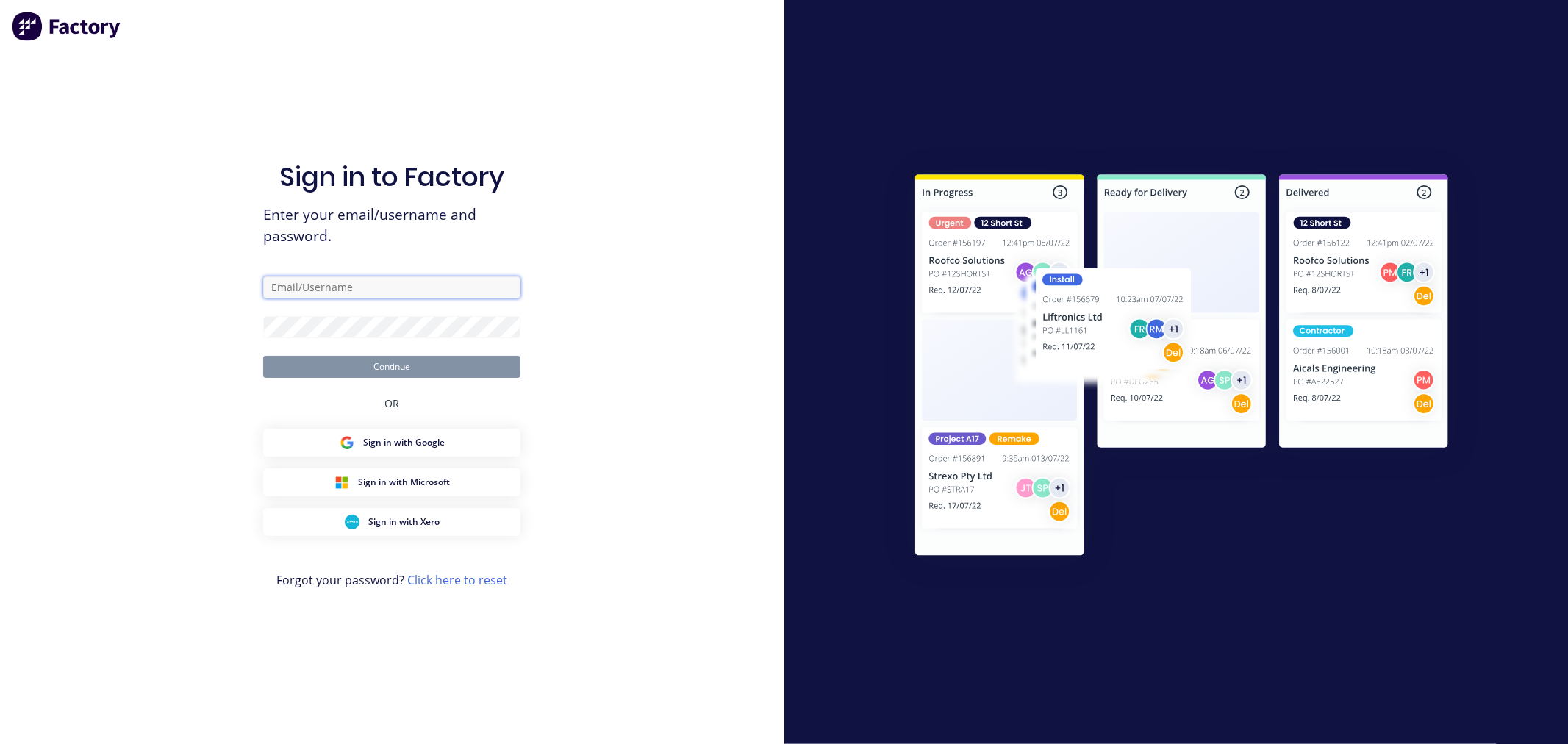
type input "[EMAIL_ADDRESS][DOMAIN_NAME]"
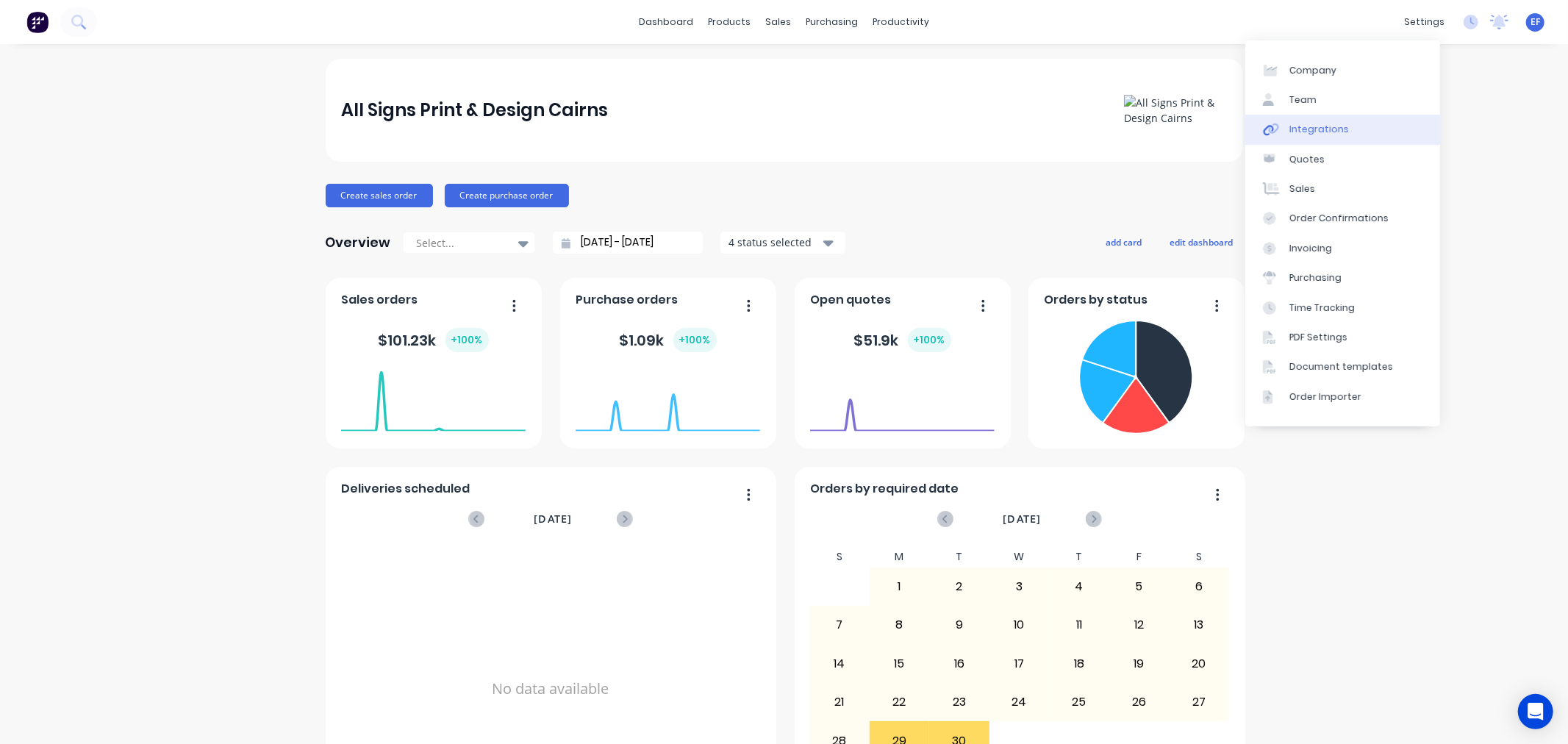
click at [1331, 123] on div "Integrations" at bounding box center [1319, 129] width 59 height 13
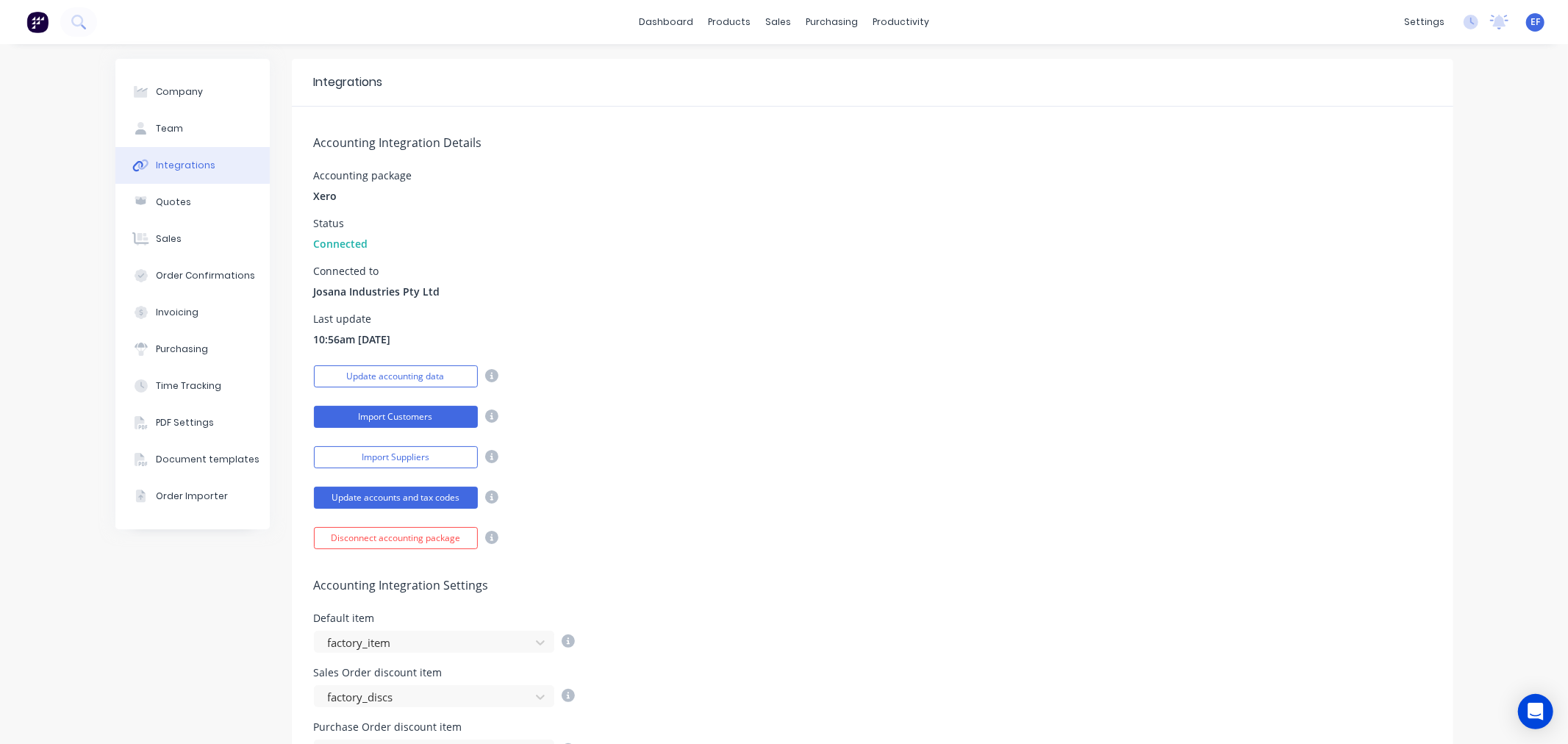
click at [460, 420] on button "Import Customers" at bounding box center [395, 416] width 164 height 22
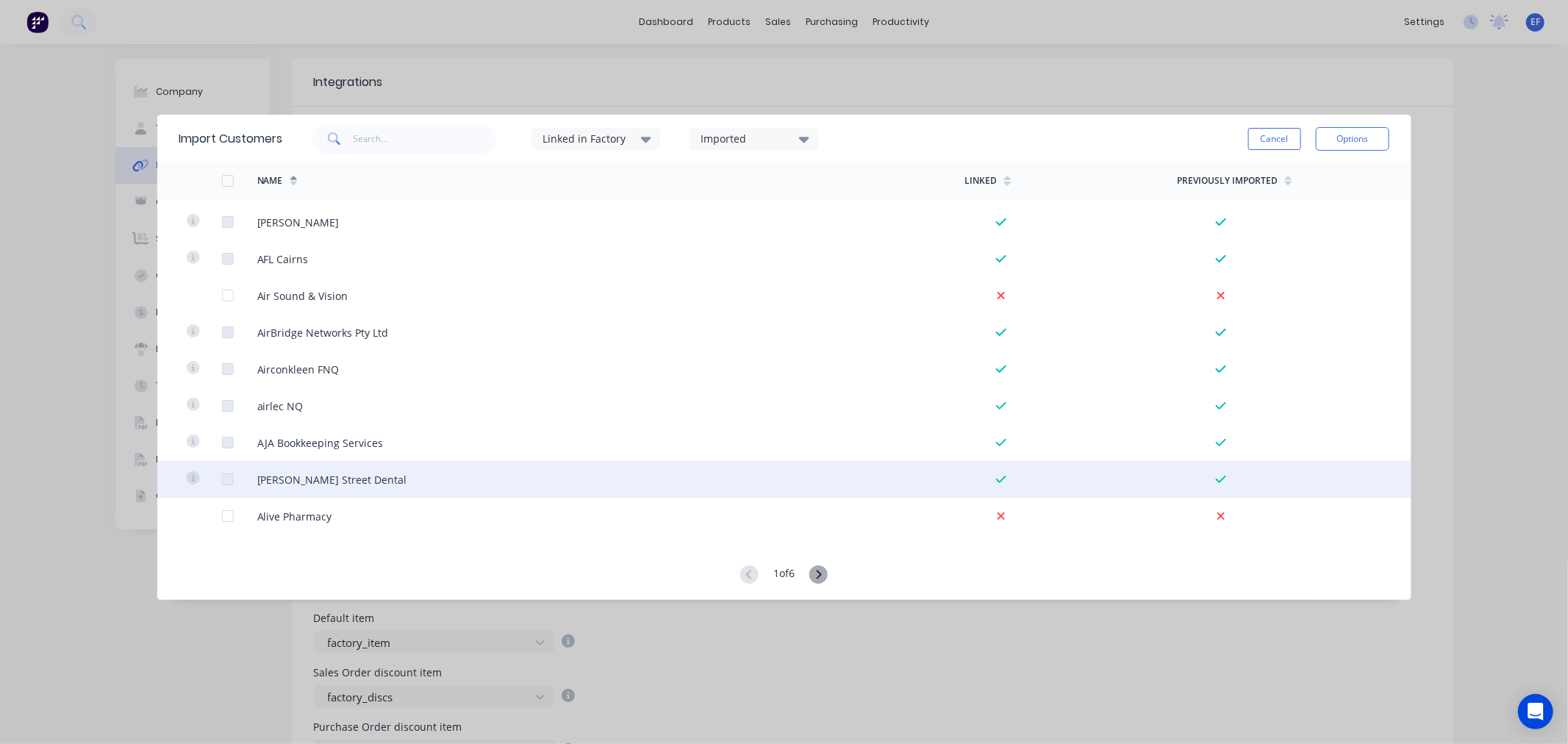
scroll to position [244, 0]
click at [224, 486] on div at bounding box center [227, 487] width 29 height 29
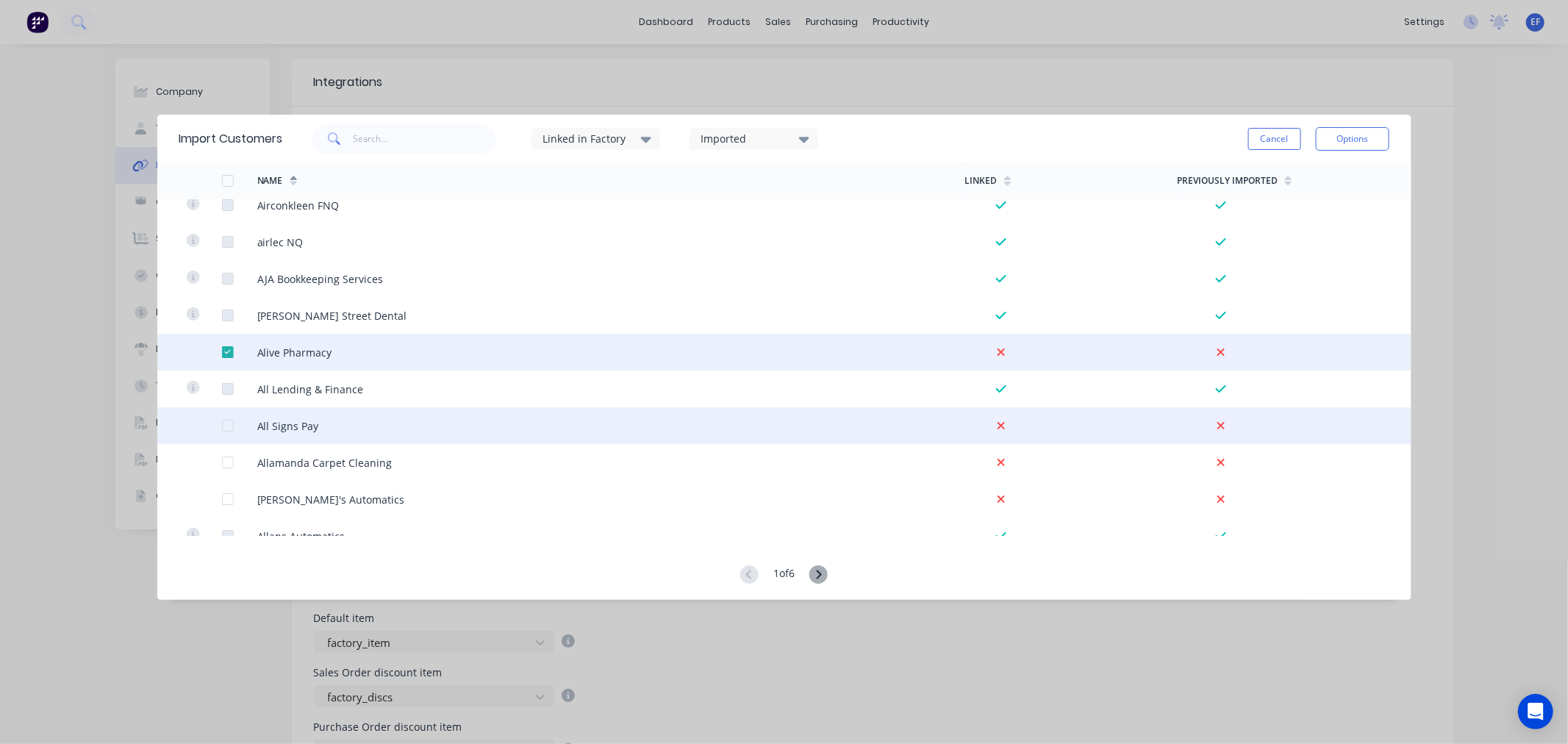
scroll to position [408, 0]
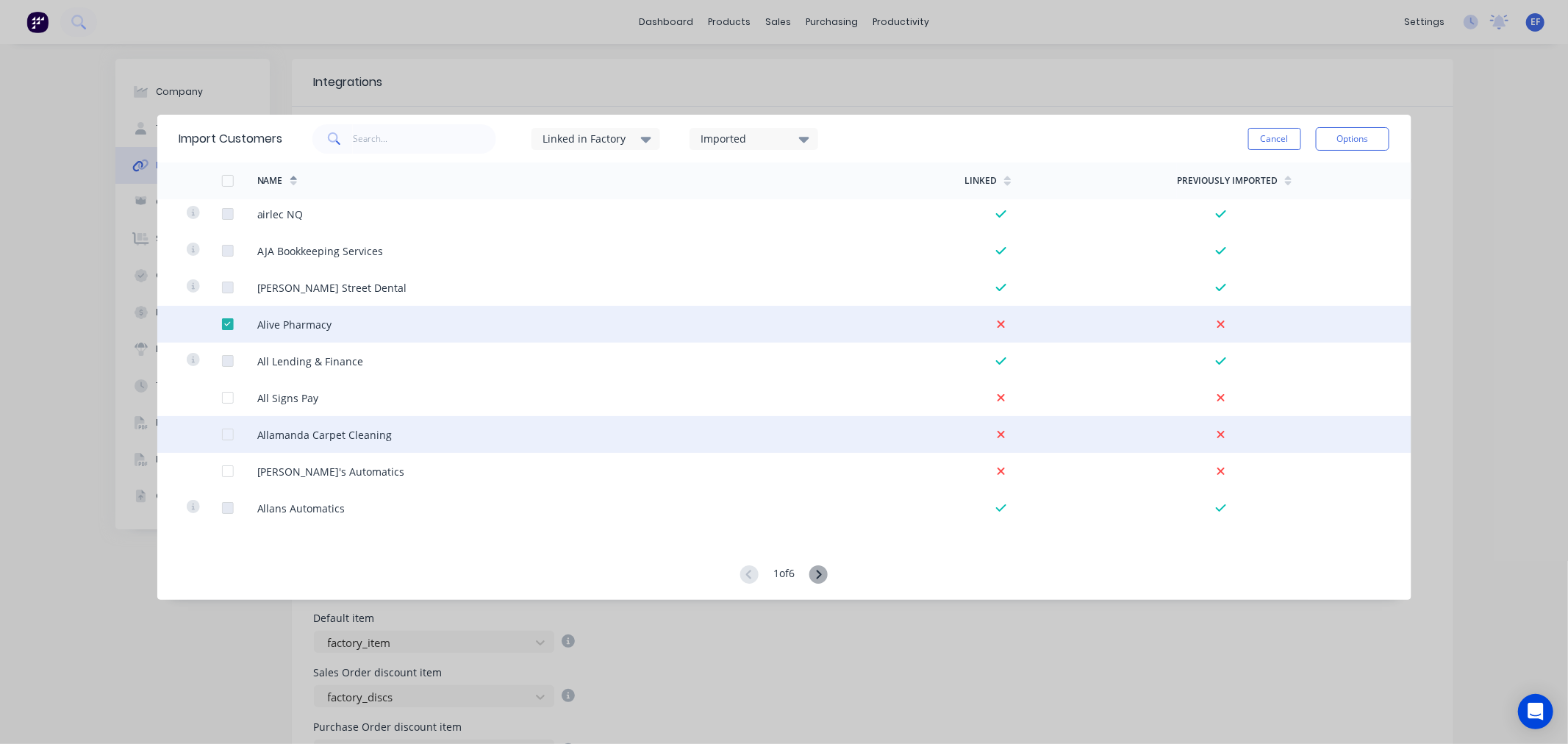
click at [224, 431] on div at bounding box center [227, 434] width 29 height 29
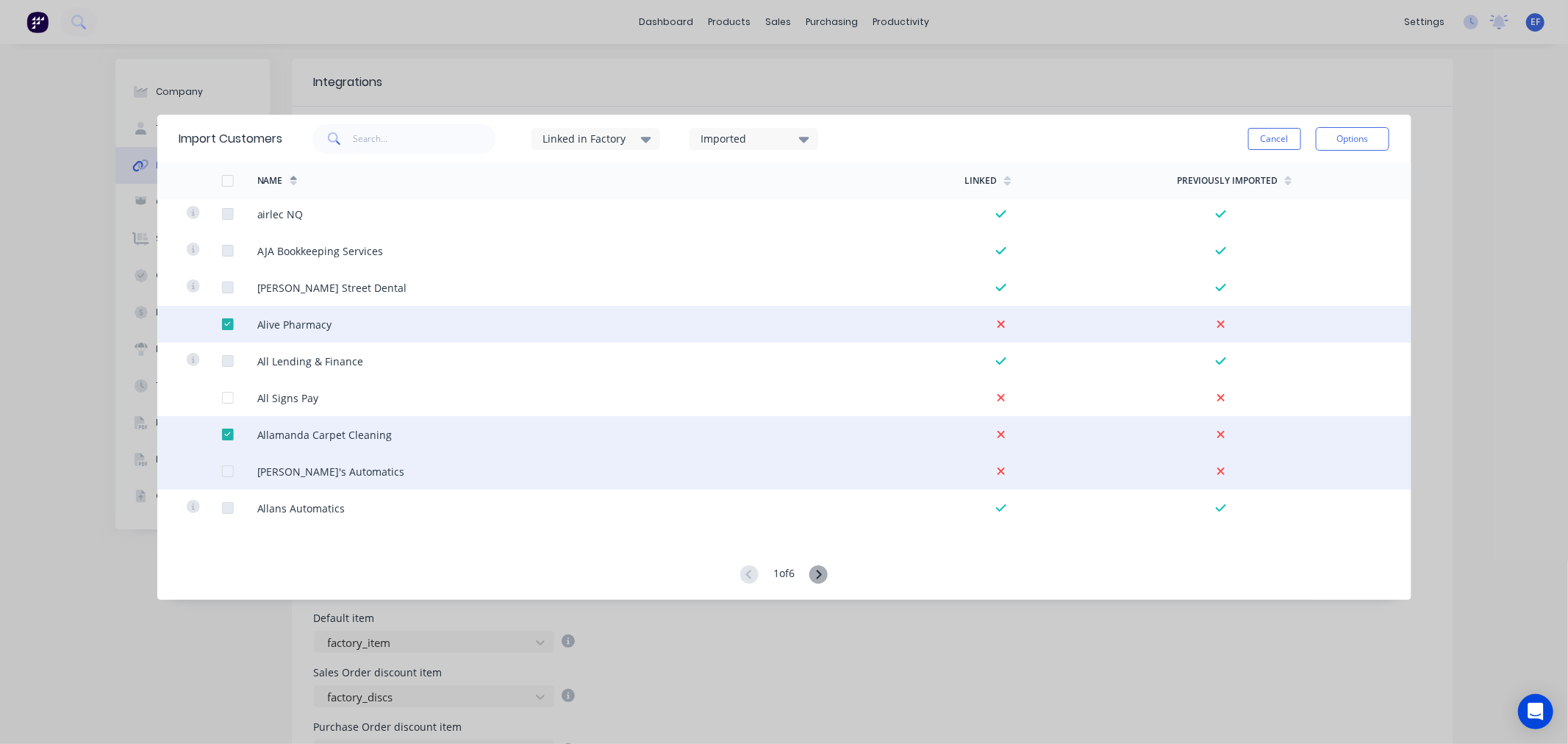
click at [230, 465] on div at bounding box center [227, 470] width 29 height 29
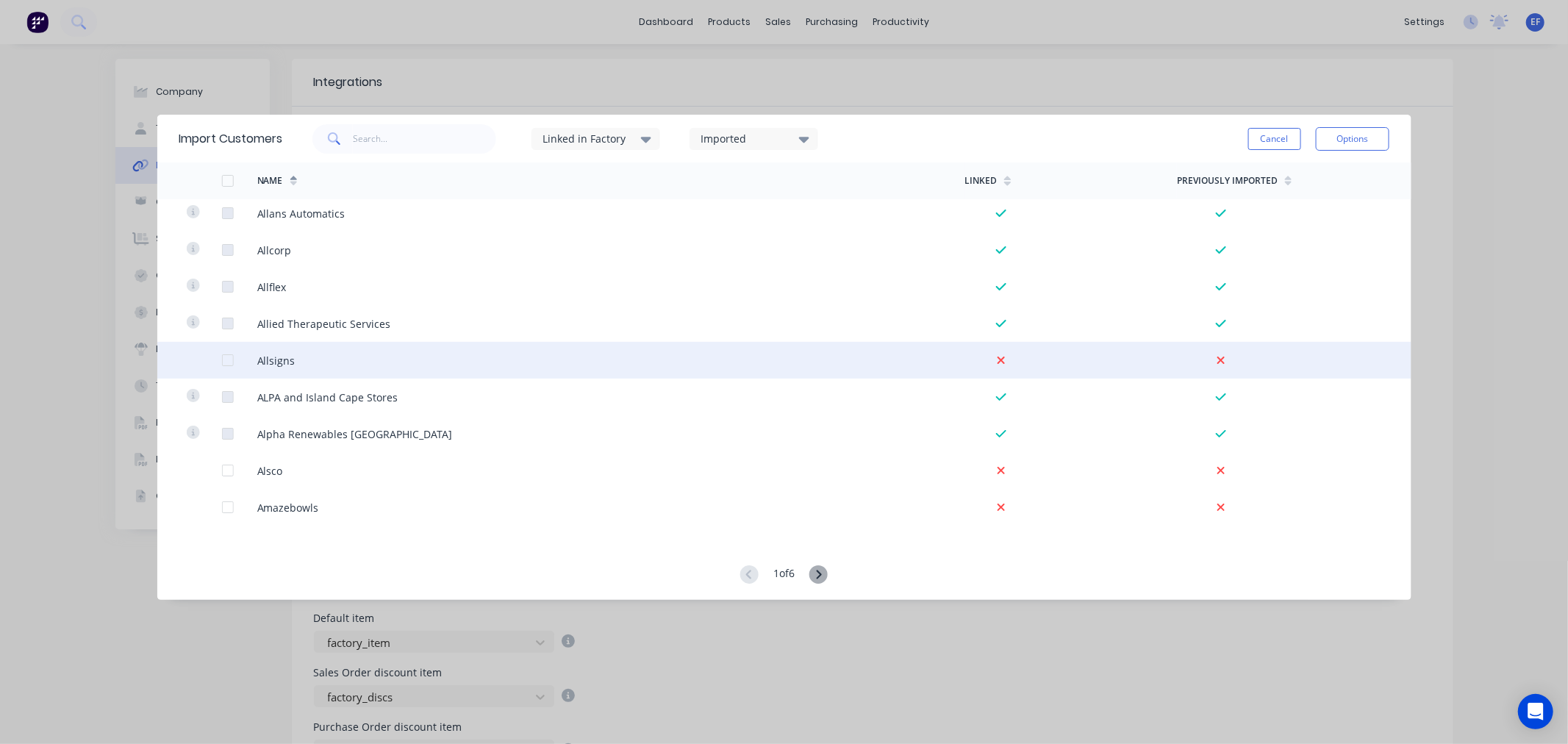
scroll to position [735, 0]
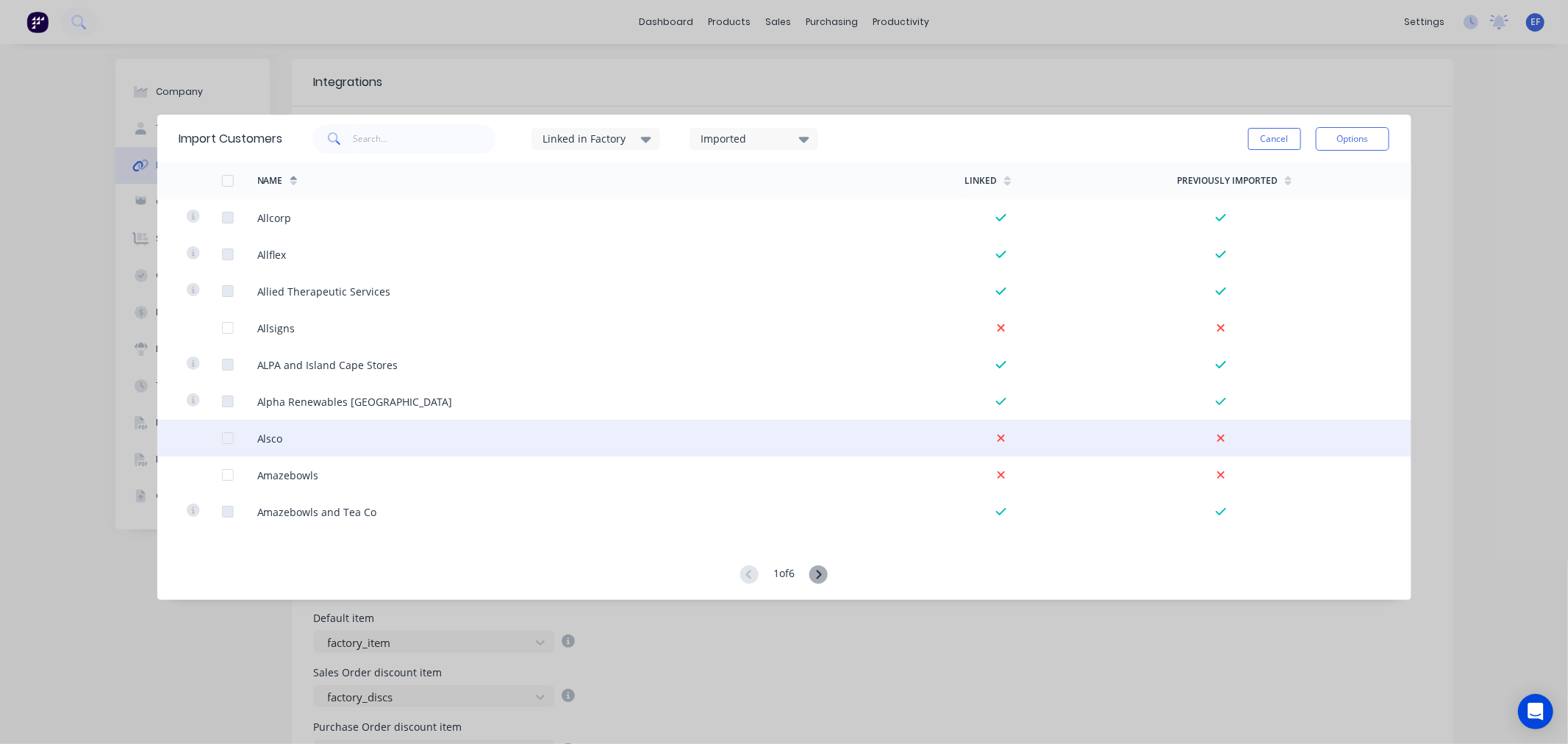
click at [224, 435] on div at bounding box center [227, 438] width 29 height 29
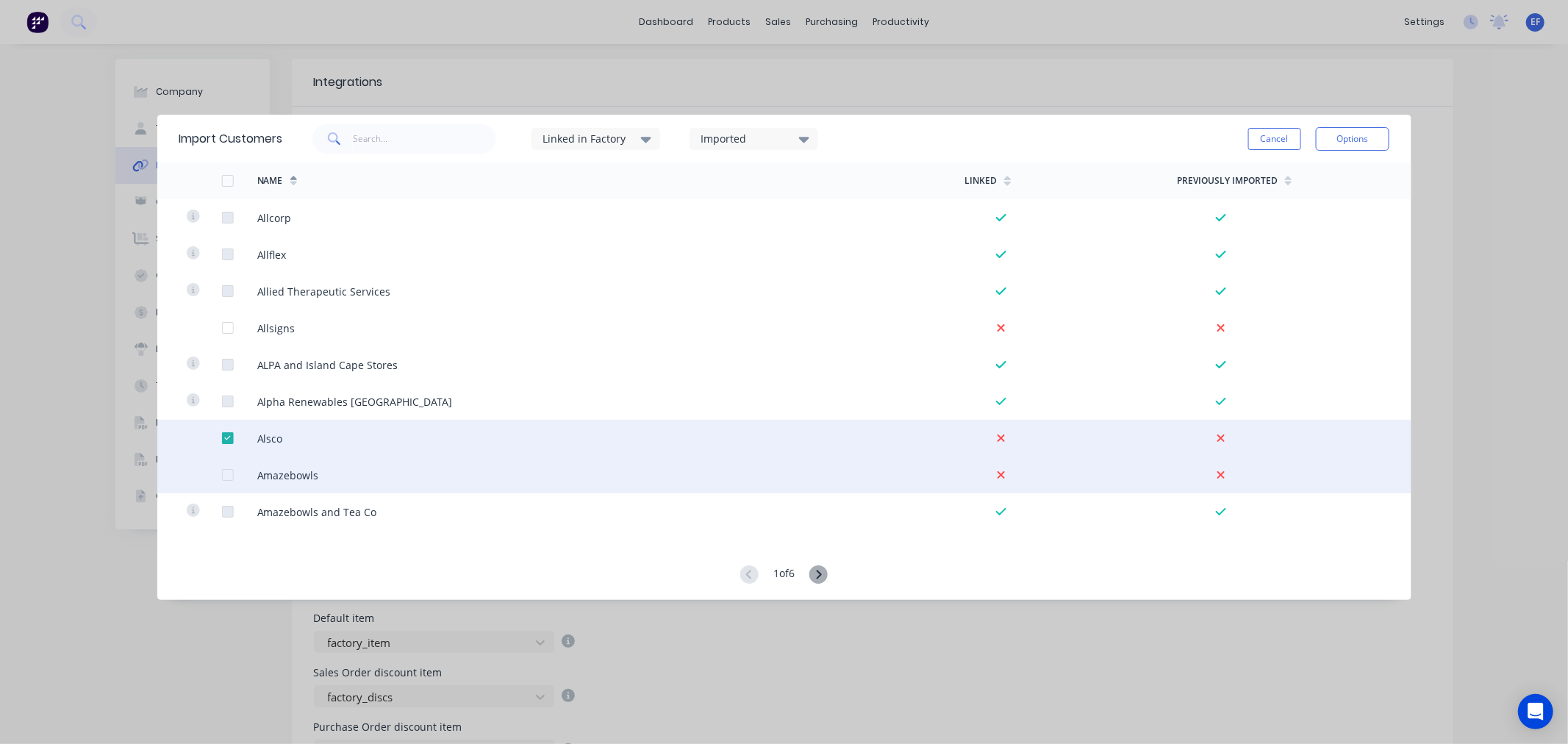
click at [223, 472] on div at bounding box center [227, 475] width 29 height 29
click at [229, 475] on div at bounding box center [227, 475] width 29 height 29
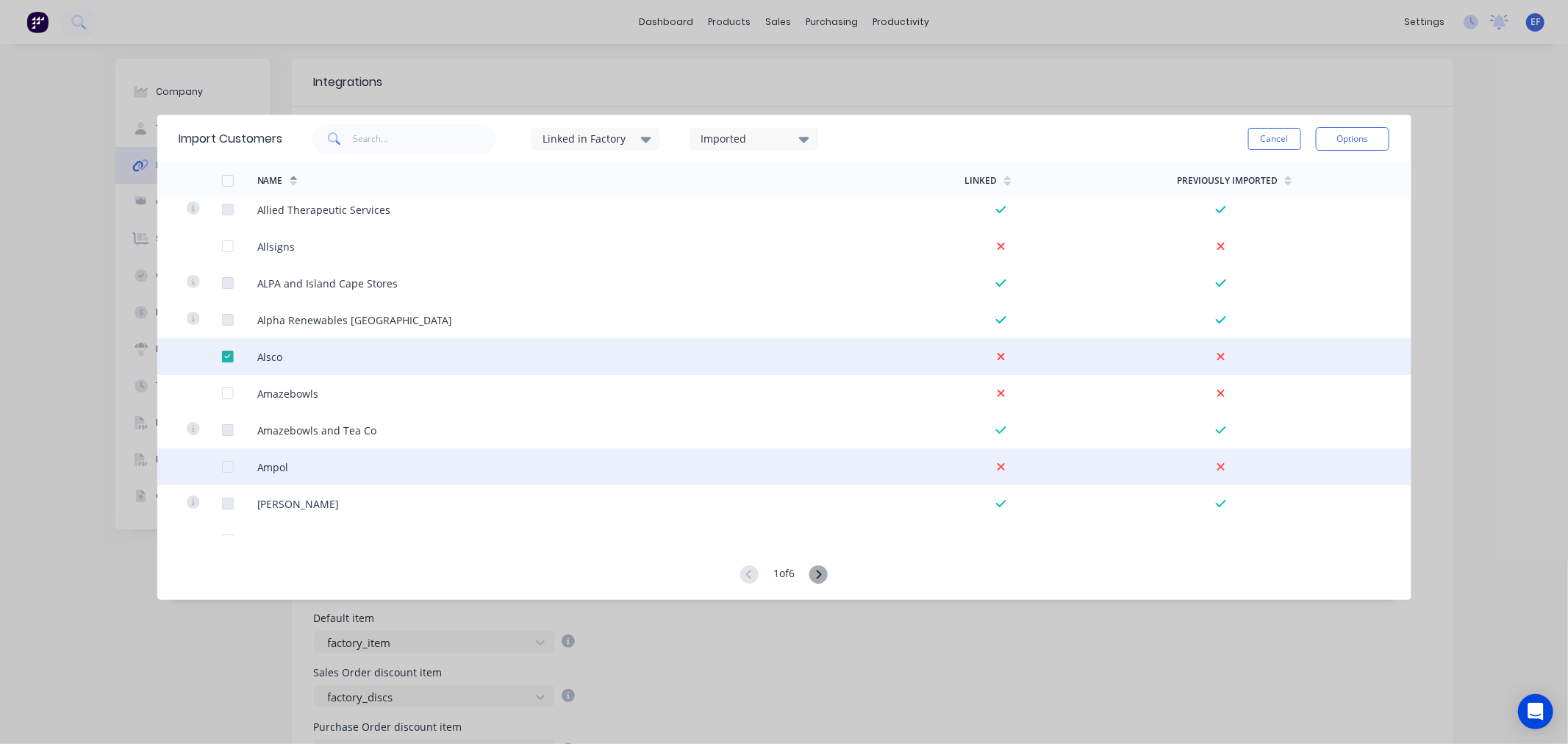
scroll to position [898, 0]
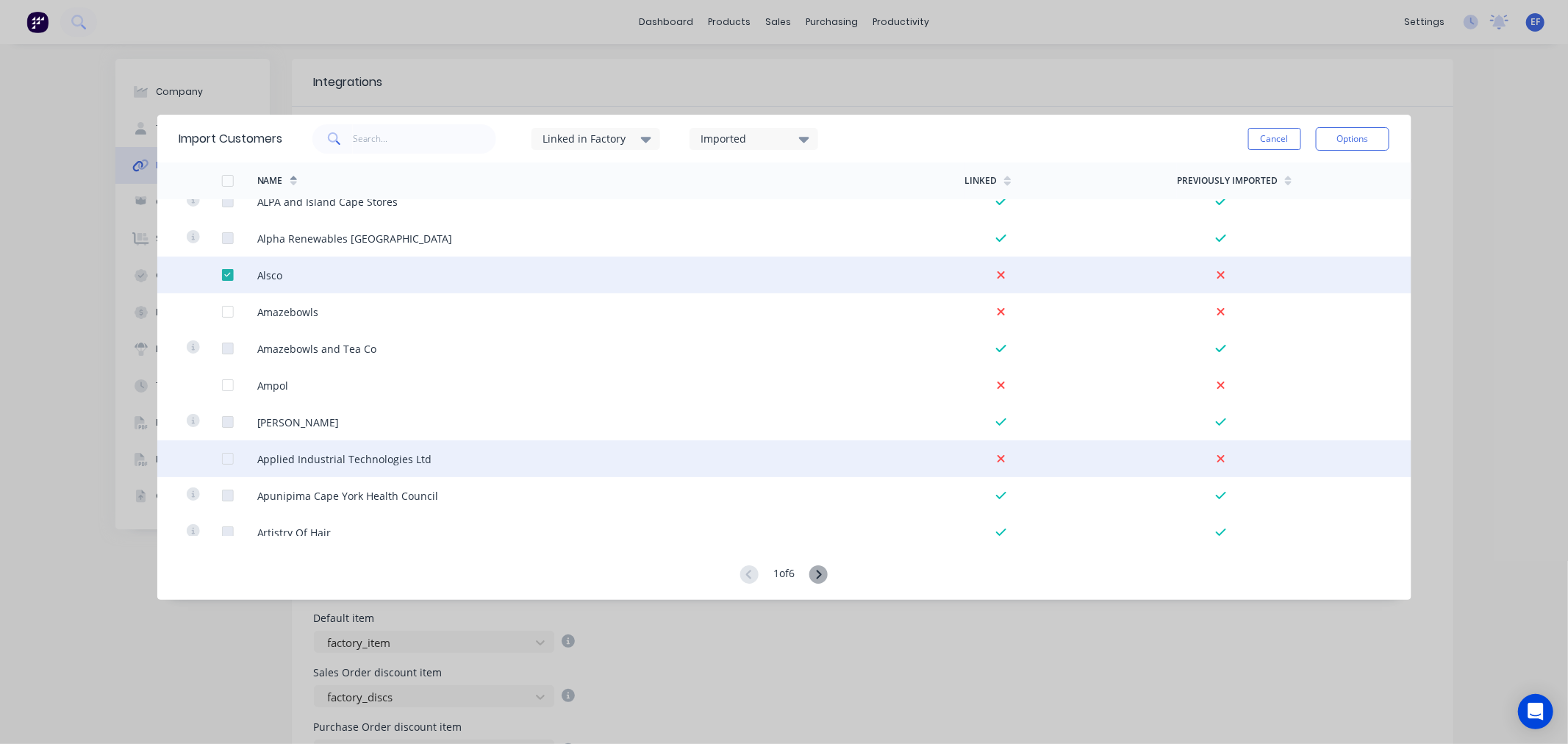
click at [222, 457] on div at bounding box center [227, 458] width 29 height 29
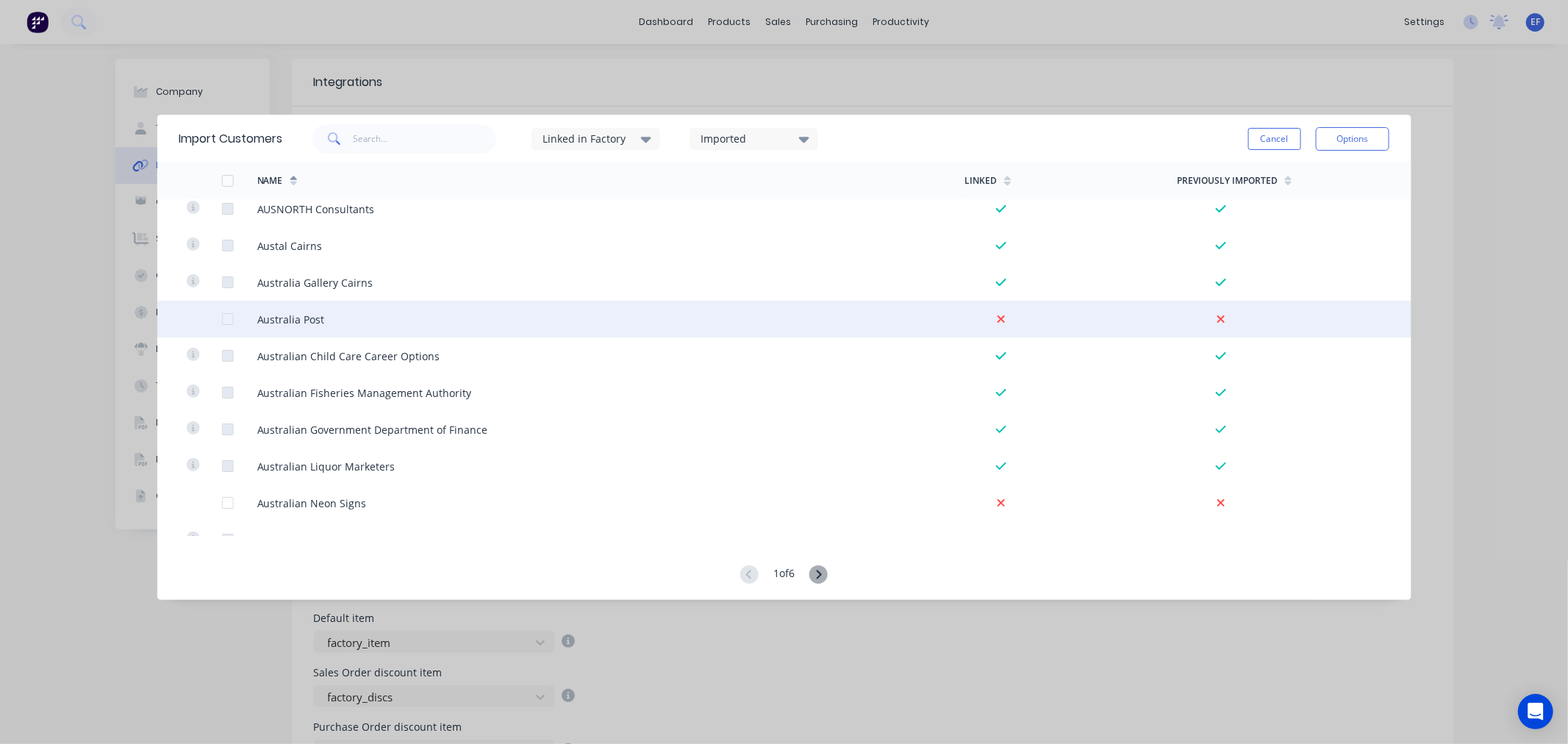
scroll to position [1551, 0]
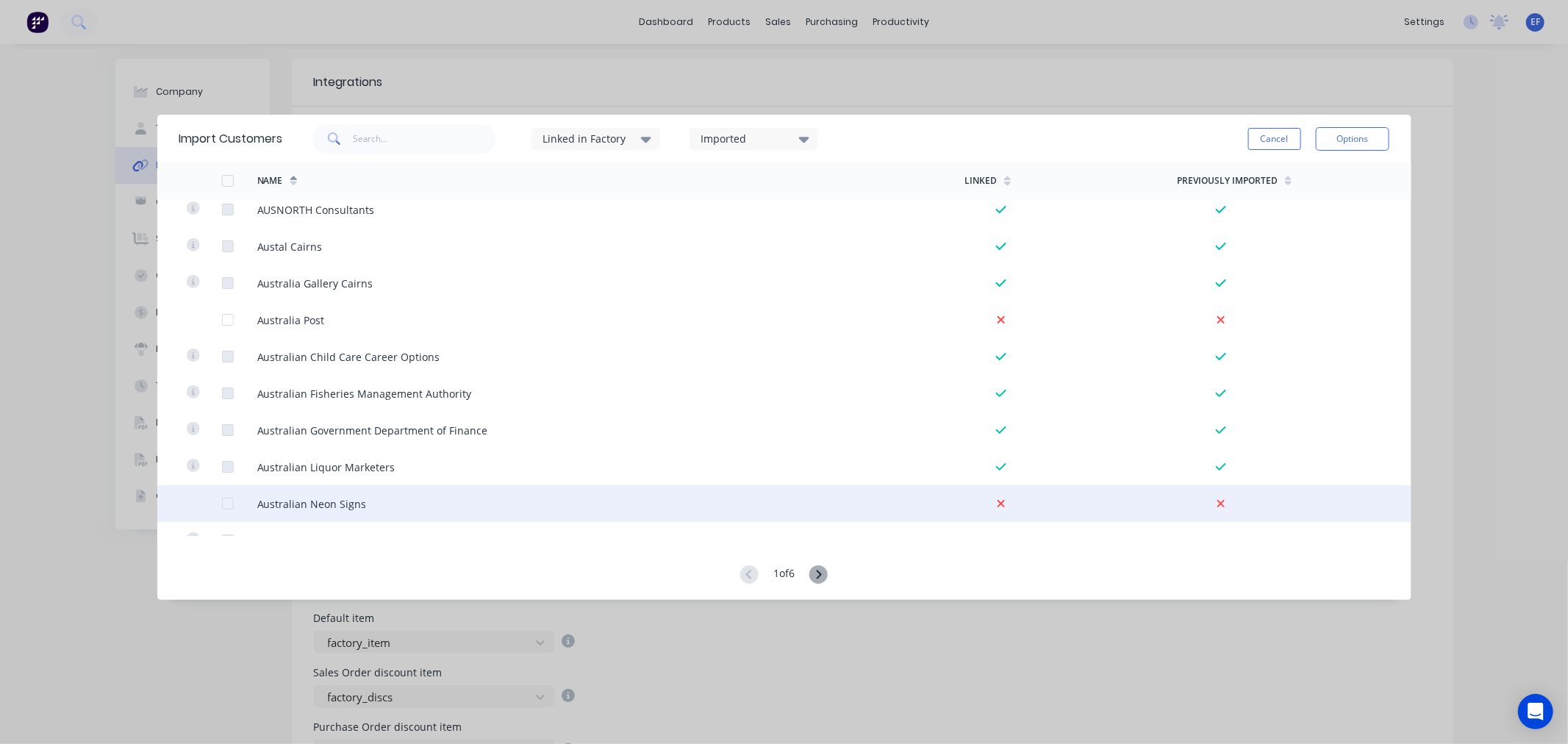
drag, startPoint x: 228, startPoint y: 499, endPoint x: 304, endPoint y: 503, distance: 76.1
click at [228, 499] on div at bounding box center [227, 503] width 29 height 29
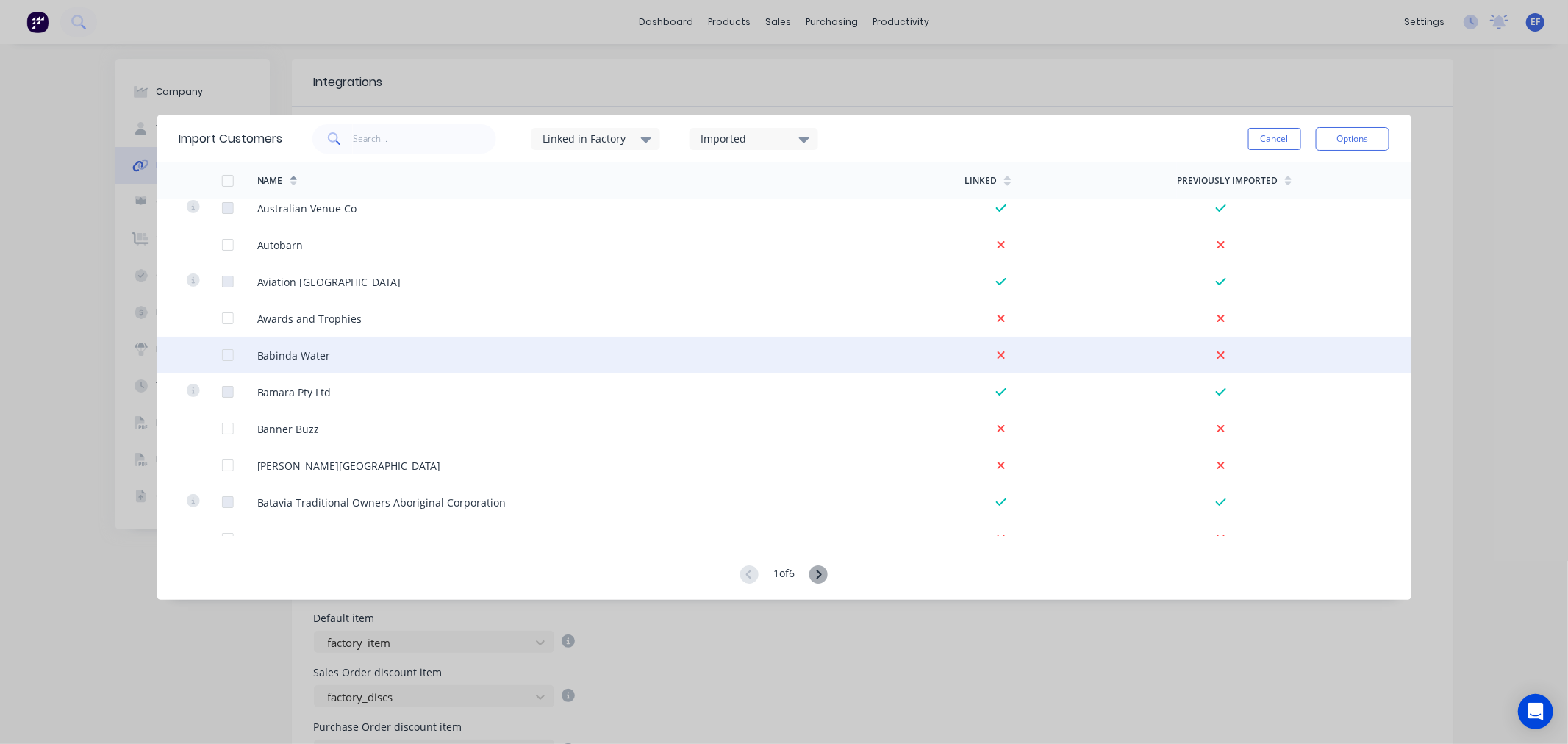
scroll to position [1959, 0]
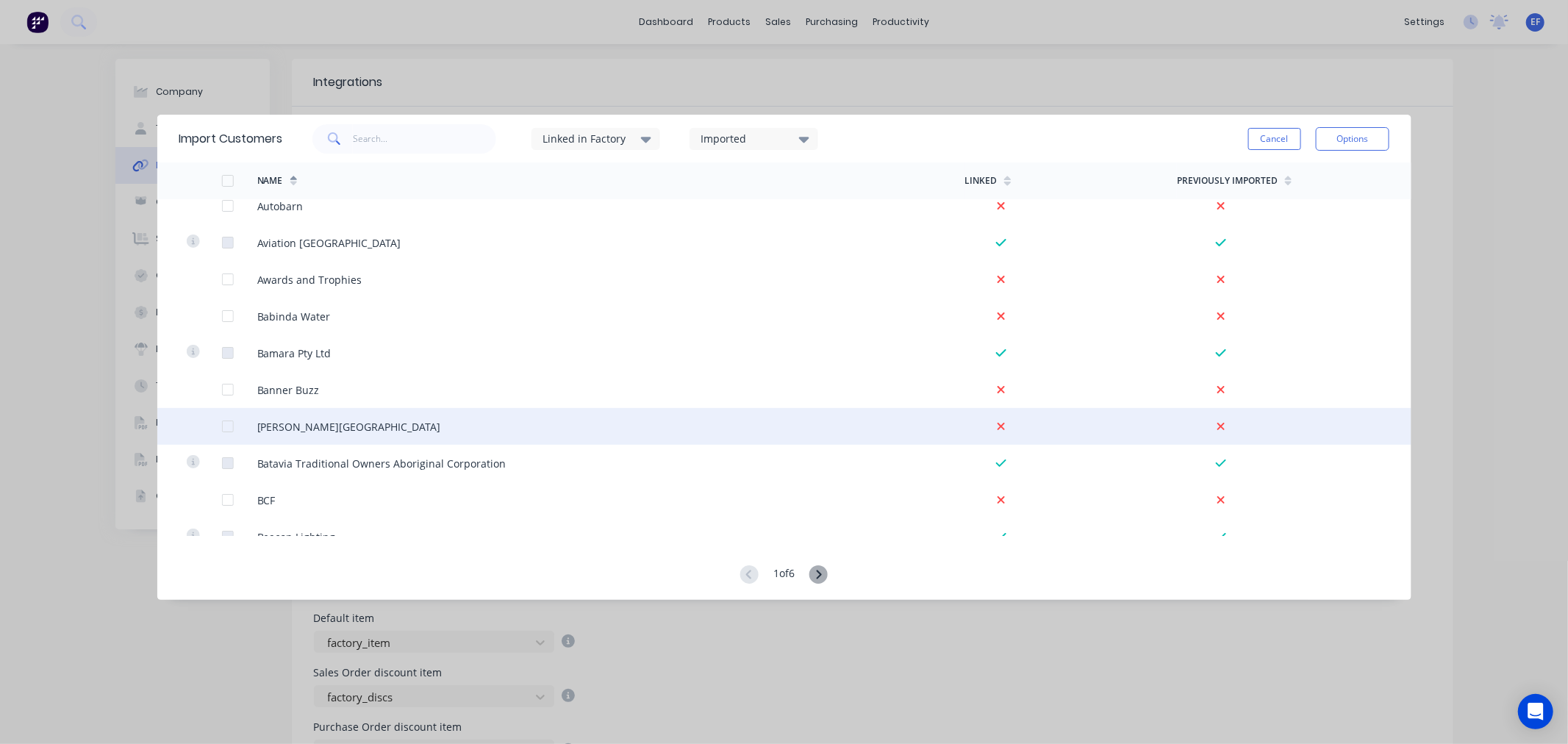
click at [228, 429] on div at bounding box center [227, 426] width 29 height 29
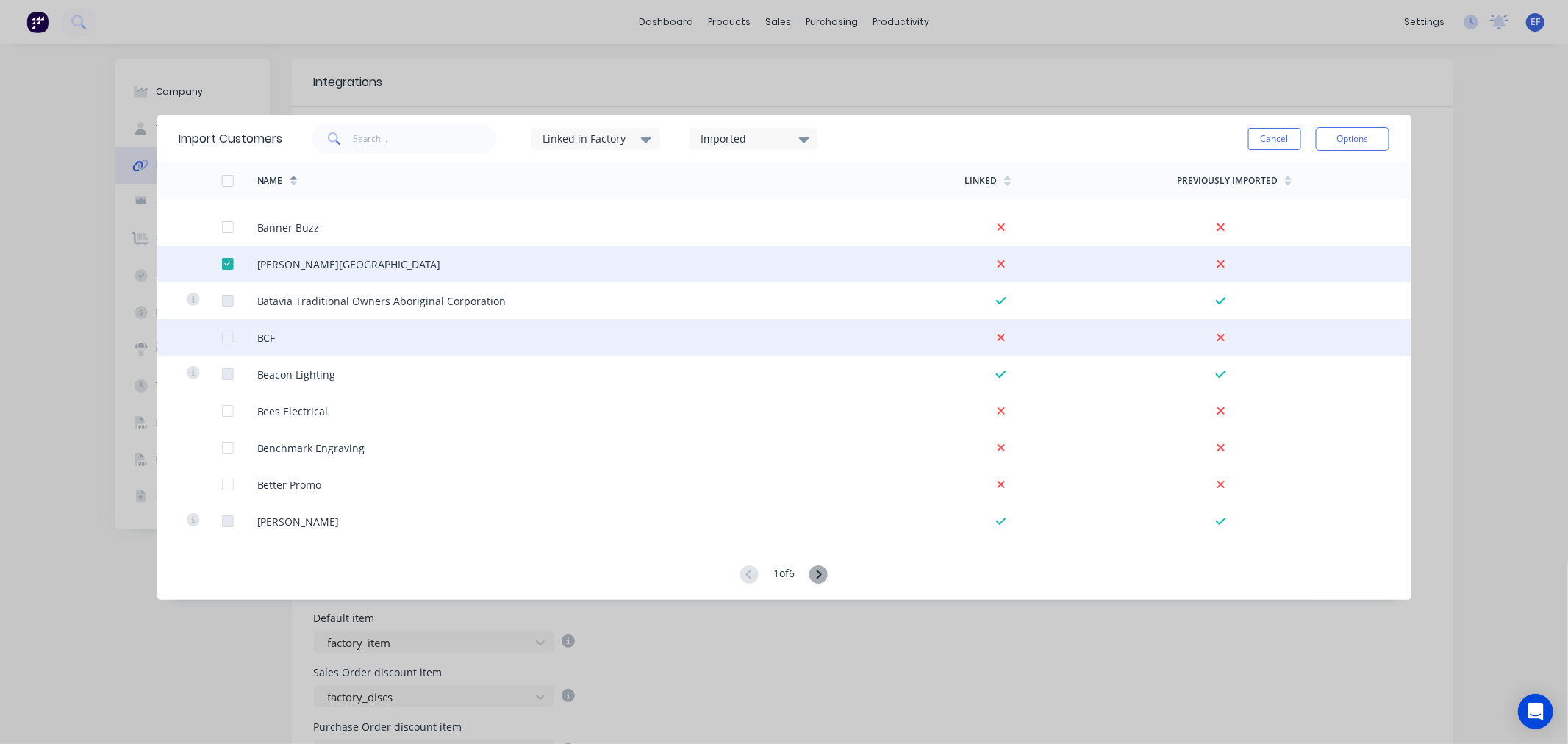
scroll to position [2123, 0]
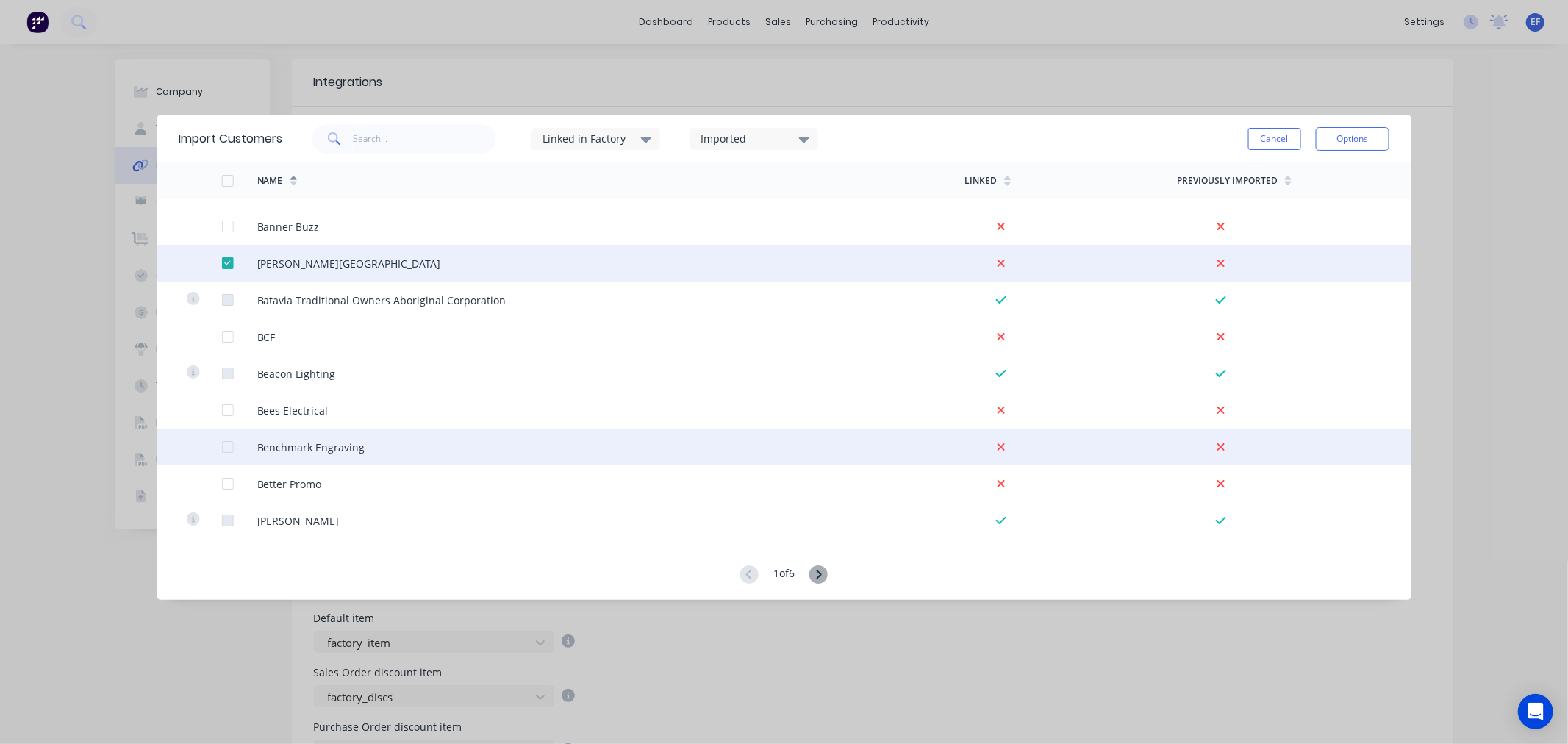
click at [228, 447] on div at bounding box center [227, 446] width 29 height 29
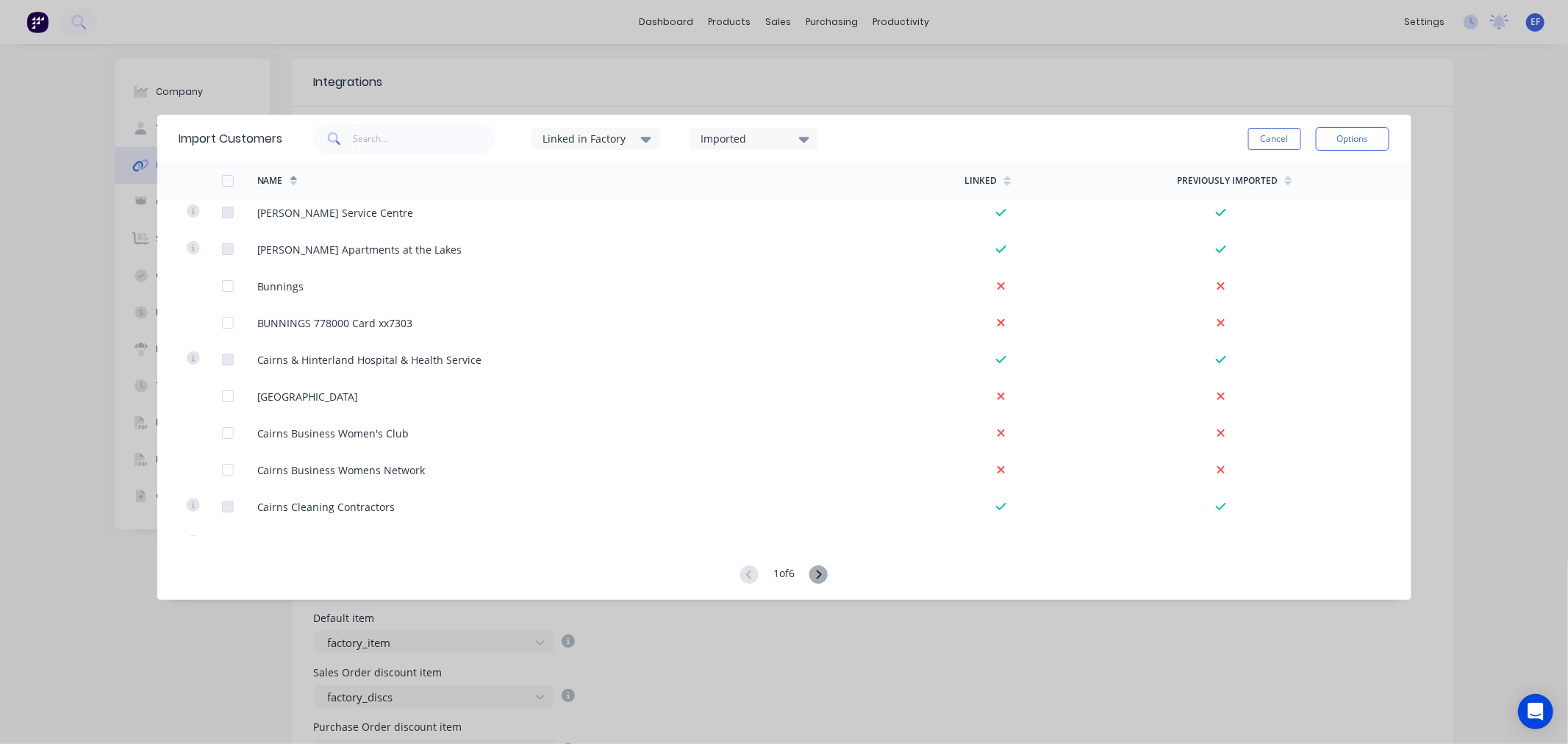
scroll to position [3022, 0]
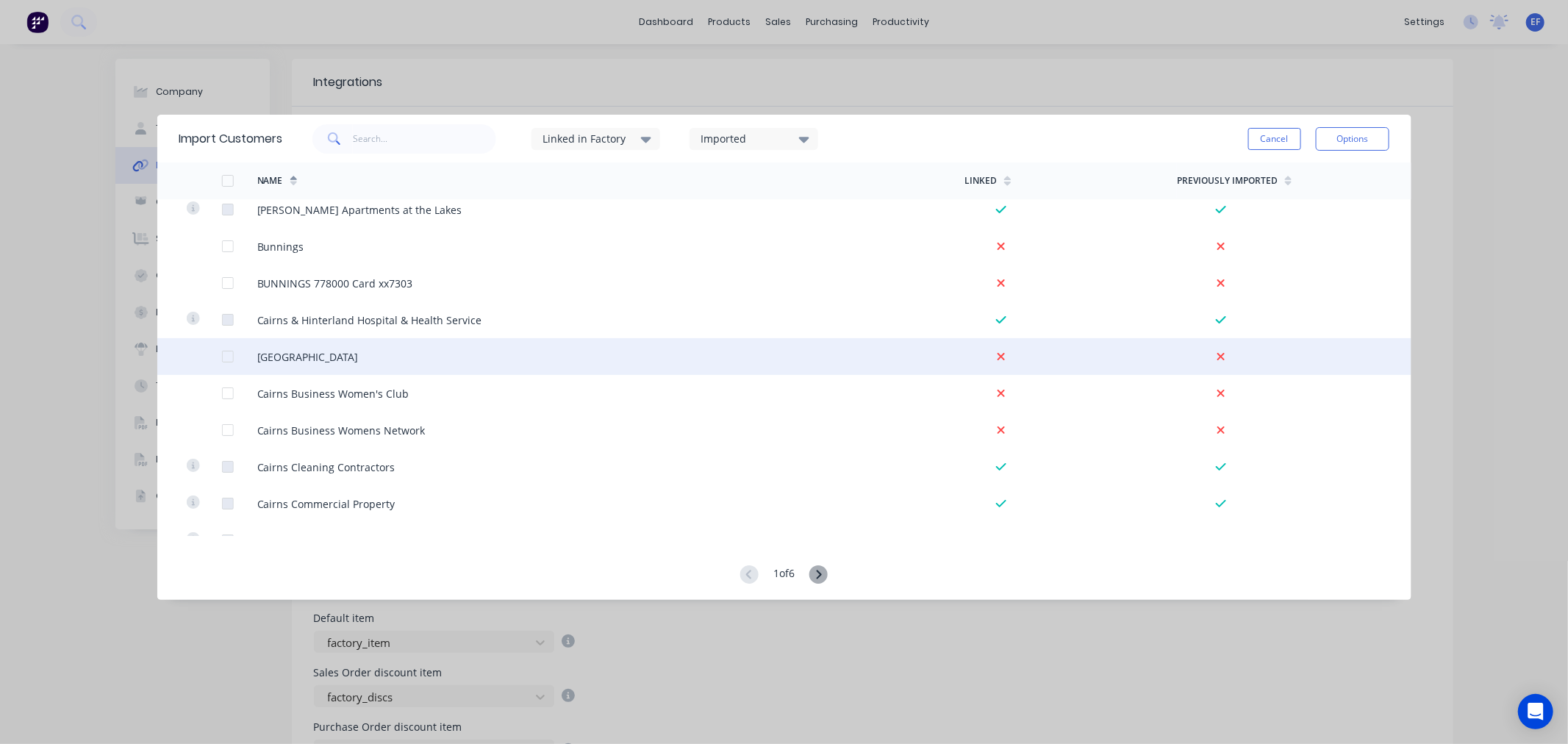
drag, startPoint x: 226, startPoint y: 354, endPoint x: 231, endPoint y: 363, distance: 10.3
click at [226, 354] on div at bounding box center [227, 356] width 29 height 29
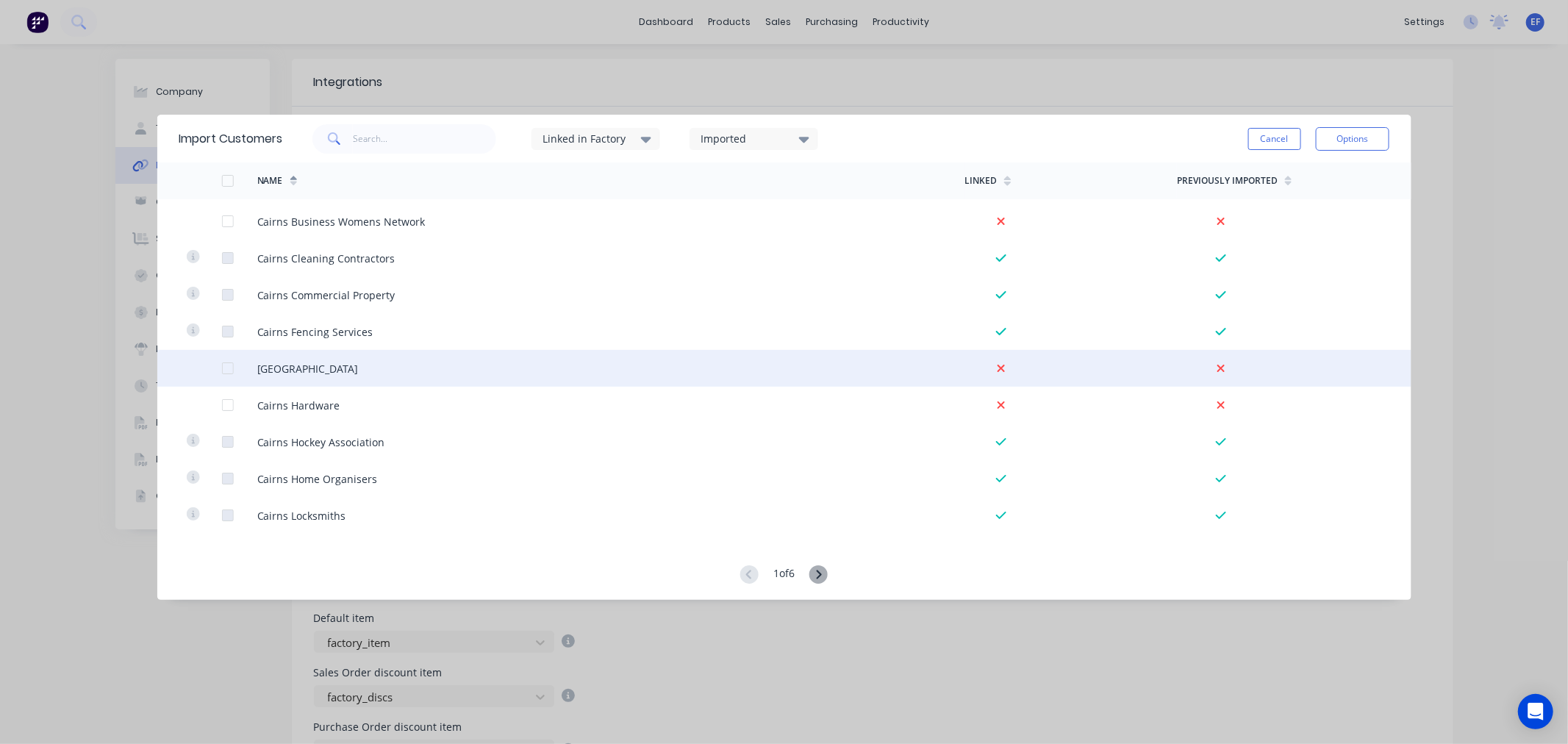
scroll to position [3339, 0]
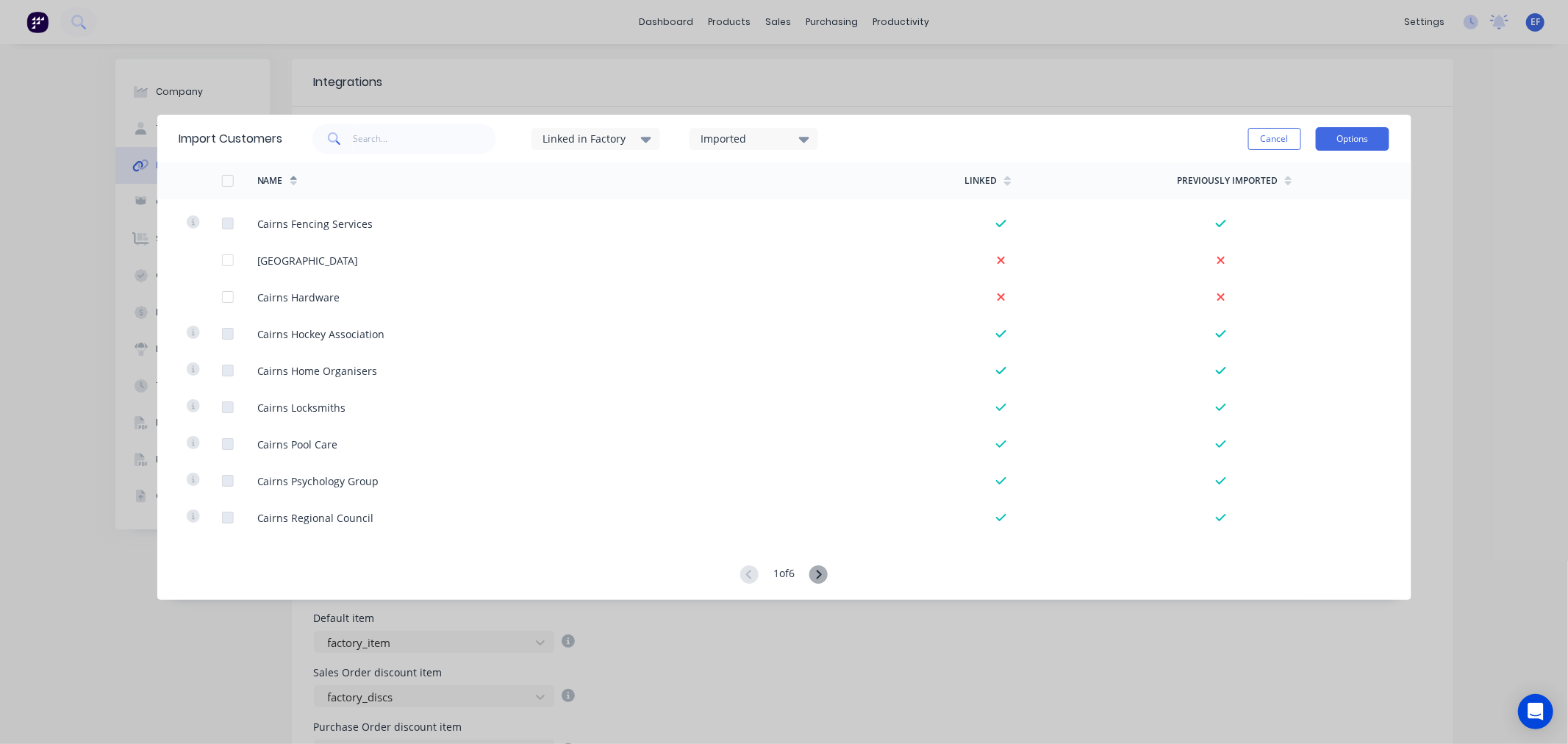
click at [1341, 138] on button "Options" at bounding box center [1352, 138] width 73 height 23
click at [1309, 173] on div "Import selected customers" at bounding box center [1319, 180] width 113 height 37
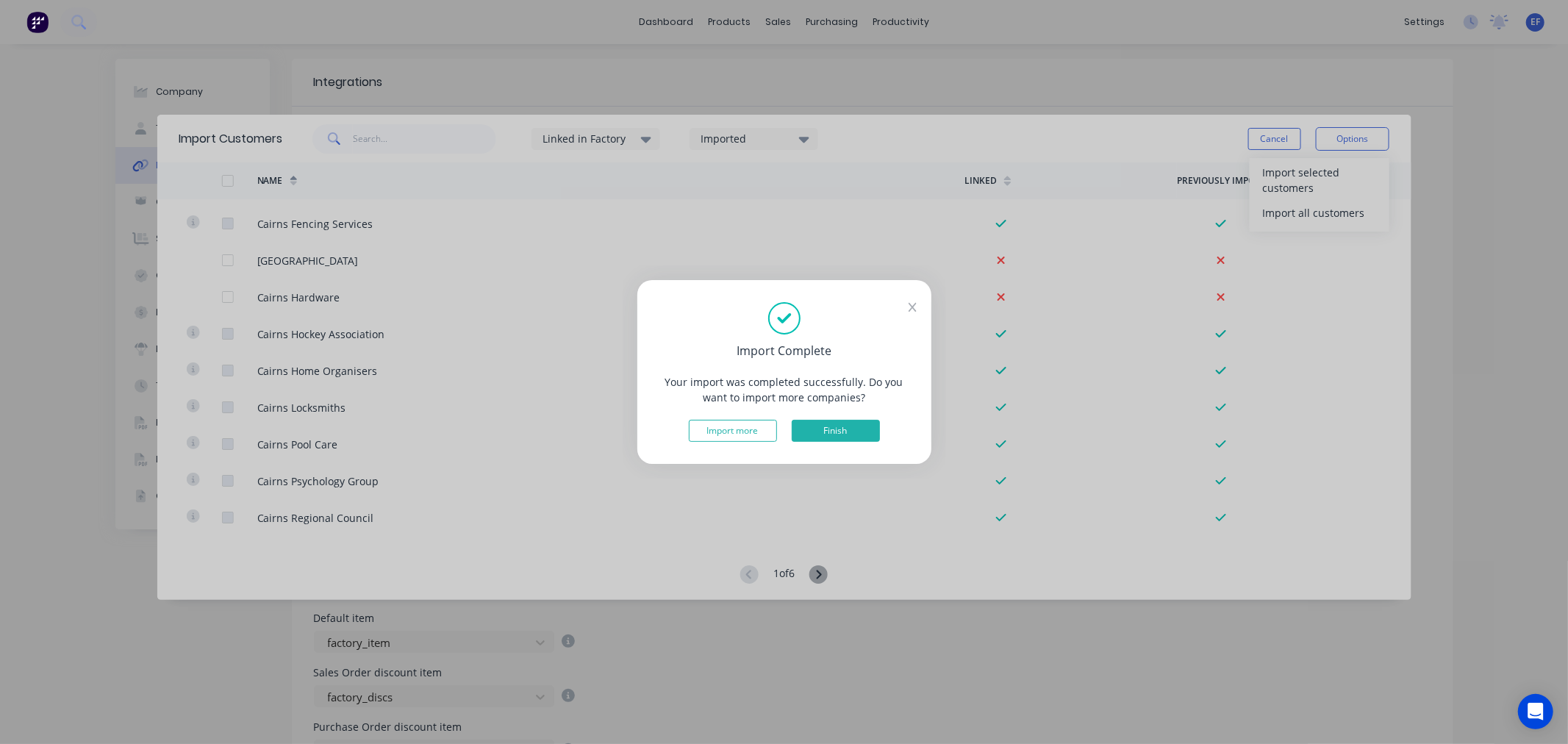
click at [812, 431] on button "Finish" at bounding box center [836, 430] width 88 height 22
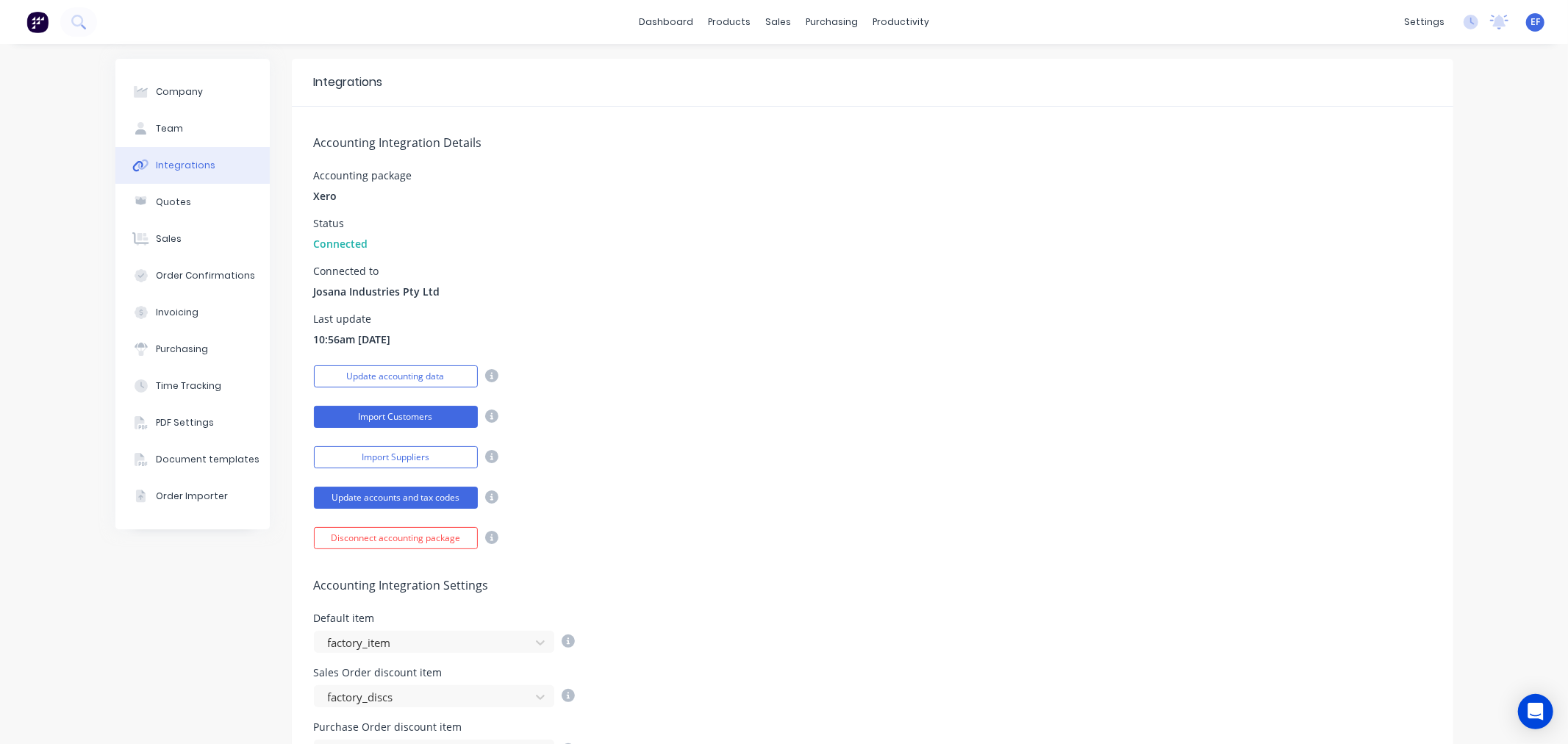
click at [353, 420] on button "Import Customers" at bounding box center [395, 416] width 164 height 22
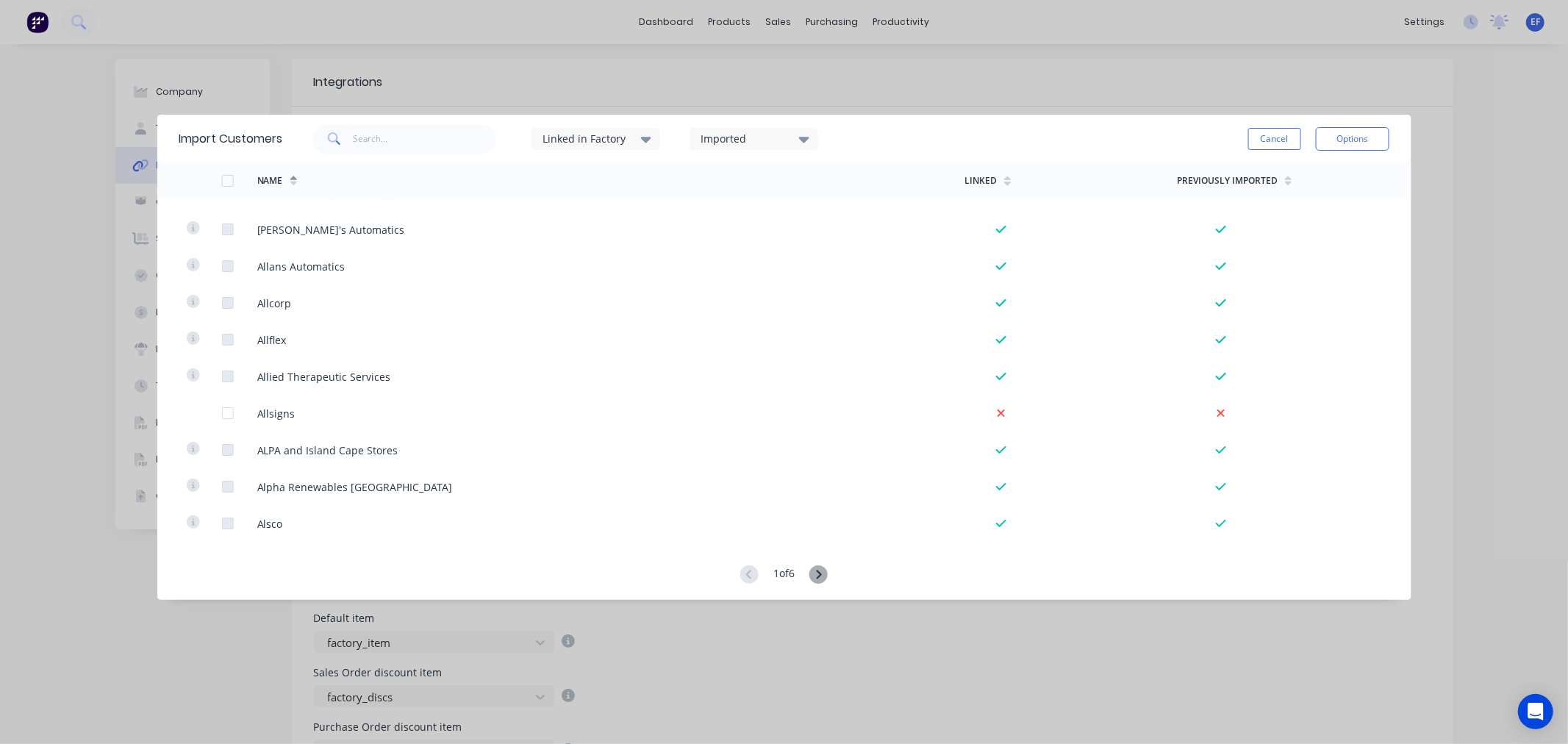
scroll to position [653, 0]
click at [822, 576] on icon at bounding box center [819, 574] width 5 height 9
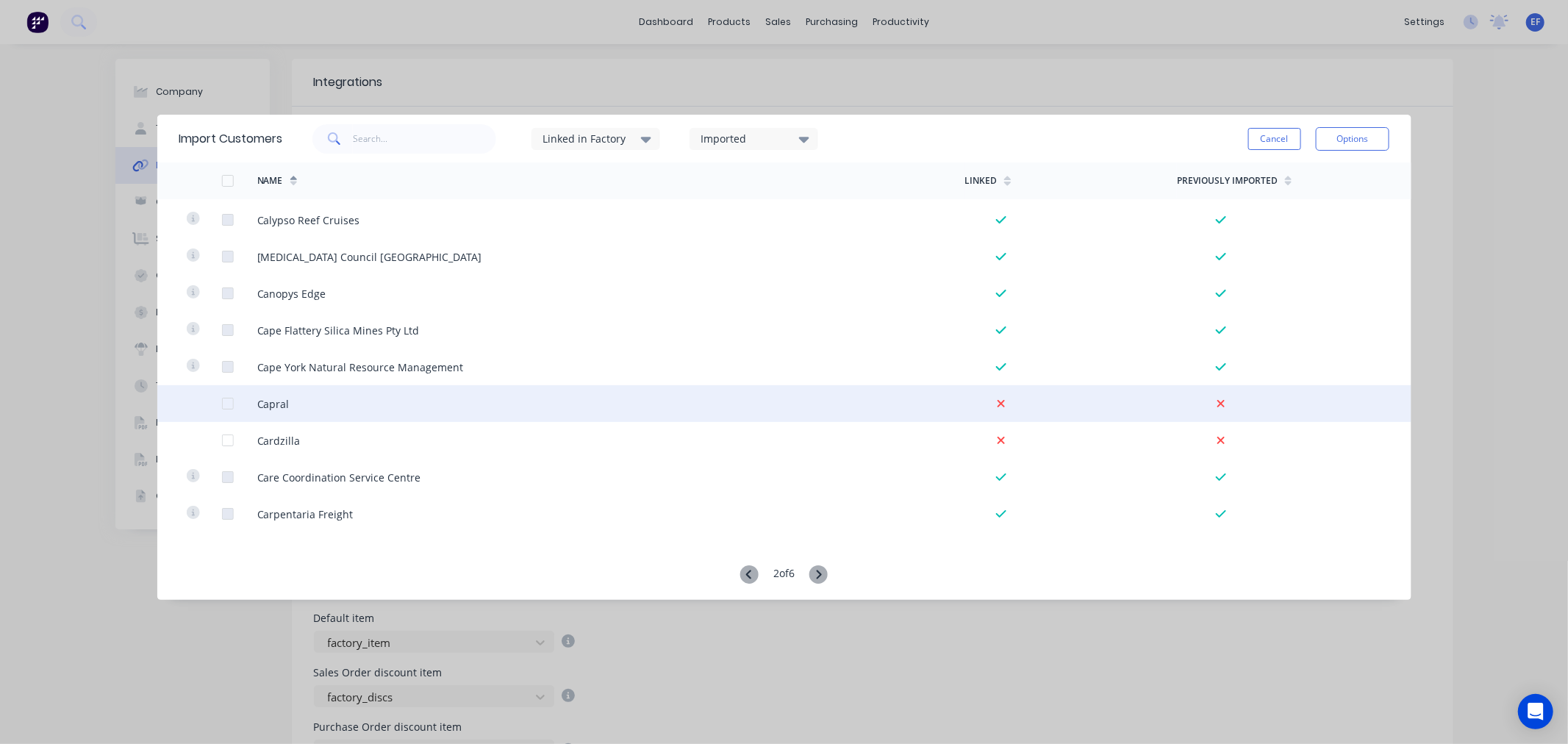
scroll to position [408, 0]
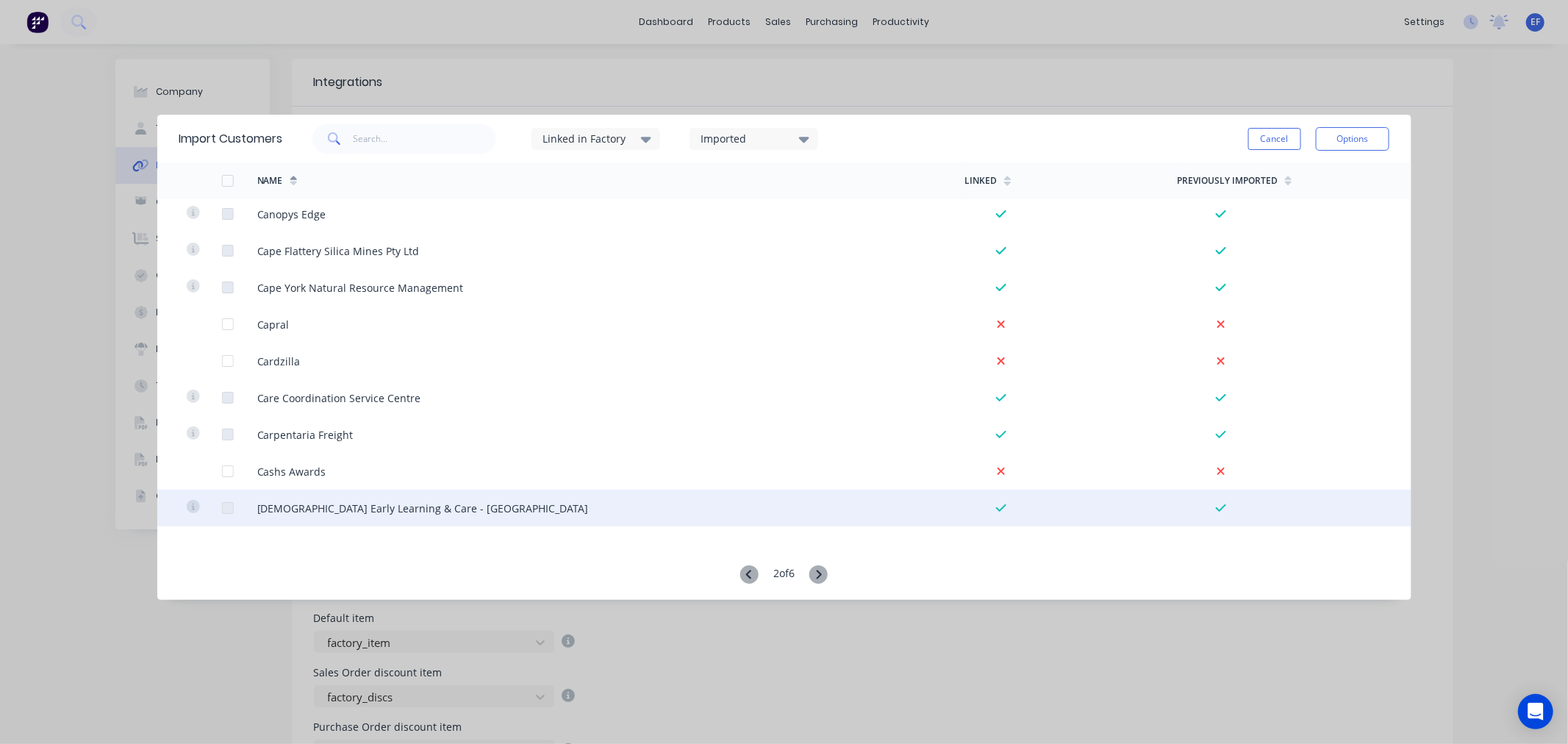
drag, startPoint x: 221, startPoint y: 469, endPoint x: 262, endPoint y: 490, distance: 46.1
click at [221, 469] on div at bounding box center [227, 470] width 29 height 29
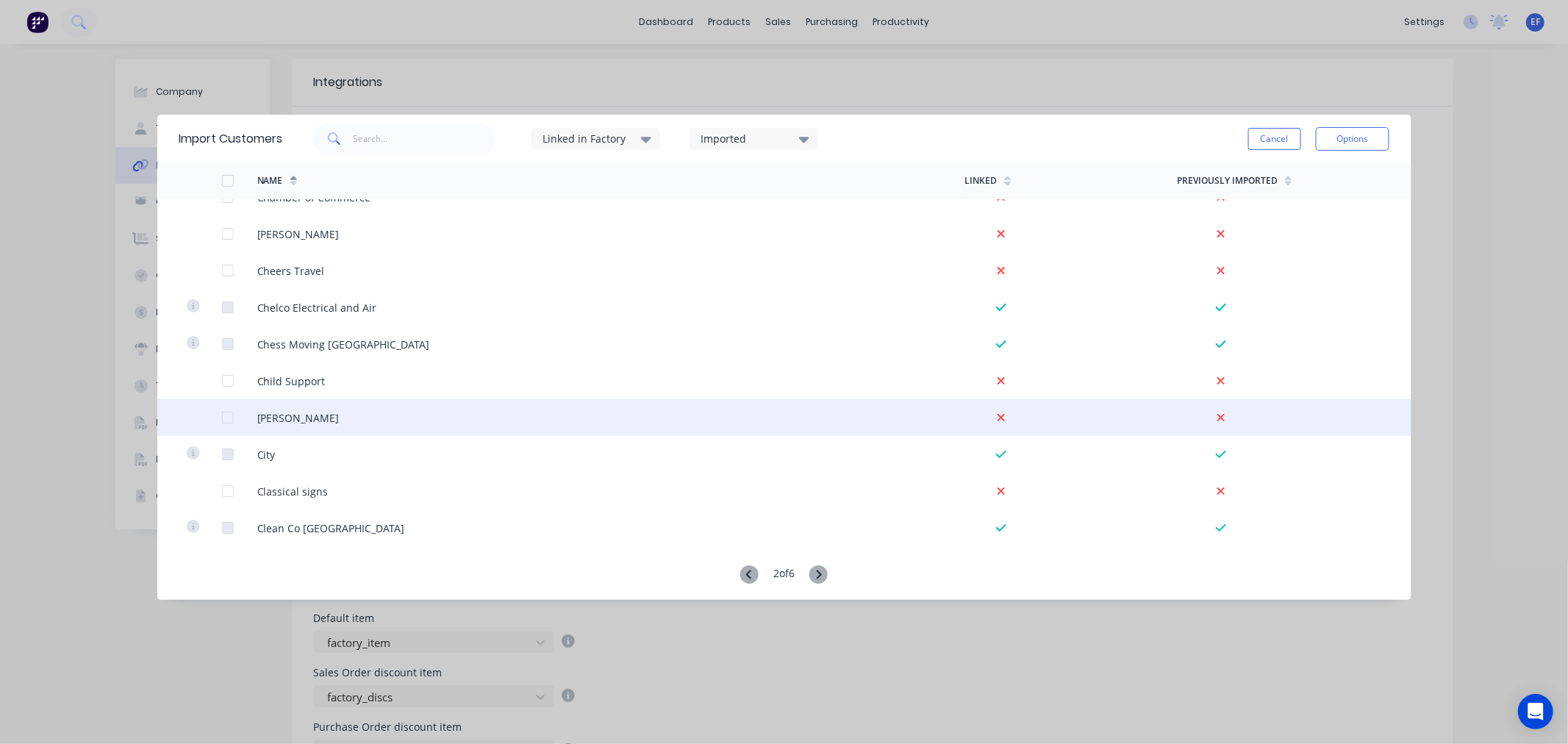
scroll to position [980, 0]
click at [219, 415] on div at bounding box center [204, 414] width 35 height 37
click at [222, 413] on div at bounding box center [227, 414] width 29 height 29
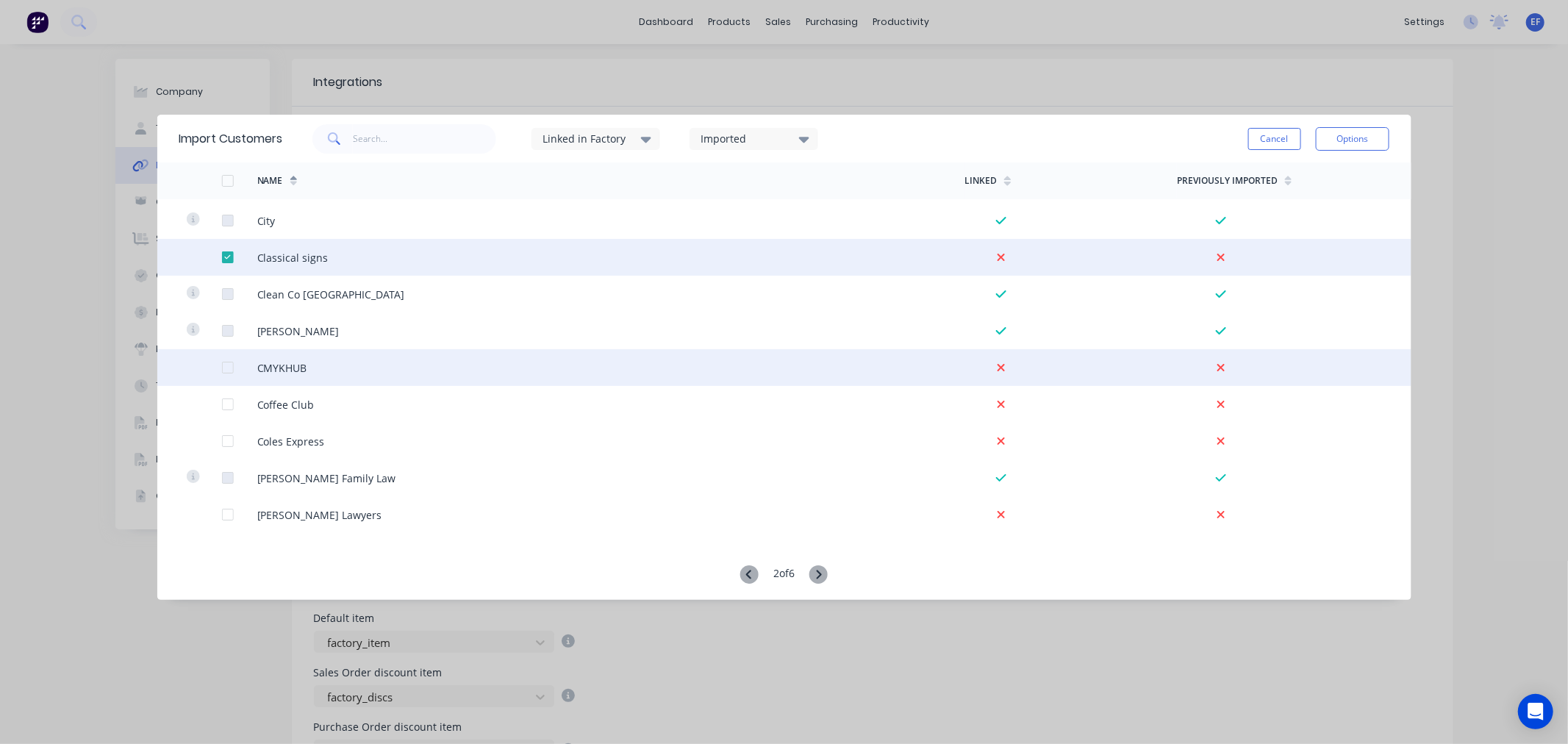
scroll to position [1143, 0]
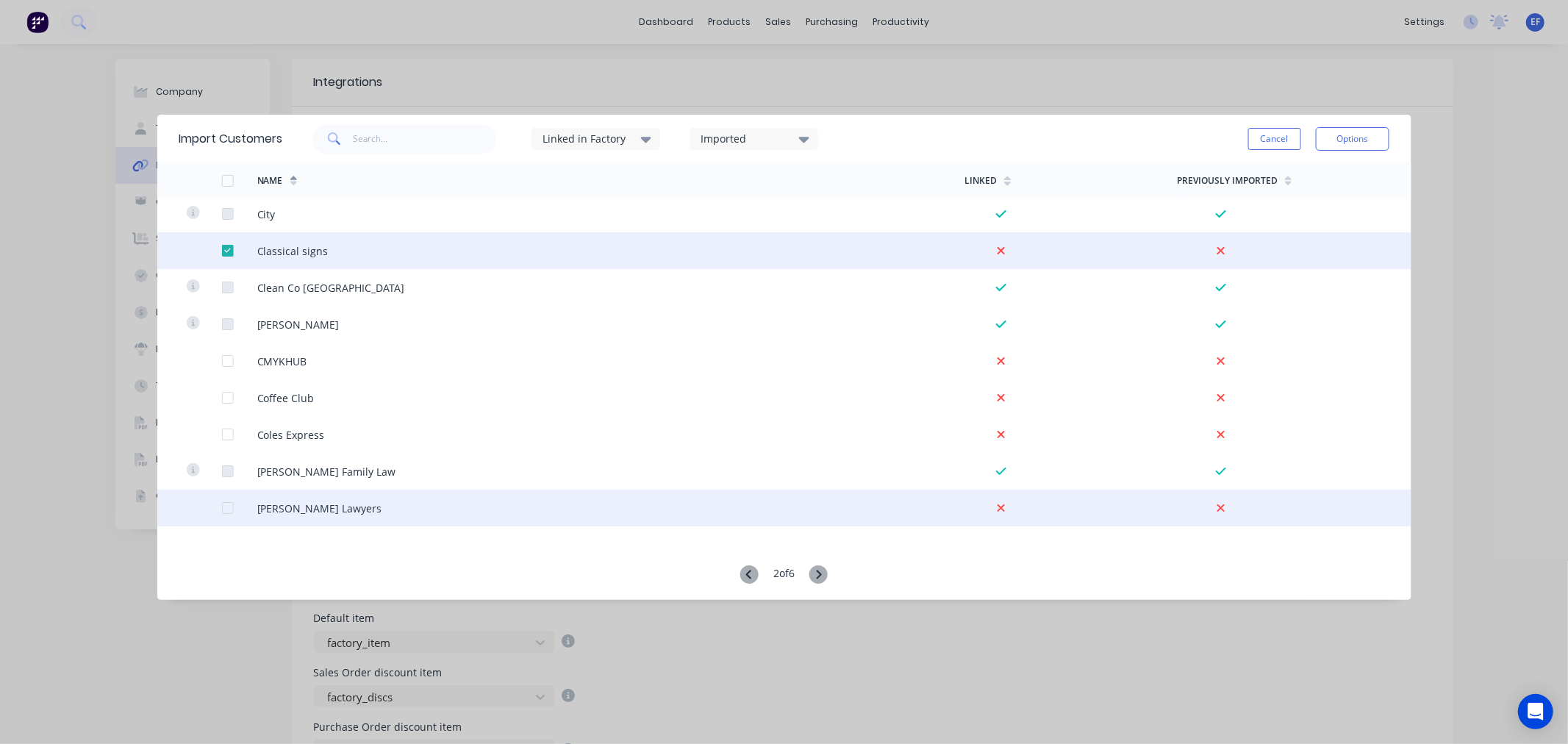
click at [226, 507] on div at bounding box center [227, 507] width 29 height 29
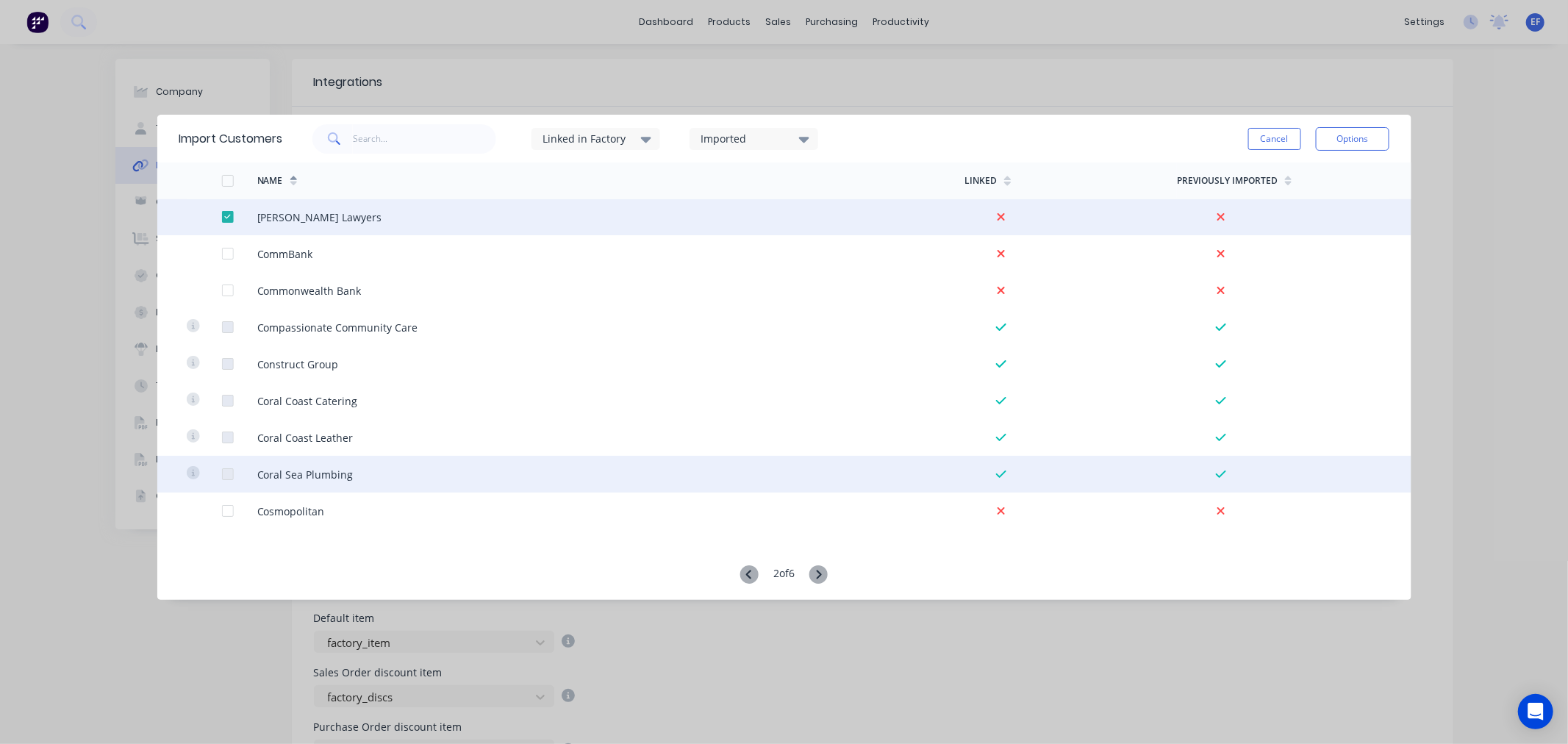
scroll to position [1470, 0]
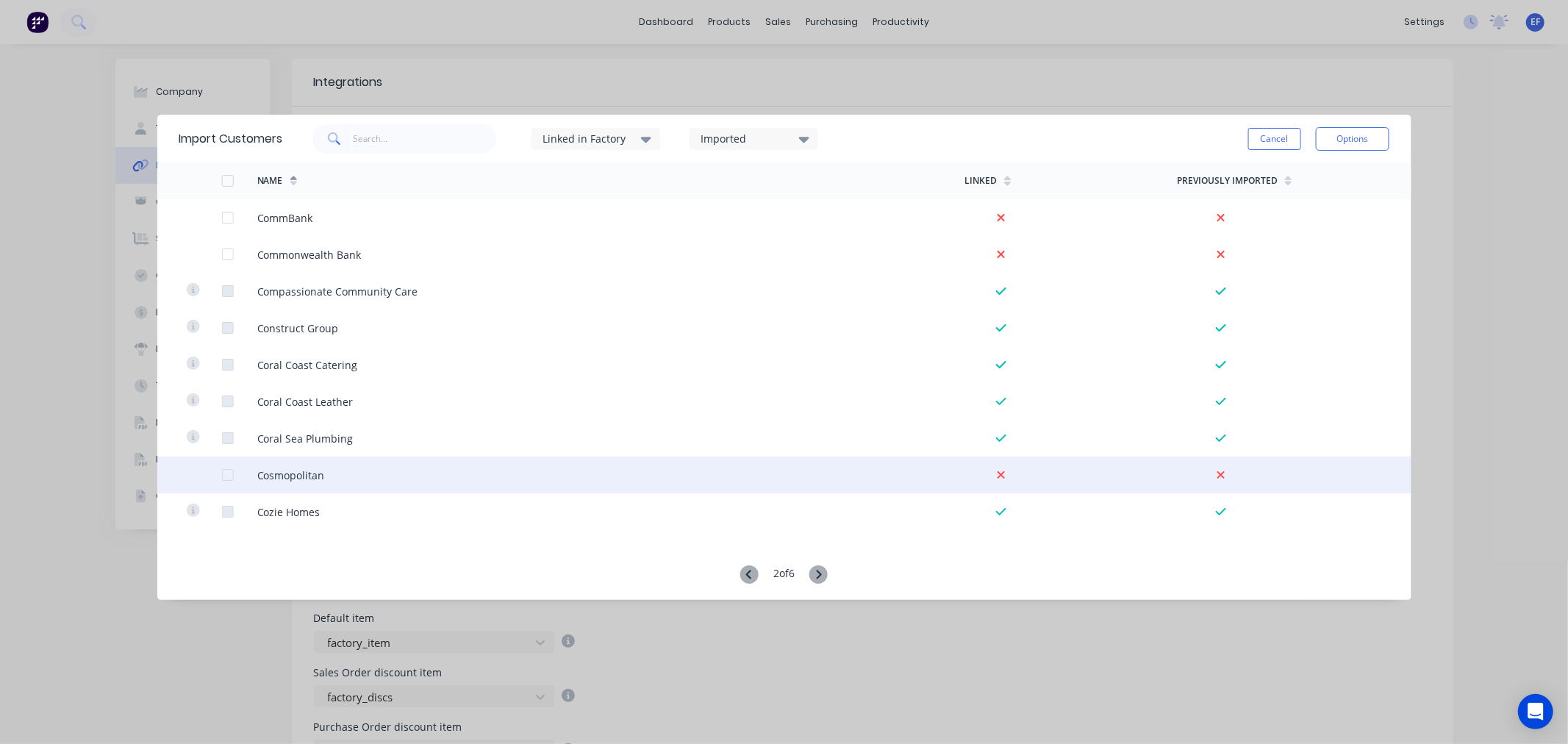
drag, startPoint x: 220, startPoint y: 475, endPoint x: 259, endPoint y: 479, distance: 39.2
click at [220, 475] on div at bounding box center [227, 475] width 29 height 29
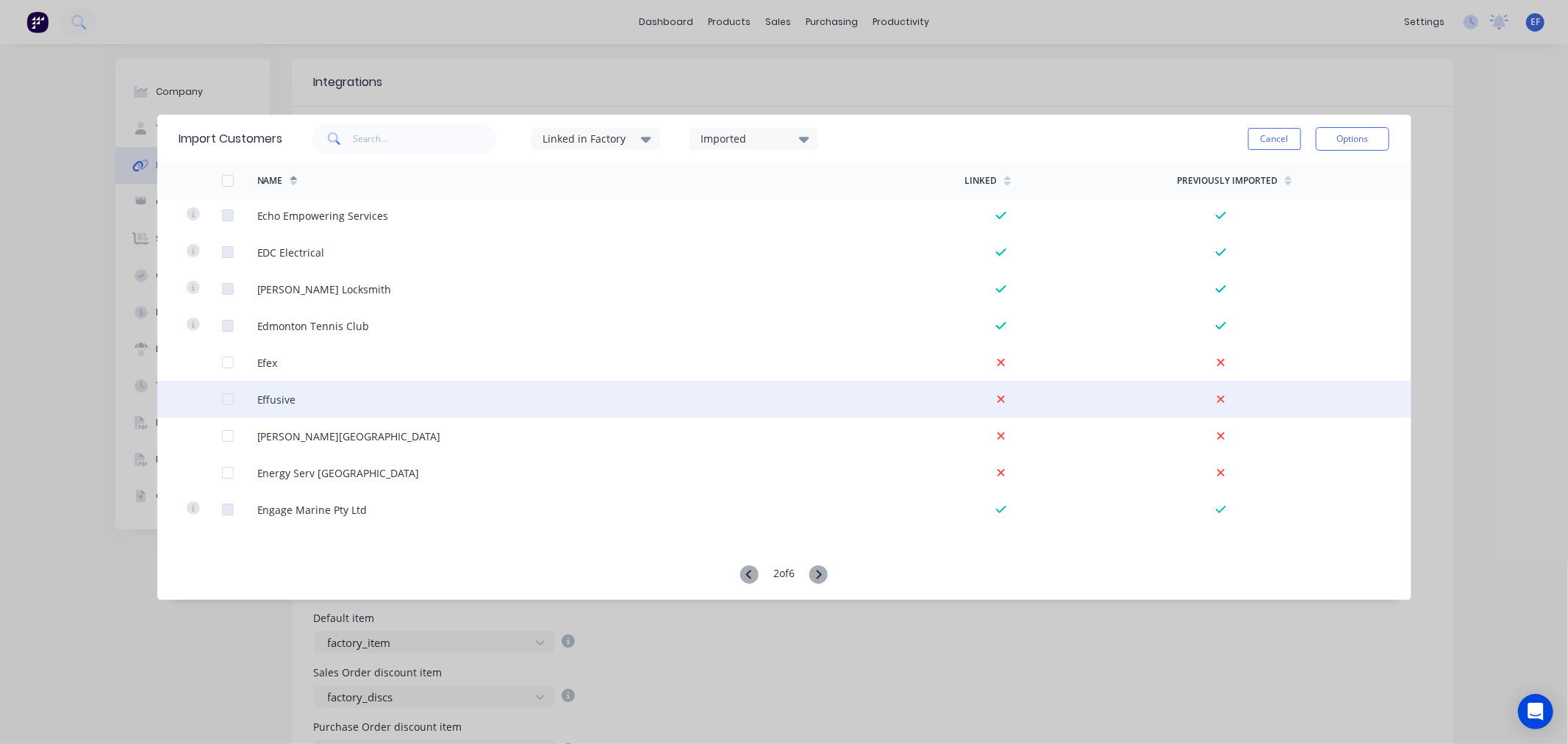
scroll to position [2695, 0]
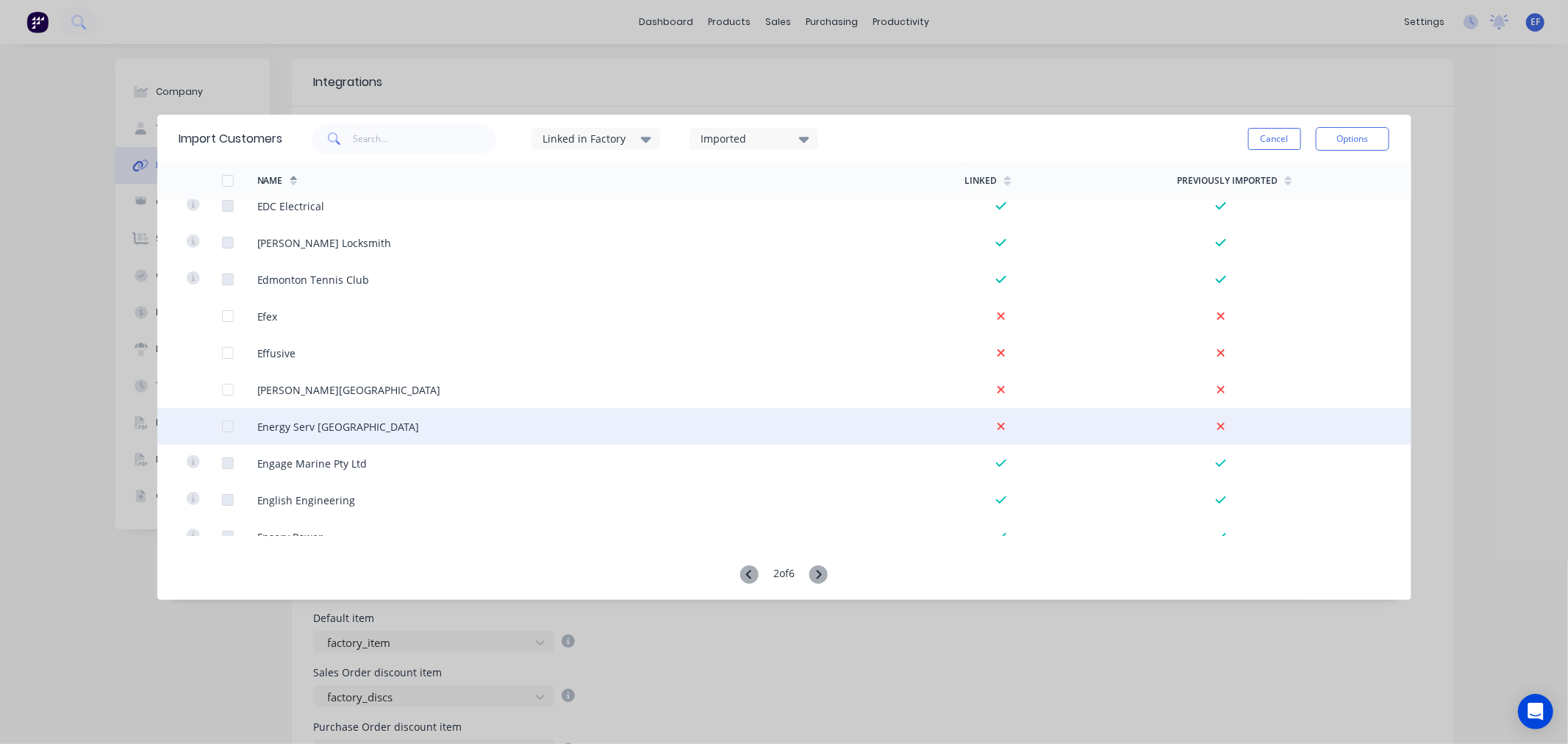
click at [229, 424] on div at bounding box center [227, 426] width 29 height 29
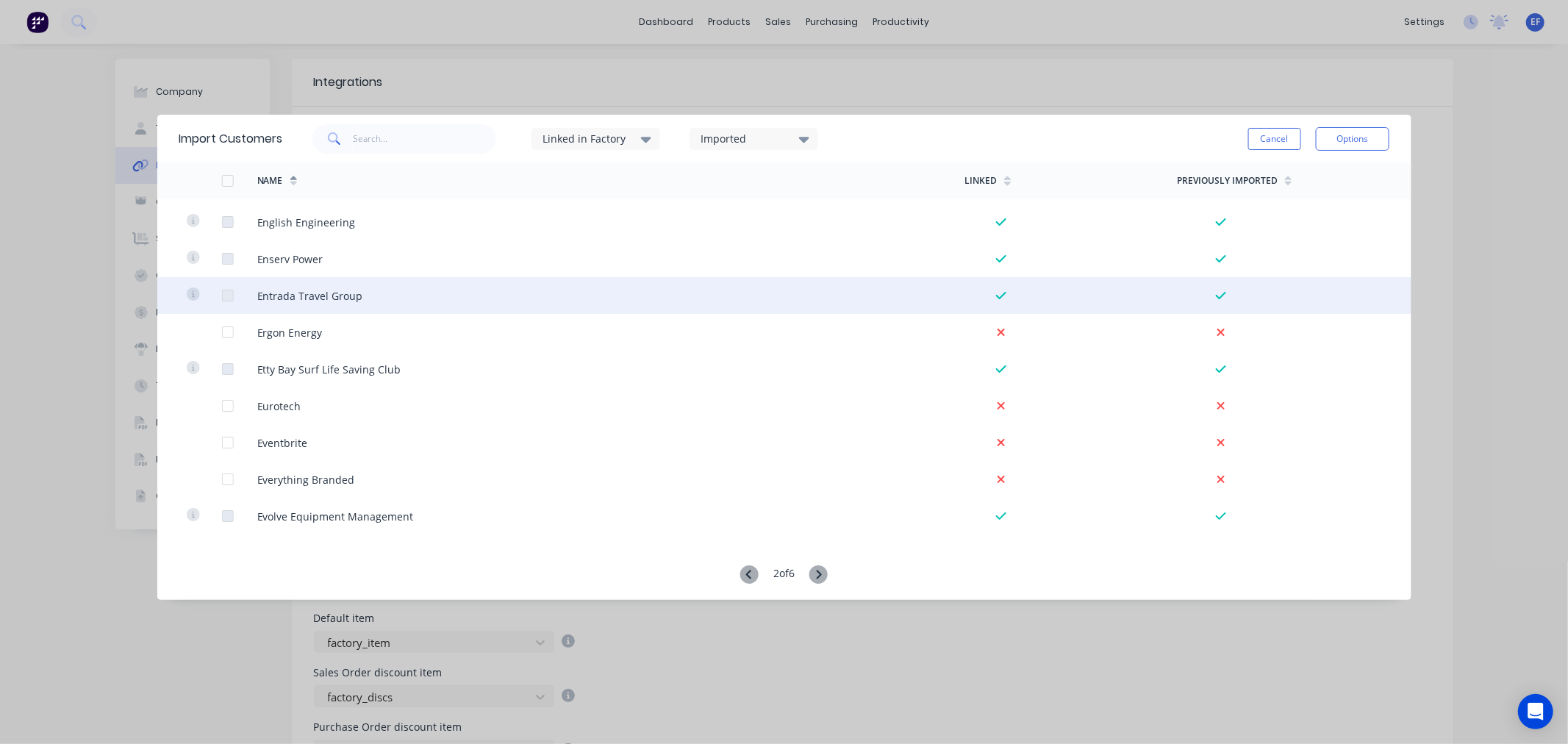
scroll to position [3022, 0]
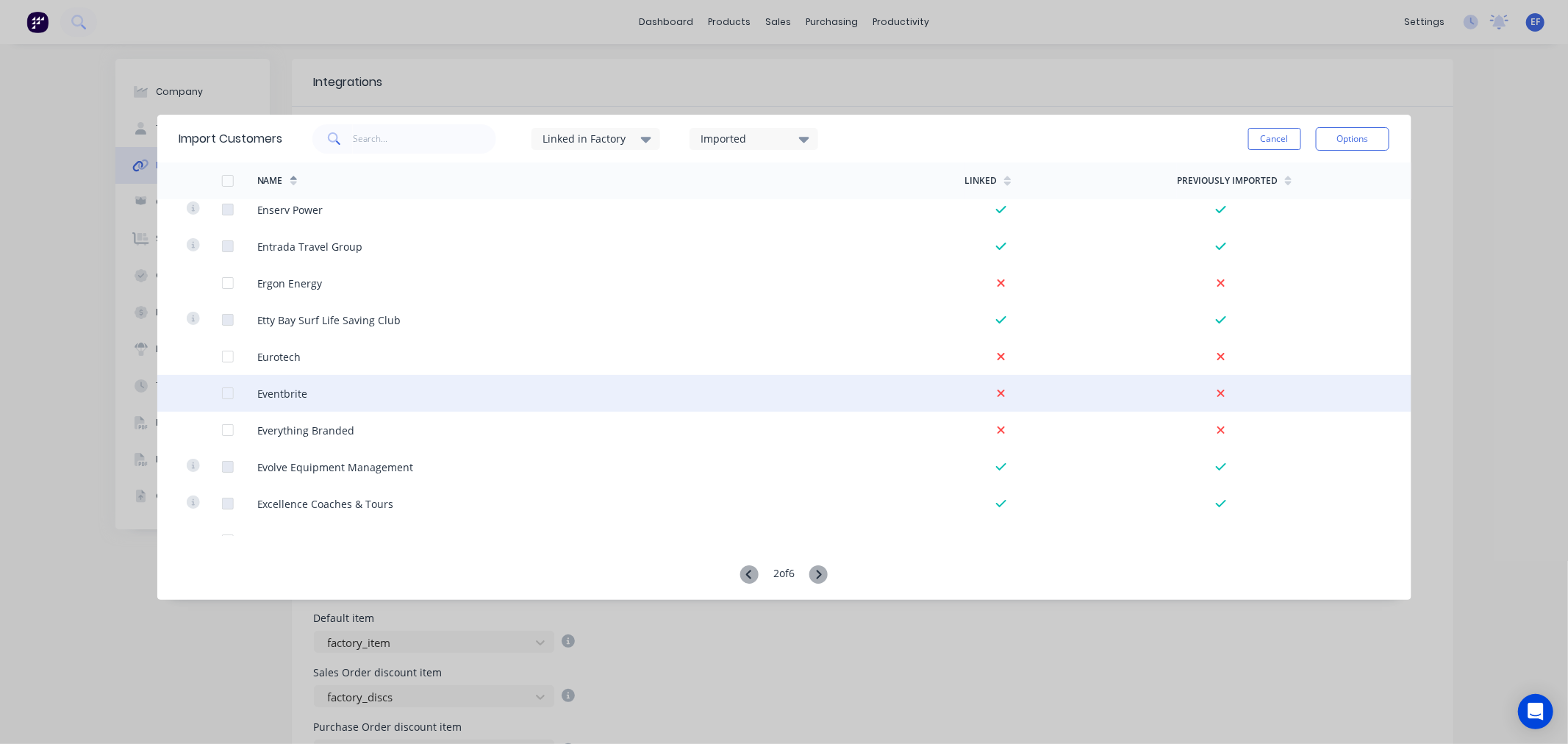
click at [229, 395] on div at bounding box center [227, 393] width 29 height 29
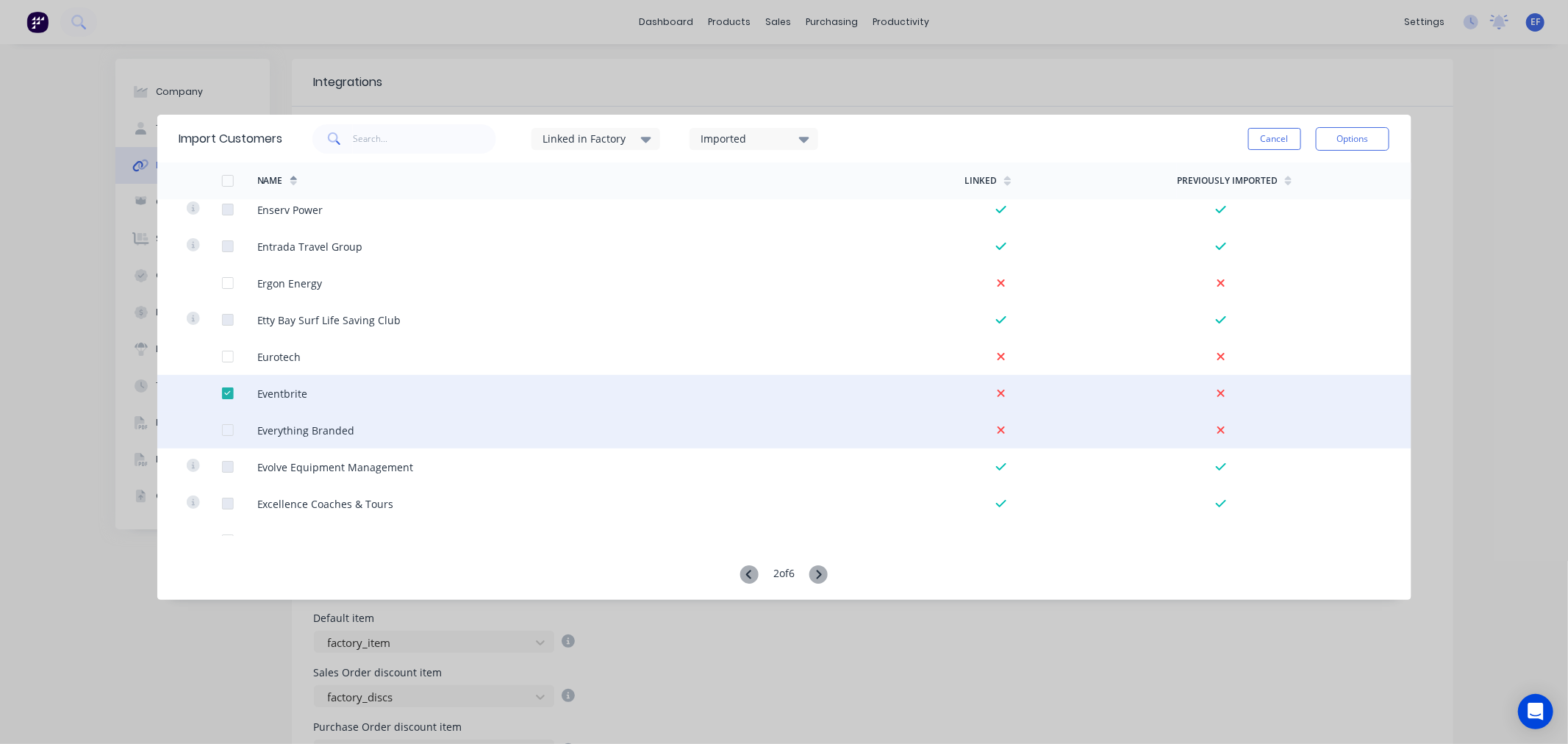
click at [225, 425] on div at bounding box center [227, 430] width 29 height 29
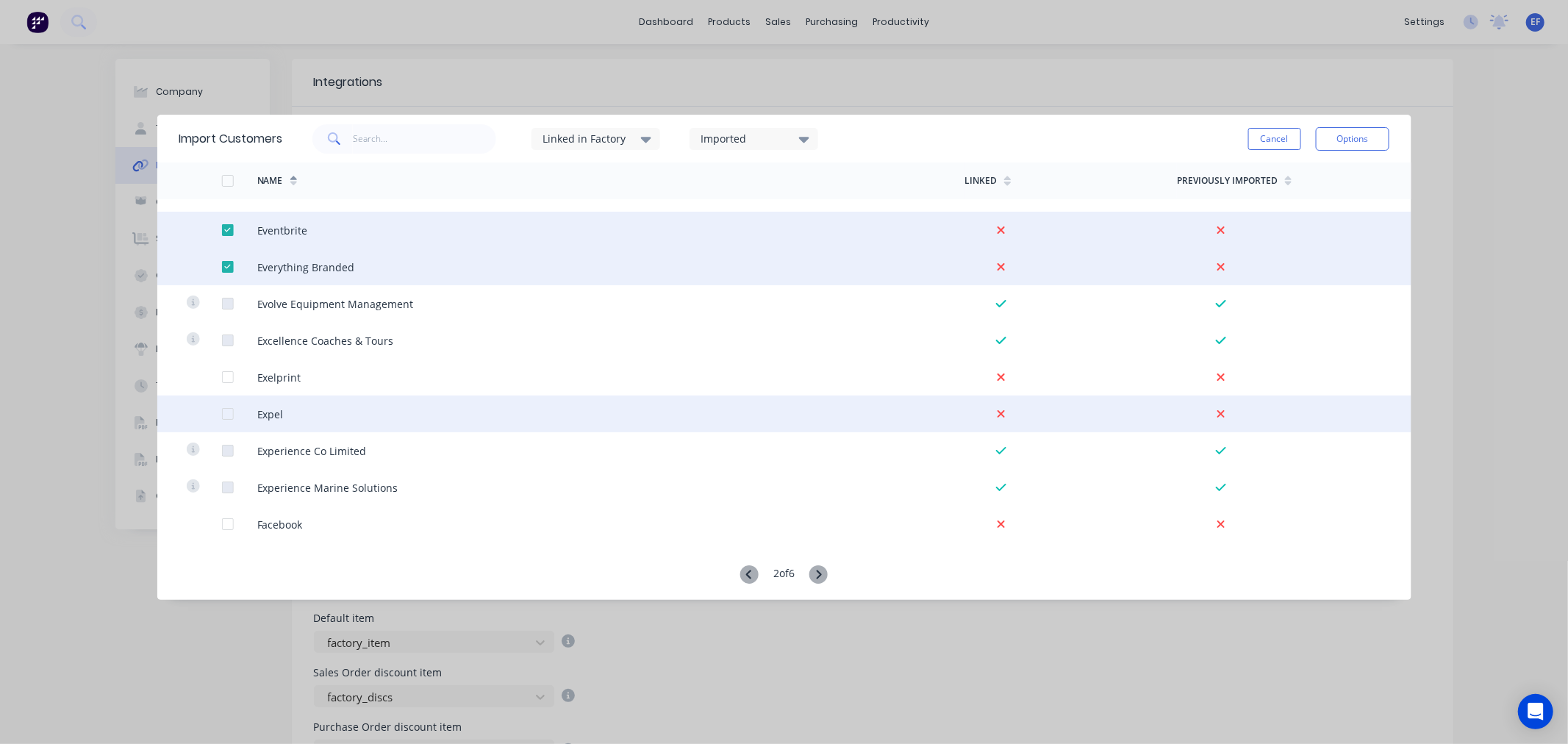
drag, startPoint x: 222, startPoint y: 410, endPoint x: 244, endPoint y: 422, distance: 25.1
click at [222, 410] on div at bounding box center [227, 414] width 29 height 29
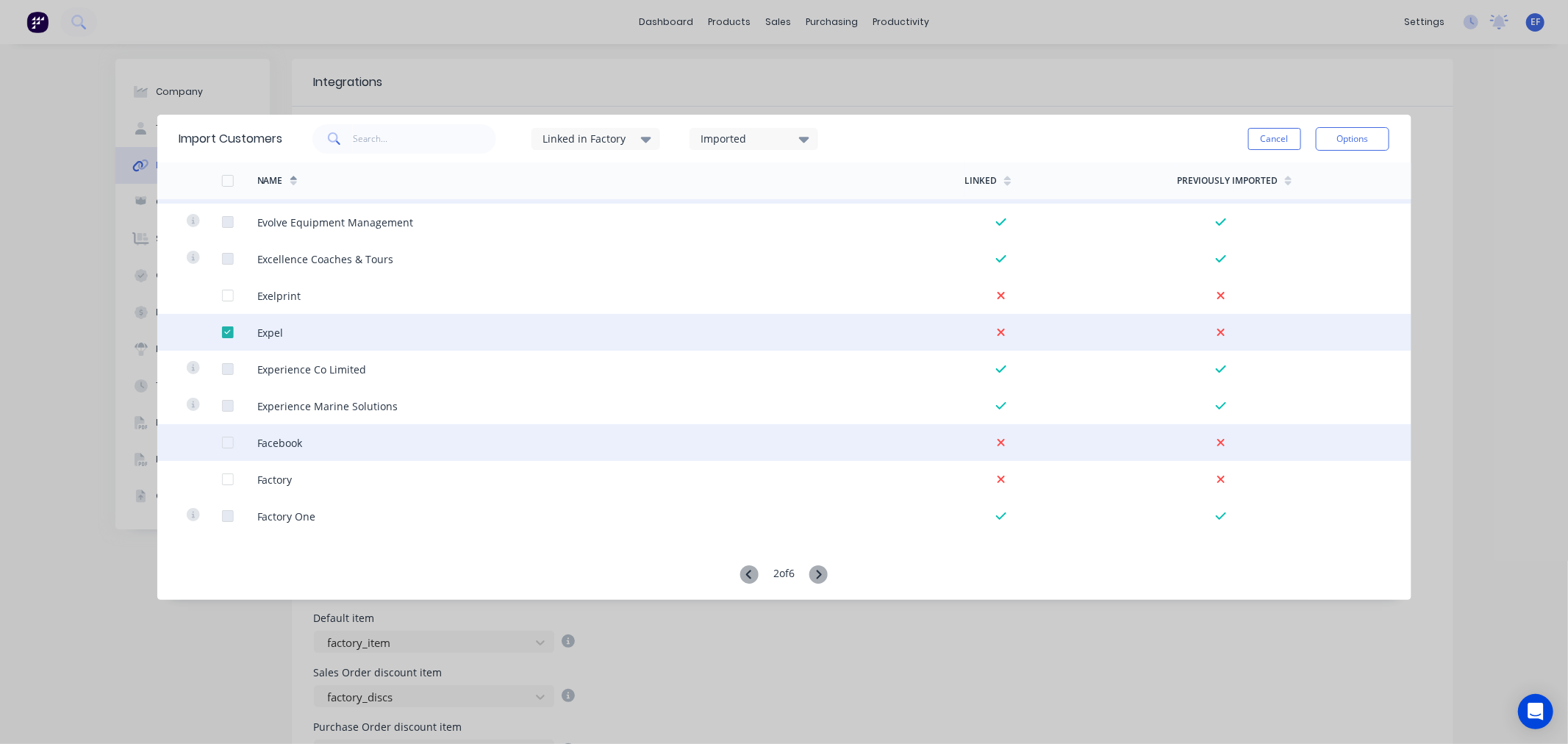
scroll to position [3339, 0]
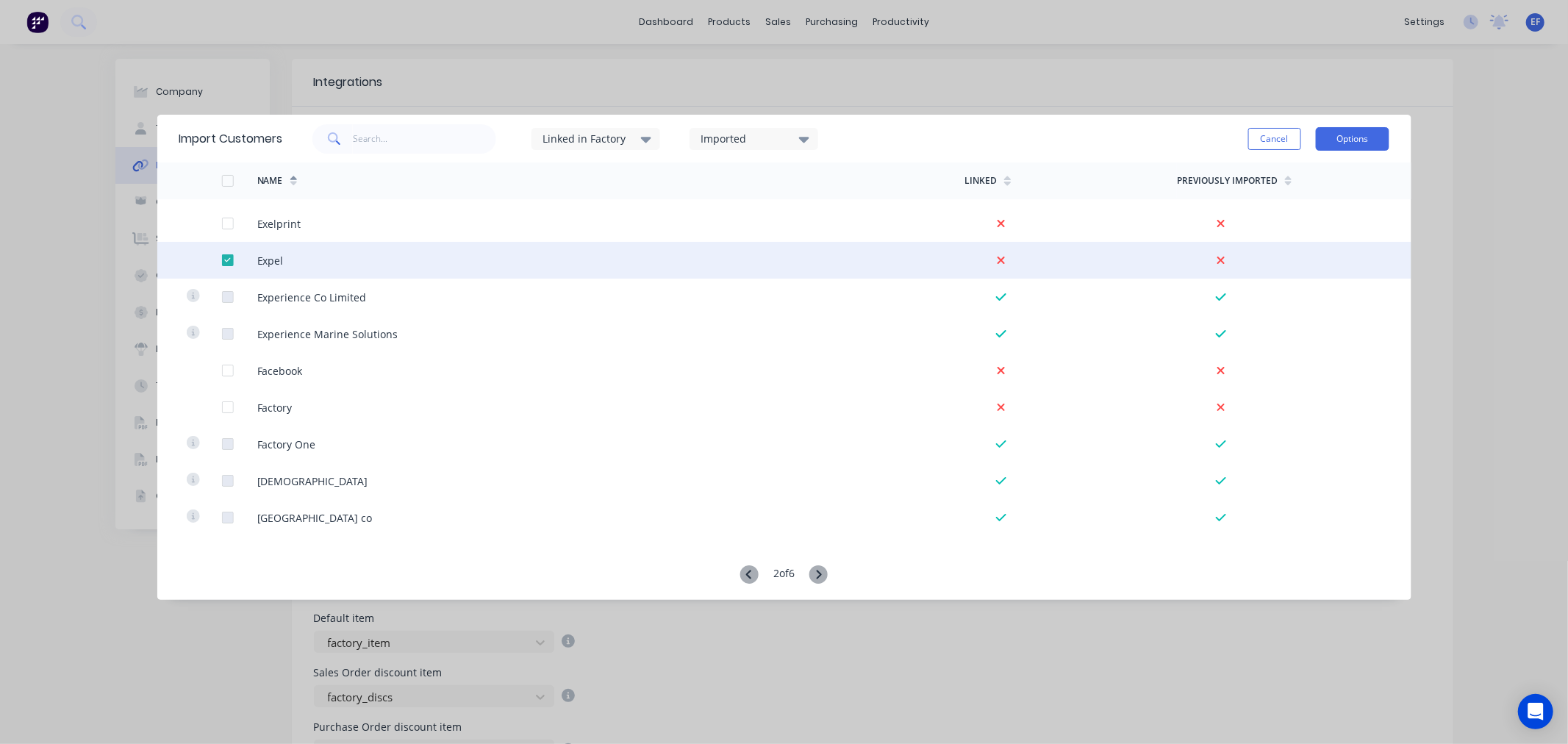
click at [1334, 143] on button "Options" at bounding box center [1352, 138] width 73 height 23
click at [1326, 168] on div "Import selected customers" at bounding box center [1319, 180] width 113 height 37
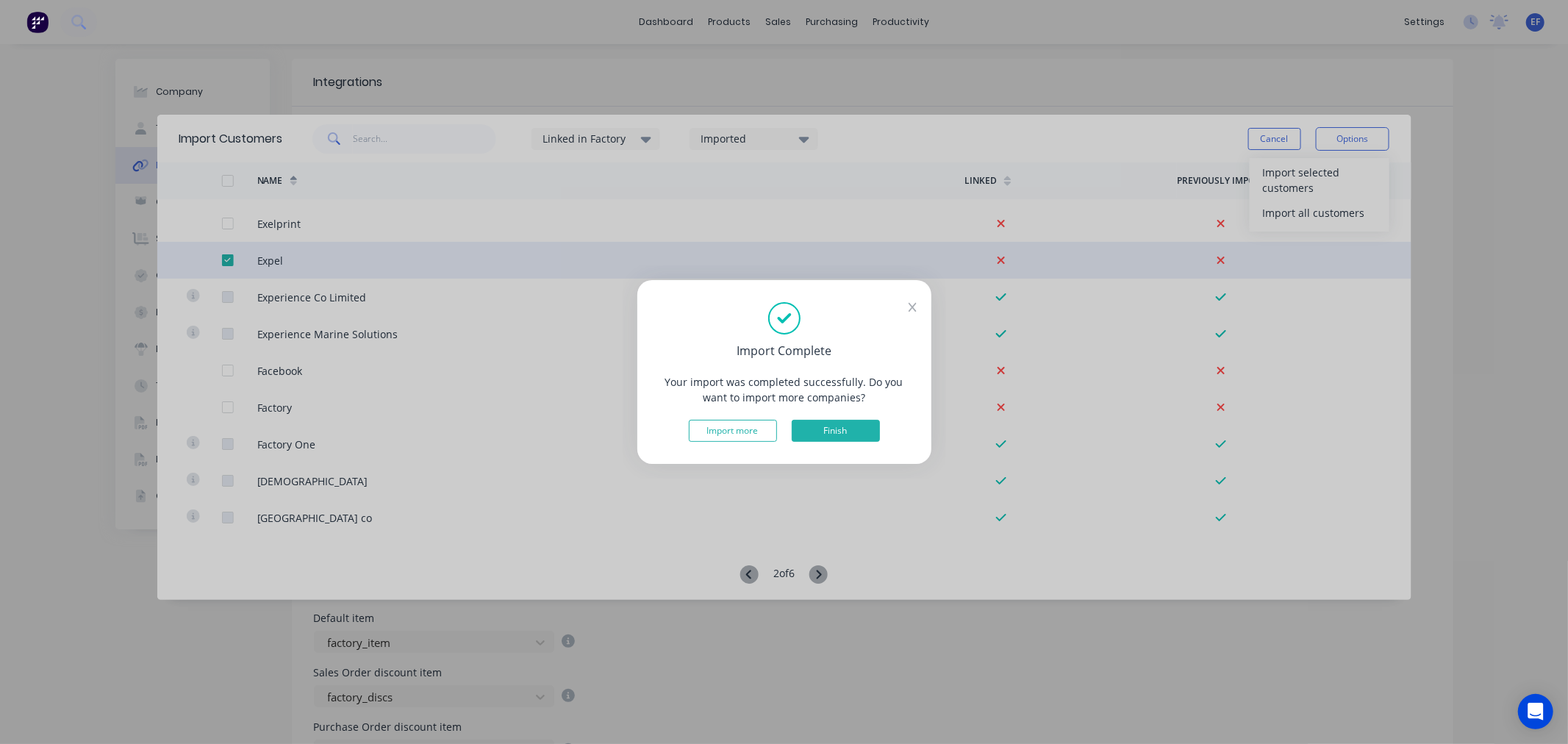
click at [836, 424] on button "Finish" at bounding box center [836, 430] width 88 height 22
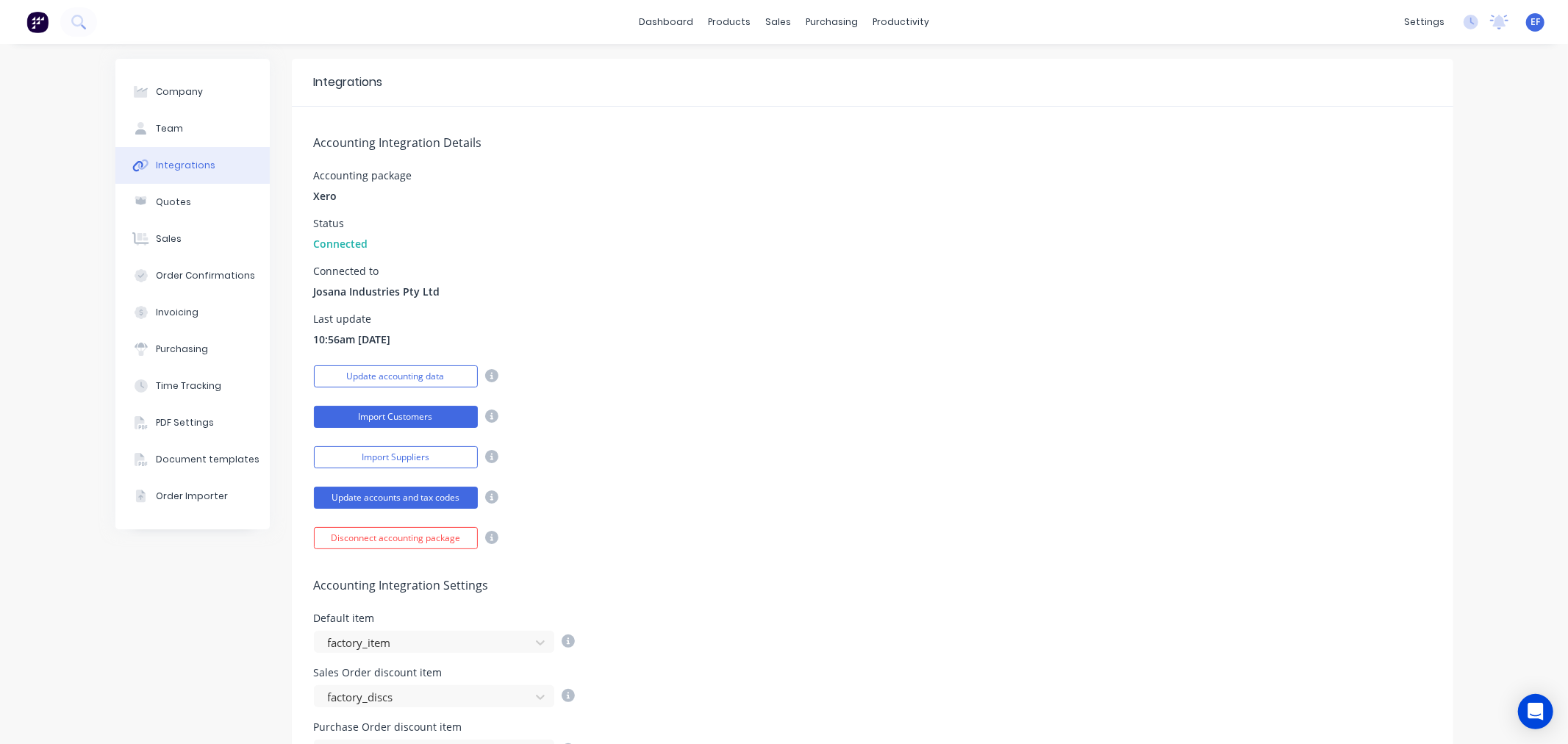
click at [414, 415] on button "Import Customers" at bounding box center [395, 416] width 164 height 22
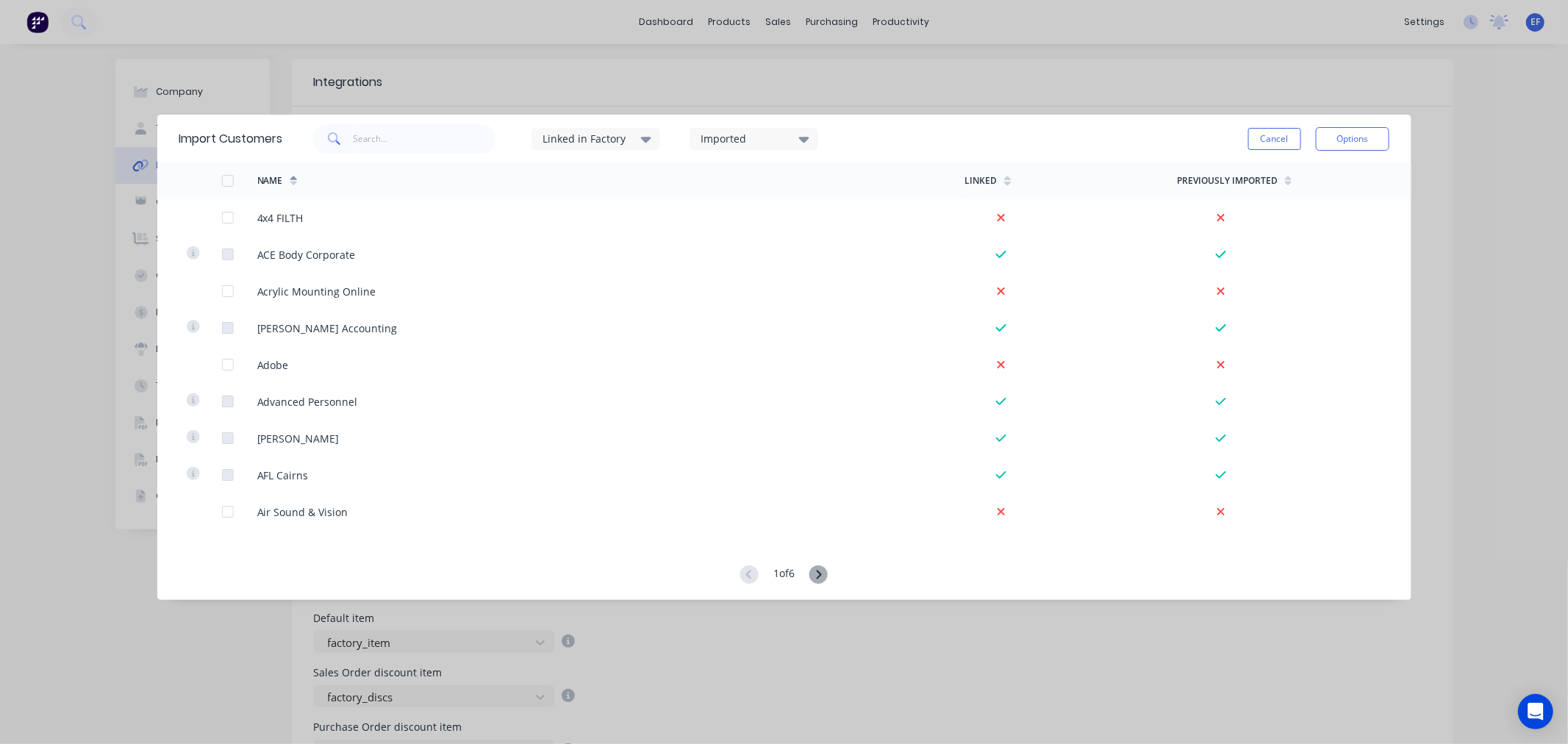
click at [809, 576] on div "1 of 6" at bounding box center [783, 576] width 88 height 20
click at [824, 571] on icon at bounding box center [818, 575] width 18 height 18
click at [817, 576] on icon at bounding box center [818, 575] width 18 height 18
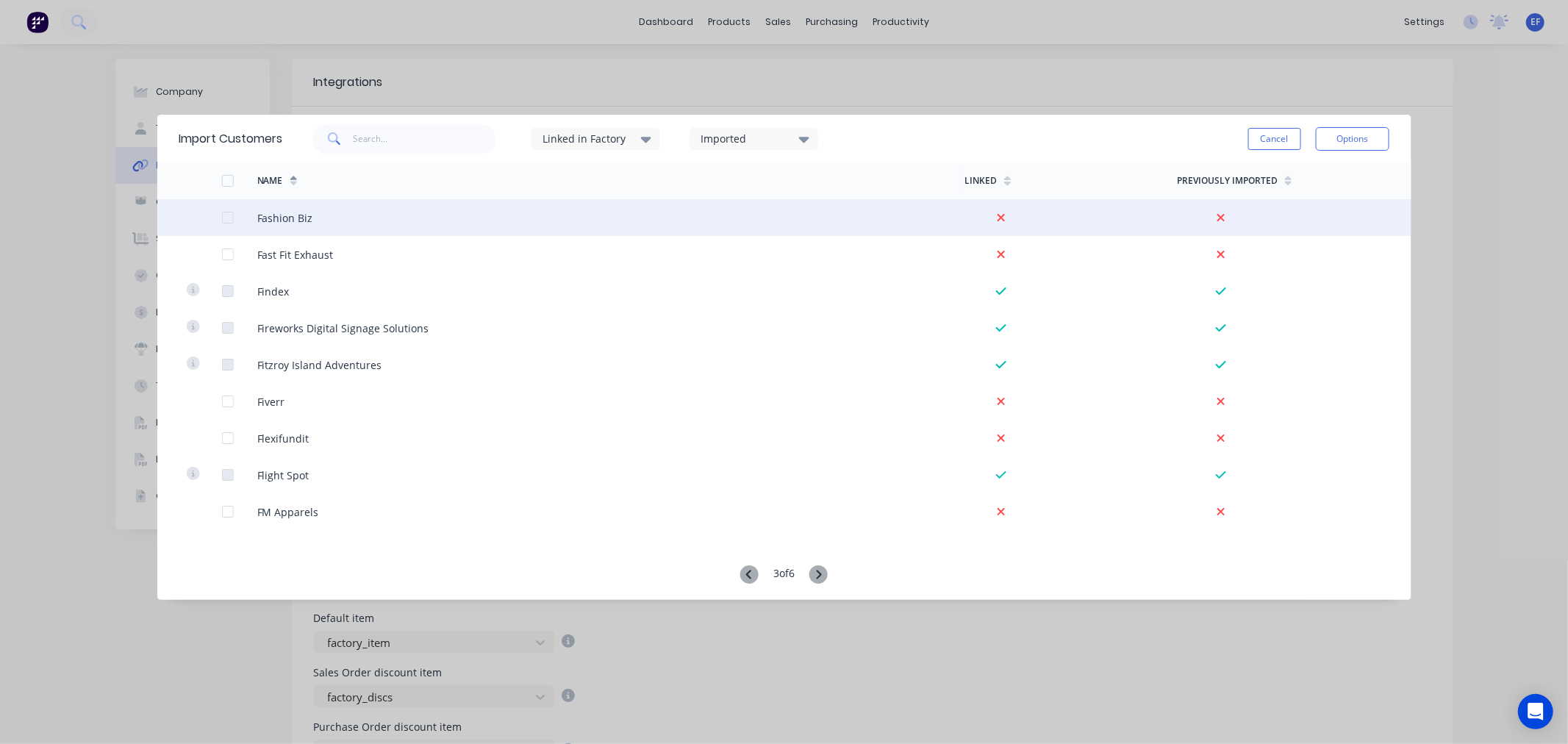
click at [226, 219] on div at bounding box center [227, 217] width 29 height 29
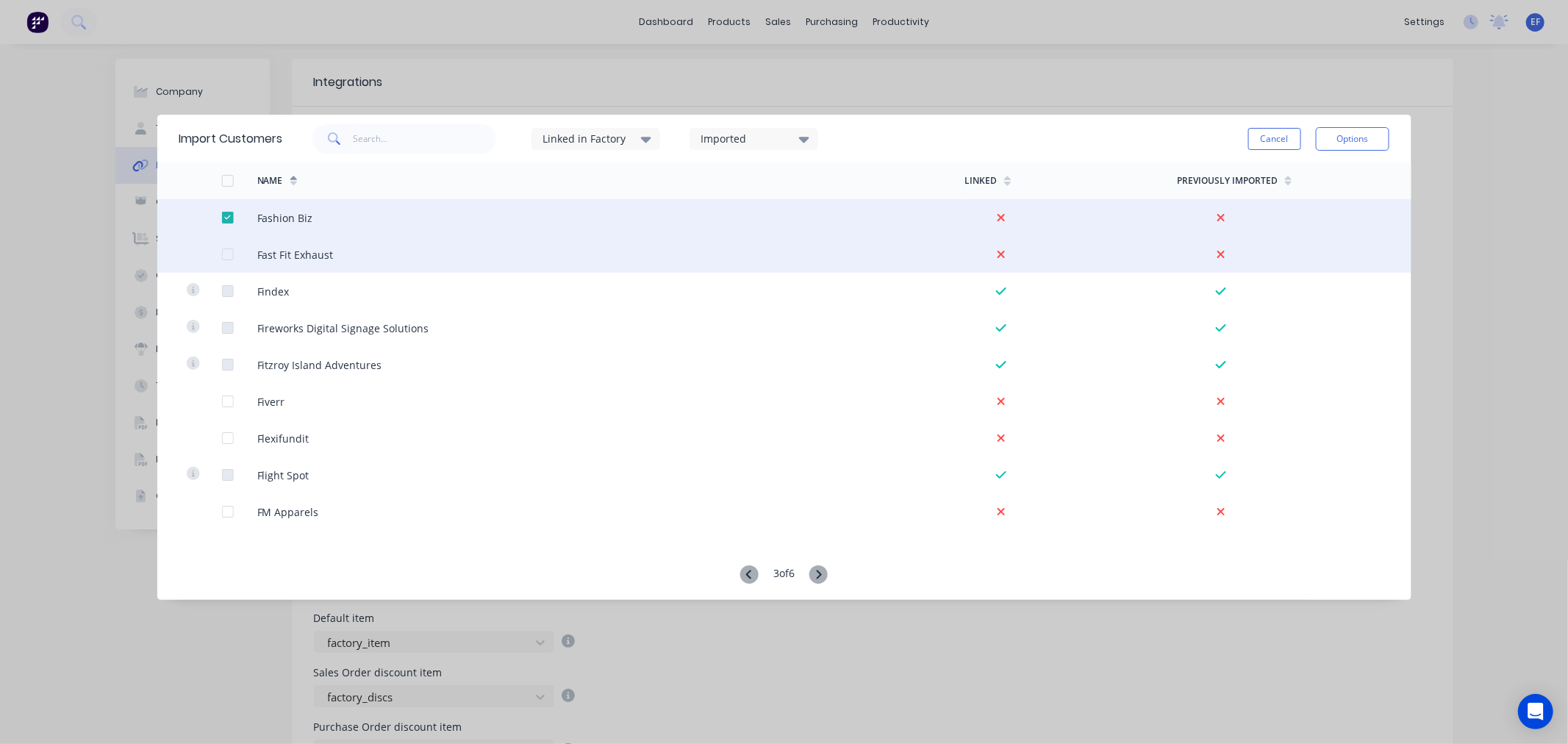
click at [231, 251] on div at bounding box center [227, 254] width 29 height 29
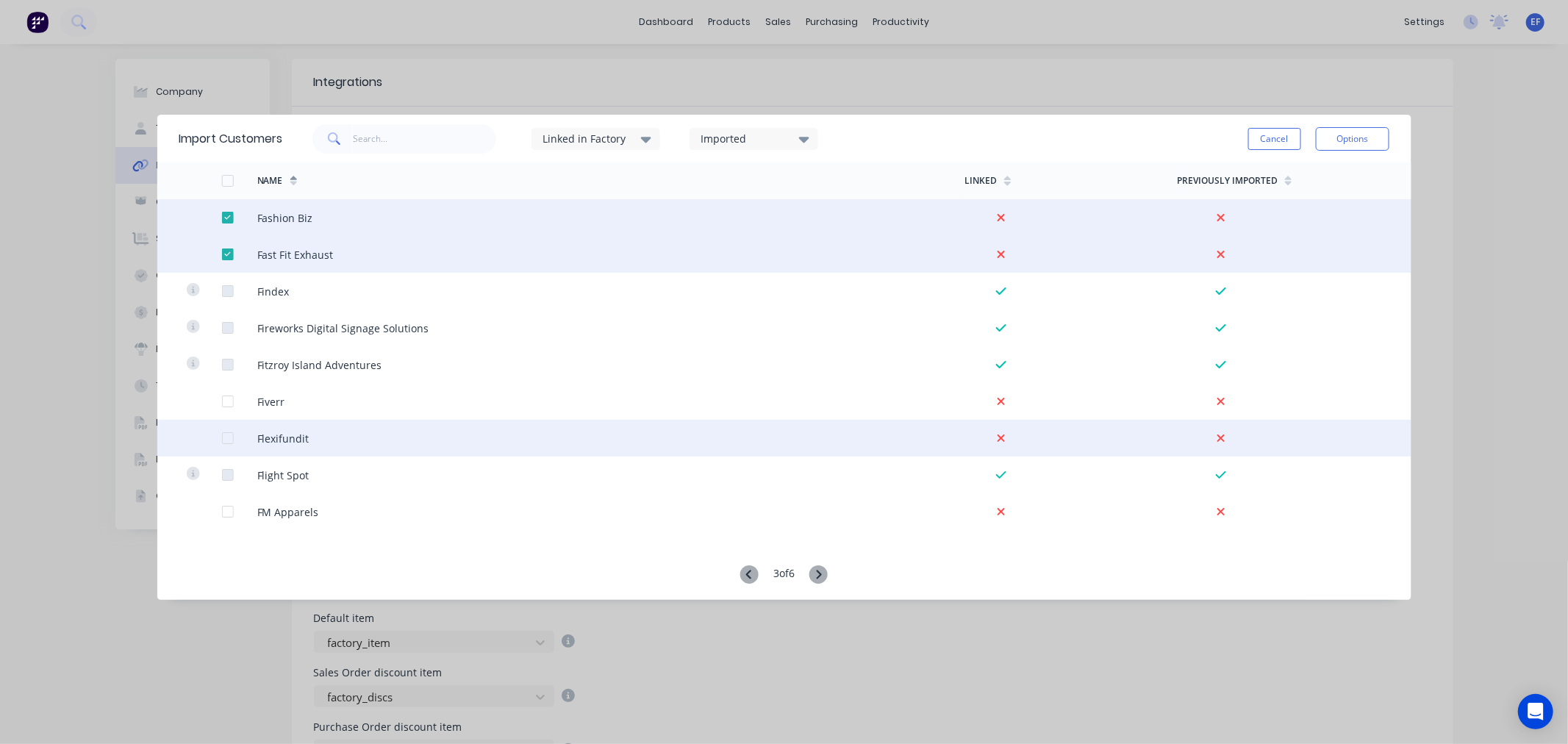
click at [226, 435] on div at bounding box center [227, 438] width 29 height 29
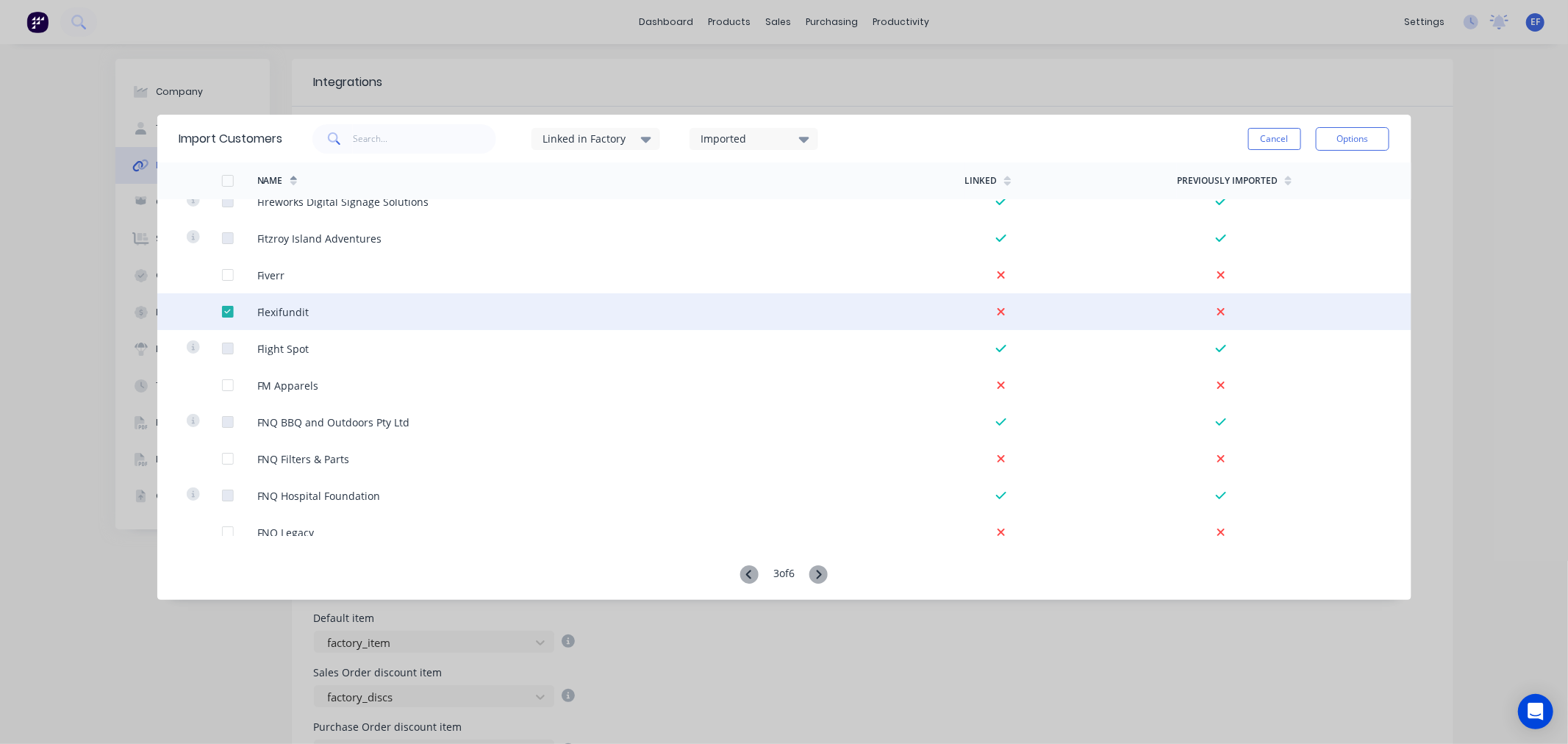
scroll to position [163, 0]
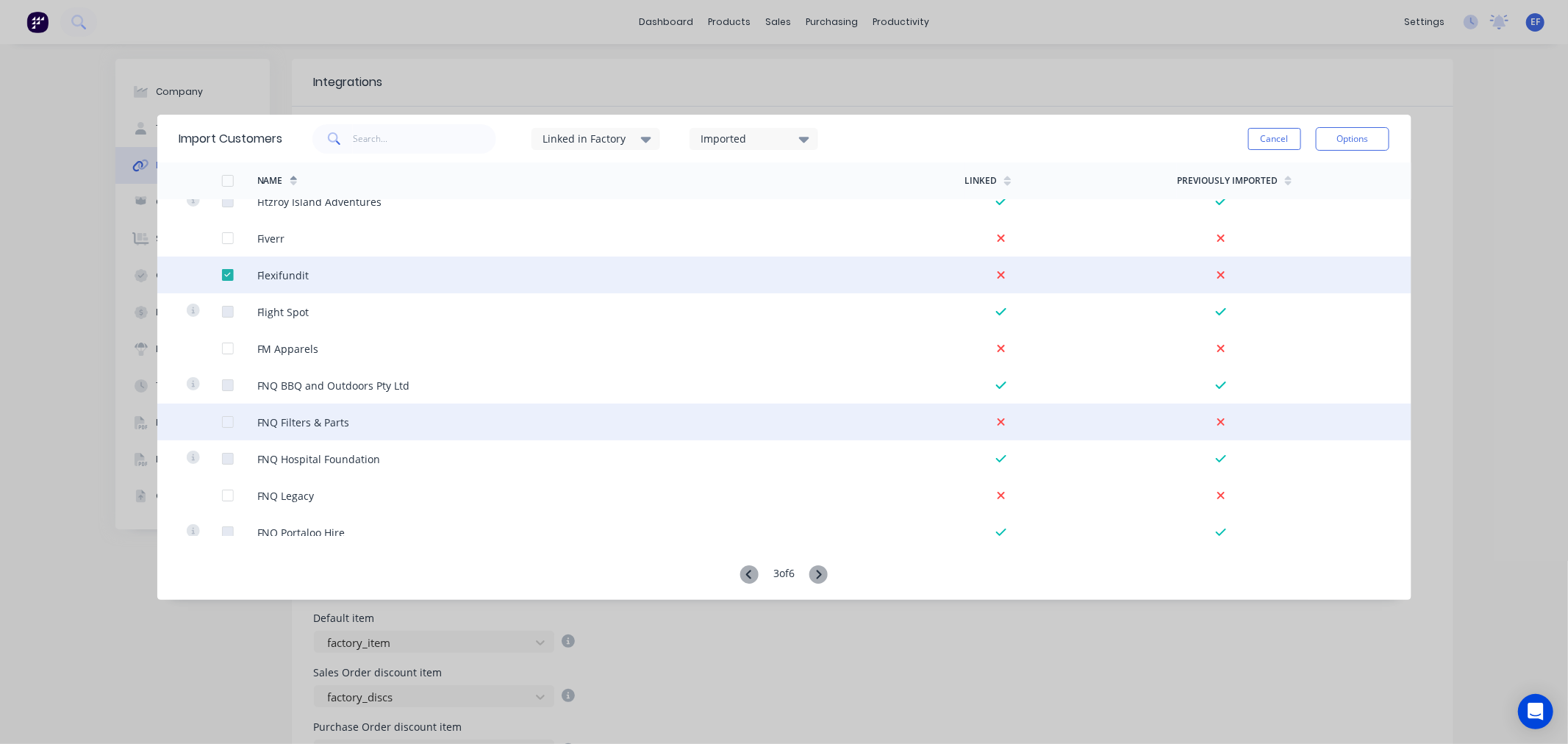
click at [222, 426] on div at bounding box center [227, 421] width 29 height 29
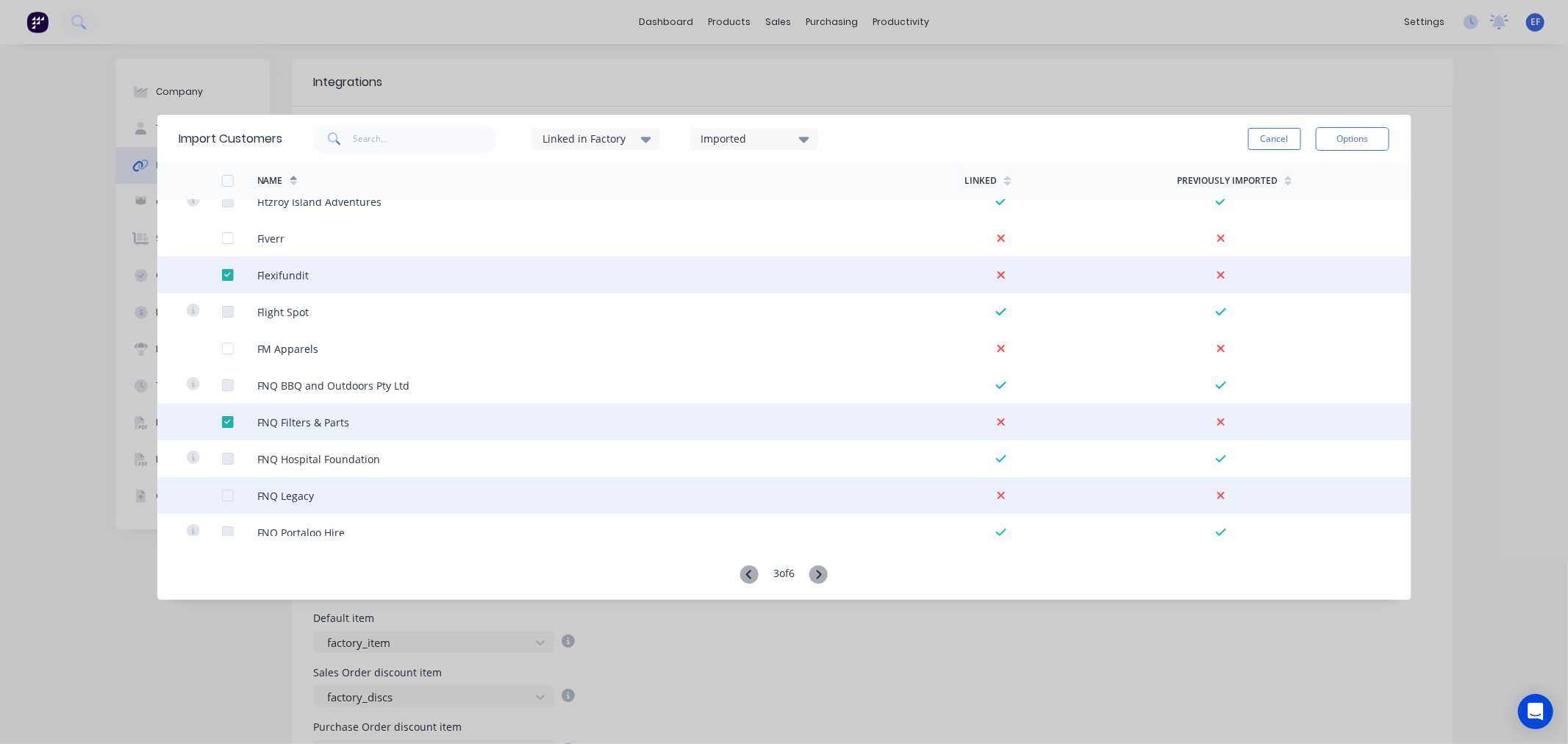
click at [224, 498] on div at bounding box center [227, 495] width 29 height 29
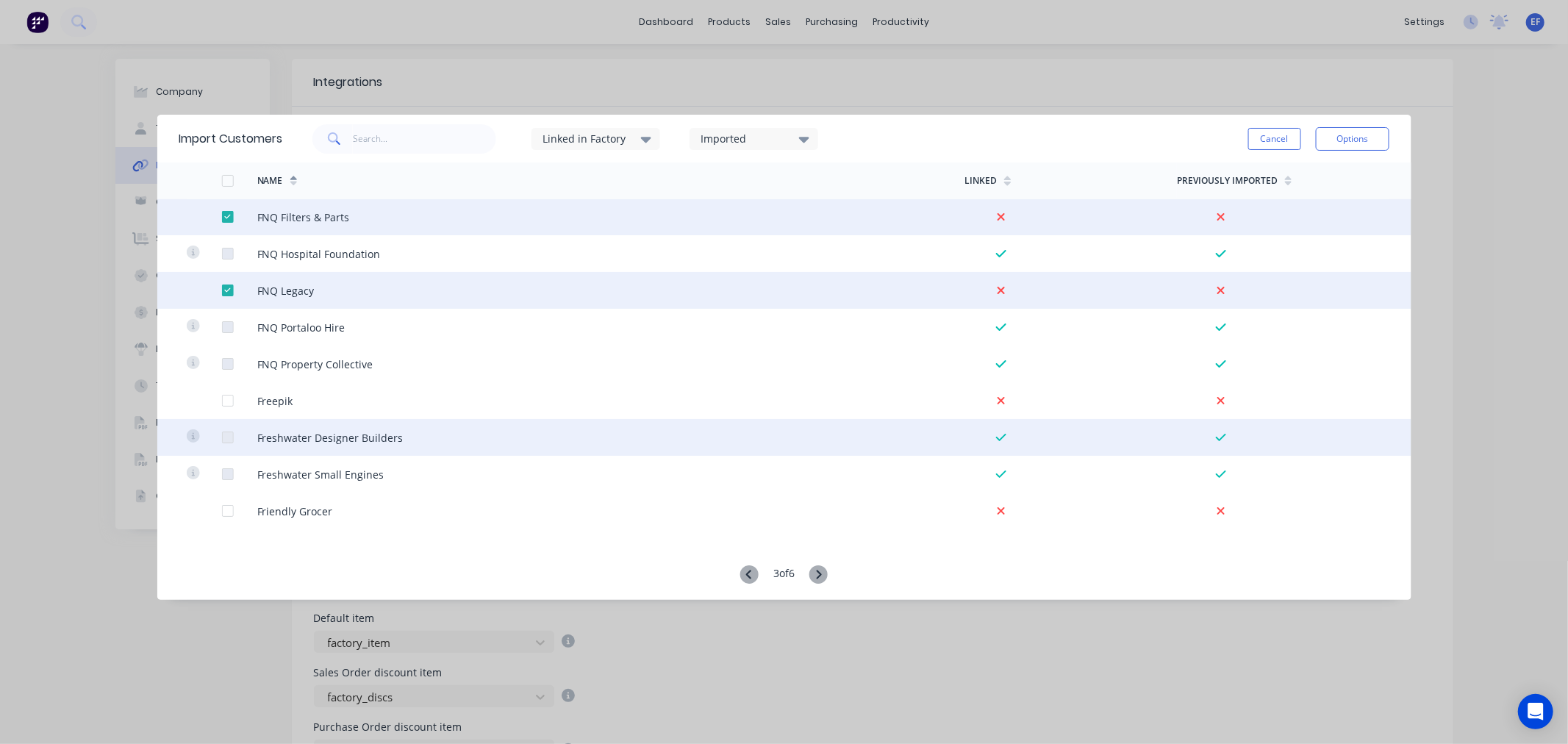
scroll to position [408, 0]
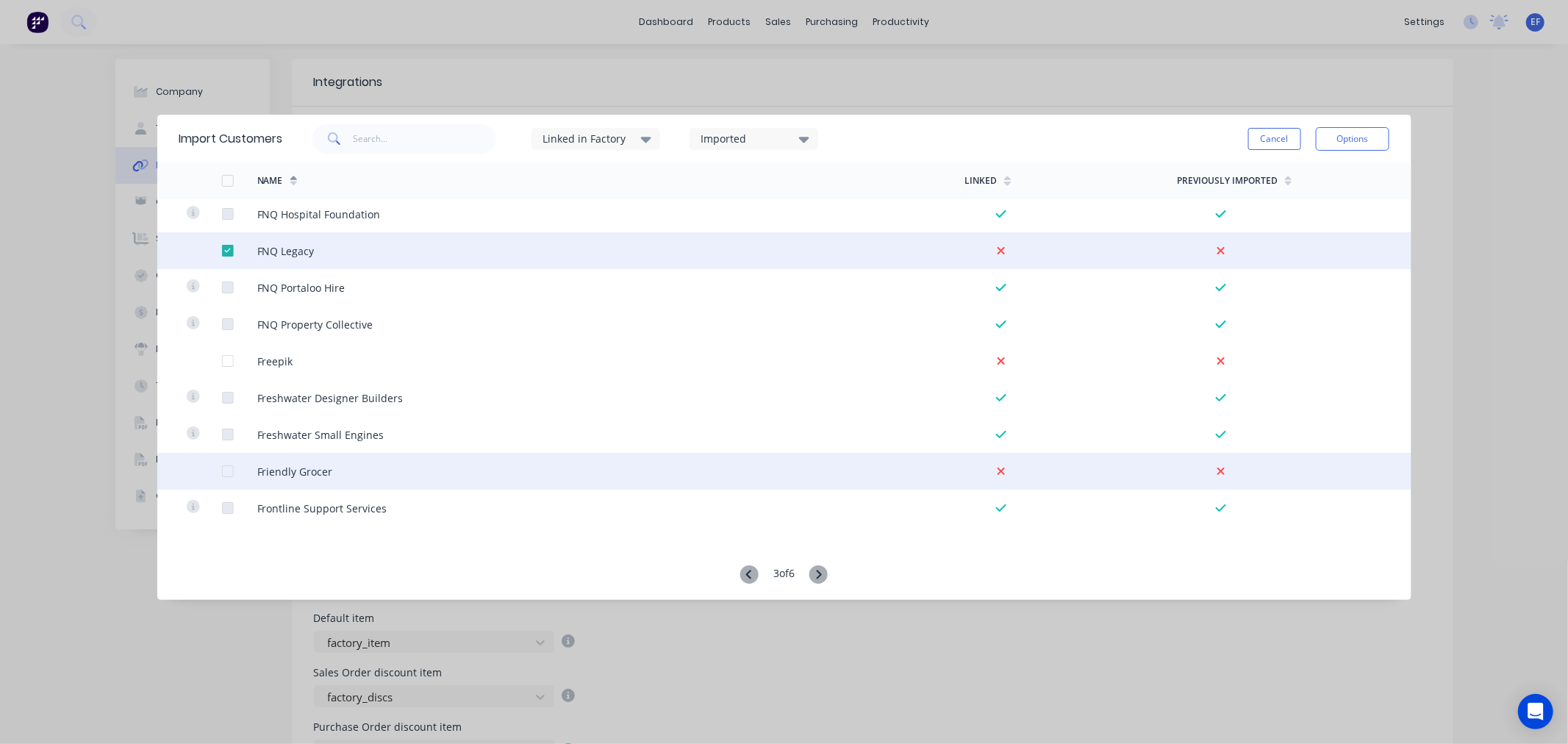
click at [224, 471] on div at bounding box center [227, 470] width 29 height 29
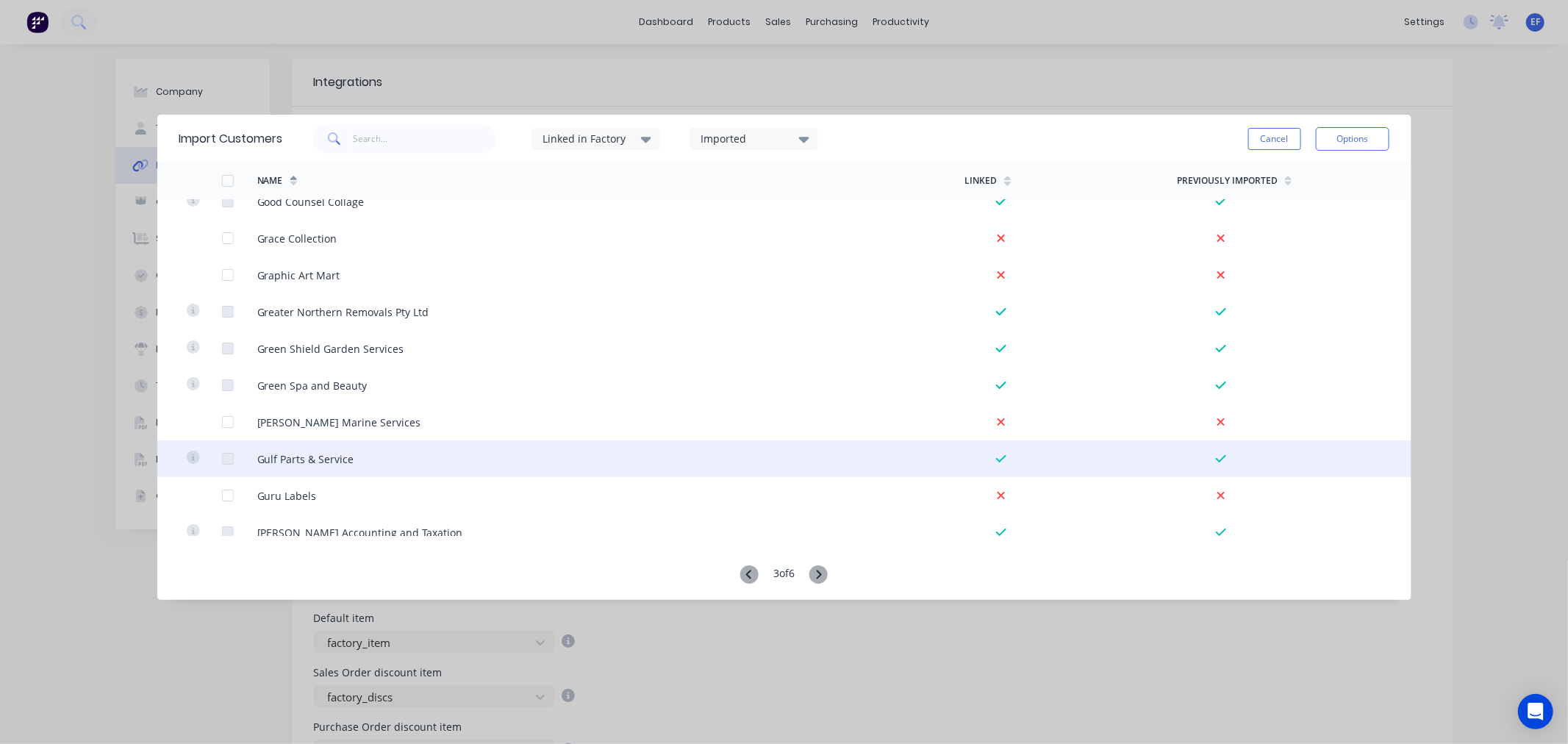
scroll to position [980, 0]
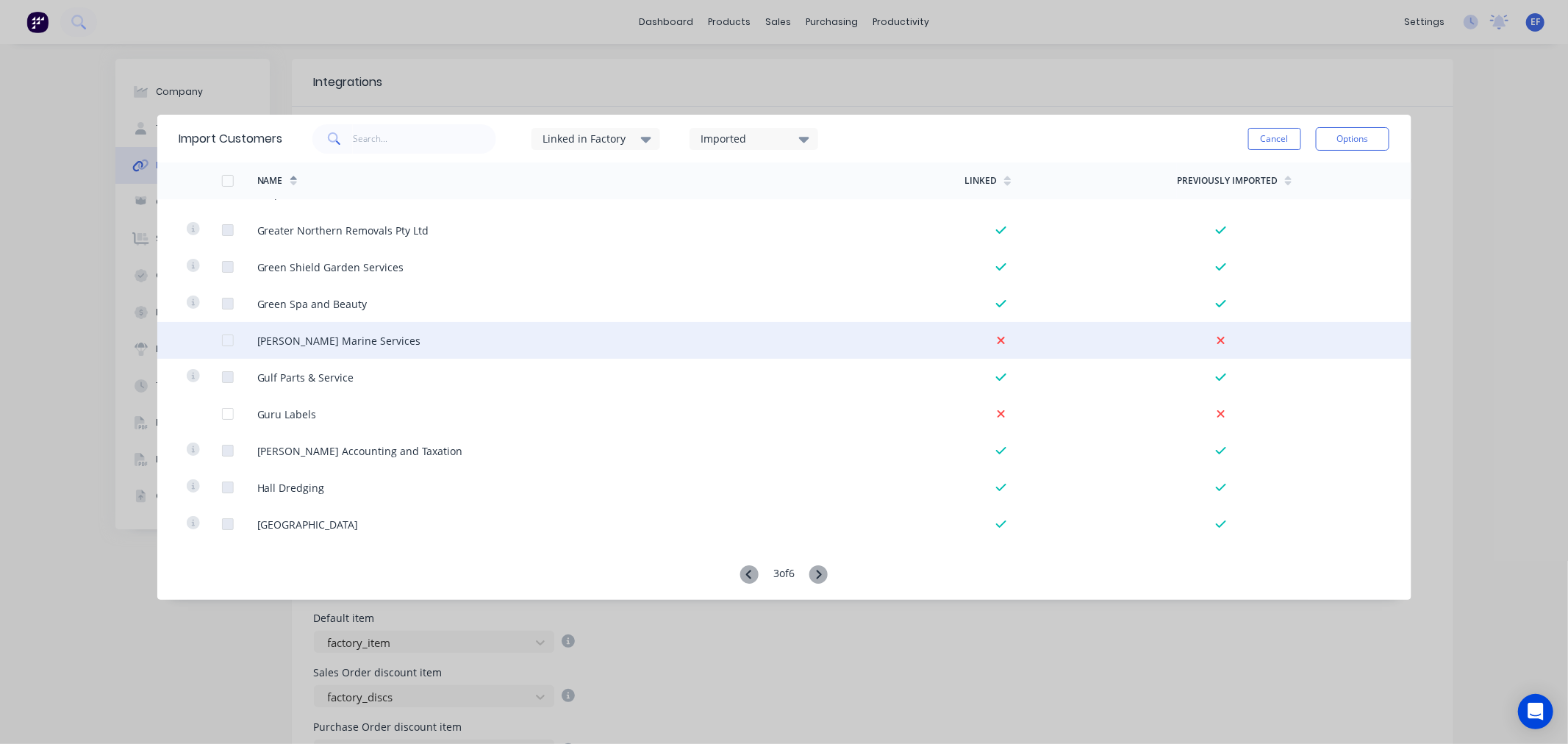
click at [224, 339] on div at bounding box center [227, 339] width 29 height 29
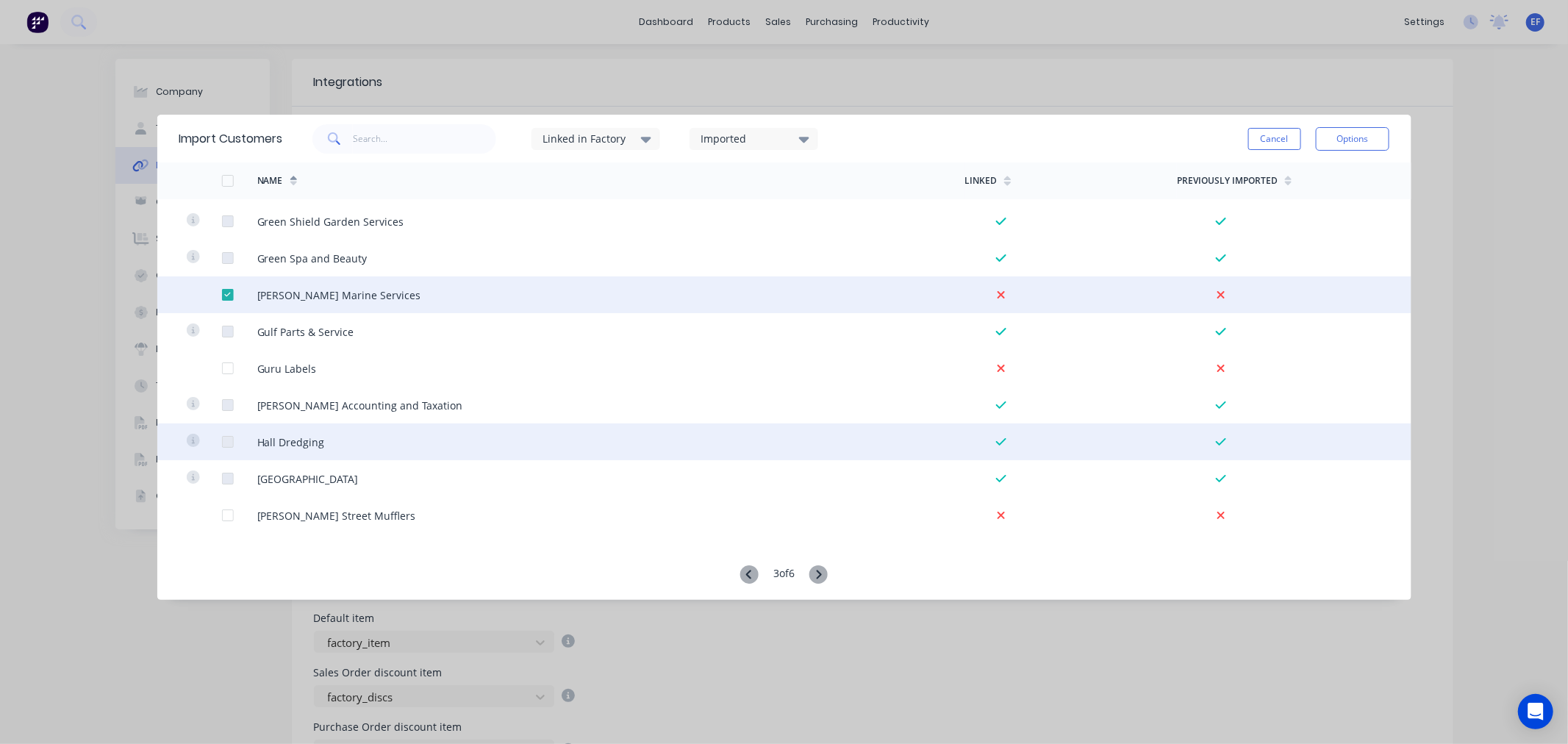
scroll to position [1062, 0]
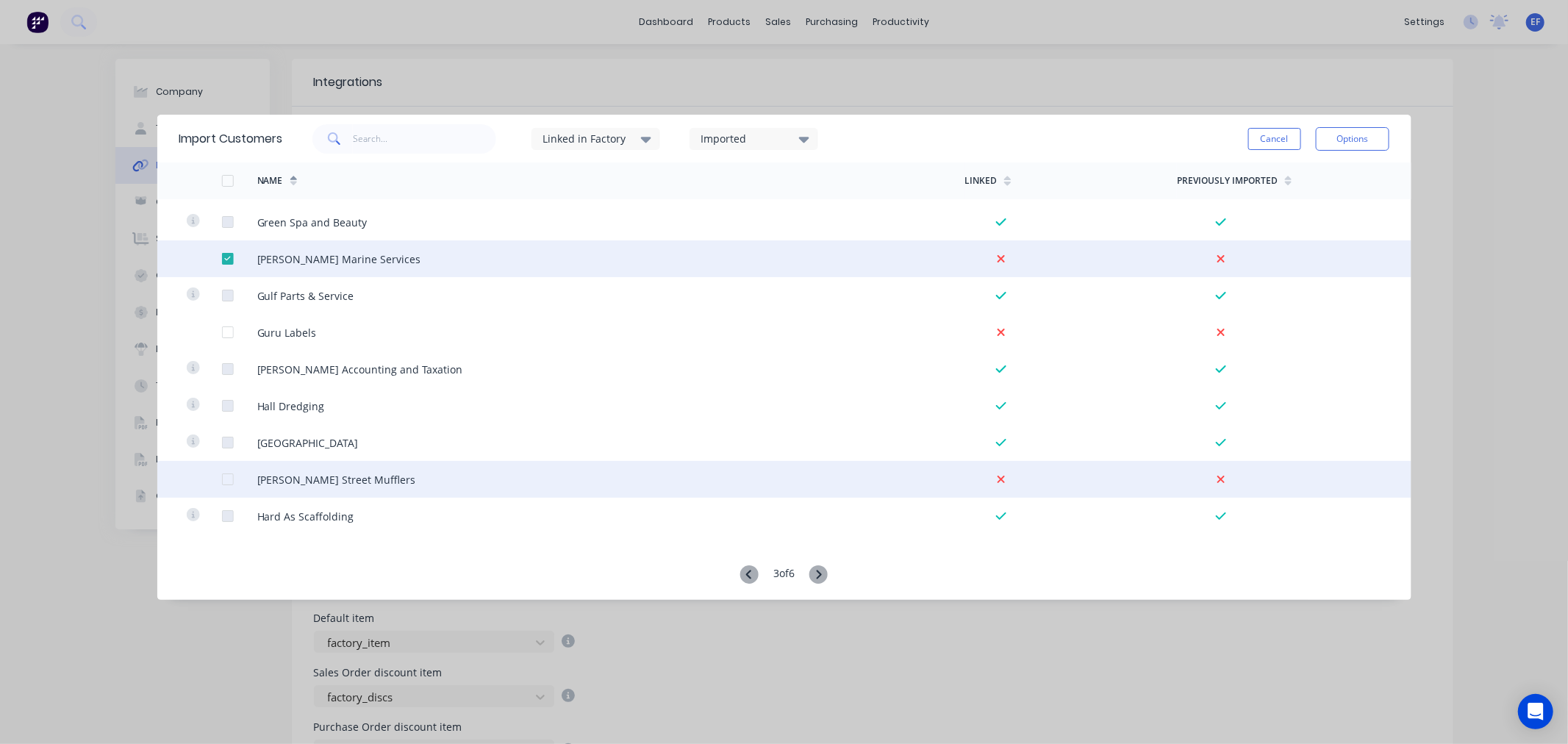
click at [224, 480] on div at bounding box center [227, 479] width 29 height 29
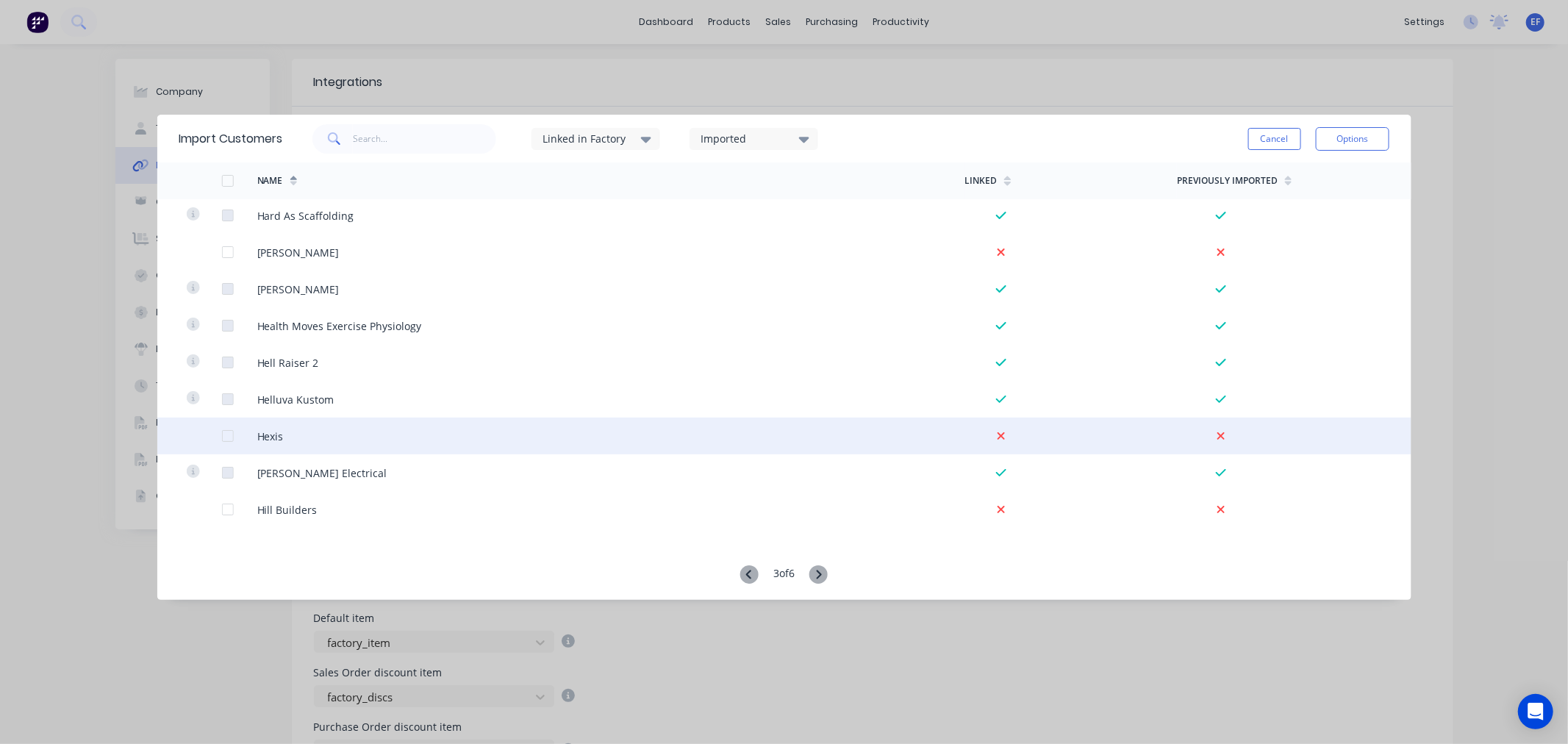
scroll to position [1551, 0]
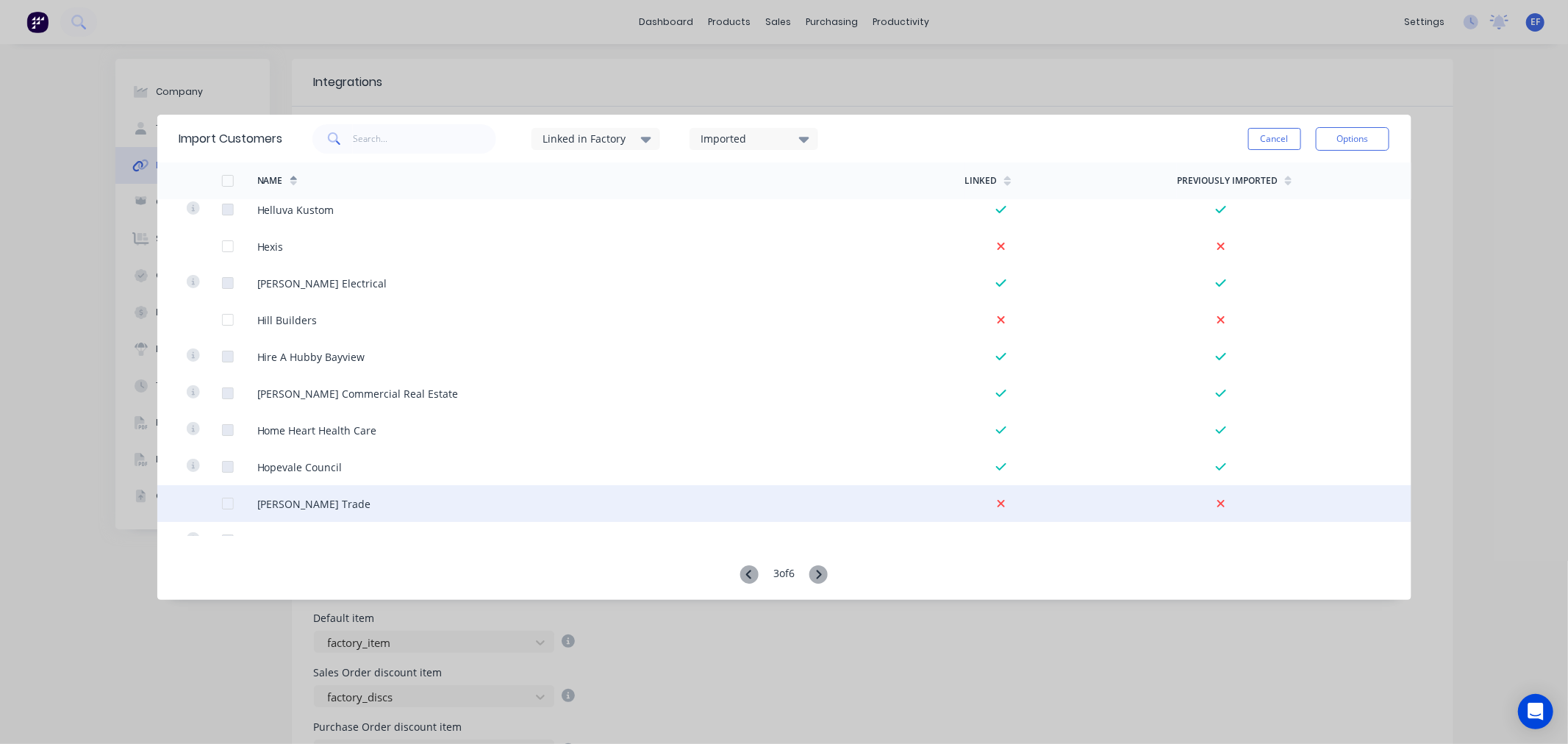
click at [223, 495] on div at bounding box center [239, 504] width 35 height 37
click at [228, 498] on div at bounding box center [227, 503] width 29 height 29
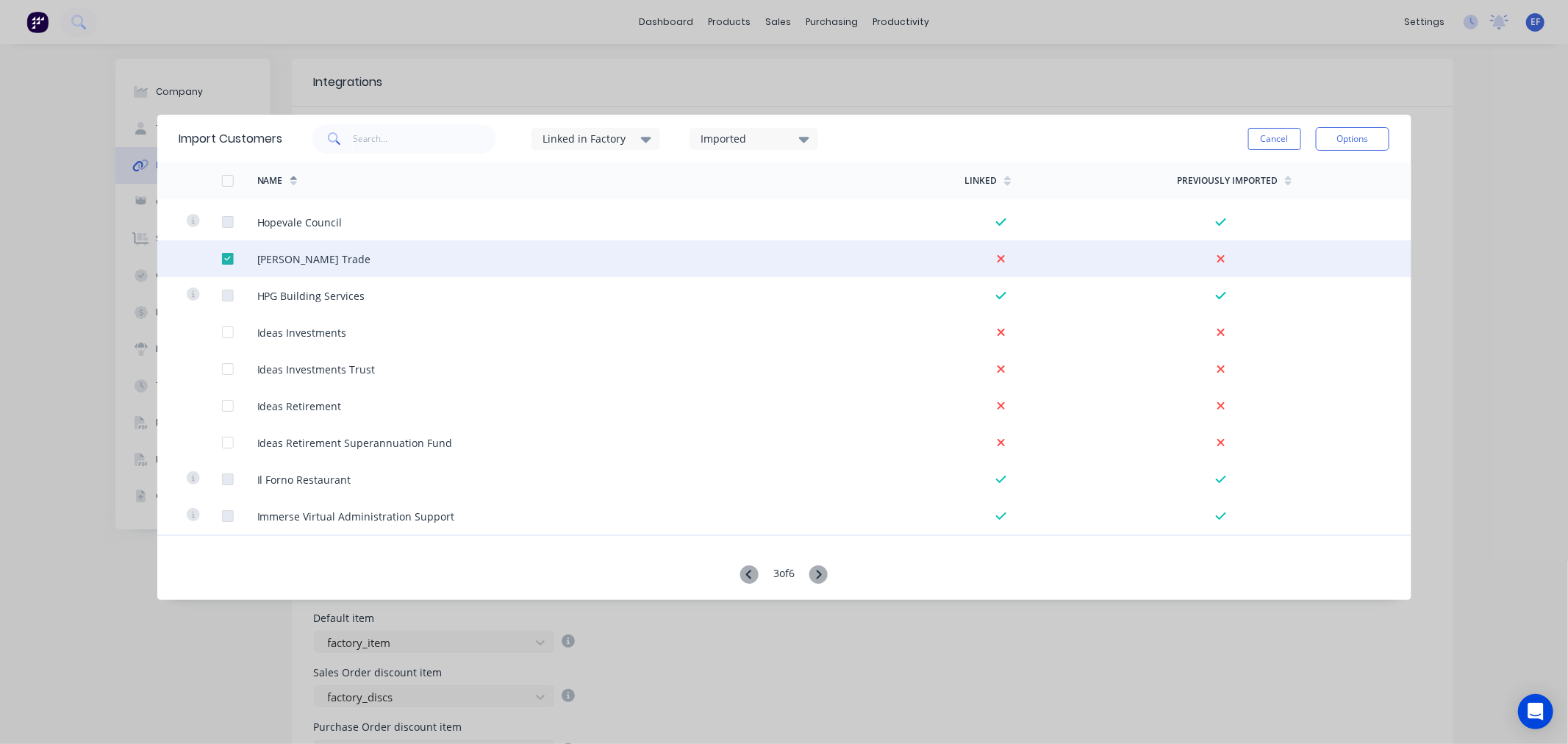
scroll to position [1878, 0]
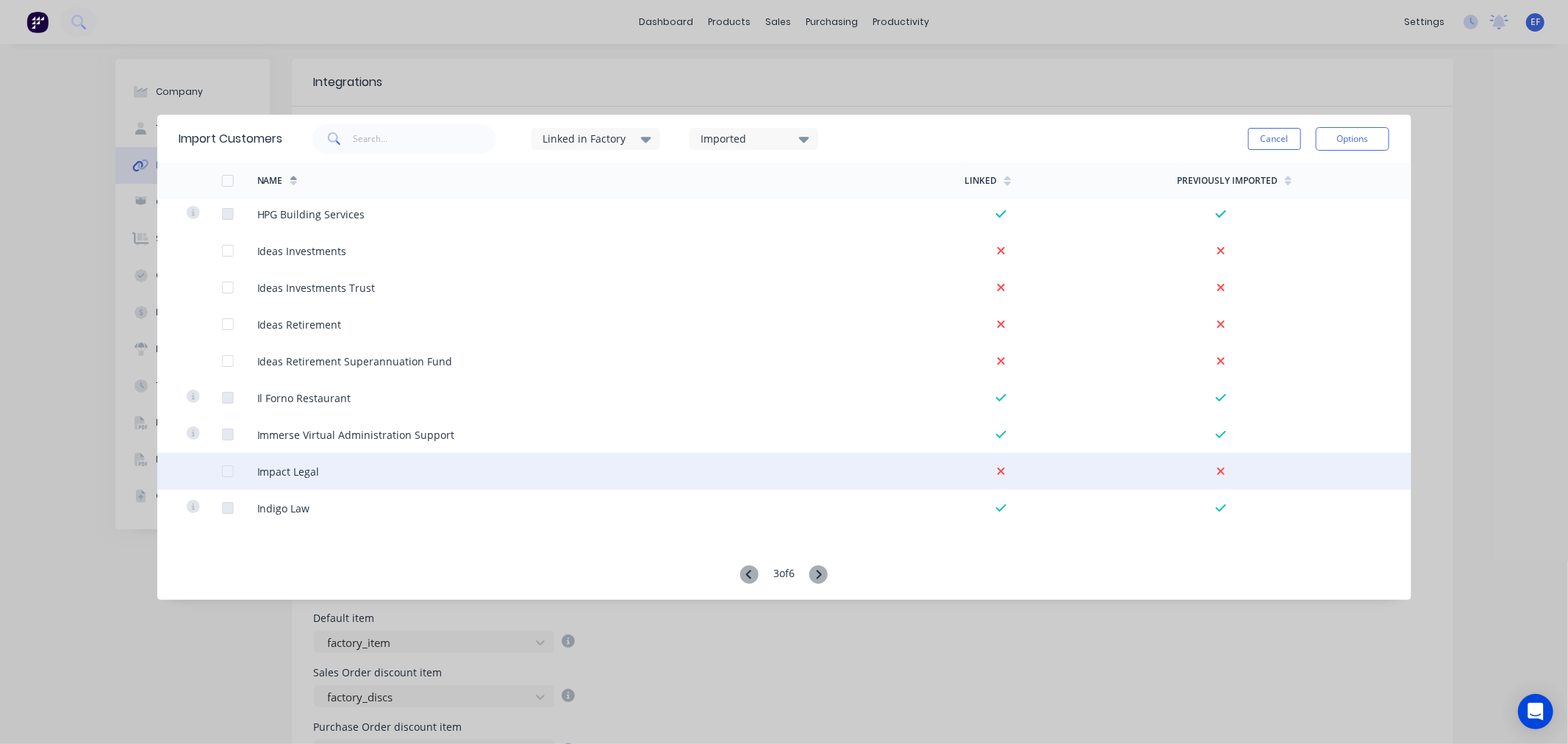
click at [226, 469] on div at bounding box center [227, 470] width 29 height 29
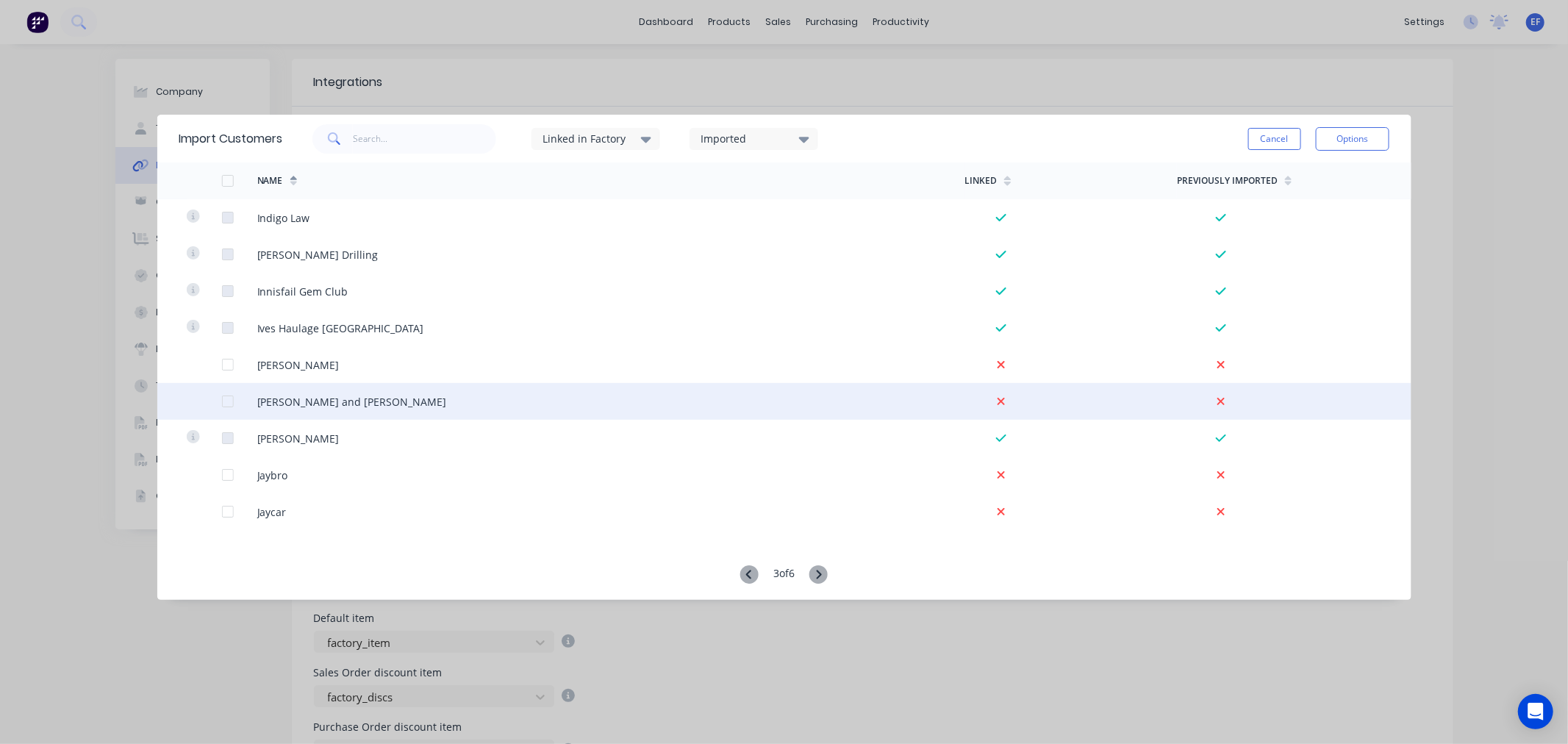
scroll to position [2205, 0]
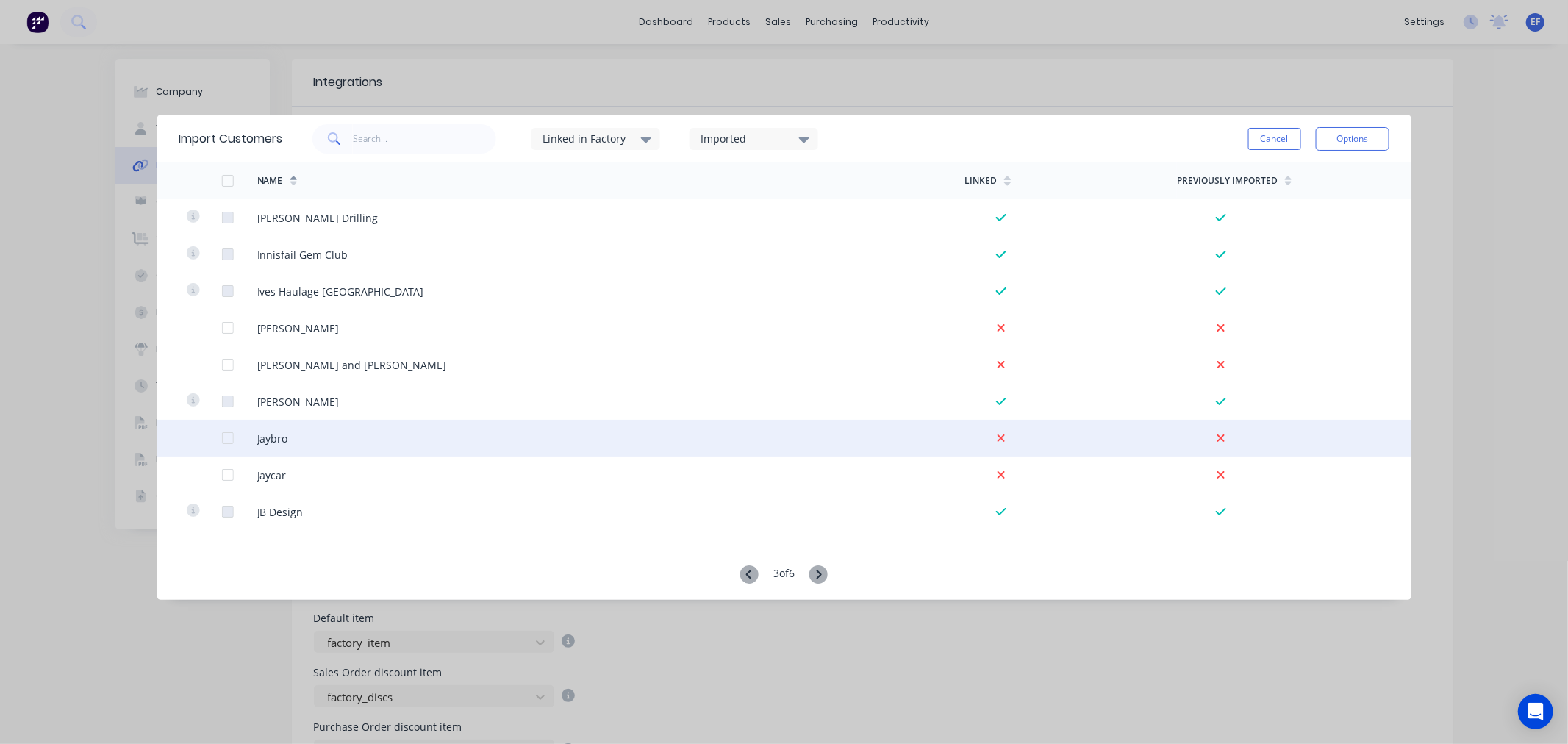
click at [229, 436] on div at bounding box center [227, 438] width 29 height 29
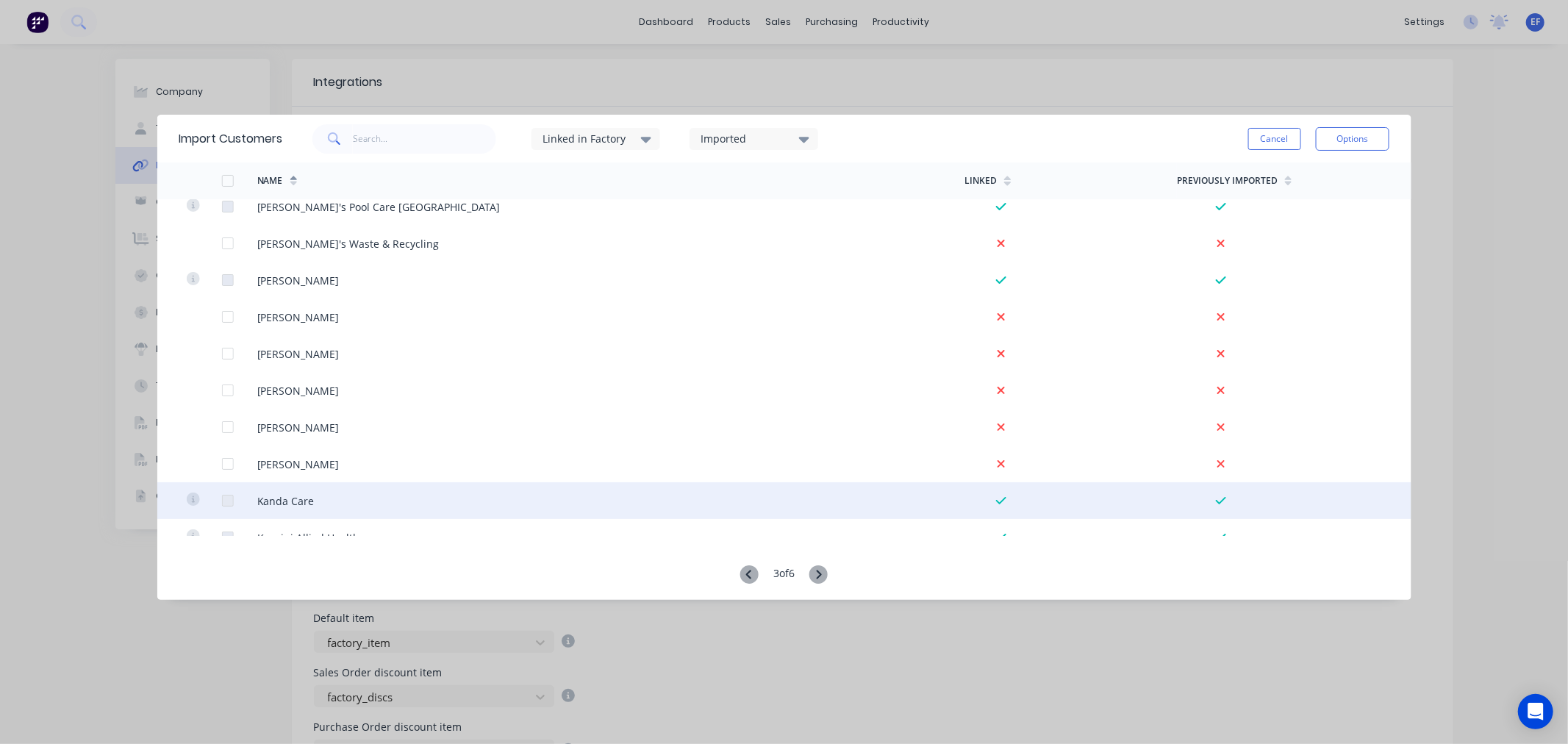
scroll to position [2695, 0]
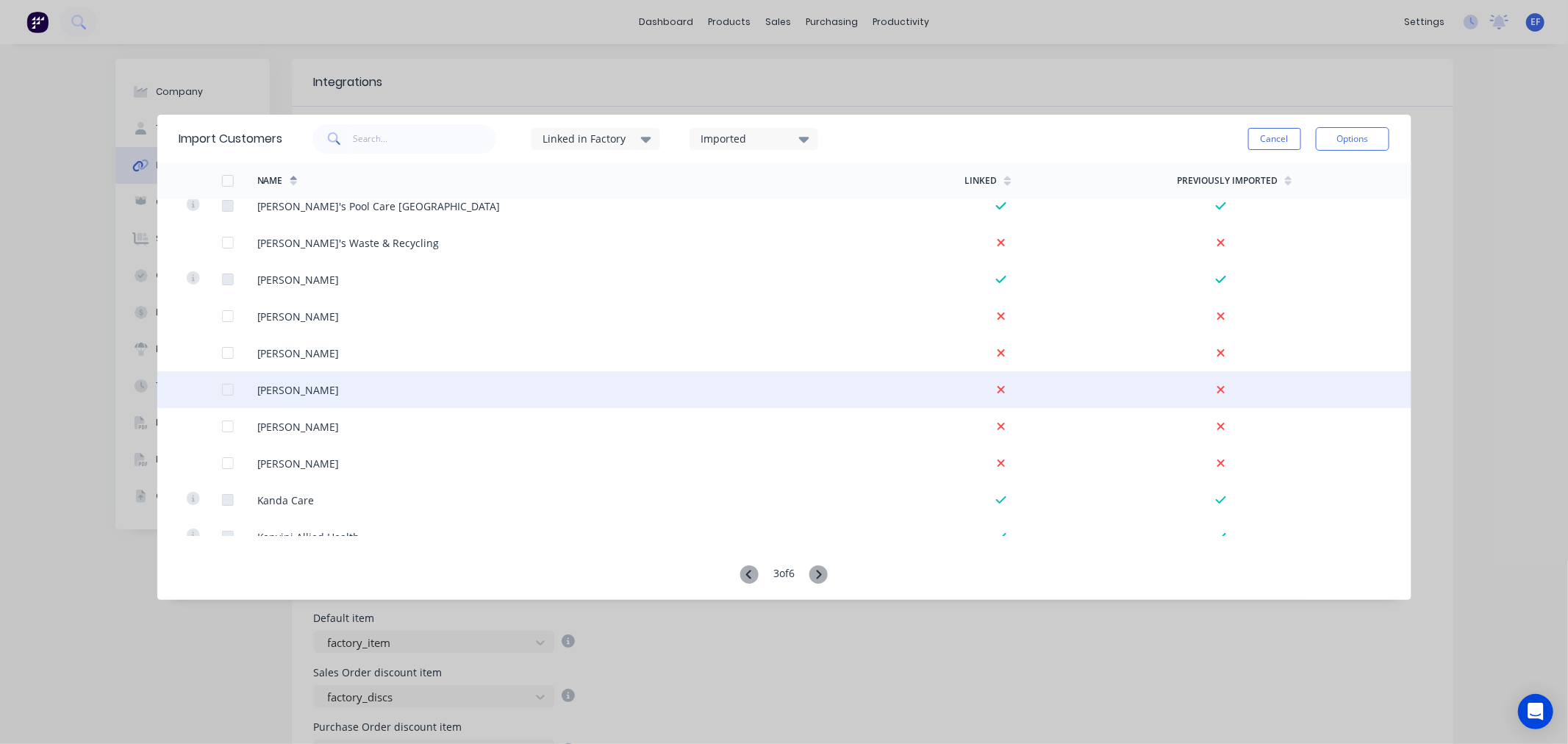
click at [226, 388] on div at bounding box center [227, 389] width 29 height 29
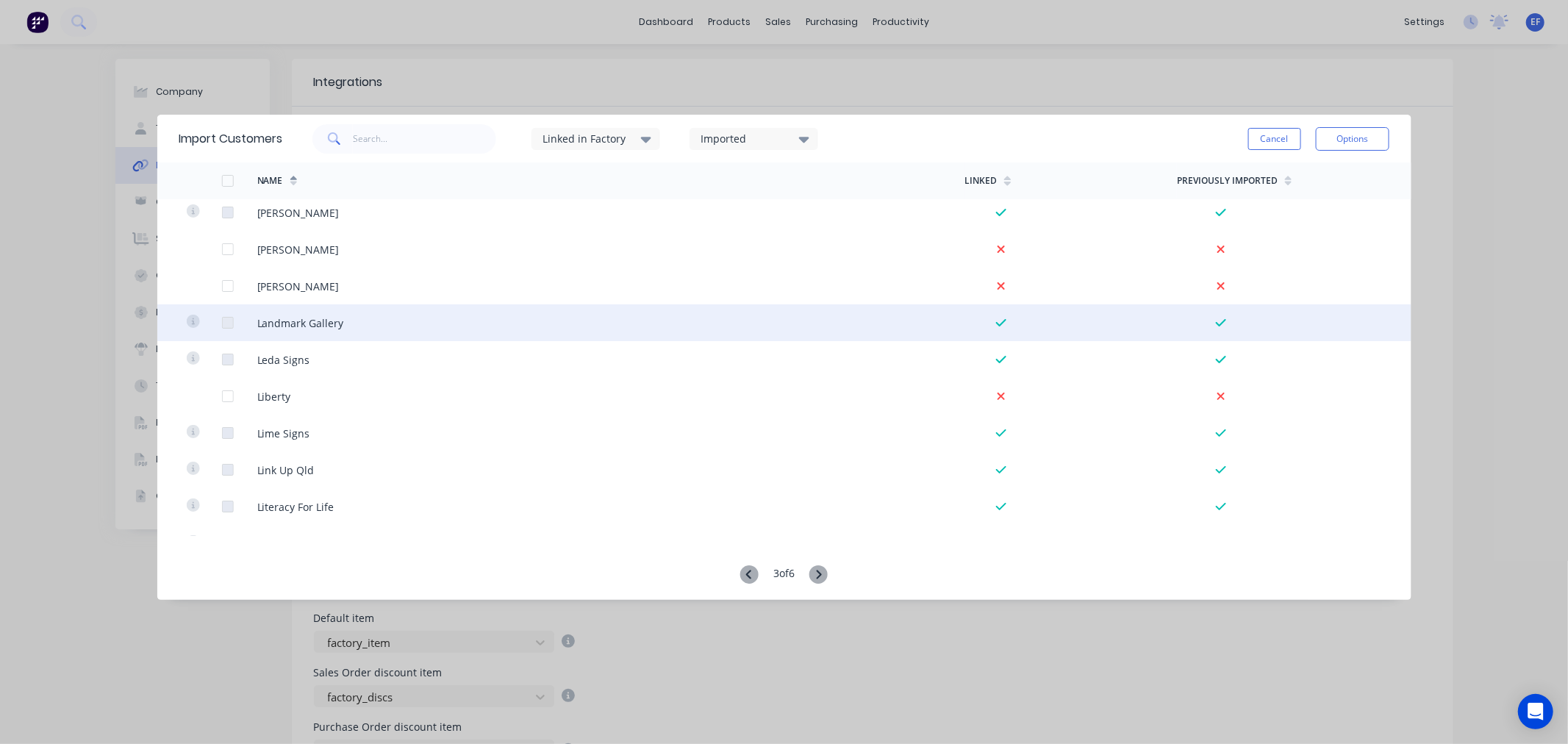
scroll to position [3266, 0]
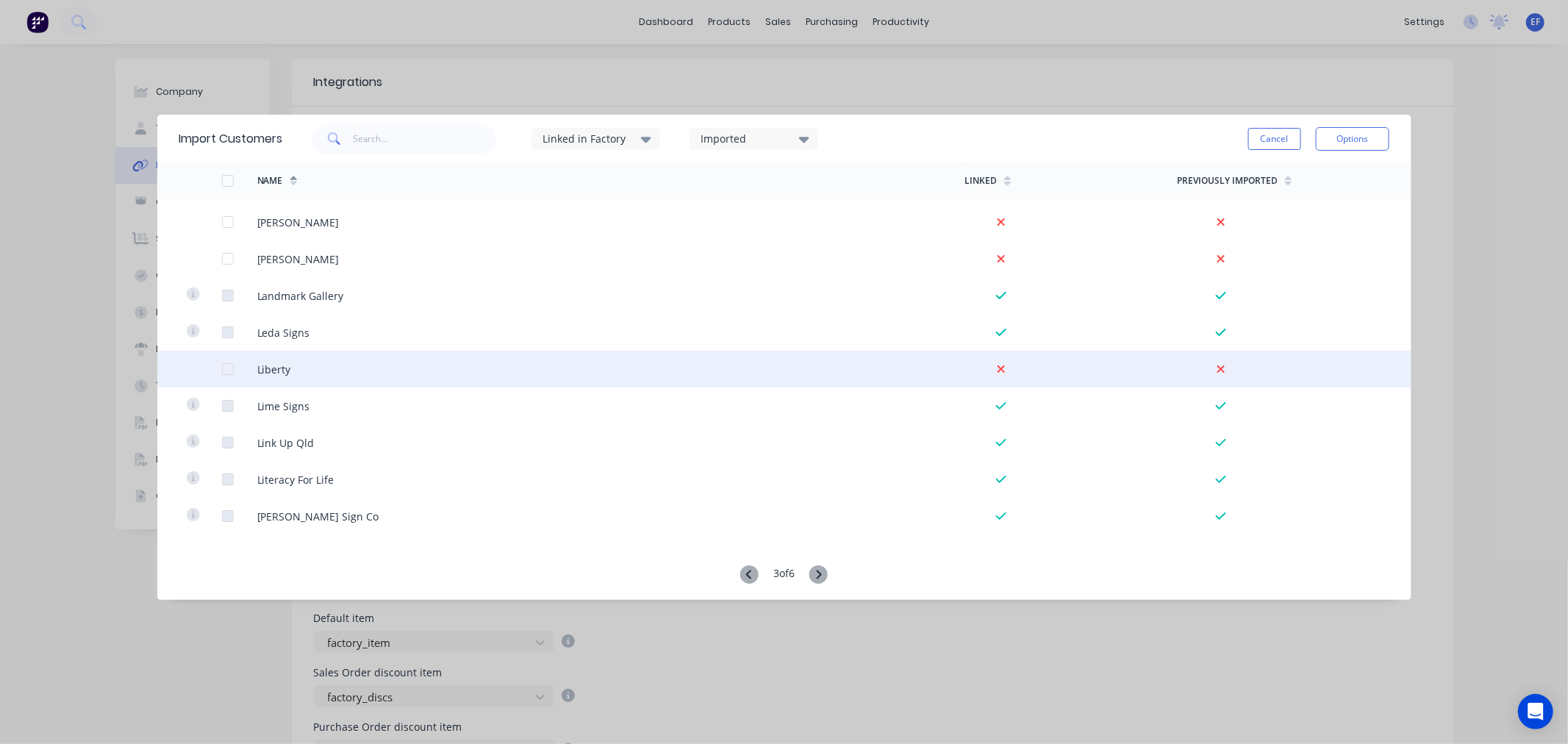
click at [226, 369] on div at bounding box center [227, 369] width 29 height 29
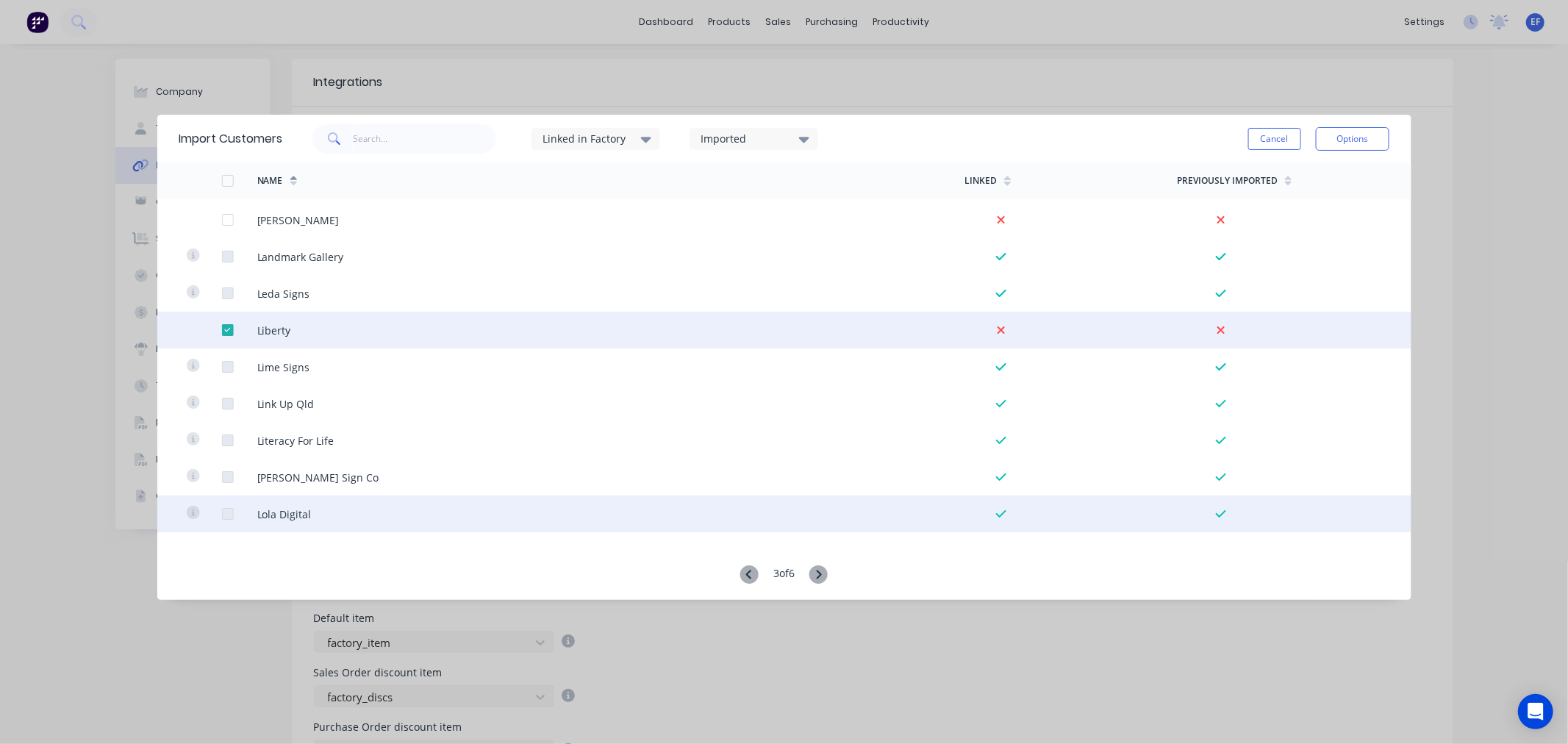
scroll to position [3339, 0]
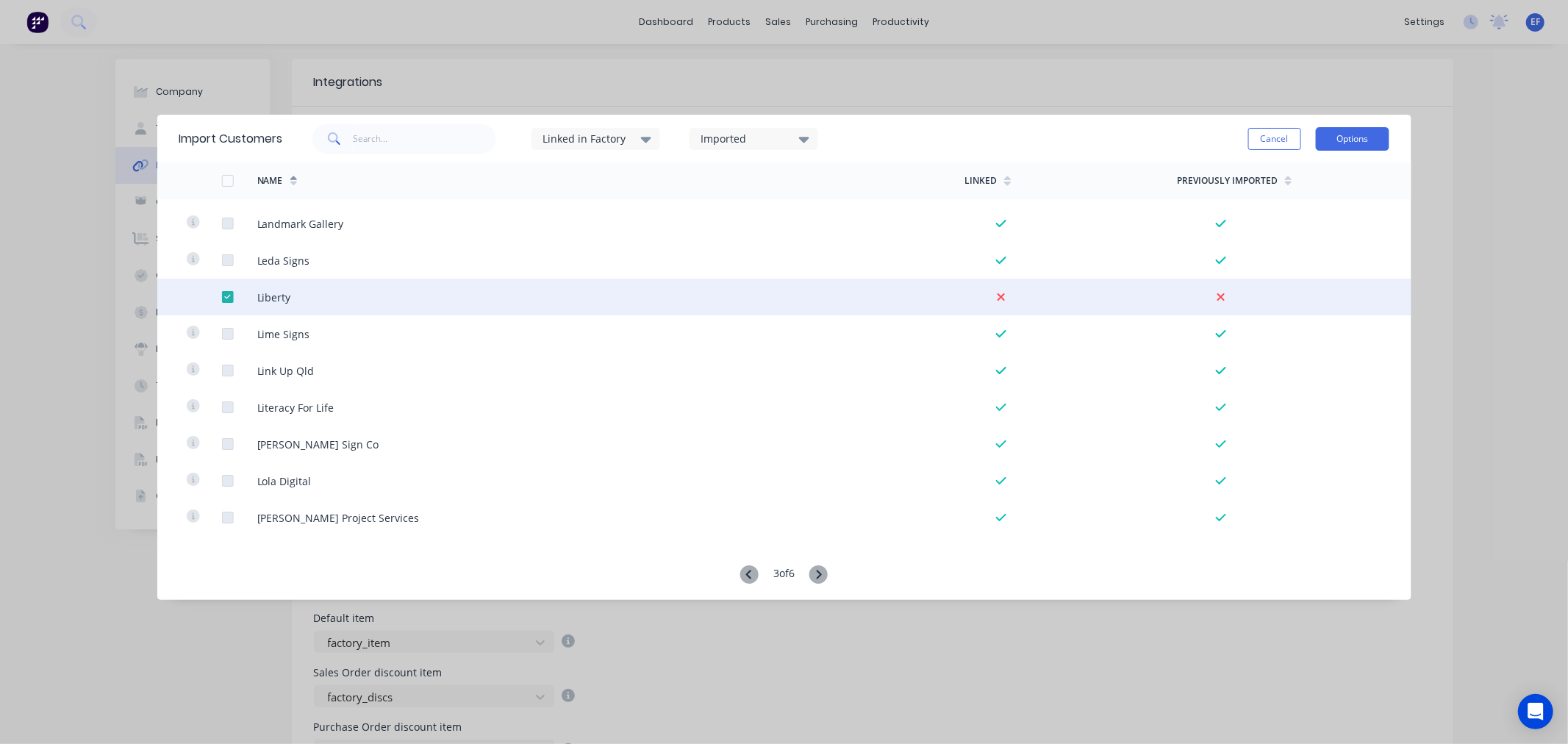
click at [1349, 142] on button "Options" at bounding box center [1352, 138] width 73 height 23
click at [1334, 177] on div "Import selected customers" at bounding box center [1319, 180] width 113 height 37
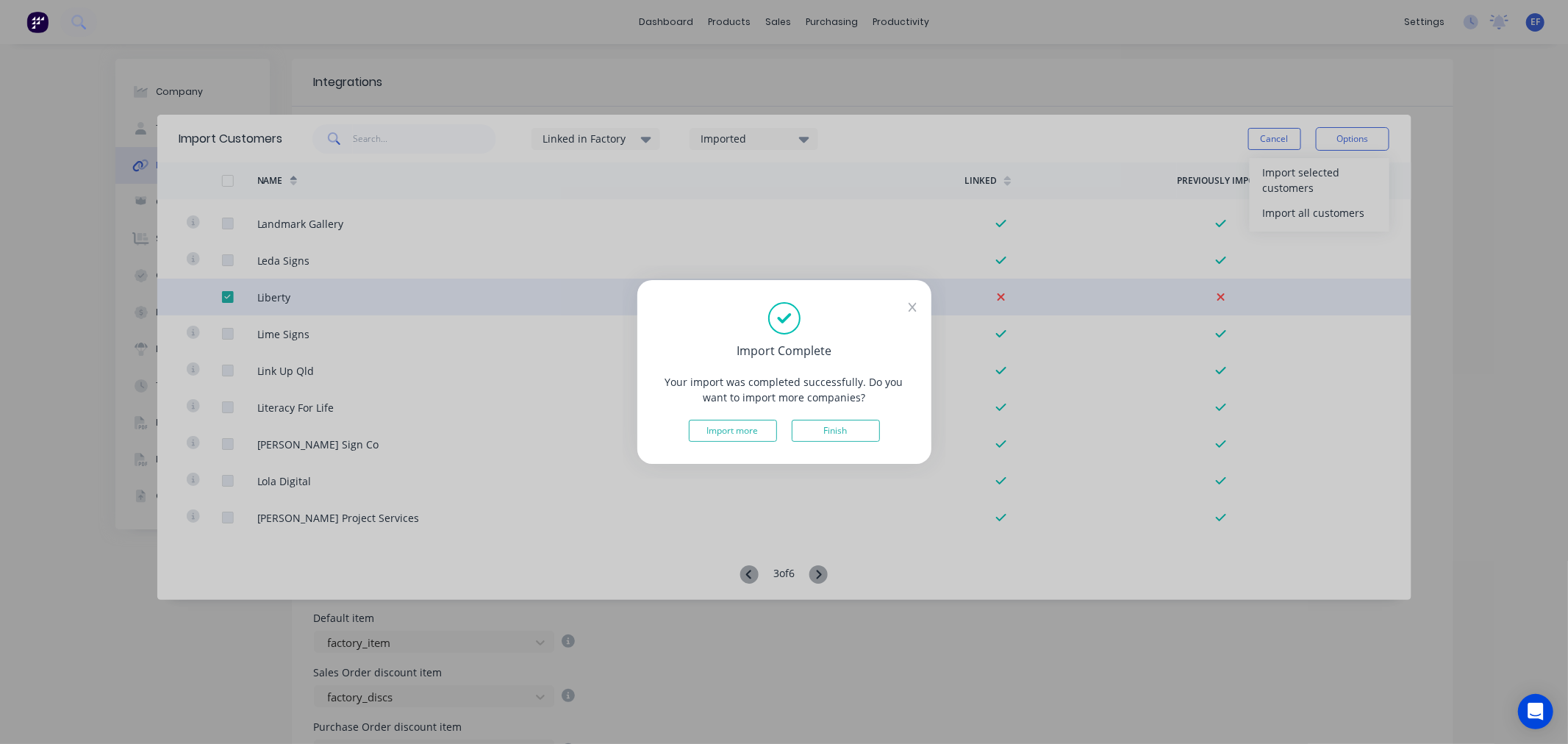
click at [812, 420] on div "Import more Finish" at bounding box center [785, 430] width 250 height 22
click at [825, 432] on button "Finish" at bounding box center [836, 430] width 88 height 22
